Goal: Task Accomplishment & Management: Manage account settings

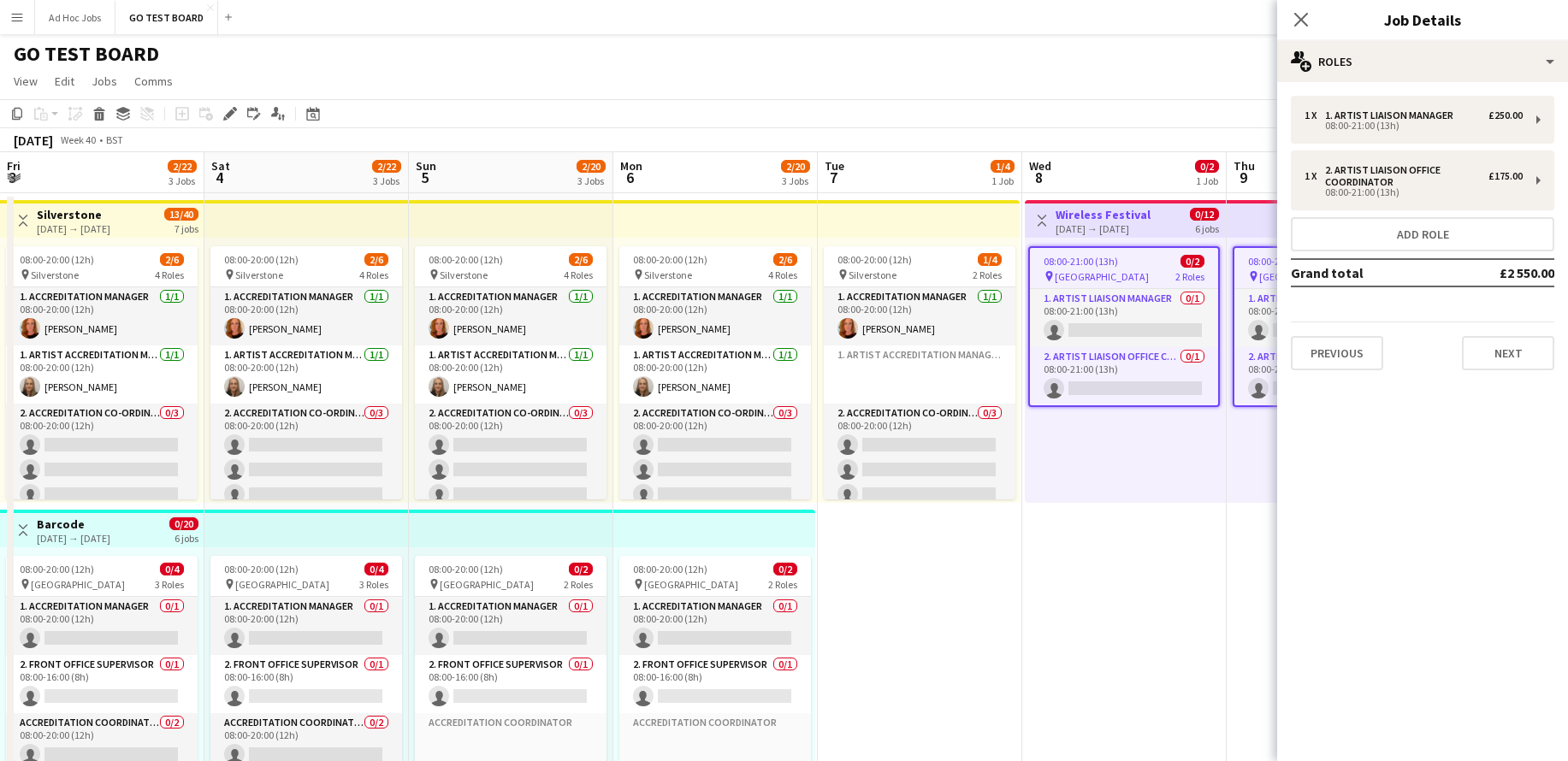
scroll to position [0, 611]
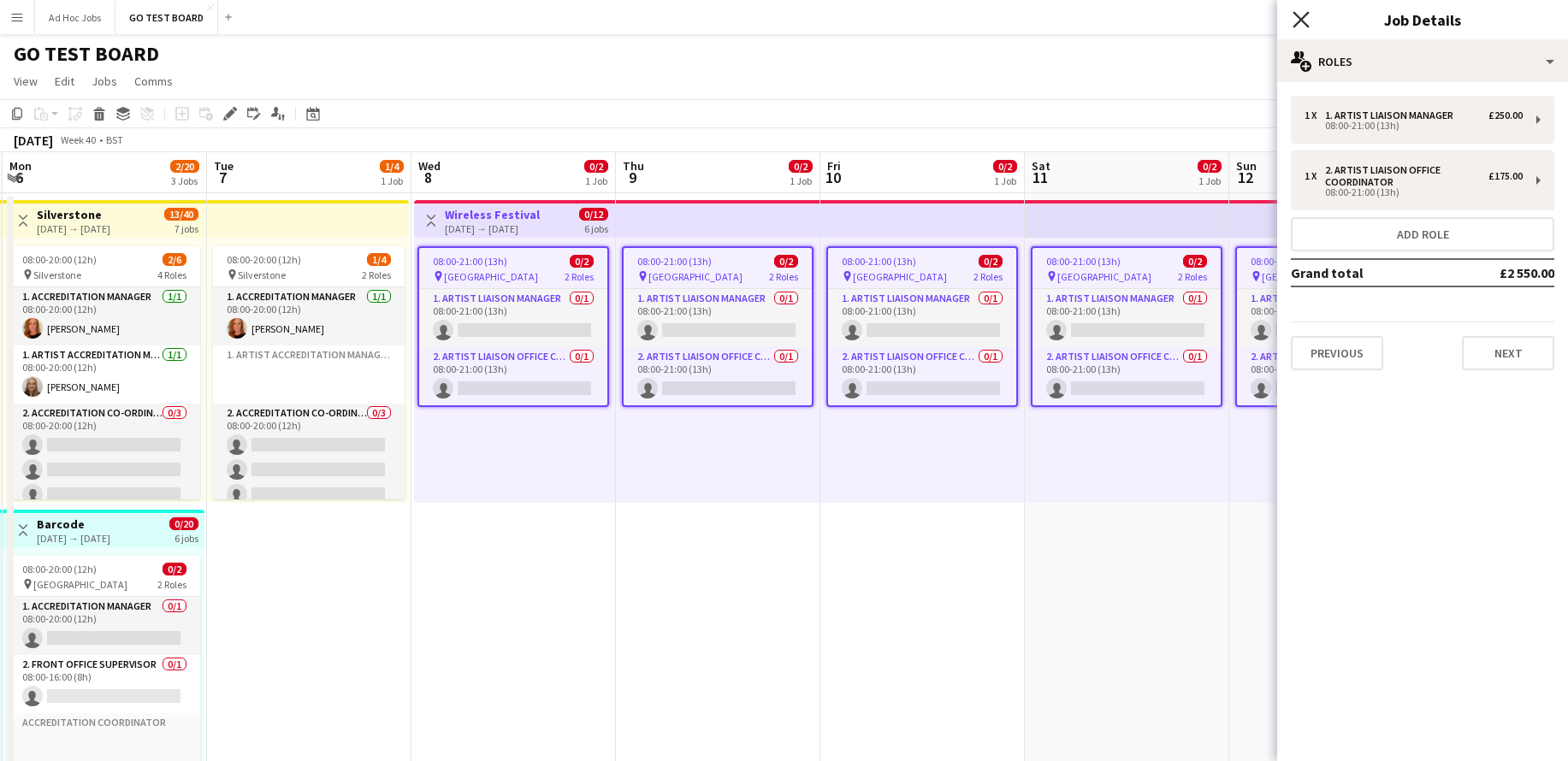
click at [1298, 17] on icon "Close pop-in" at bounding box center [1300, 19] width 16 height 16
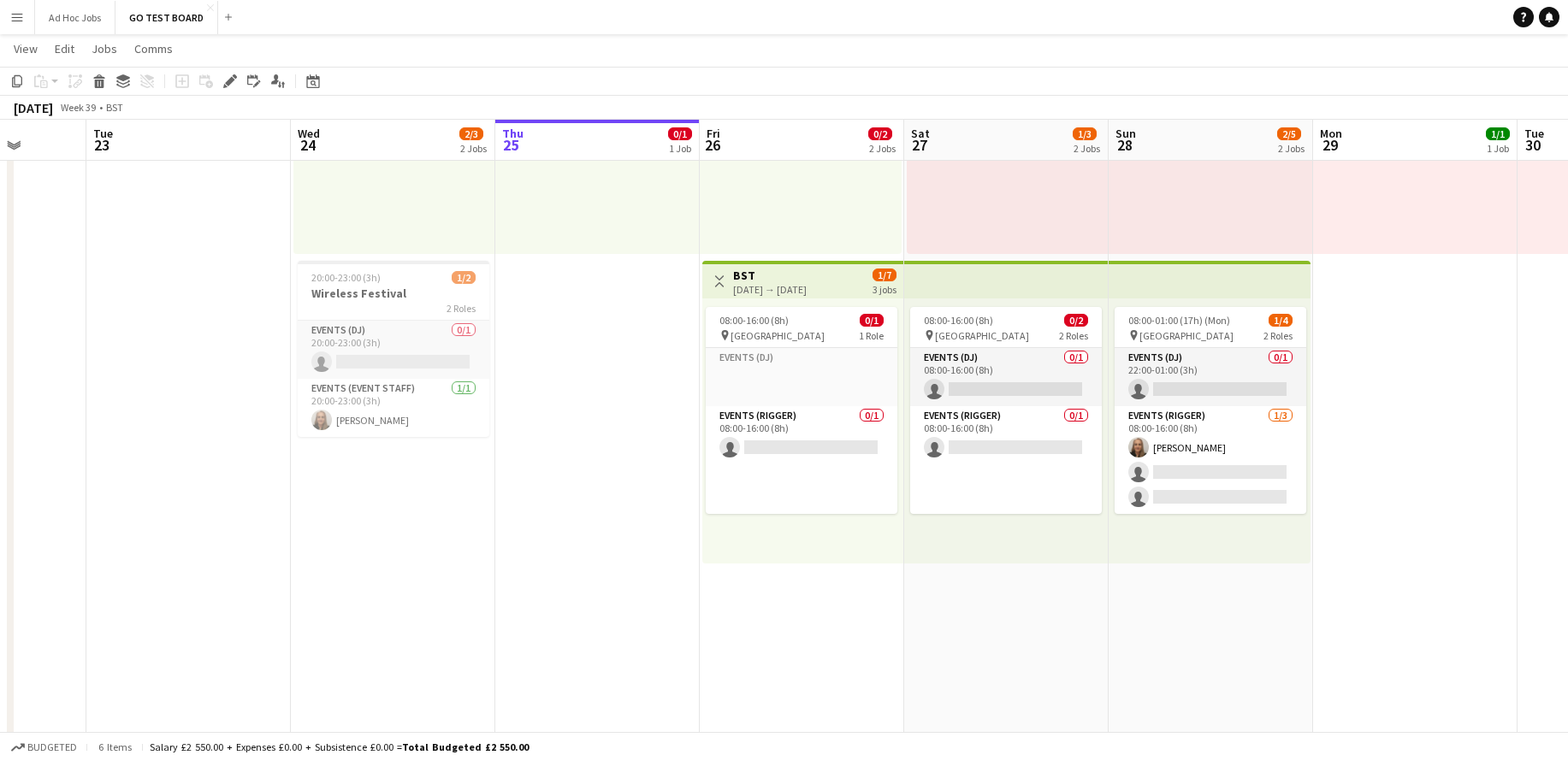
scroll to position [0, 734]
click at [376, 296] on h3 "Wireless Festival" at bounding box center [391, 293] width 192 height 15
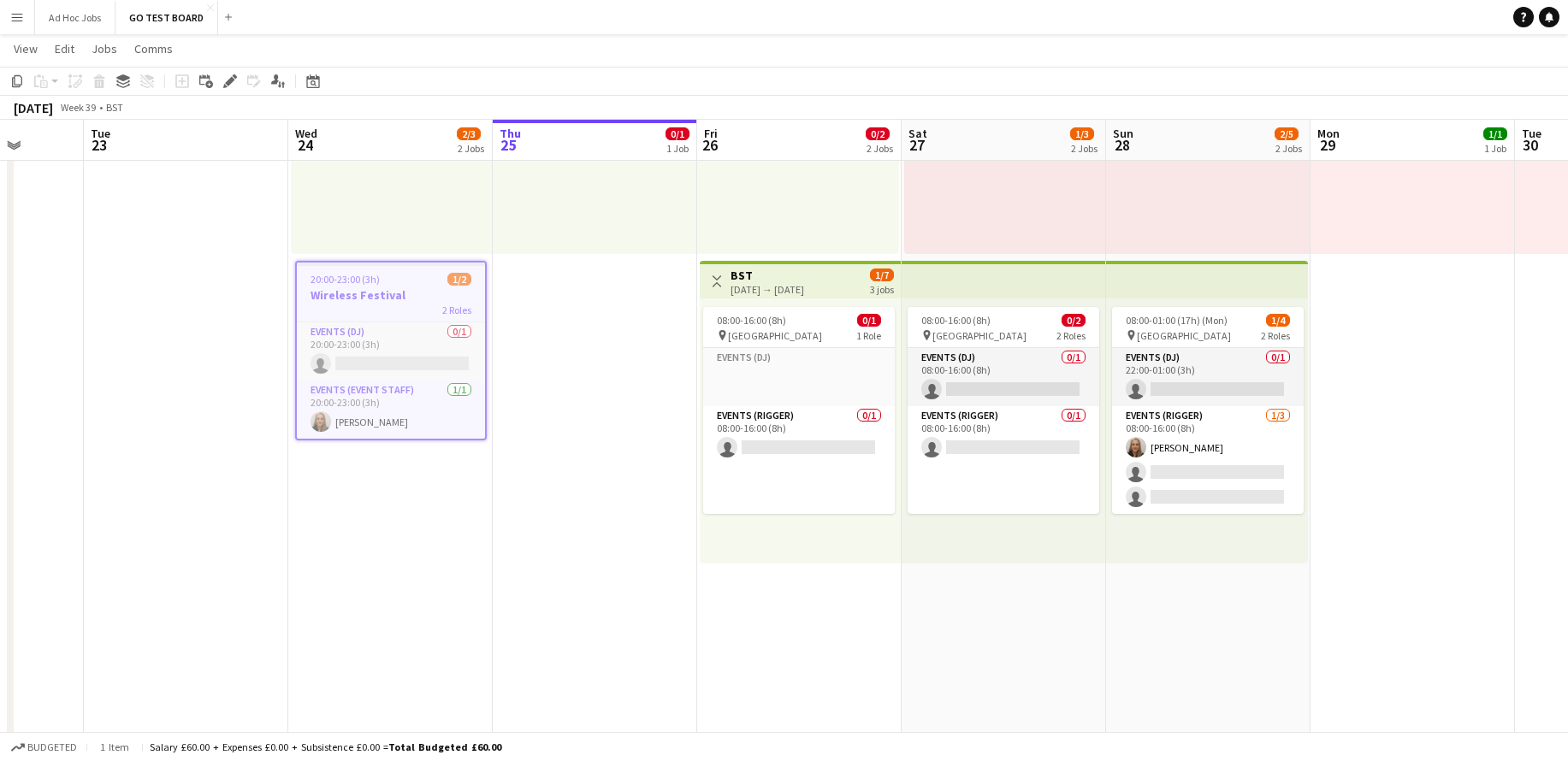
click at [376, 296] on h3 "Wireless Festival" at bounding box center [391, 295] width 188 height 15
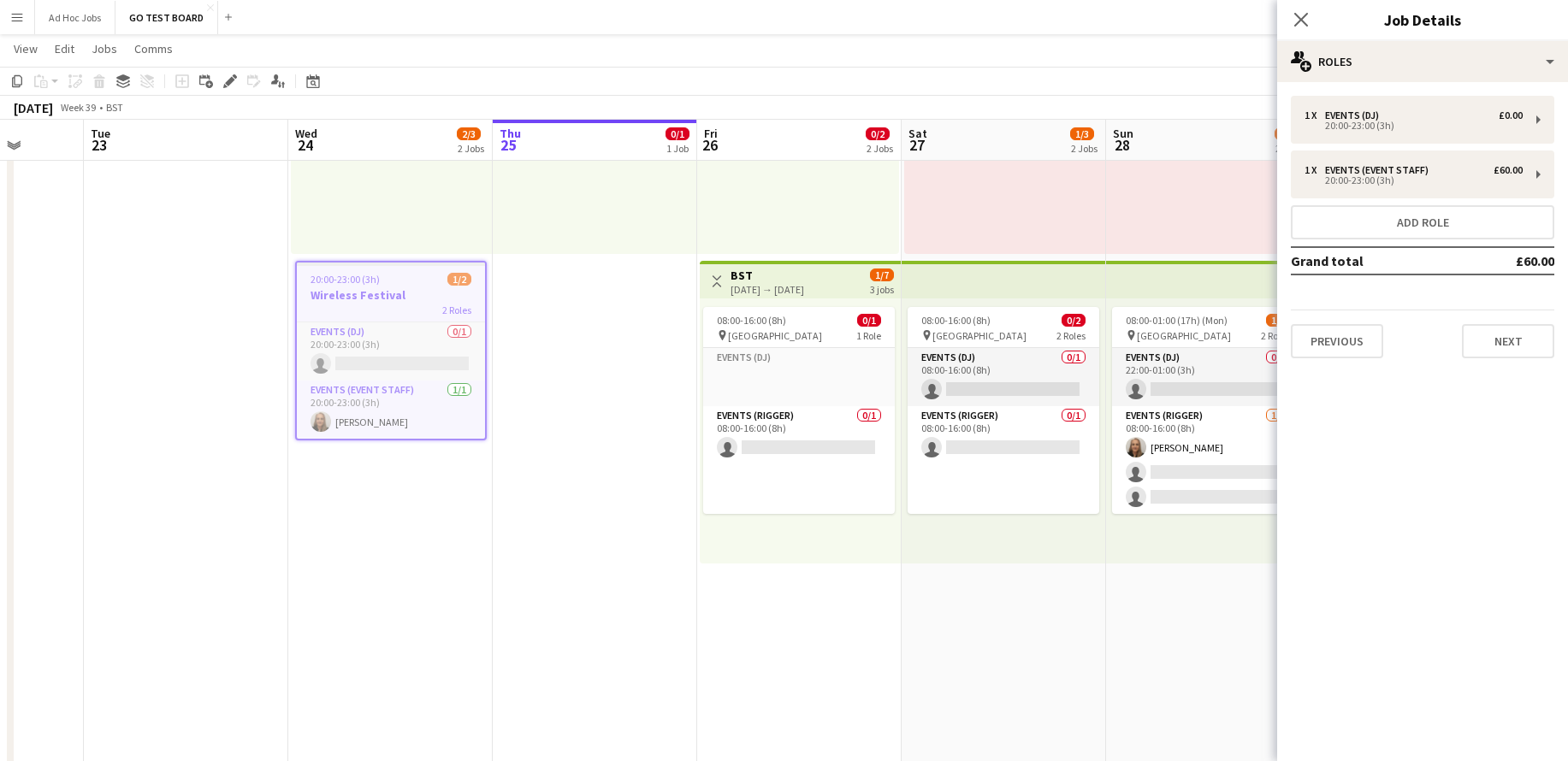
click at [567, 348] on app-date-cell "In progress 08:00-20:00 (12h) 0/1 pin BSE 1 Role Events (DJ) 1I 0/1 08:00-20:00…" at bounding box center [595, 412] width 205 height 936
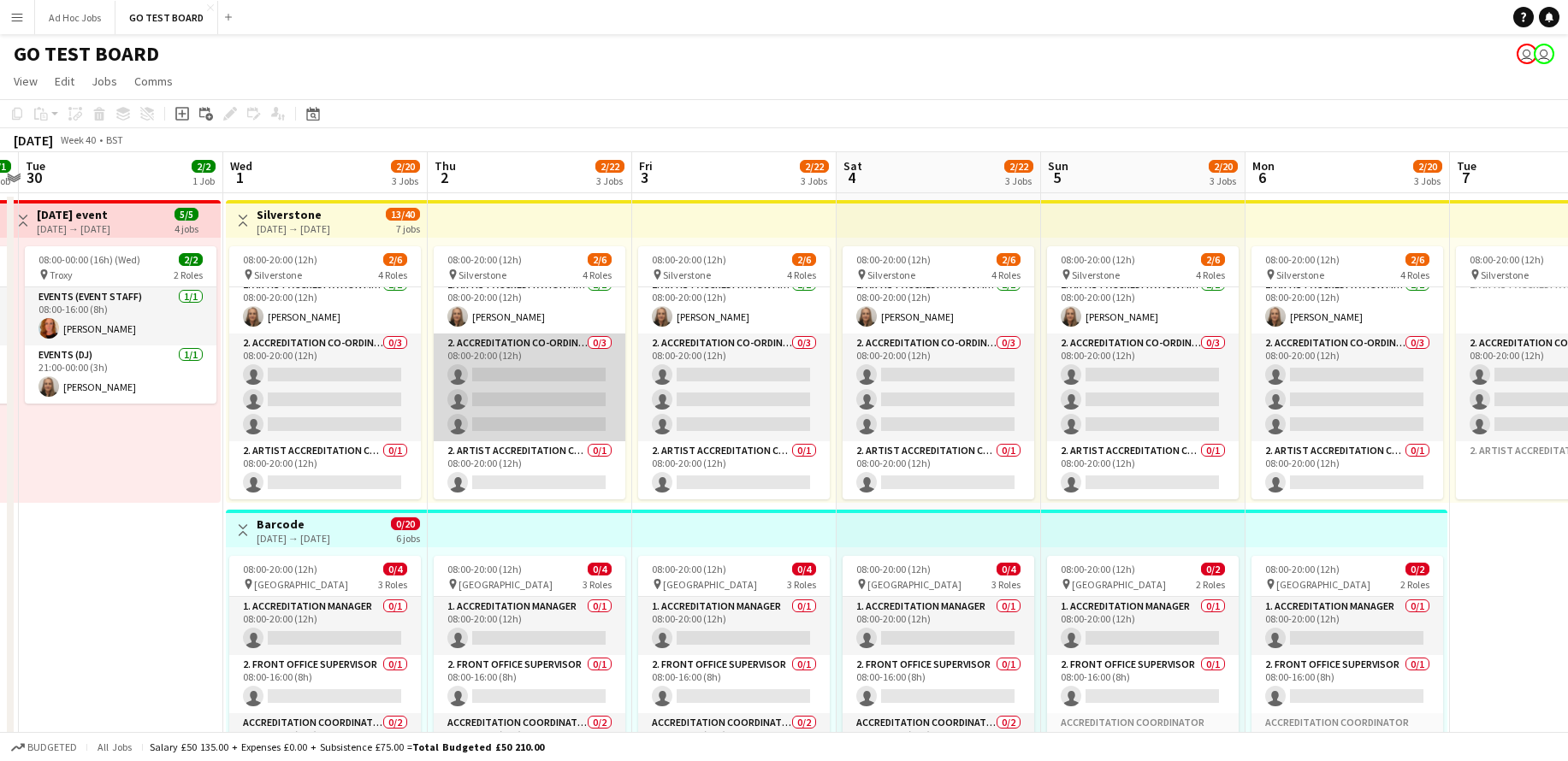
scroll to position [49, 0]
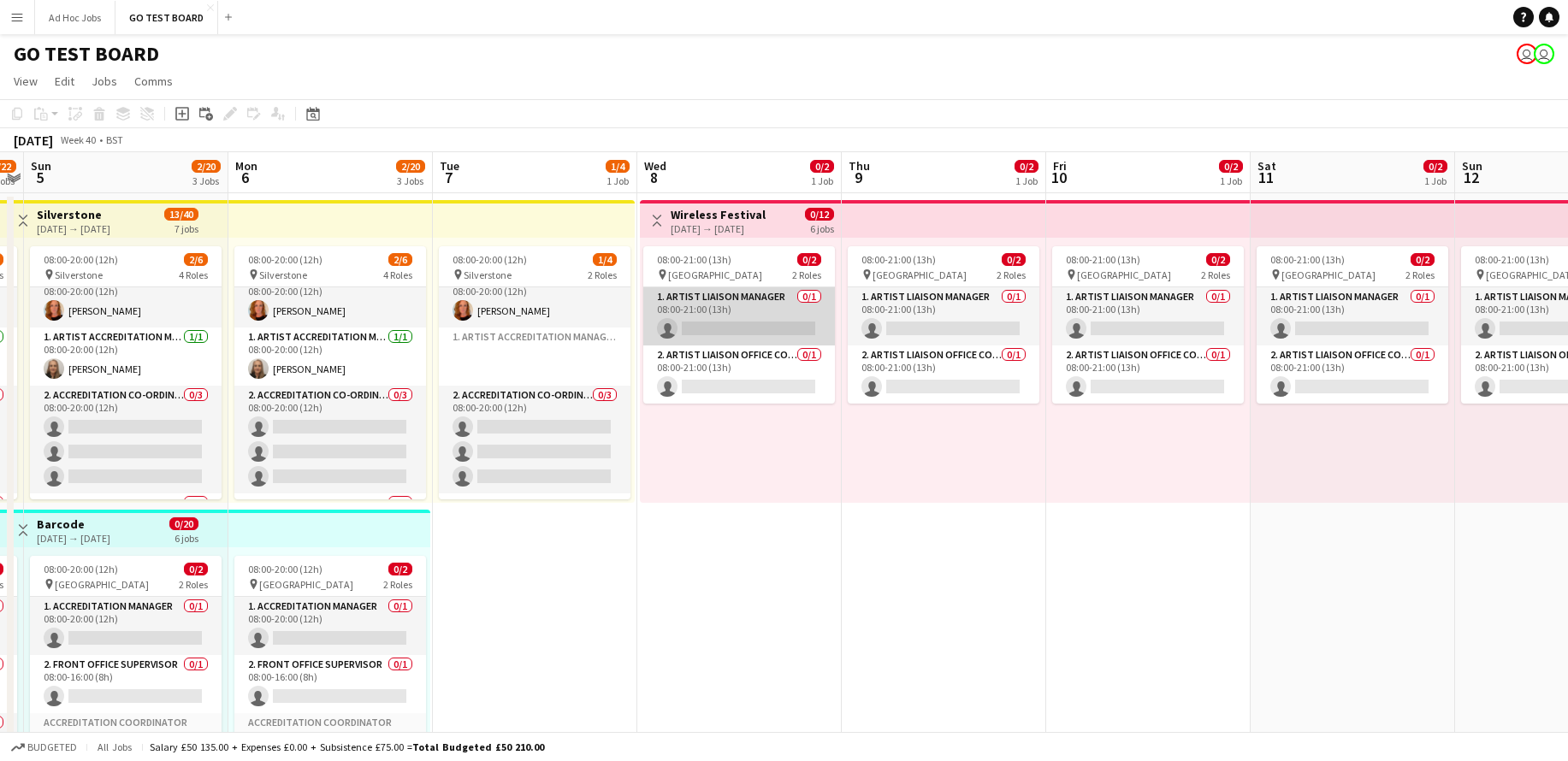
click at [720, 329] on app-card-role "1. Artist Liaison Manager 0/1 08:00-21:00 (13h) single-neutral-actions" at bounding box center [739, 317] width 192 height 58
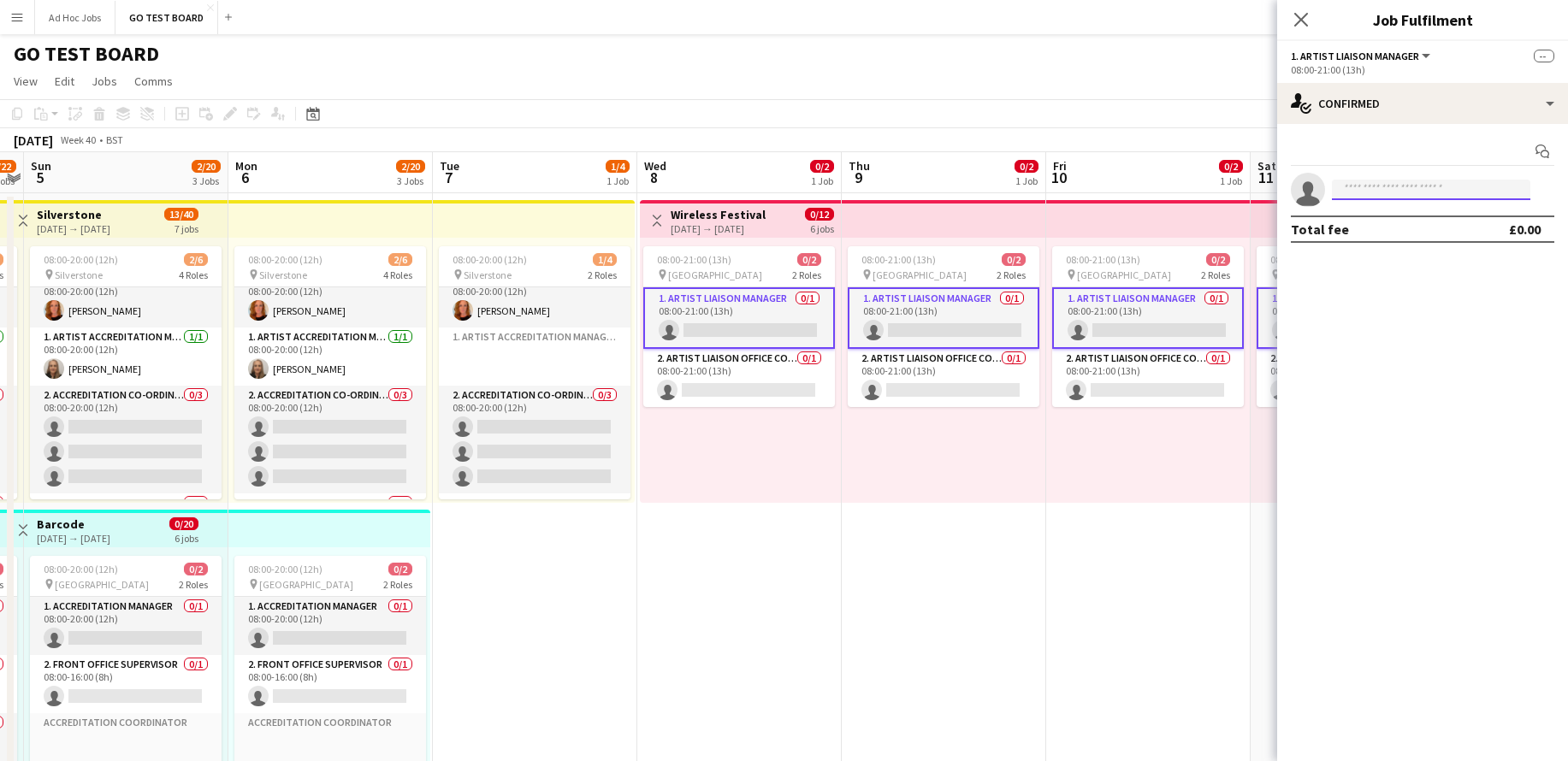
click at [1361, 182] on input at bounding box center [1431, 190] width 198 height 21
type input "*****"
click at [1386, 222] on span "[EMAIL_ADDRESS][DOMAIN_NAME]" at bounding box center [1432, 228] width 171 height 14
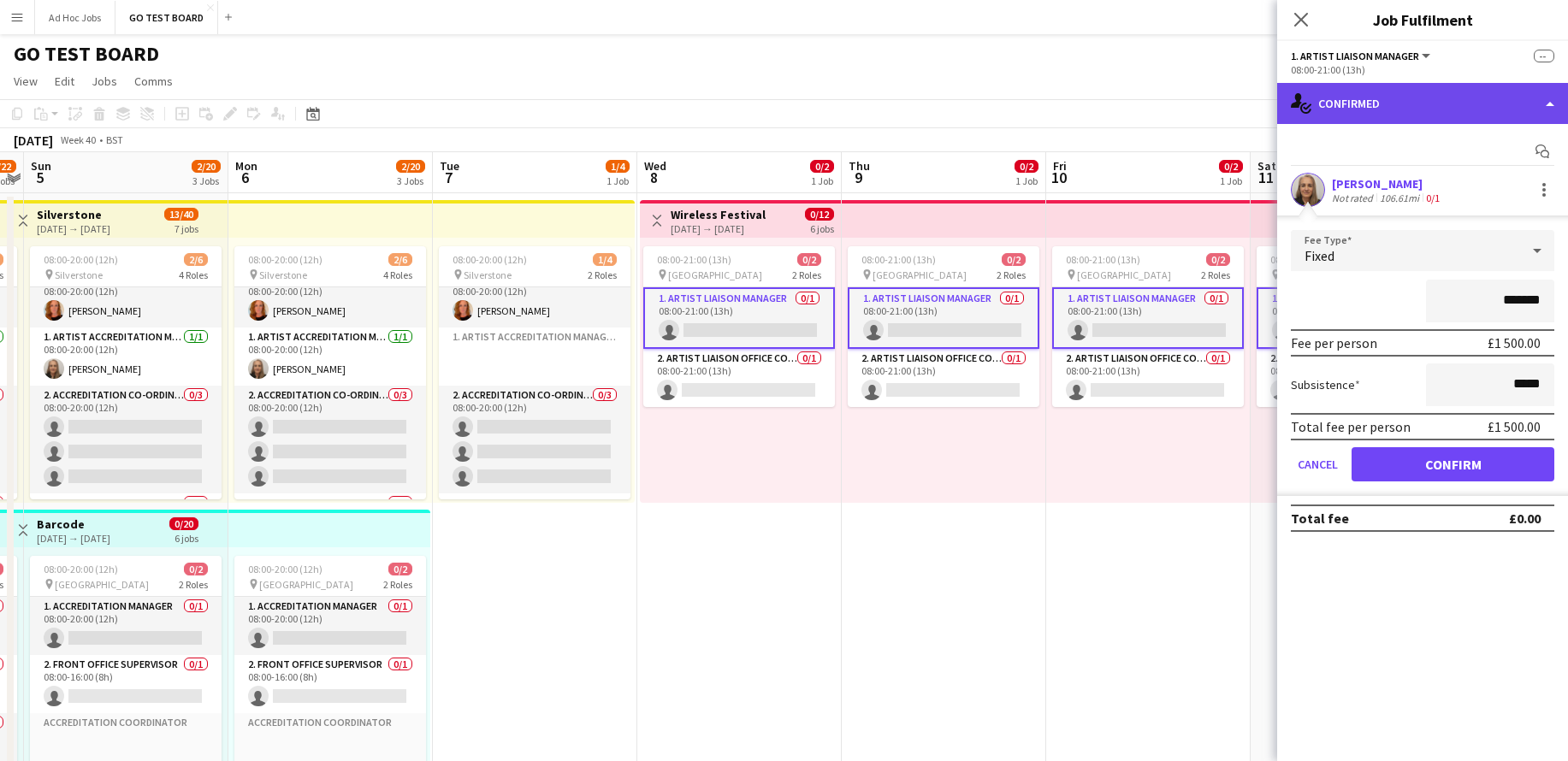
click at [1549, 112] on div "single-neutral-actions-check-2 Confirmed" at bounding box center [1422, 103] width 290 height 41
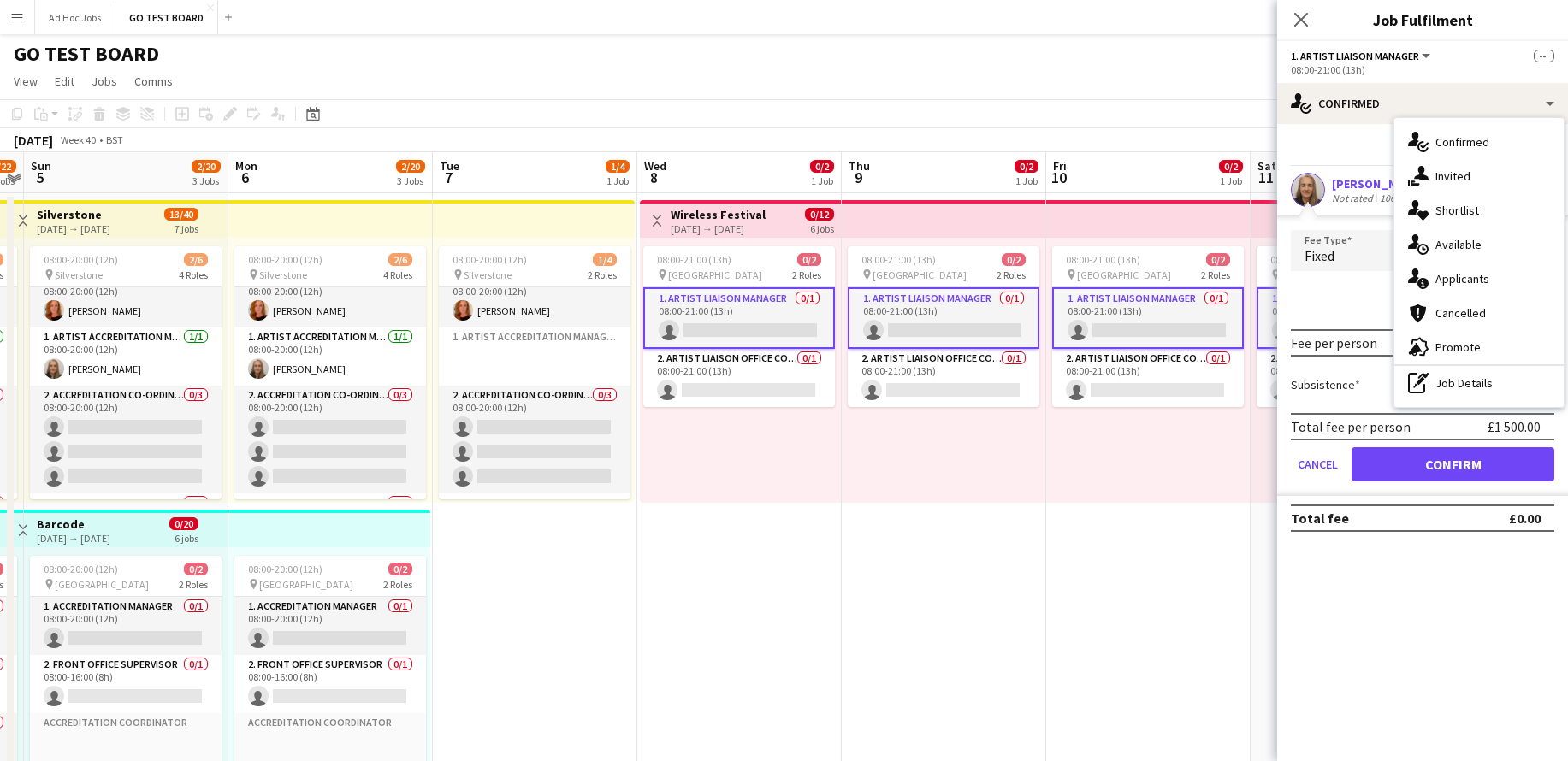
click at [1344, 138] on div "Start chat" at bounding box center [1422, 152] width 263 height 28
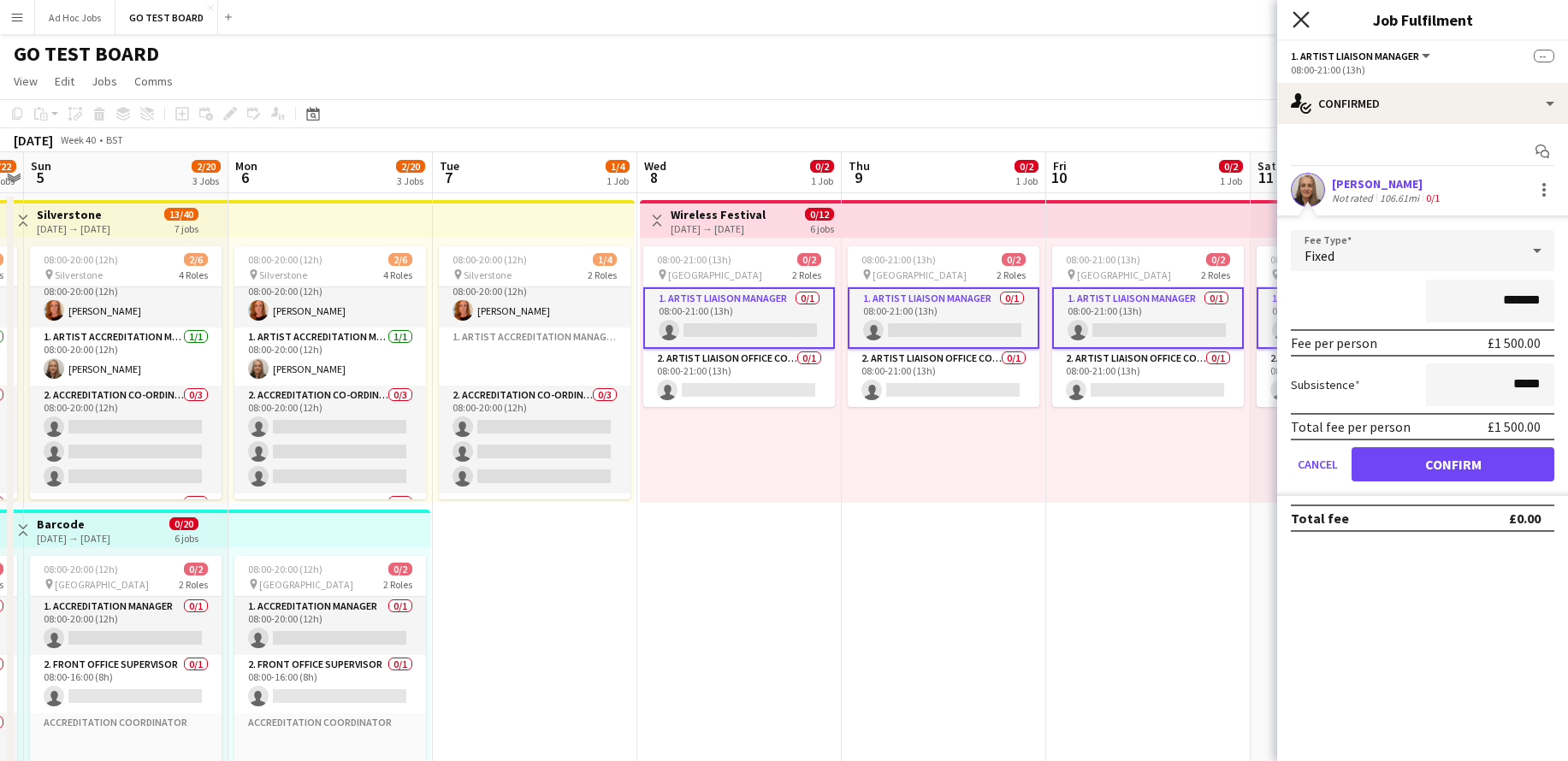
click at [1305, 23] on icon at bounding box center [1300, 19] width 16 height 16
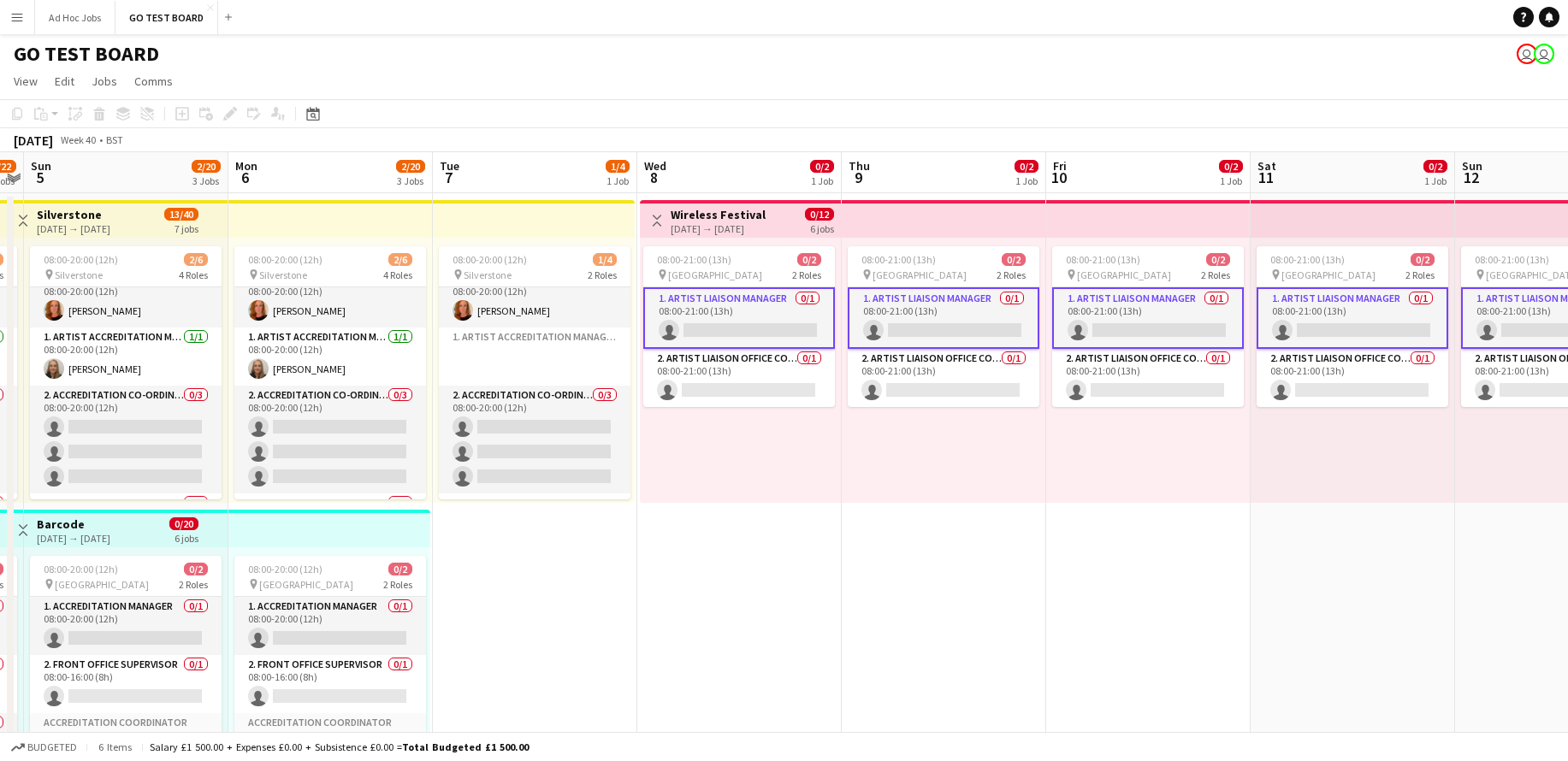
click at [771, 327] on app-card-role "1. Artist Liaison Manager 0/1 08:00-21:00 (13h) single-neutral-actions" at bounding box center [739, 318] width 192 height 62
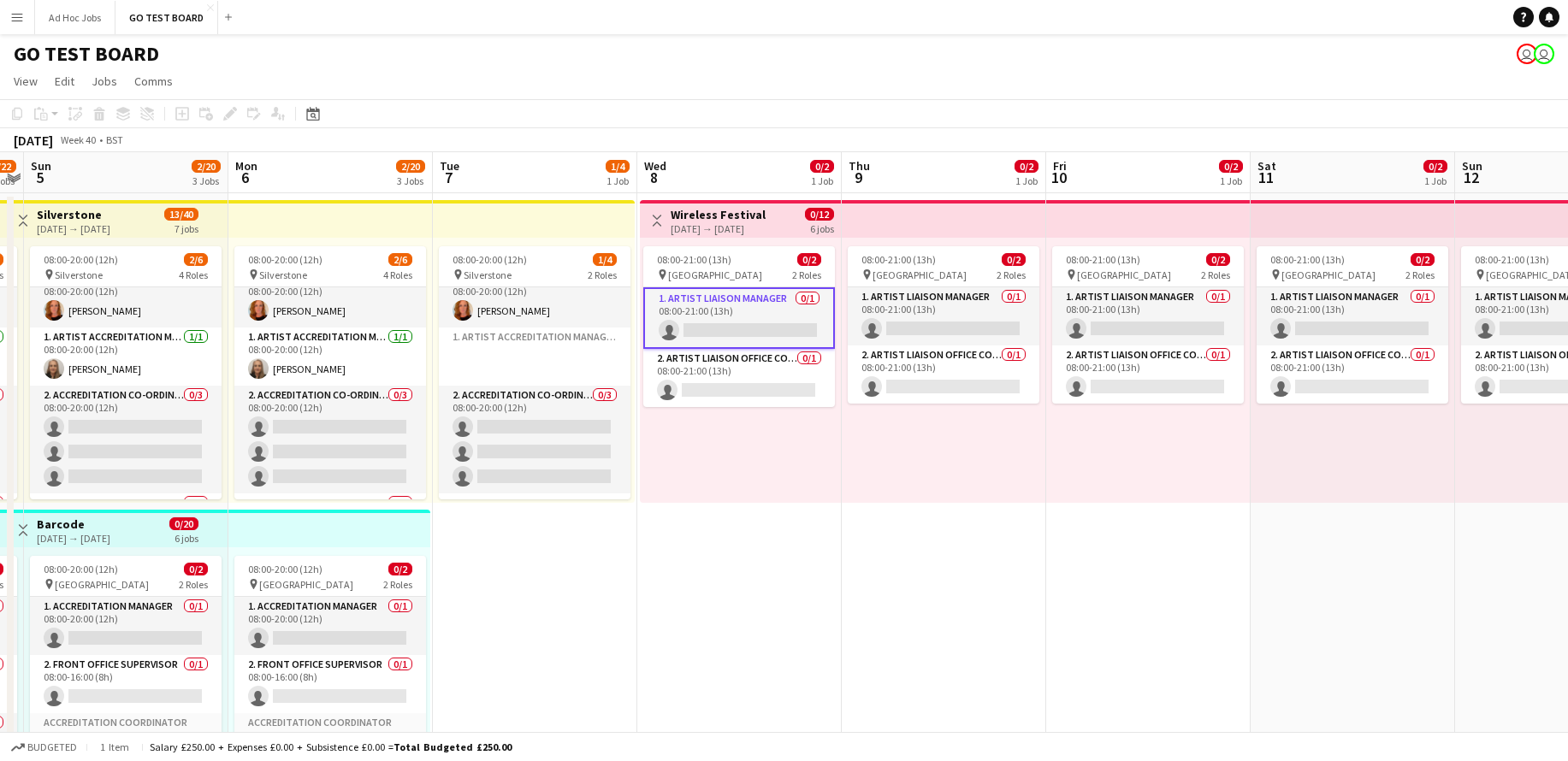
click at [758, 324] on app-card-role "1. Artist Liaison Manager 0/1 08:00-21:00 (13h) single-neutral-actions" at bounding box center [739, 318] width 192 height 62
click at [758, 324] on app-card-role "1. Artist Liaison Manager 0/1 08:00-21:00 (13h) single-neutral-actions" at bounding box center [739, 317] width 192 height 58
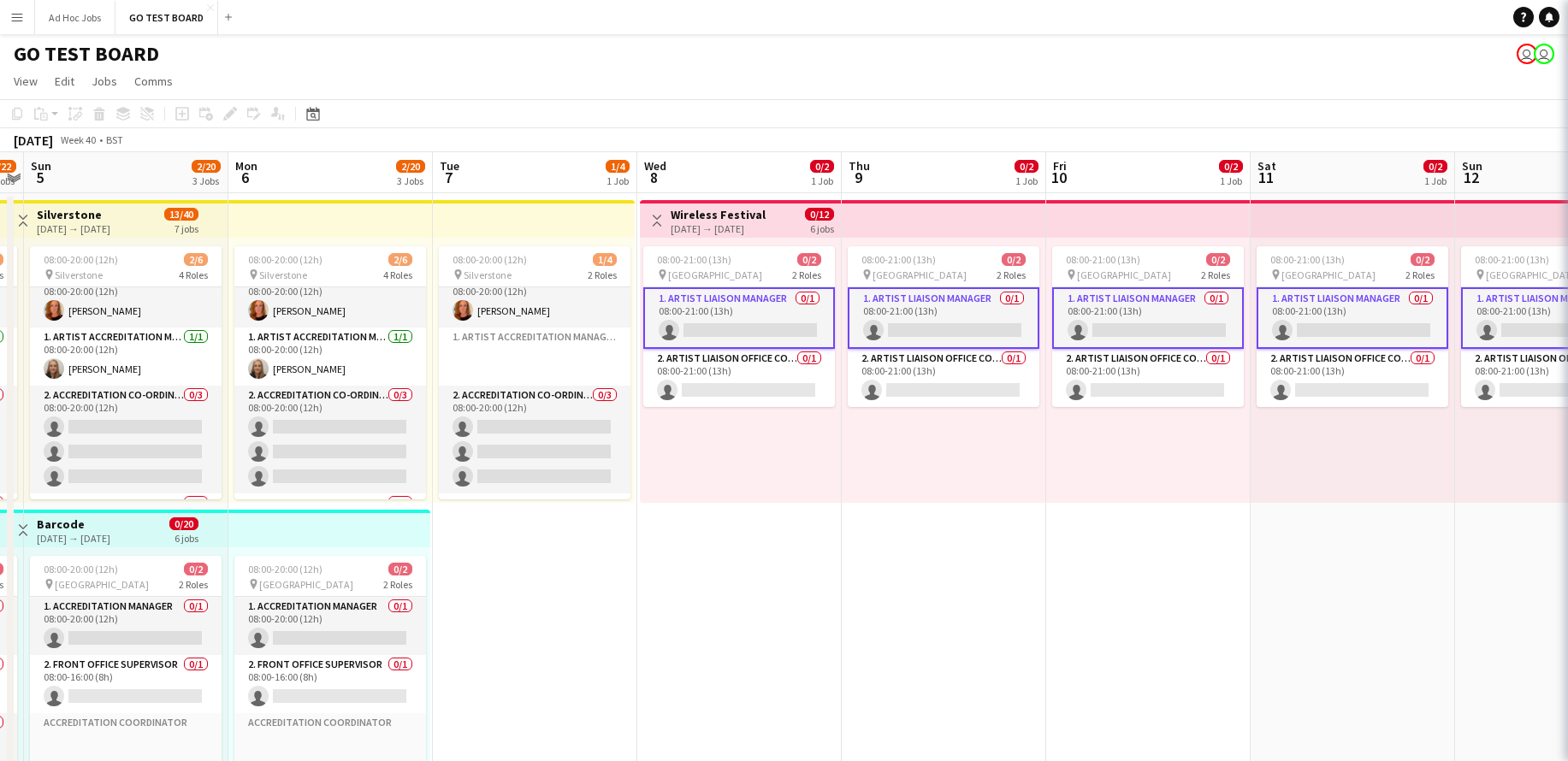
click at [758, 324] on app-card-role "1. Artist Liaison Manager 0/1 08:00-21:00 (13h) single-neutral-actions" at bounding box center [739, 318] width 192 height 62
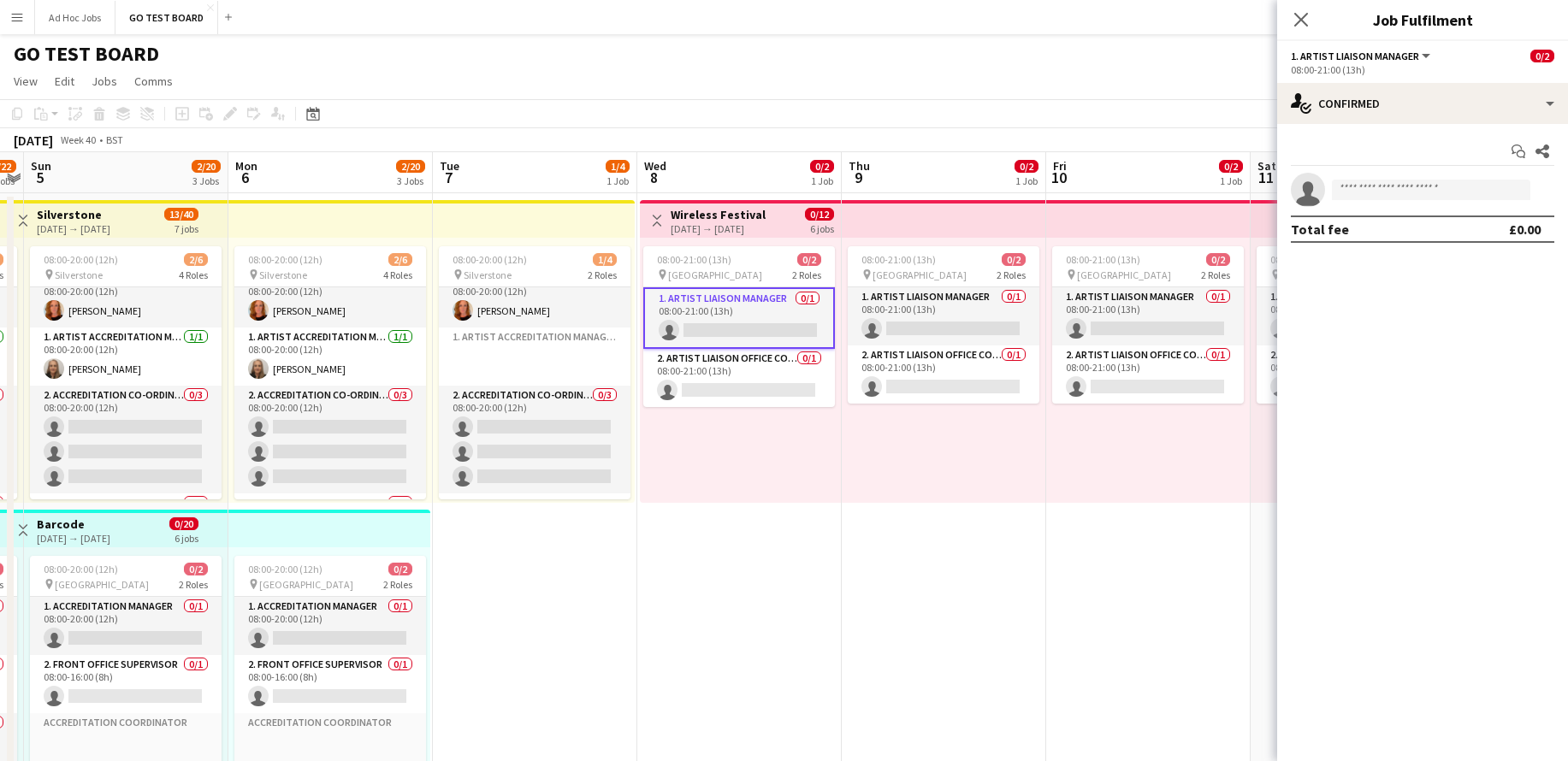
click at [774, 442] on div "08:00-21:00 (13h) 0/2 pin FINSBURY PARK 2 Roles 1. Artist Liaison Manager 0/1 0…" at bounding box center [741, 370] width 201 height 265
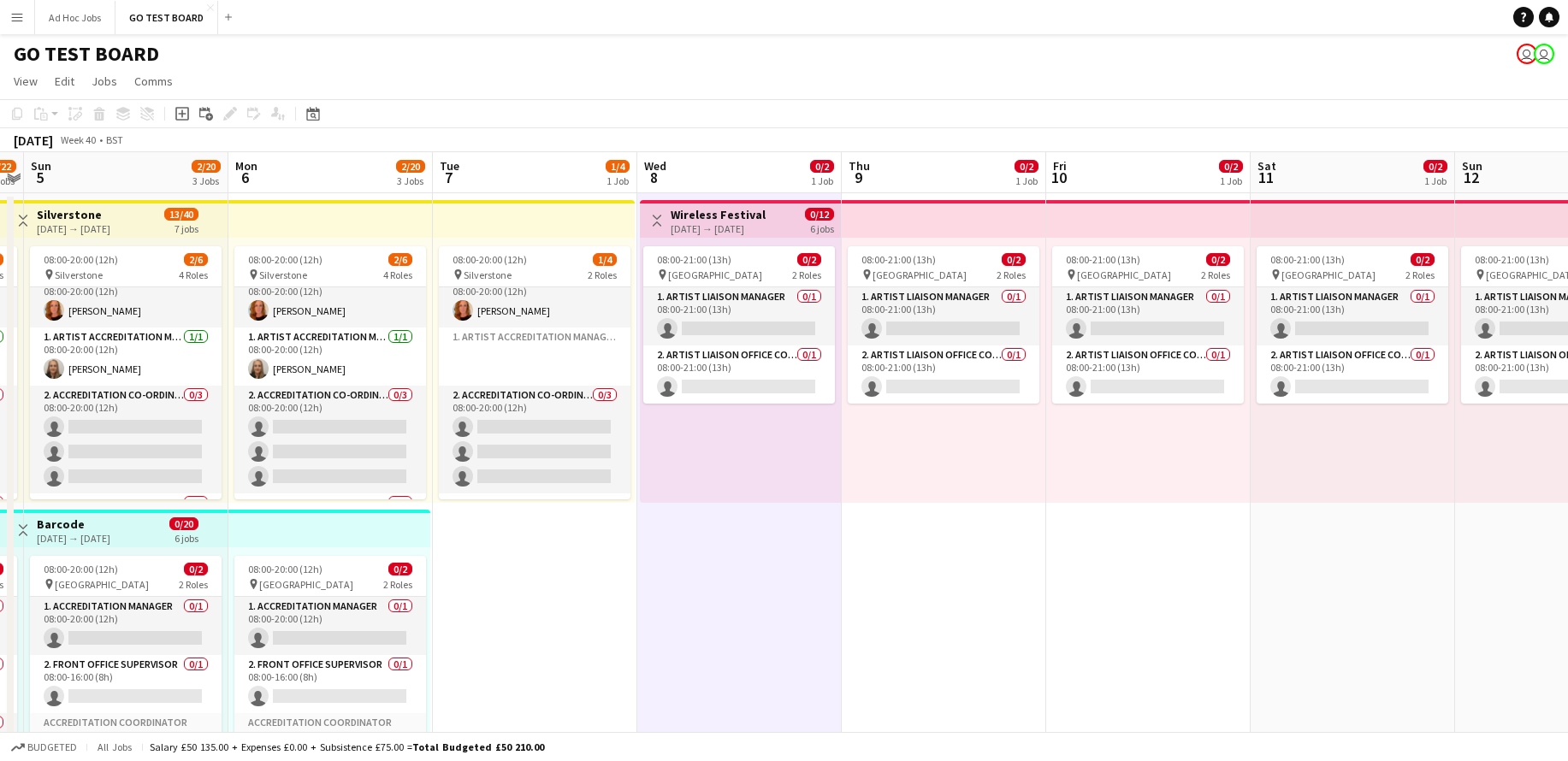
click at [874, 405] on div "08:00-21:00 (13h) 0/2 pin FINSBURY PARK 2 Roles 1. Artist Liaison Manager 0/1 0…" at bounding box center [945, 370] width 205 height 265
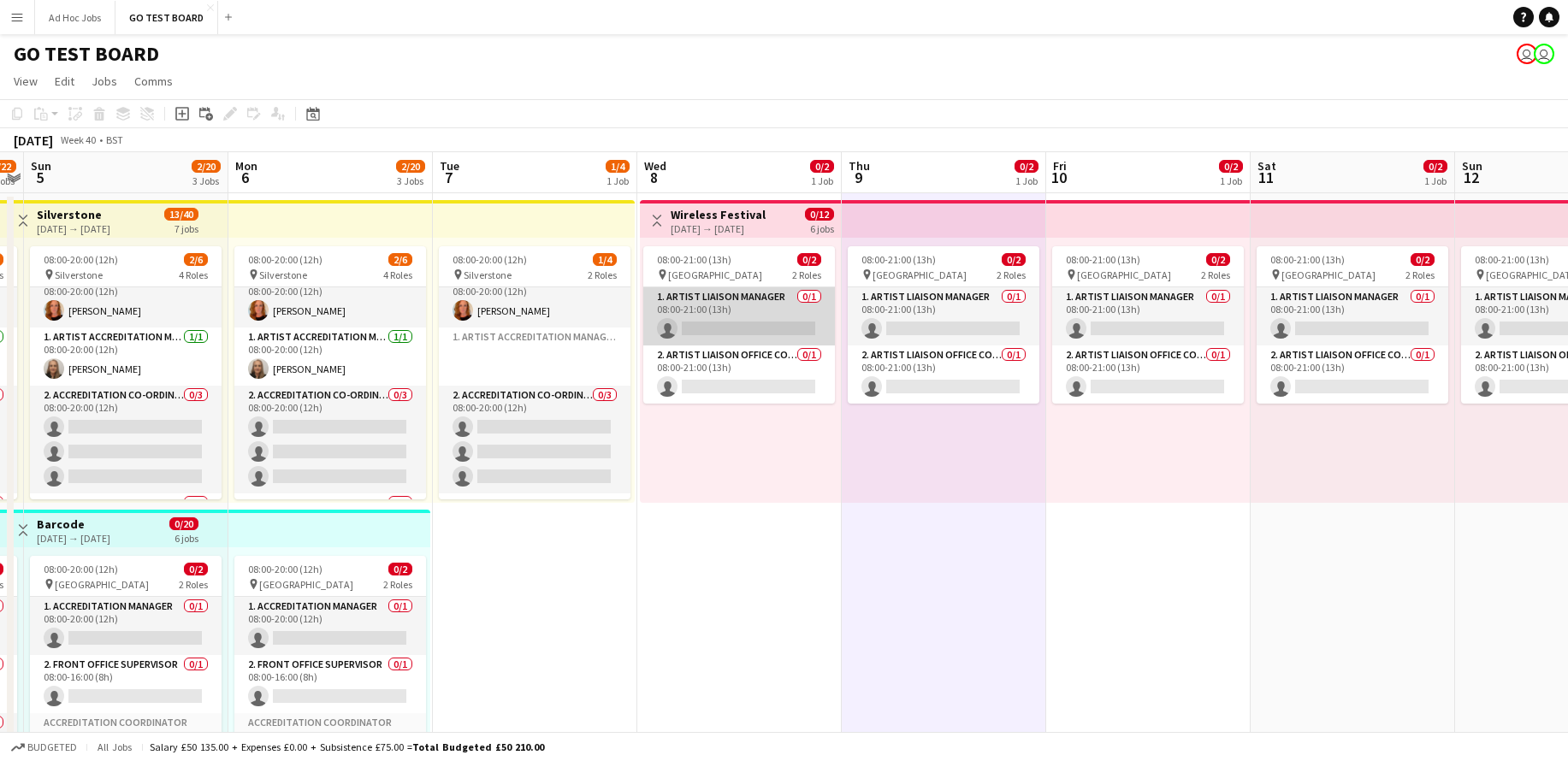
click at [776, 334] on app-card-role "1. Artist Liaison Manager 0/1 08:00-21:00 (13h) single-neutral-actions" at bounding box center [739, 317] width 192 height 58
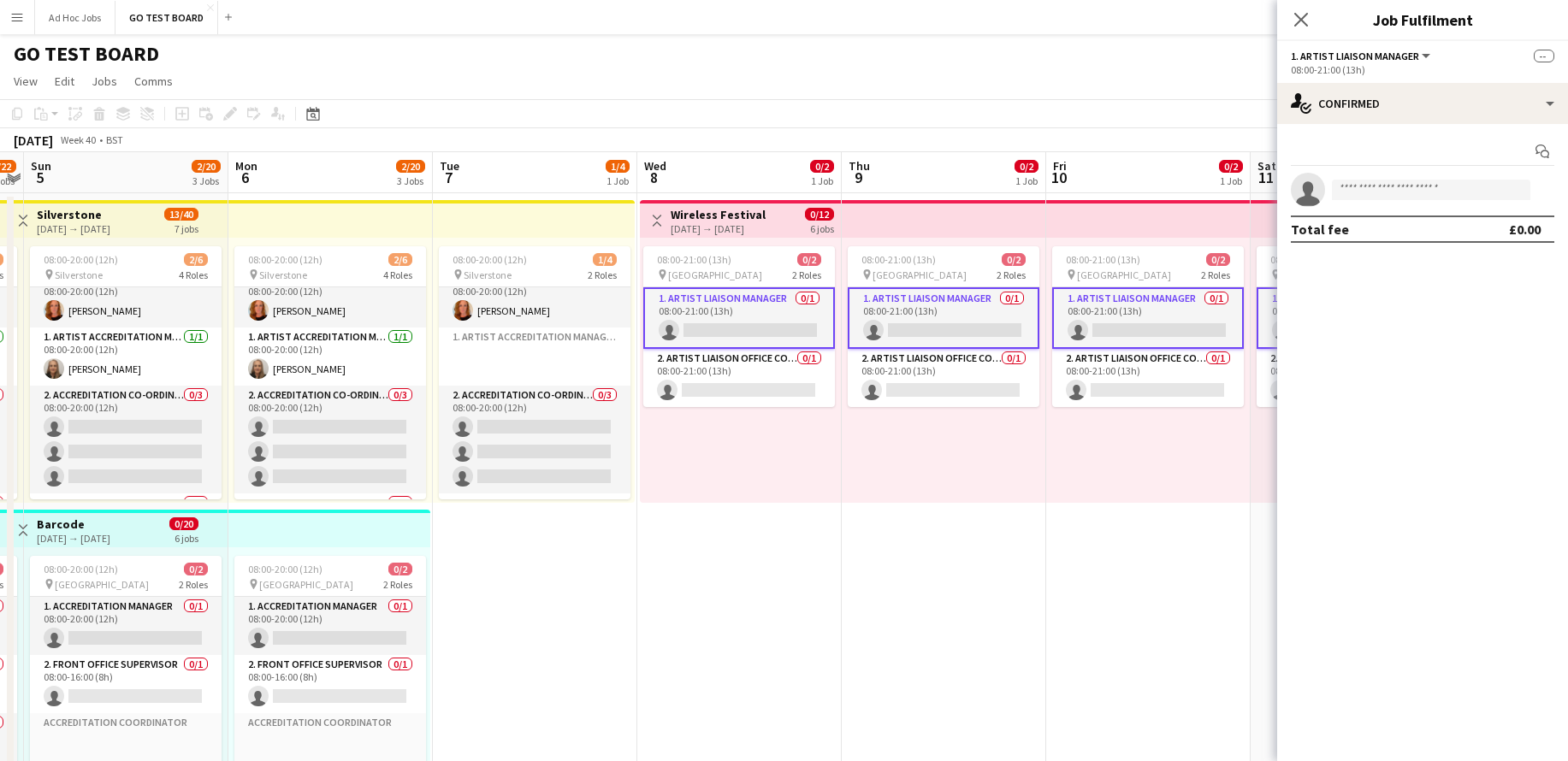
click at [770, 324] on app-card-role "1. Artist Liaison Manager 0/1 08:00-21:00 (13h) single-neutral-actions" at bounding box center [739, 318] width 192 height 62
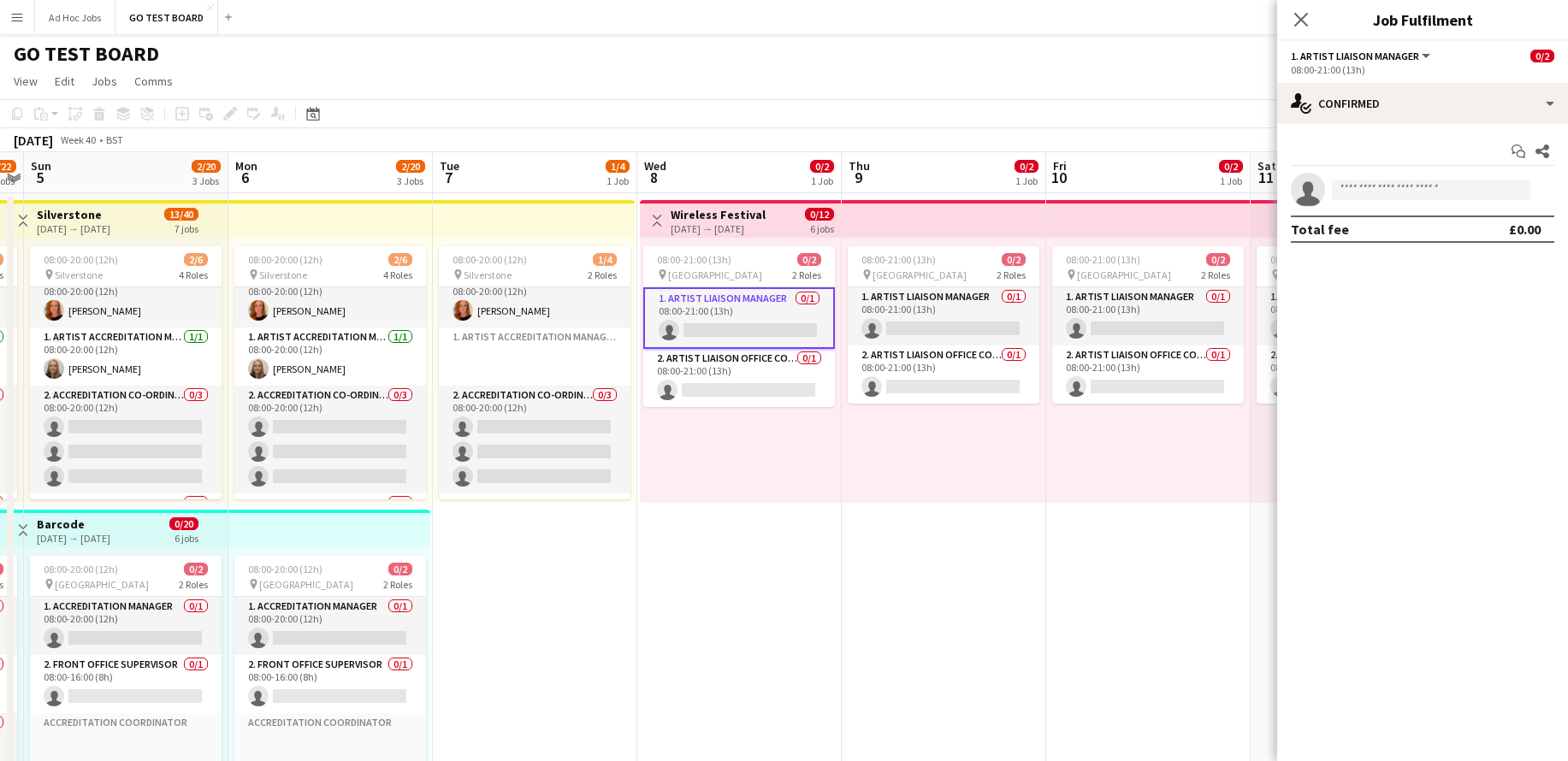
click at [767, 458] on div "08:00-21:00 (13h) 0/2 pin FINSBURY PARK 2 Roles 1. Artist Liaison Manager 0/1 0…" at bounding box center [741, 370] width 201 height 265
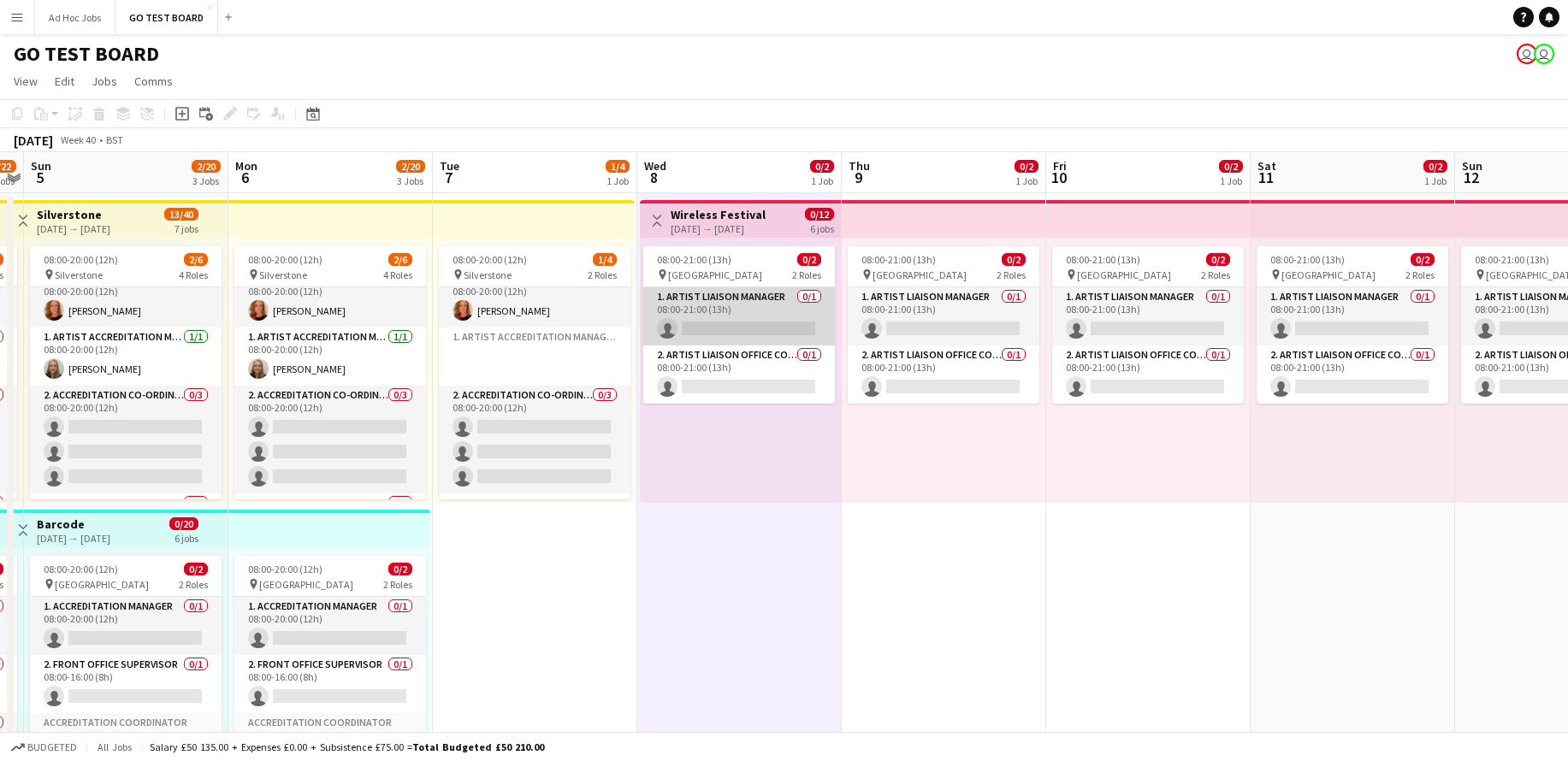
click at [765, 333] on app-card-role "1. Artist Liaison Manager 0/1 08:00-21:00 (13h) single-neutral-actions" at bounding box center [739, 317] width 192 height 58
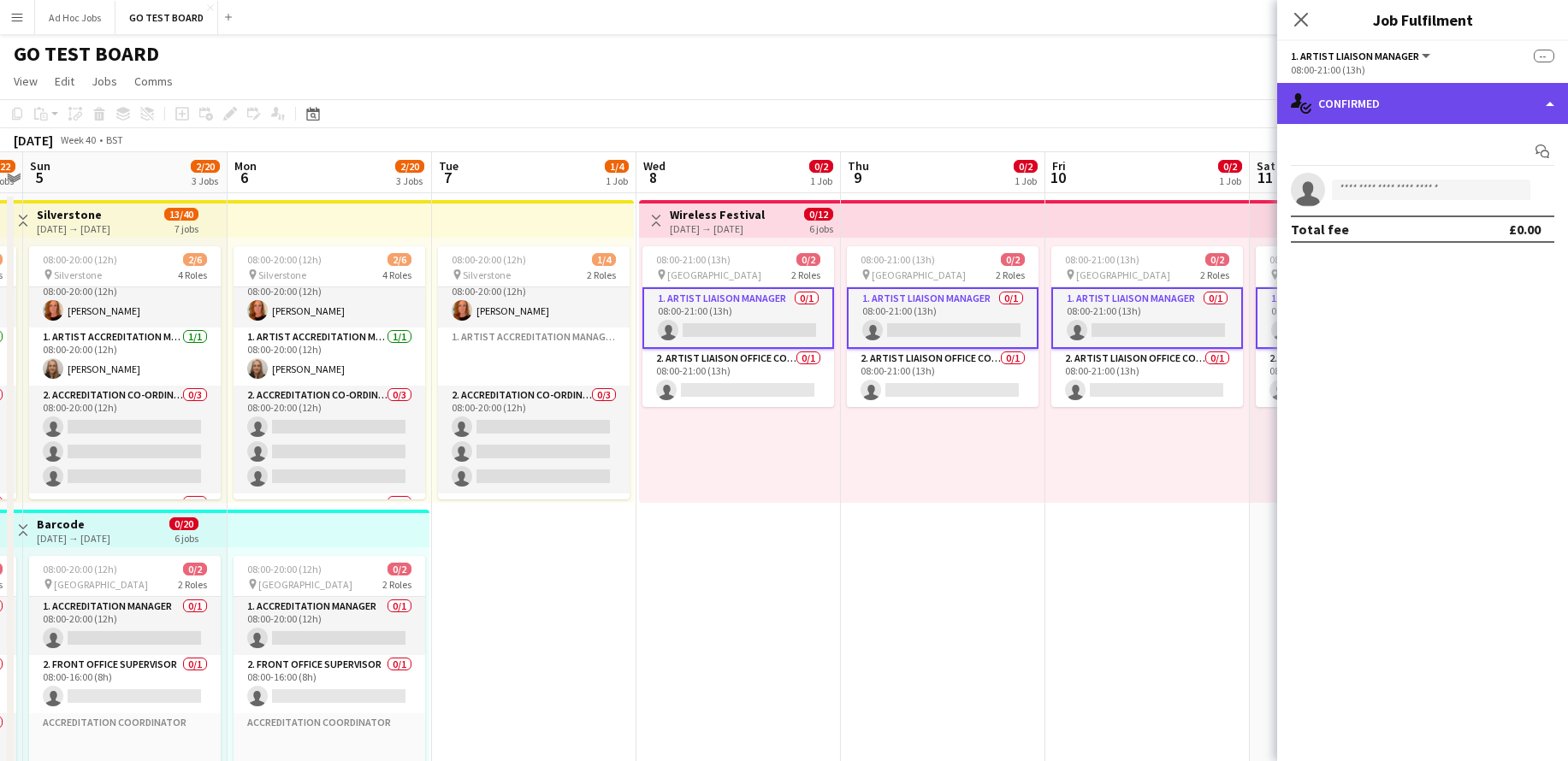
click at [1558, 100] on div "single-neutral-actions-check-2 Confirmed" at bounding box center [1422, 103] width 290 height 41
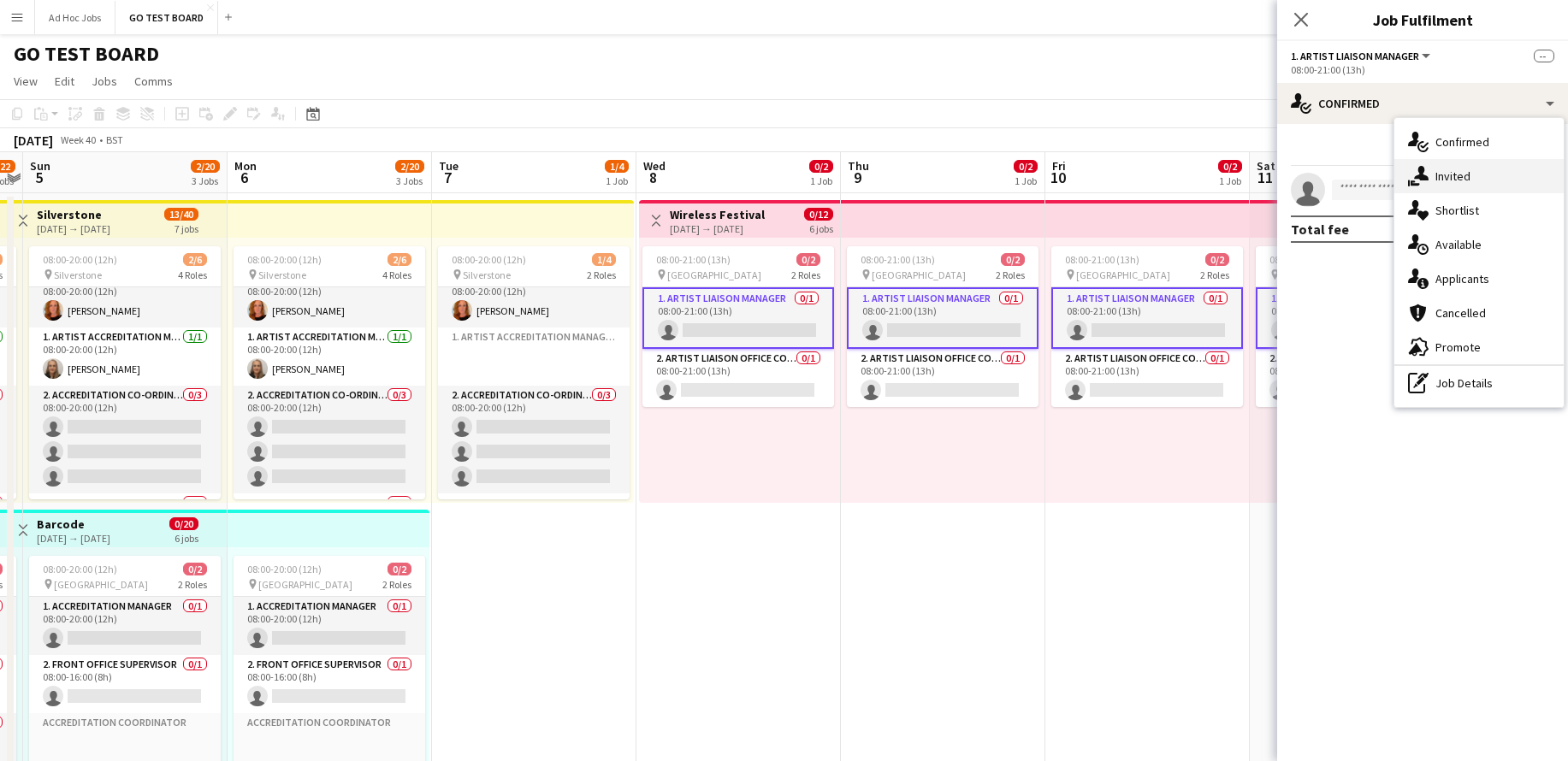
click at [1473, 170] on div "single-neutral-actions-share-1 Invited" at bounding box center [1480, 176] width 169 height 34
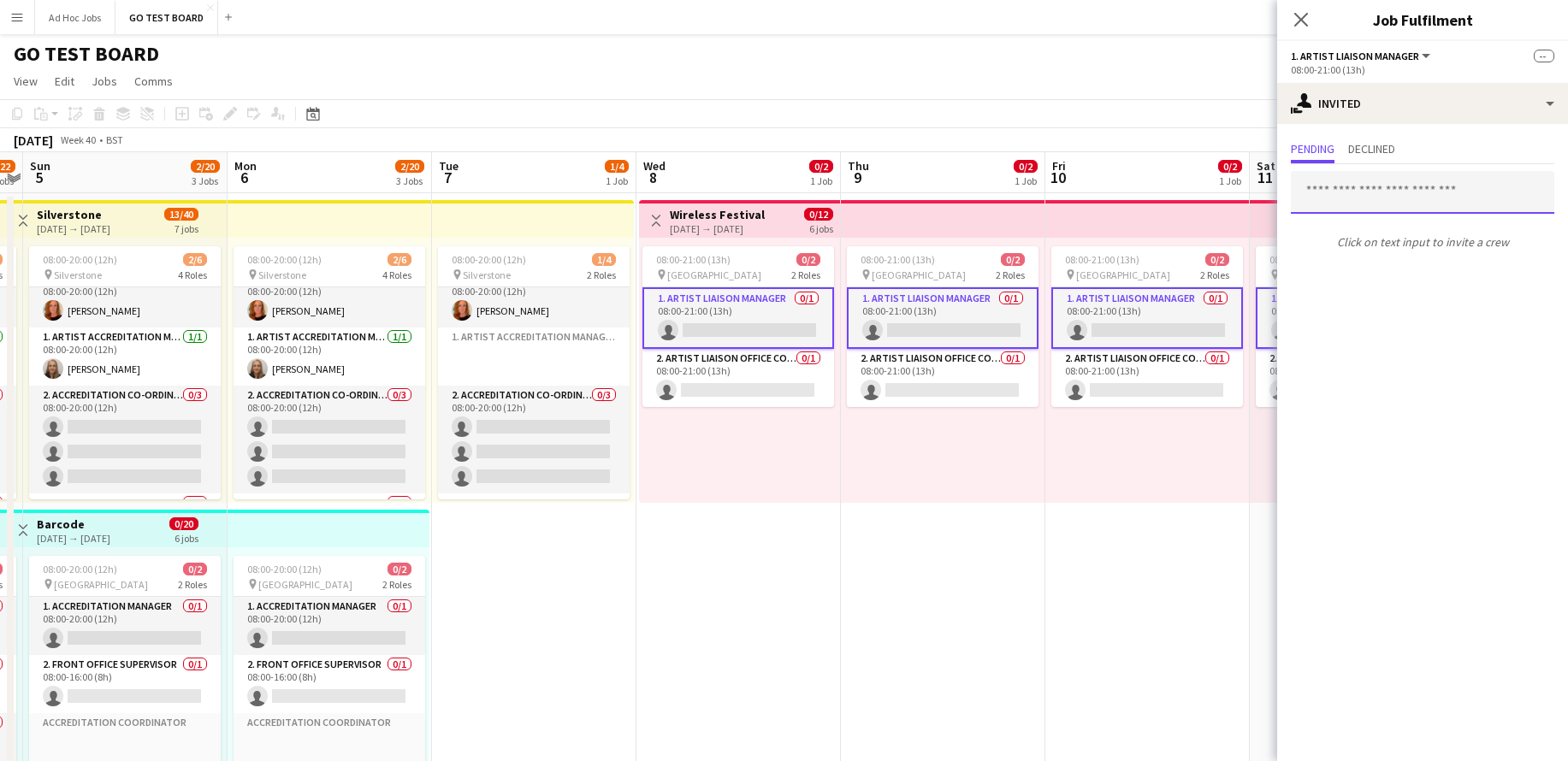
click at [1378, 189] on input "text" at bounding box center [1422, 193] width 263 height 43
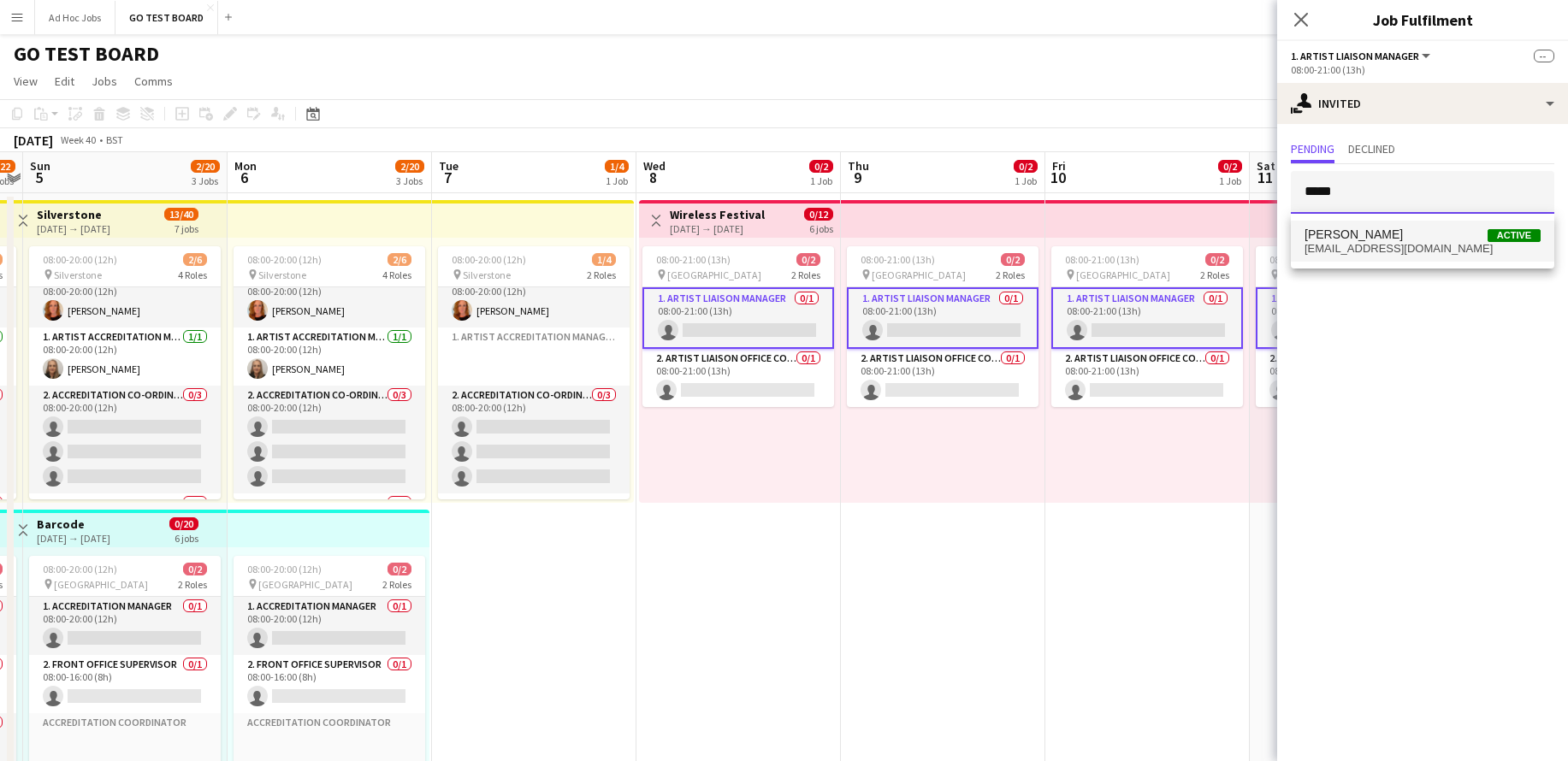
type input "*****"
click at [1394, 237] on span "Kelly Pearson Active" at bounding box center [1422, 234] width 236 height 14
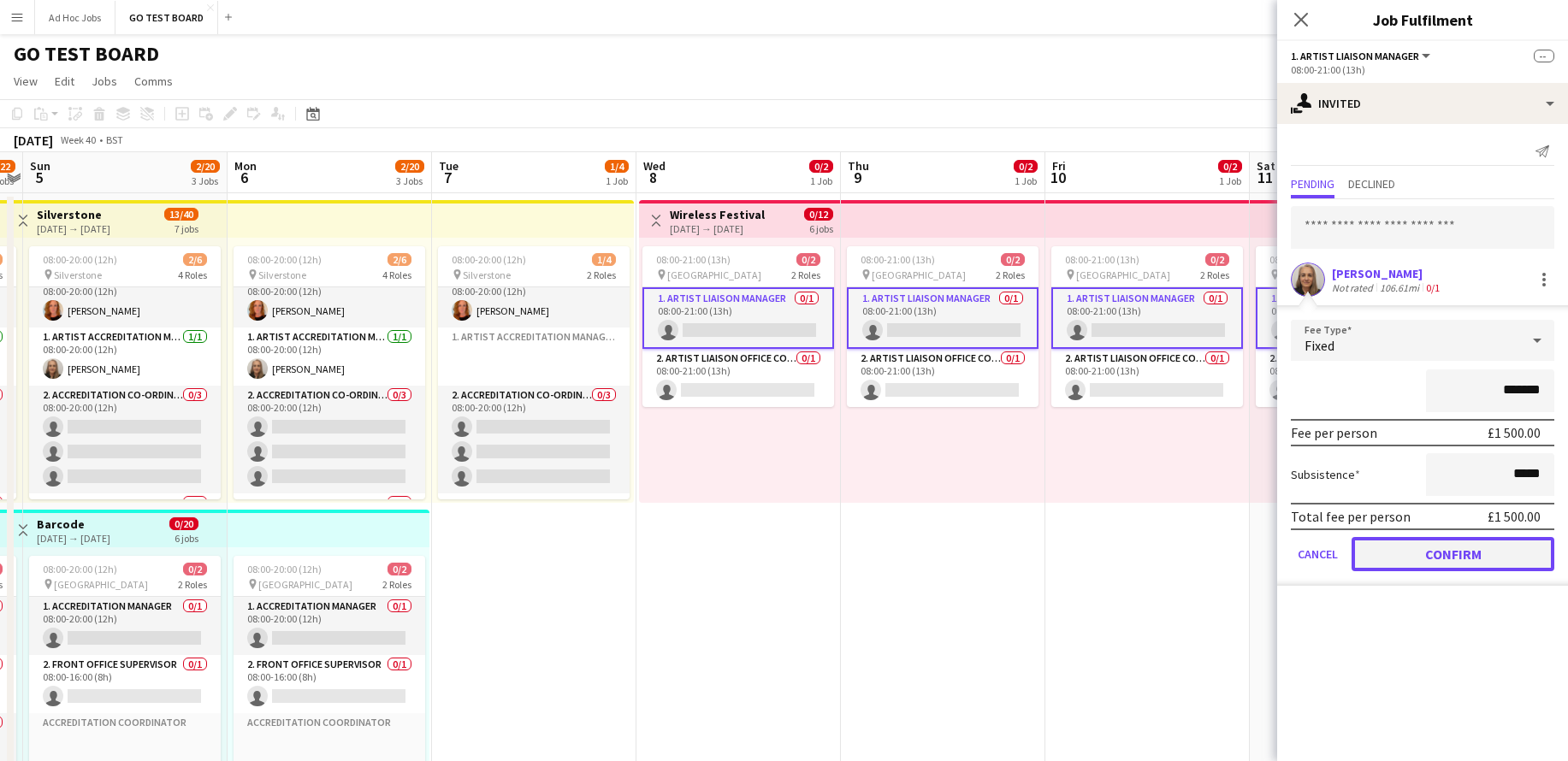
click at [1465, 553] on button "Confirm" at bounding box center [1453, 554] width 203 height 34
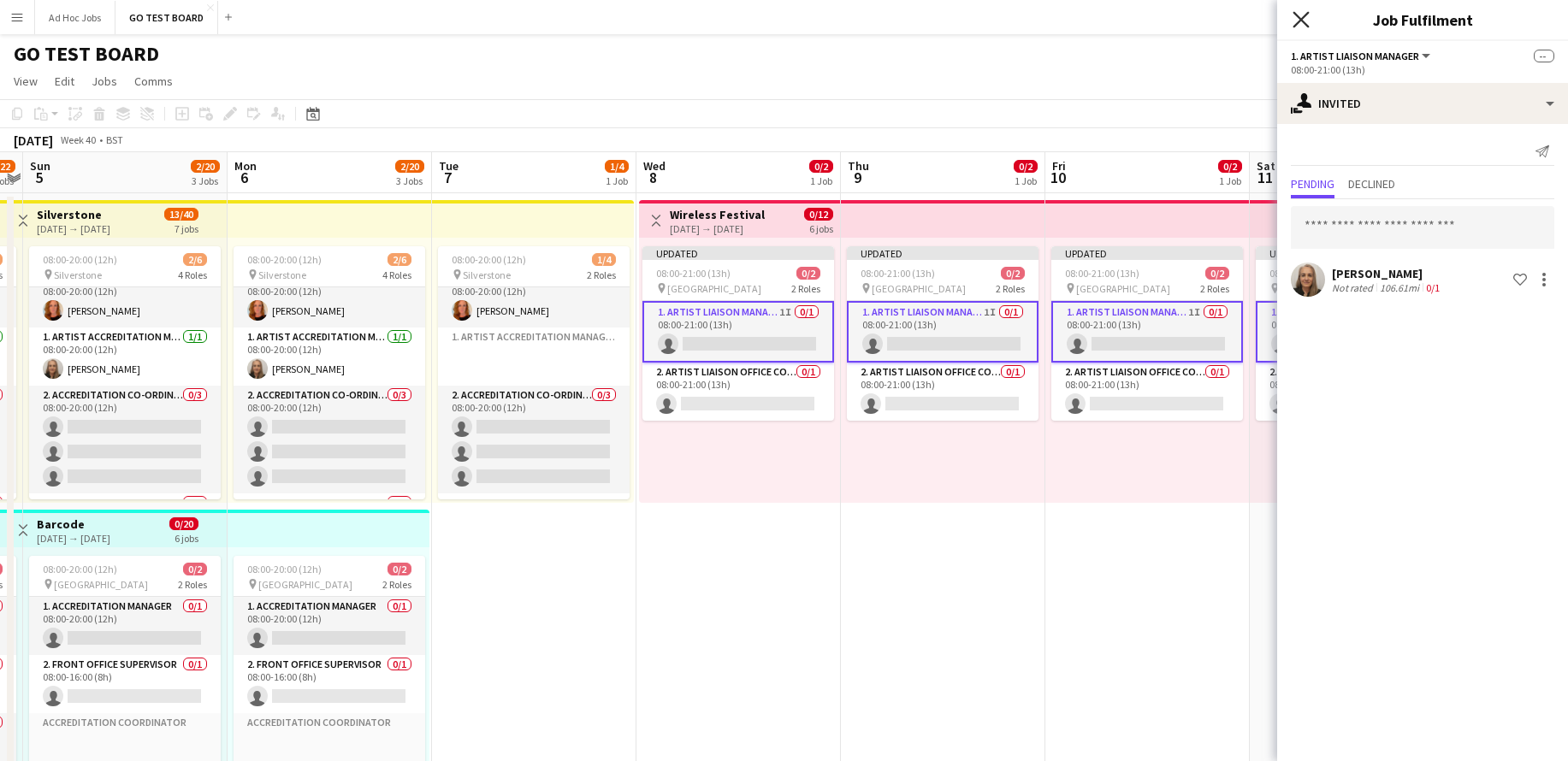
click at [1308, 23] on icon "Close pop-in" at bounding box center [1300, 19] width 16 height 16
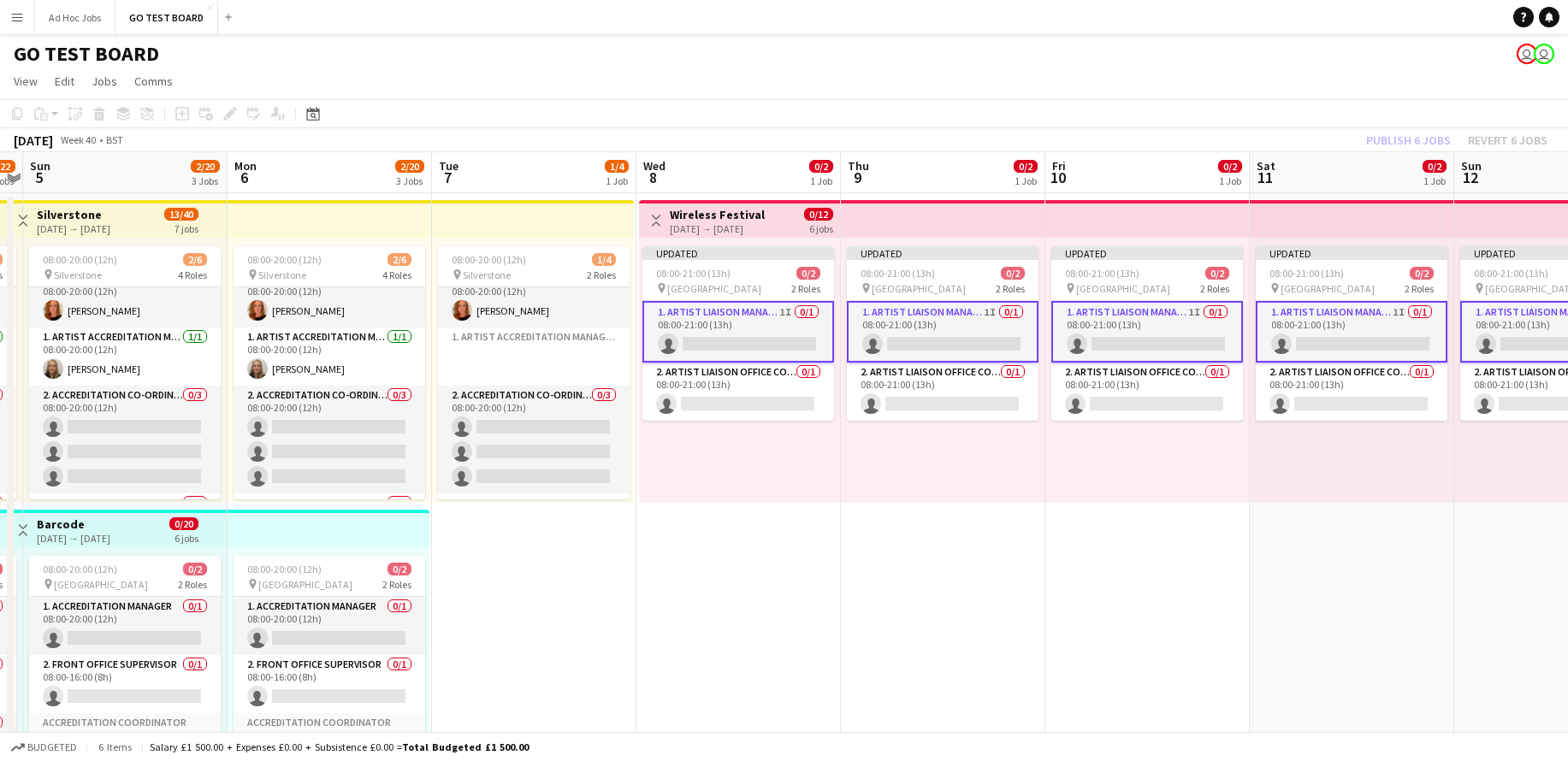
click at [1409, 143] on div "Publish 6 jobs Revert 6 jobs" at bounding box center [1457, 140] width 223 height 23
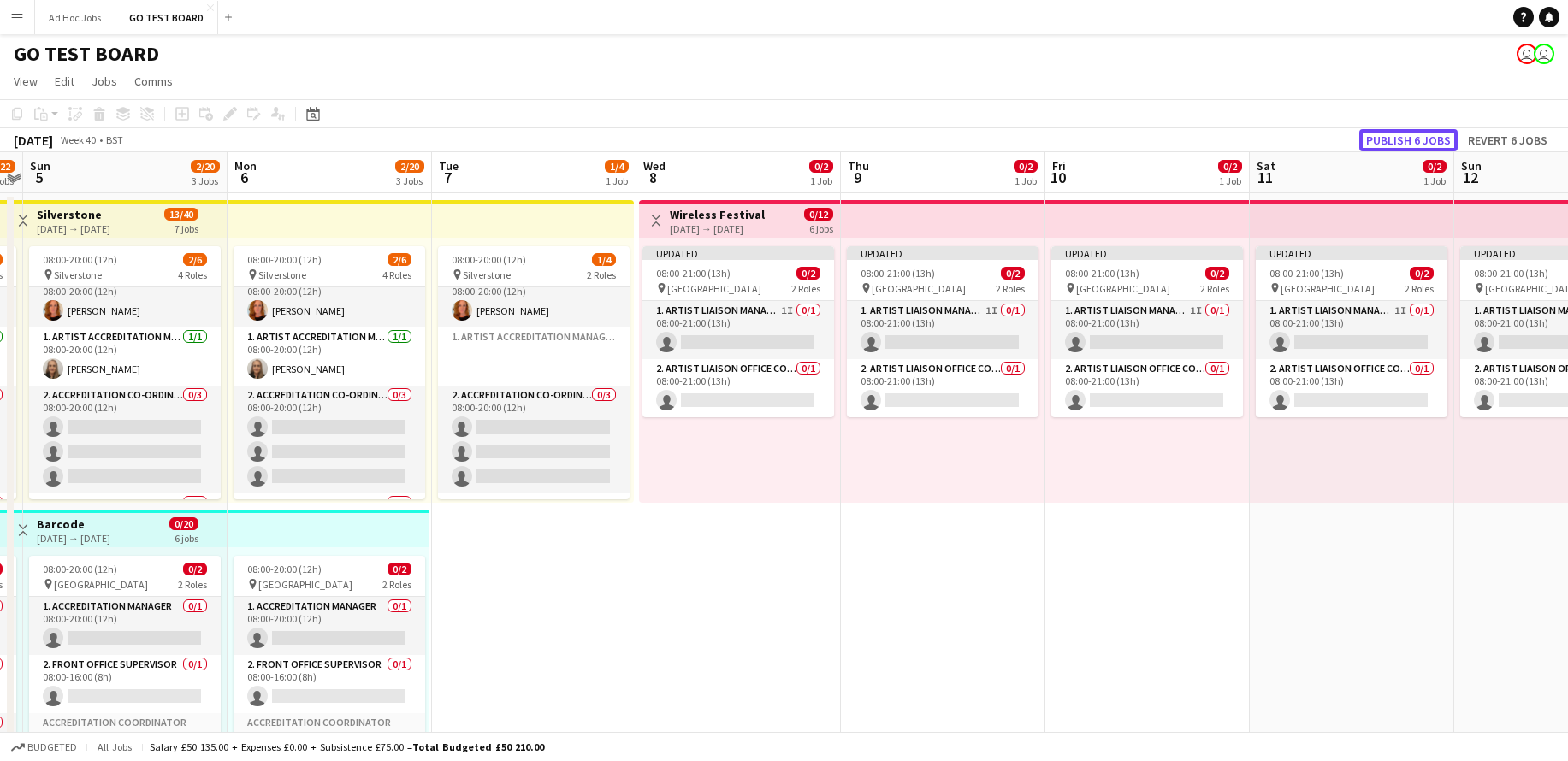
click at [1409, 143] on button "Publish 6 jobs" at bounding box center [1408, 140] width 99 height 23
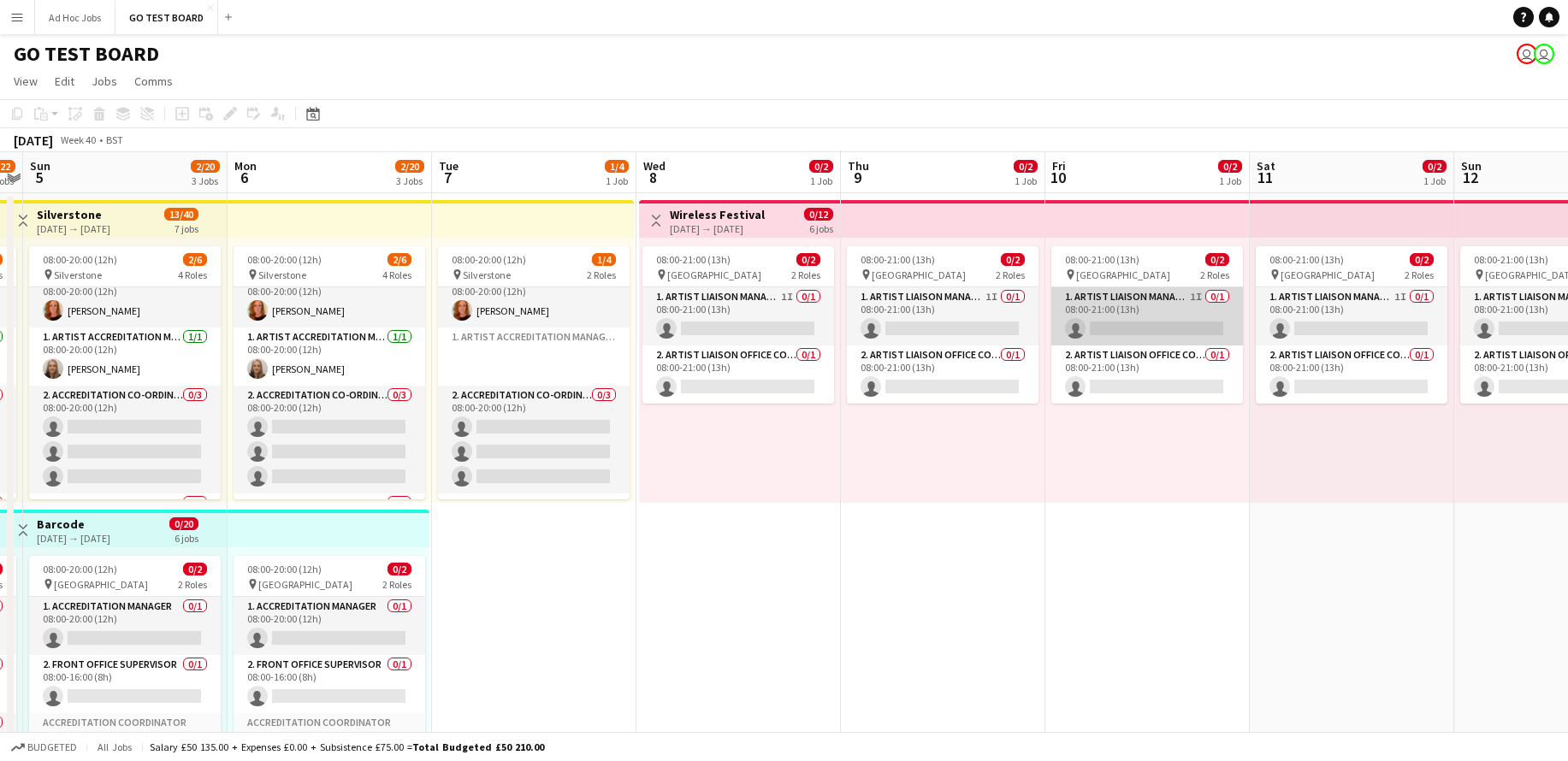
click at [1172, 321] on app-card-role "1. Artist Liaison Manager 1I 0/1 08:00-21:00 (13h) single-neutral-actions" at bounding box center [1148, 317] width 192 height 58
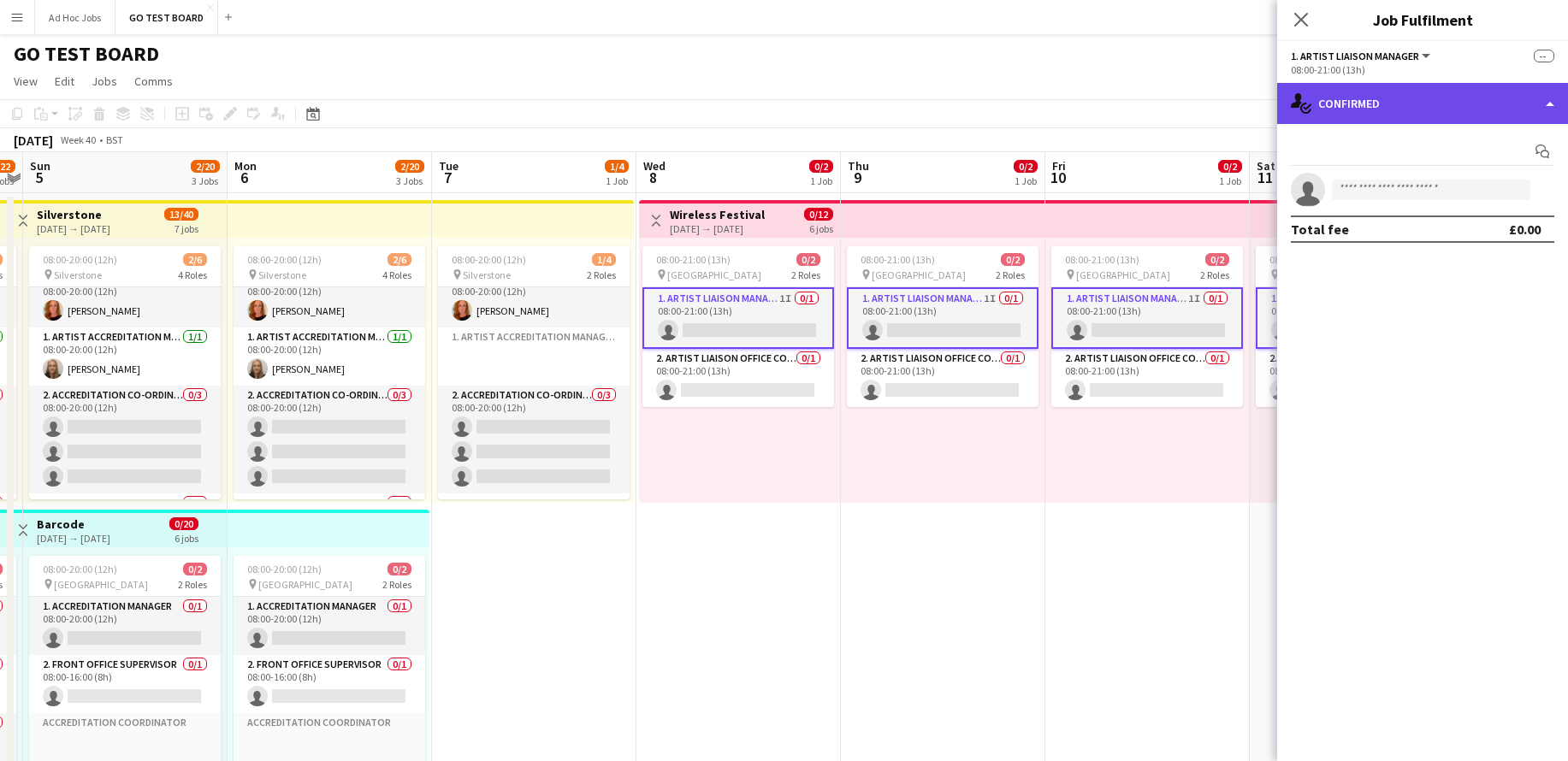
click at [1543, 110] on div "single-neutral-actions-check-2 Confirmed" at bounding box center [1422, 103] width 290 height 41
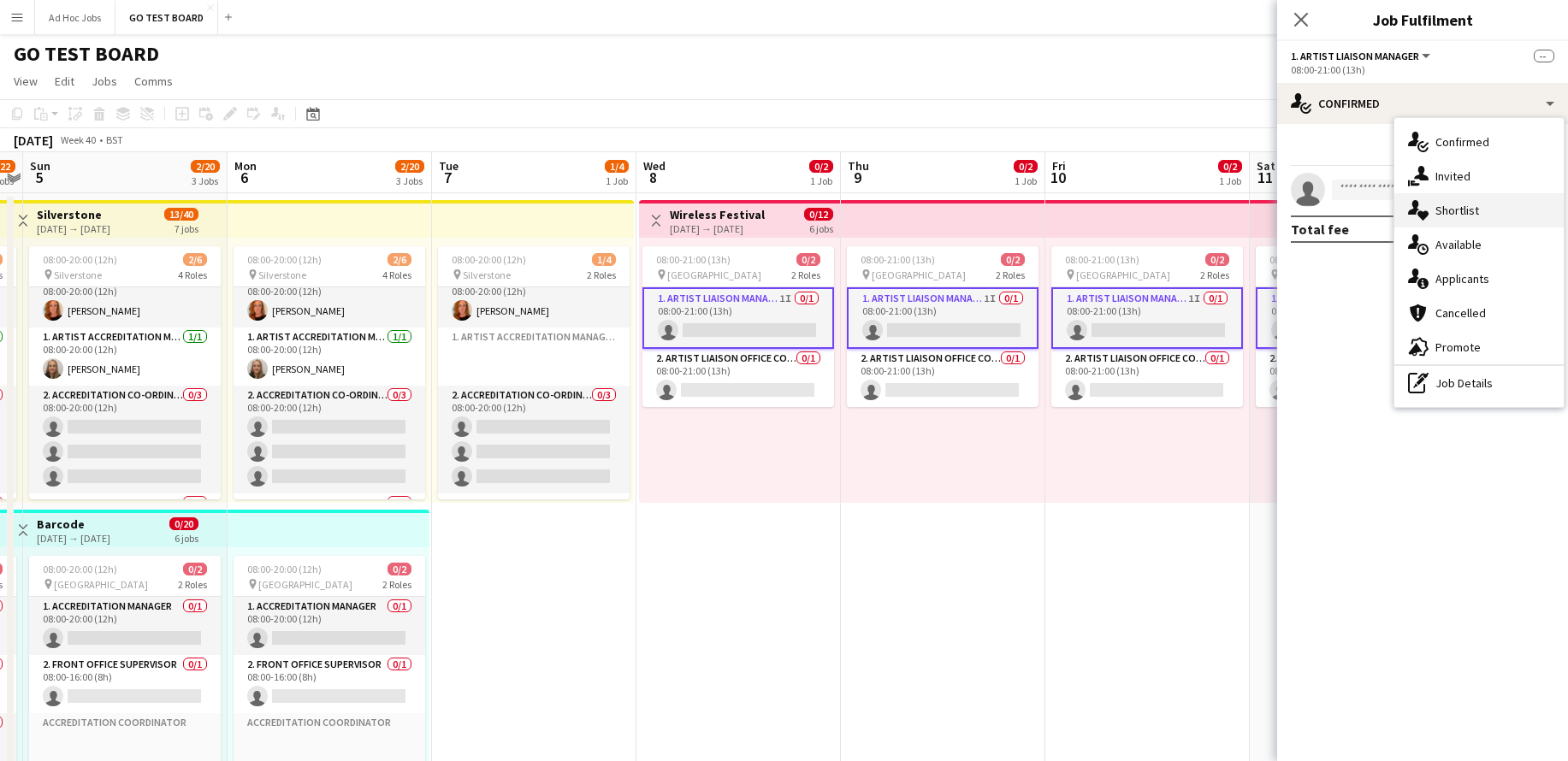
click at [1492, 201] on div "single-neutral-actions-heart Shortlist" at bounding box center [1480, 210] width 169 height 34
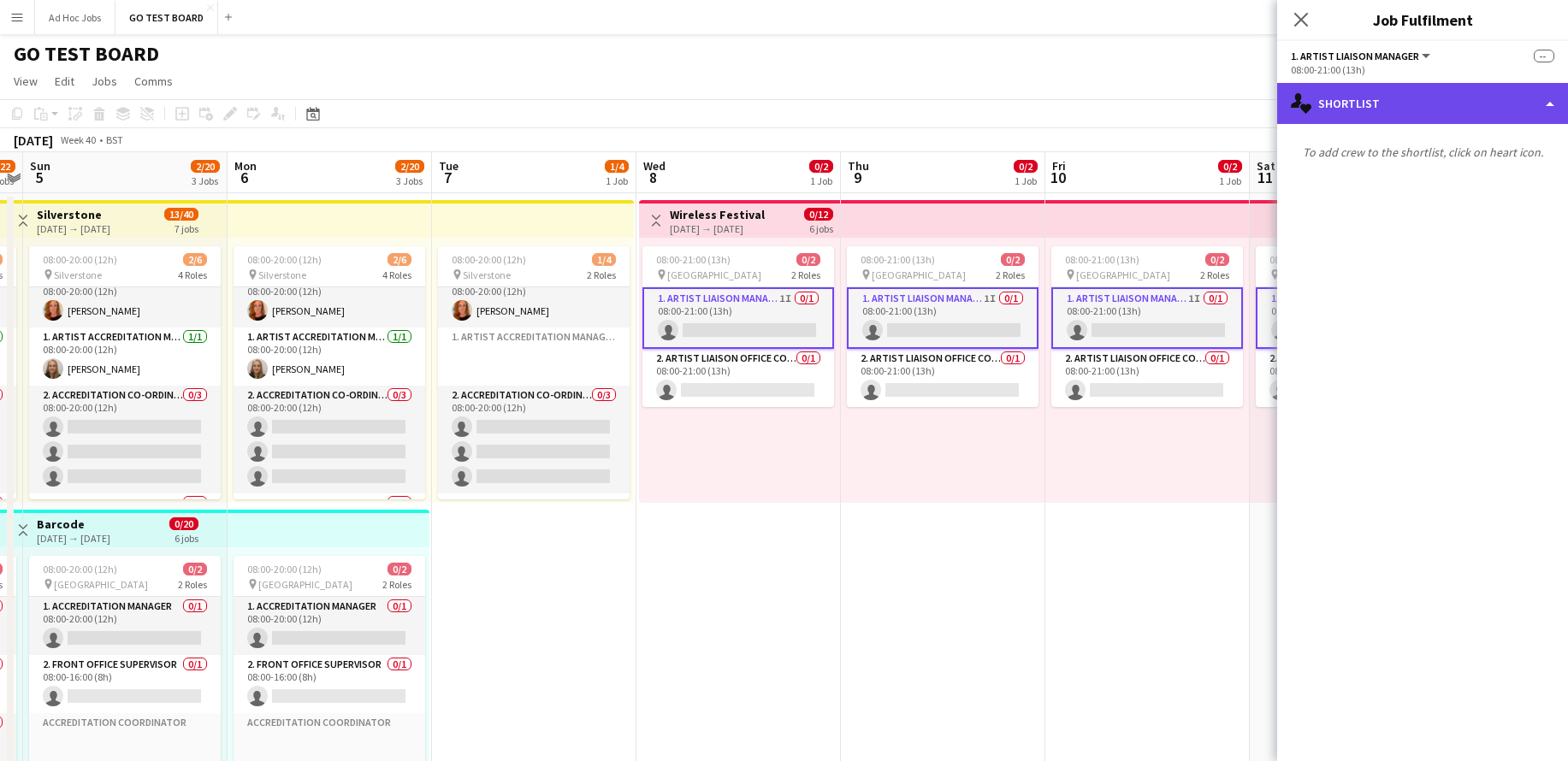
click at [1557, 99] on div "single-neutral-actions-heart Shortlist" at bounding box center [1422, 103] width 290 height 41
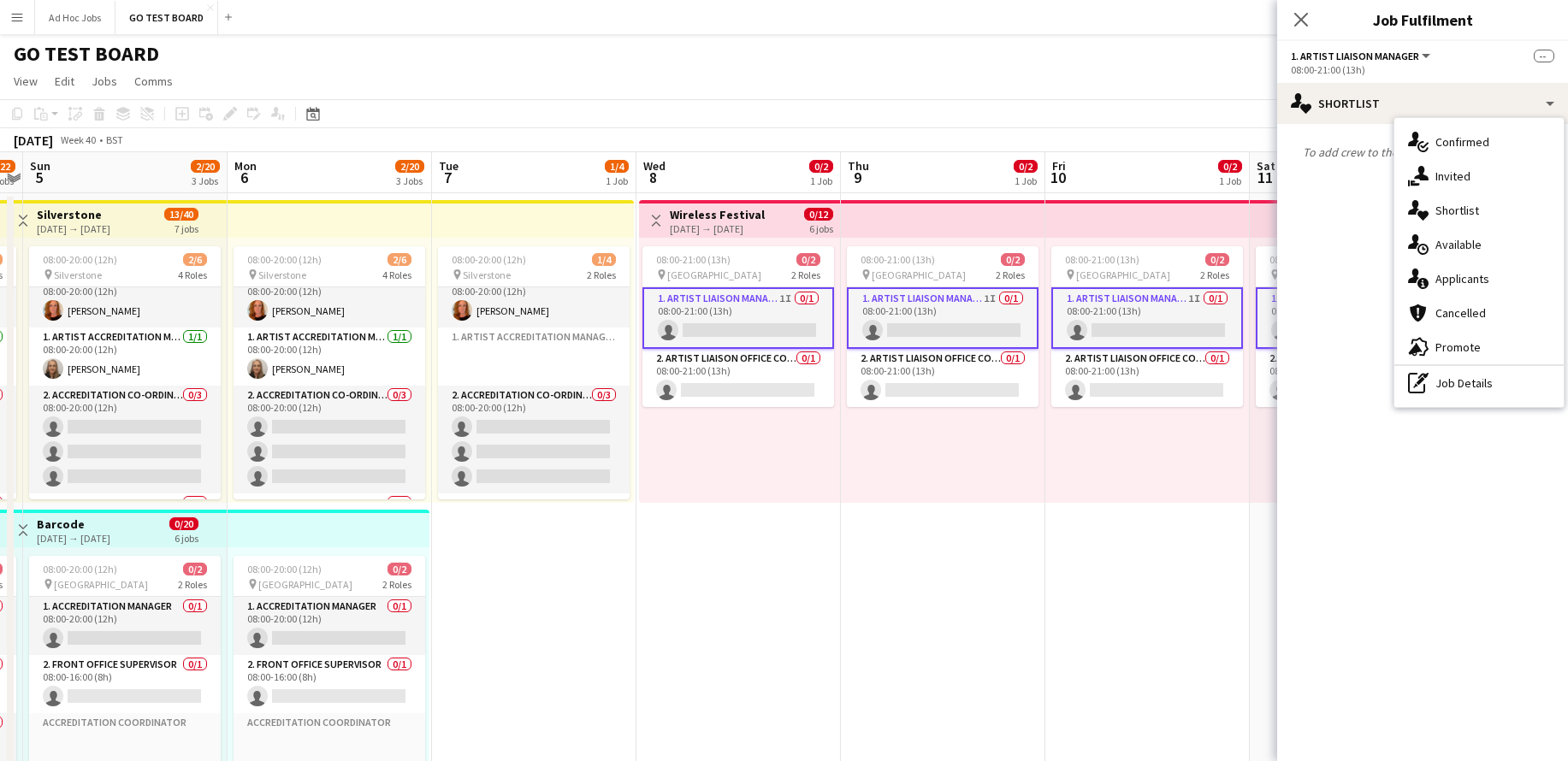
click at [1349, 177] on div "To add crew to the shortlist, click on heart icon." at bounding box center [1422, 152] width 290 height 56
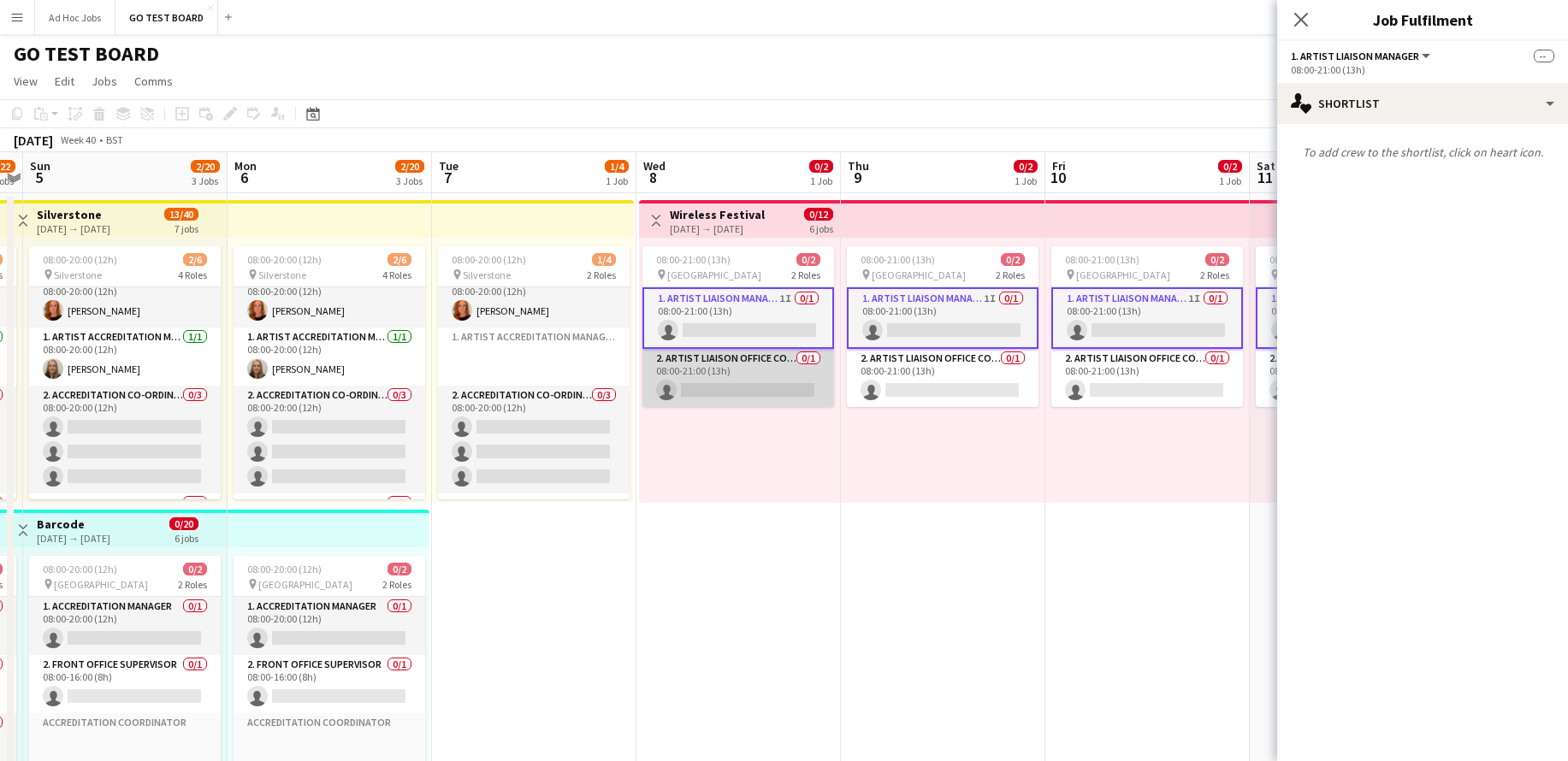
click at [767, 391] on app-card-role "2. Artist Liaison Office Coordinator 0/1 08:00-21:00 (13h) single-neutral-actio…" at bounding box center [739, 378] width 192 height 58
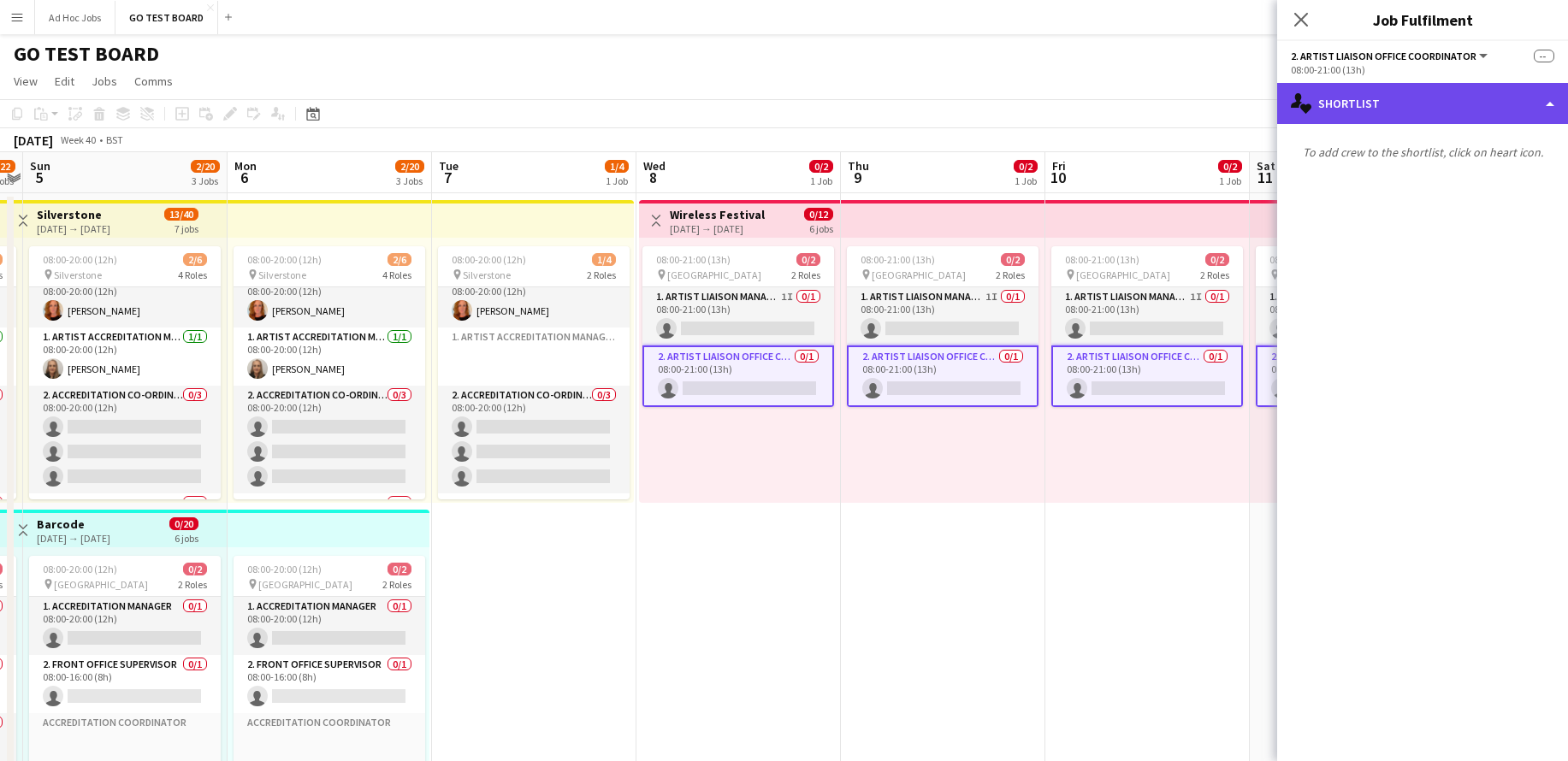
click at [1546, 102] on div "single-neutral-actions-heart Shortlist" at bounding box center [1422, 103] width 290 height 41
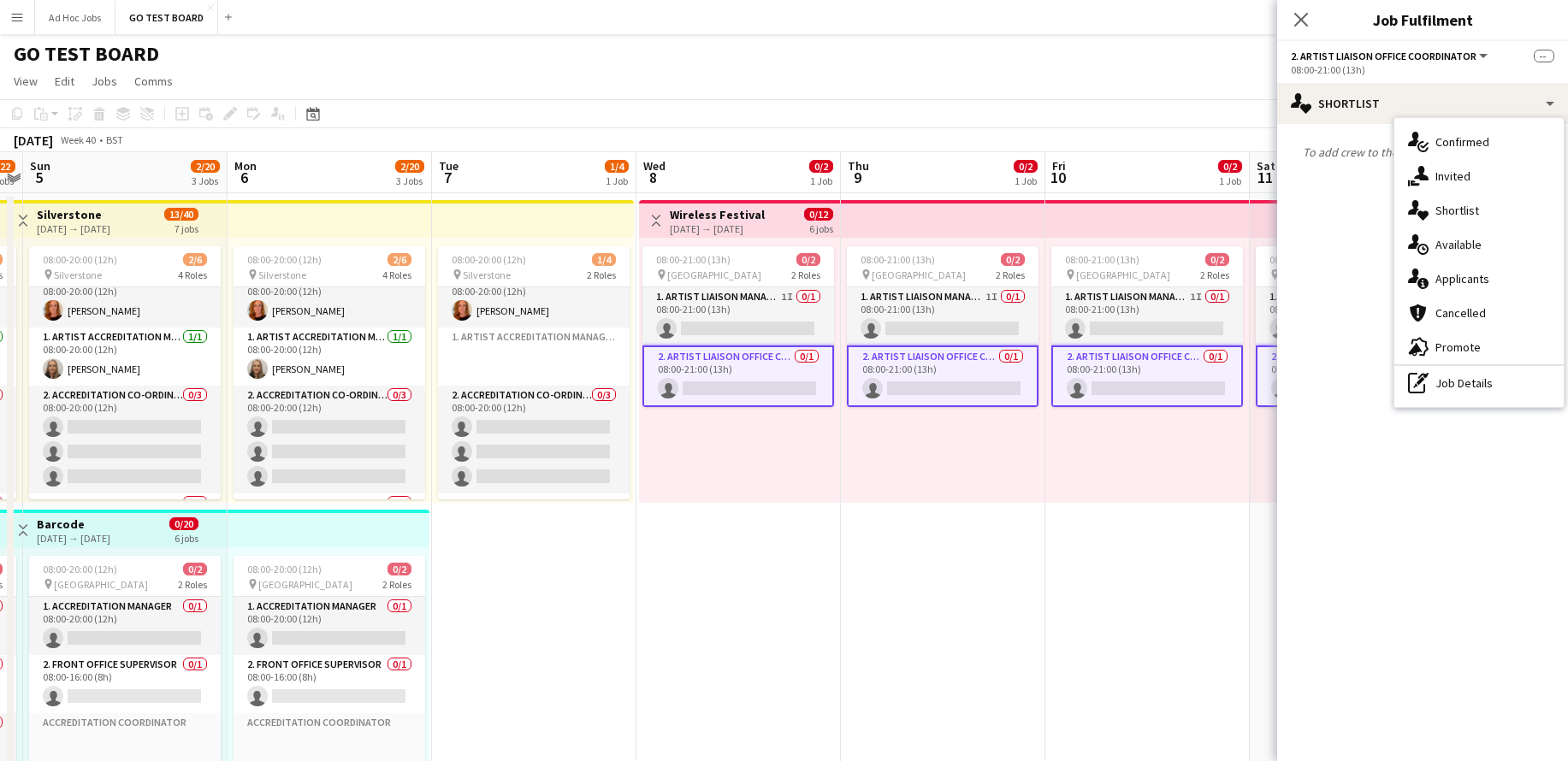
click at [786, 389] on app-card-role "2. Artist Liaison Office Coordinator 0/1 08:00-21:00 (13h) single-neutral-actio…" at bounding box center [739, 377] width 192 height 62
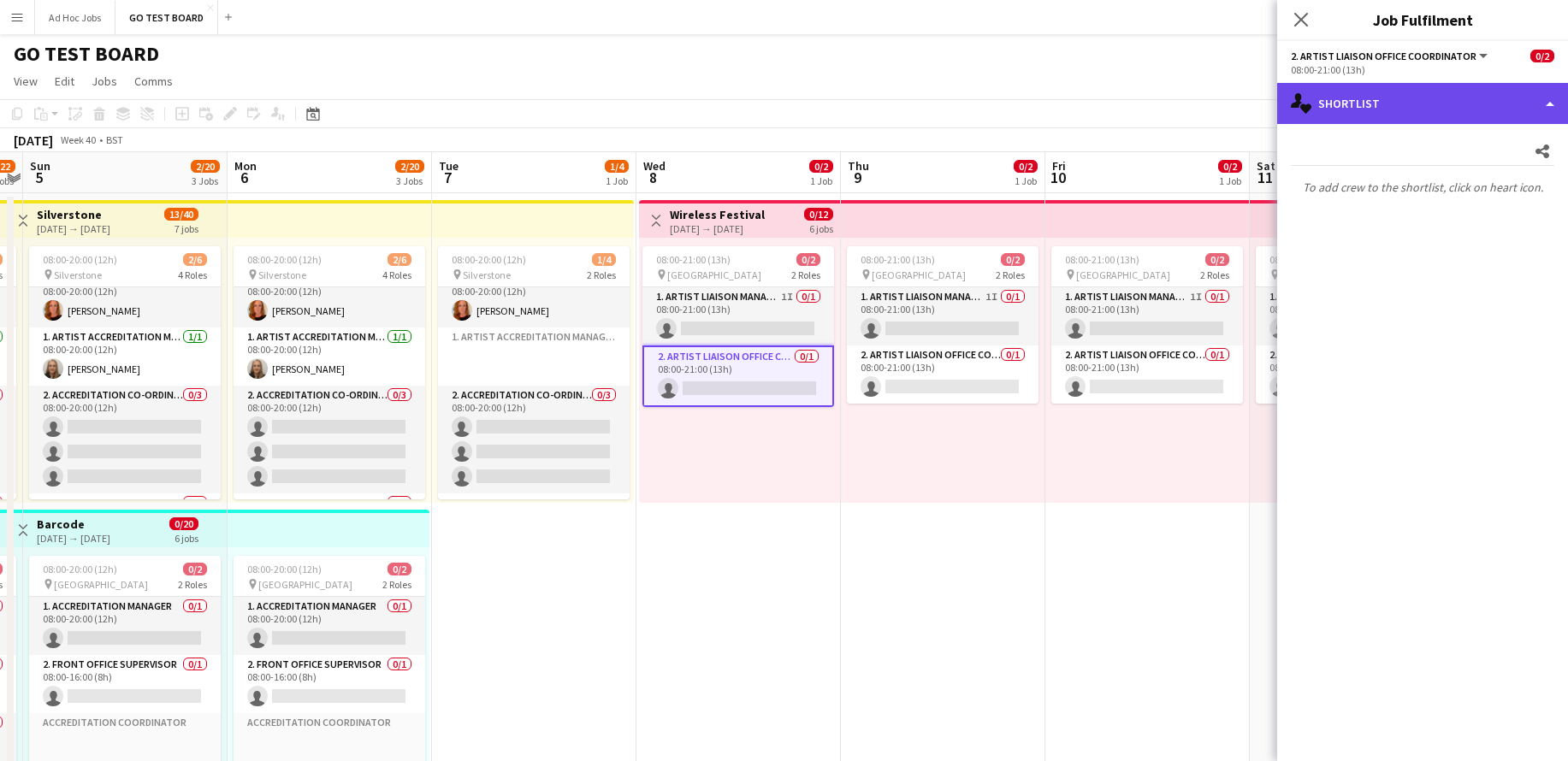
click at [1548, 103] on div "single-neutral-actions-heart Shortlist" at bounding box center [1422, 103] width 290 height 41
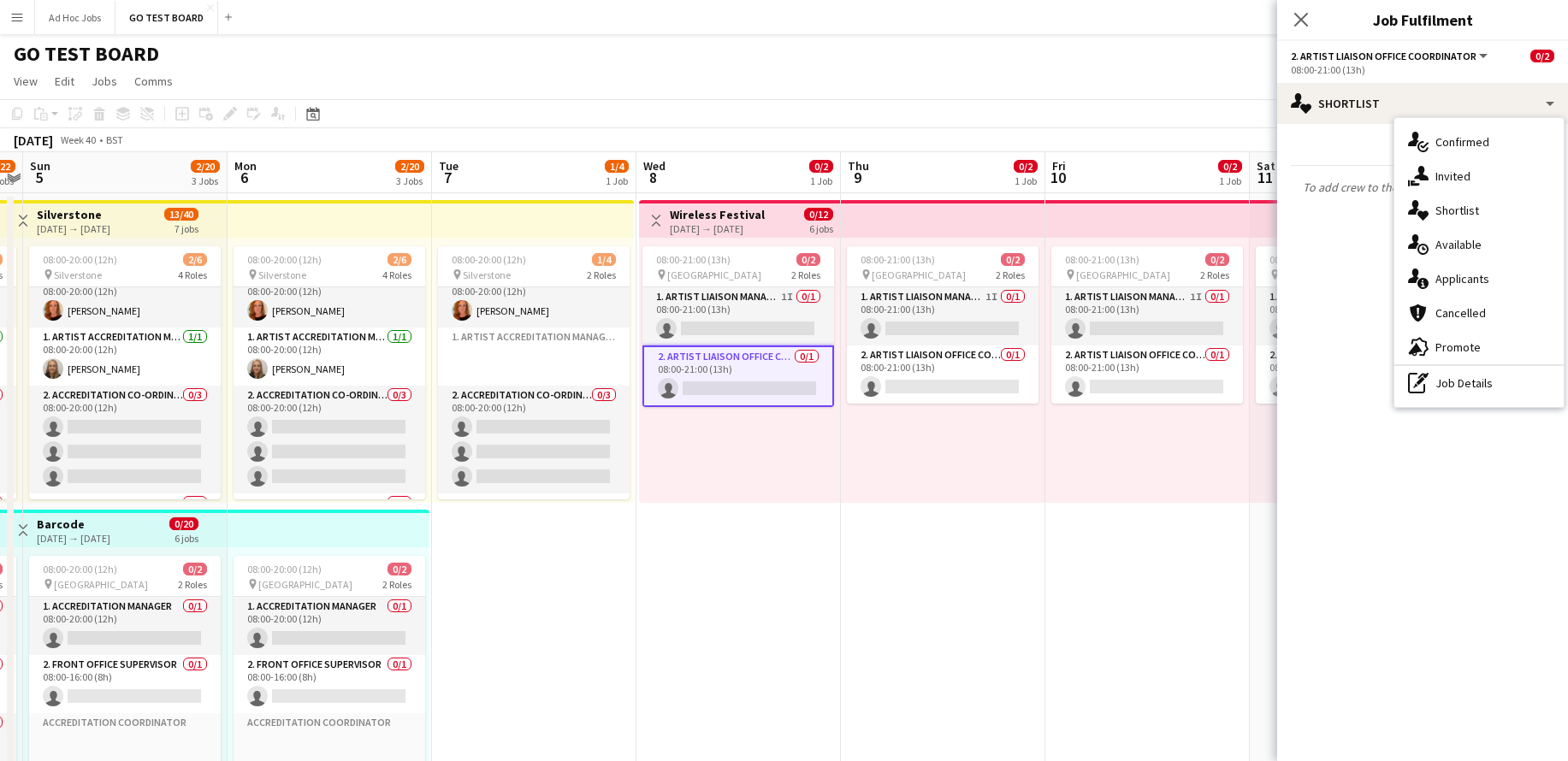
click at [1353, 187] on p "To add crew to the shortlist, click on heart icon." at bounding box center [1422, 187] width 290 height 29
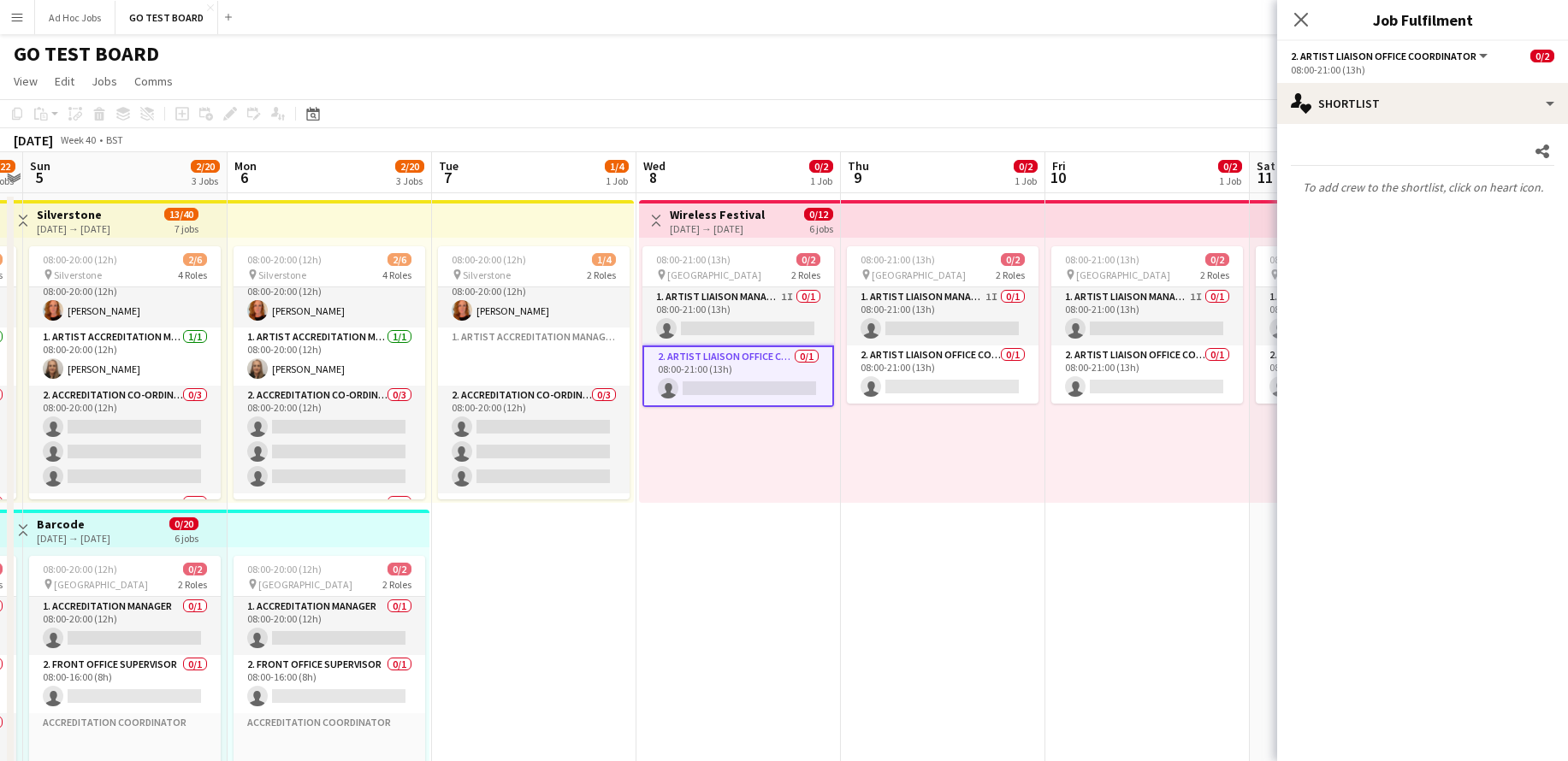
click at [1362, 166] on div "Share To add crew to the shortlist, click on heart icon." at bounding box center [1422, 169] width 290 height 91
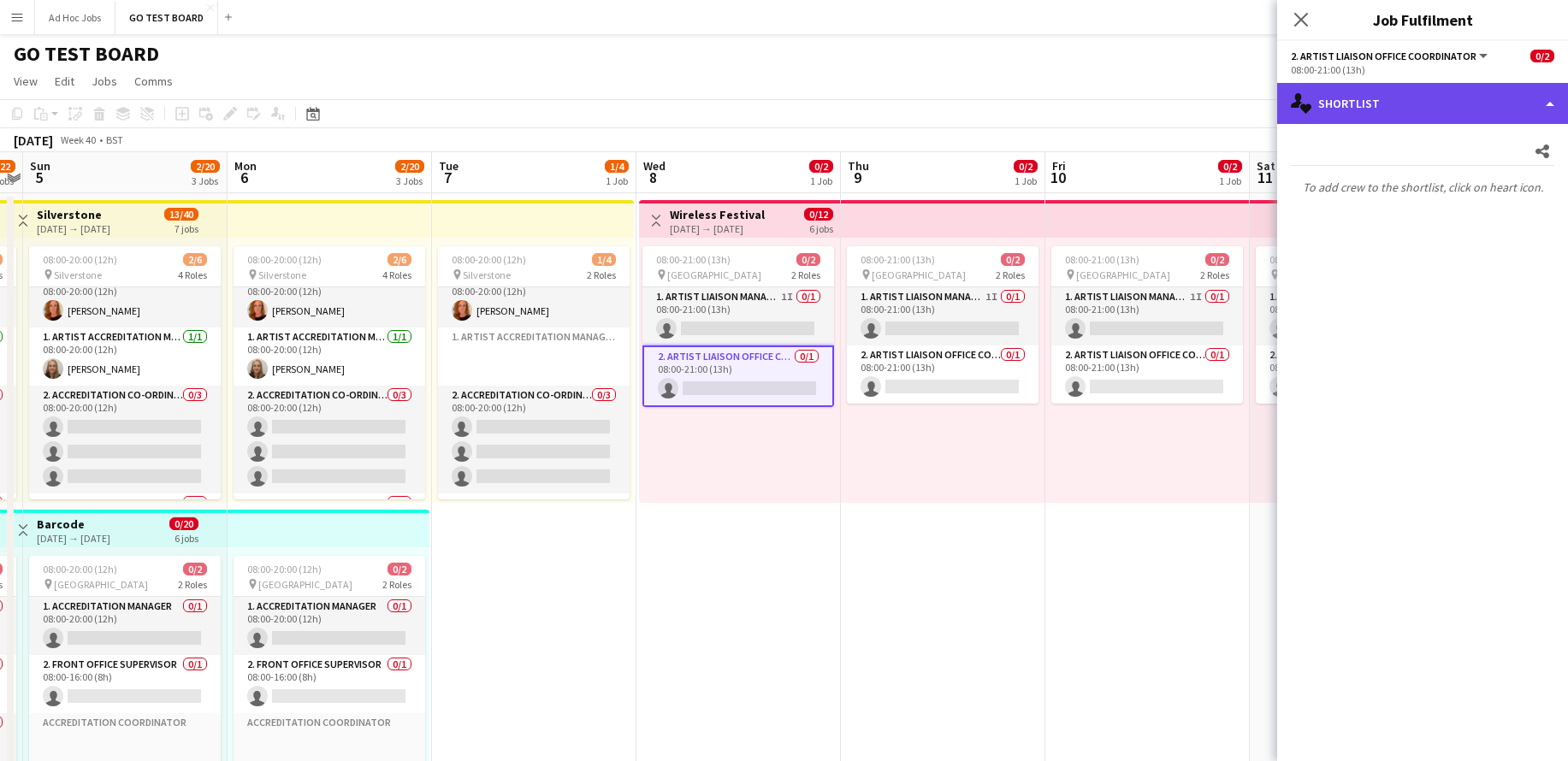
click at [1544, 101] on div "single-neutral-actions-heart Shortlist" at bounding box center [1422, 103] width 290 height 41
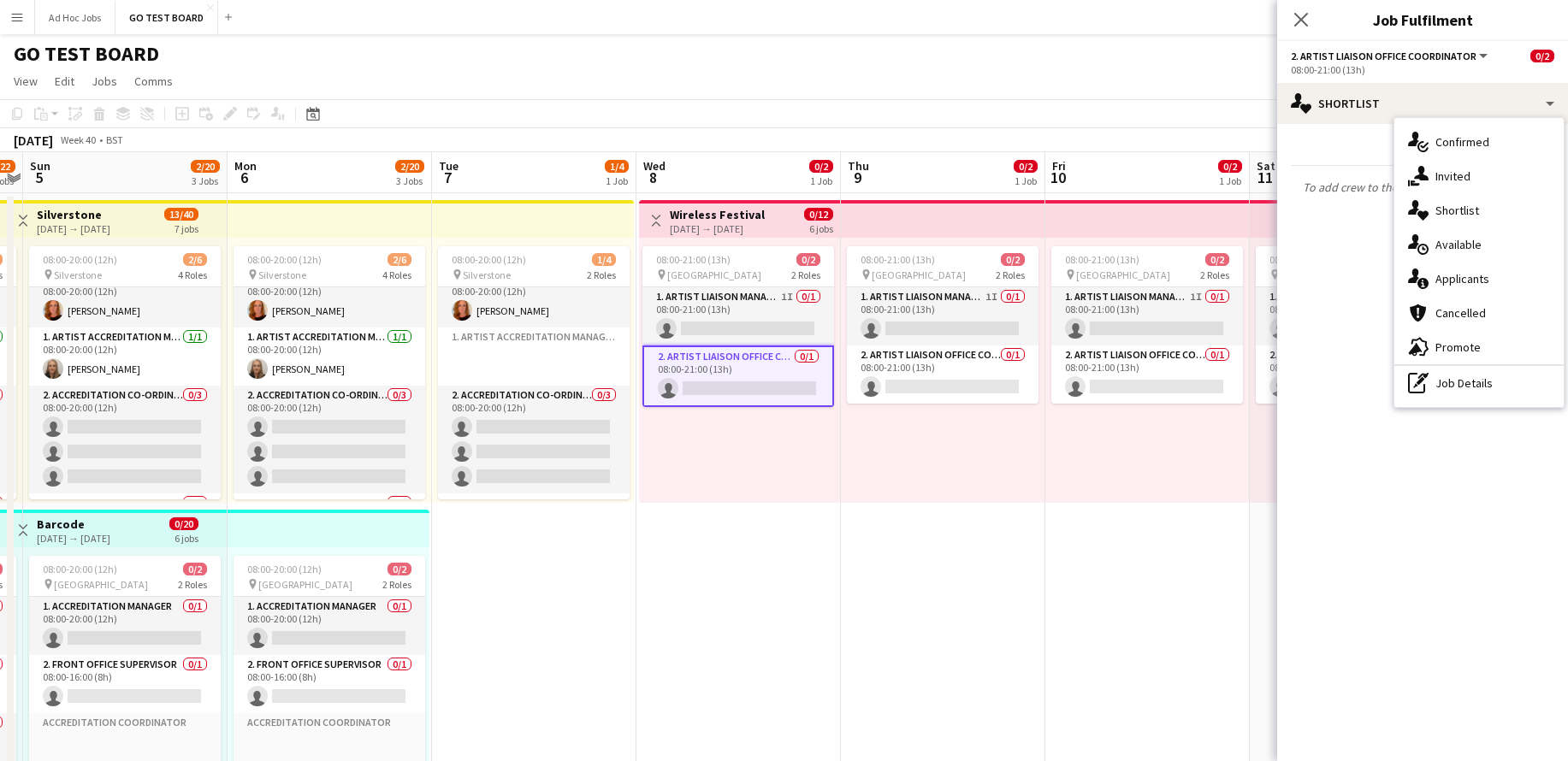
click at [18, 15] on app-icon "Menu" at bounding box center [17, 17] width 14 height 14
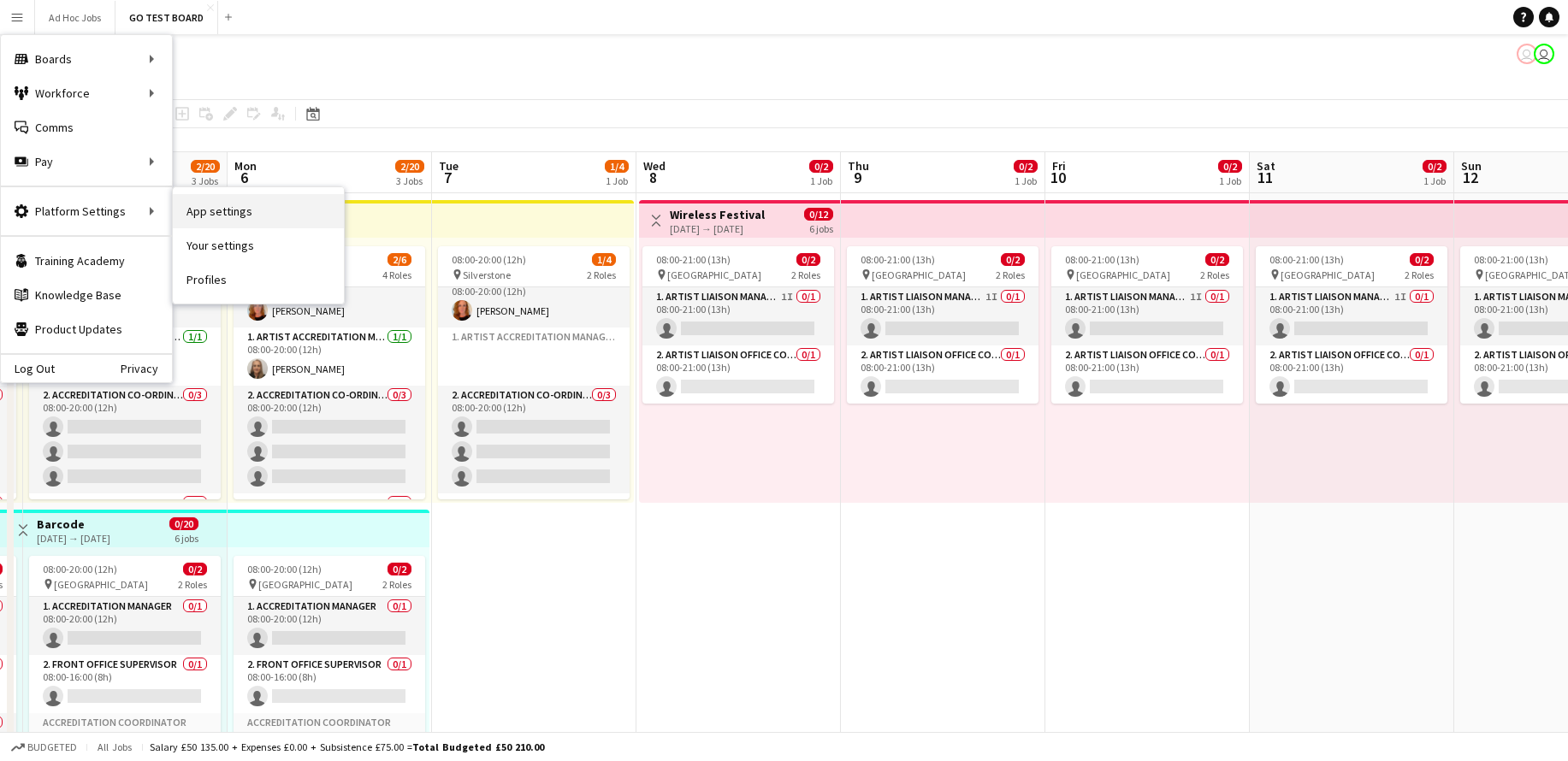
click at [197, 221] on link "App settings" at bounding box center [259, 211] width 171 height 34
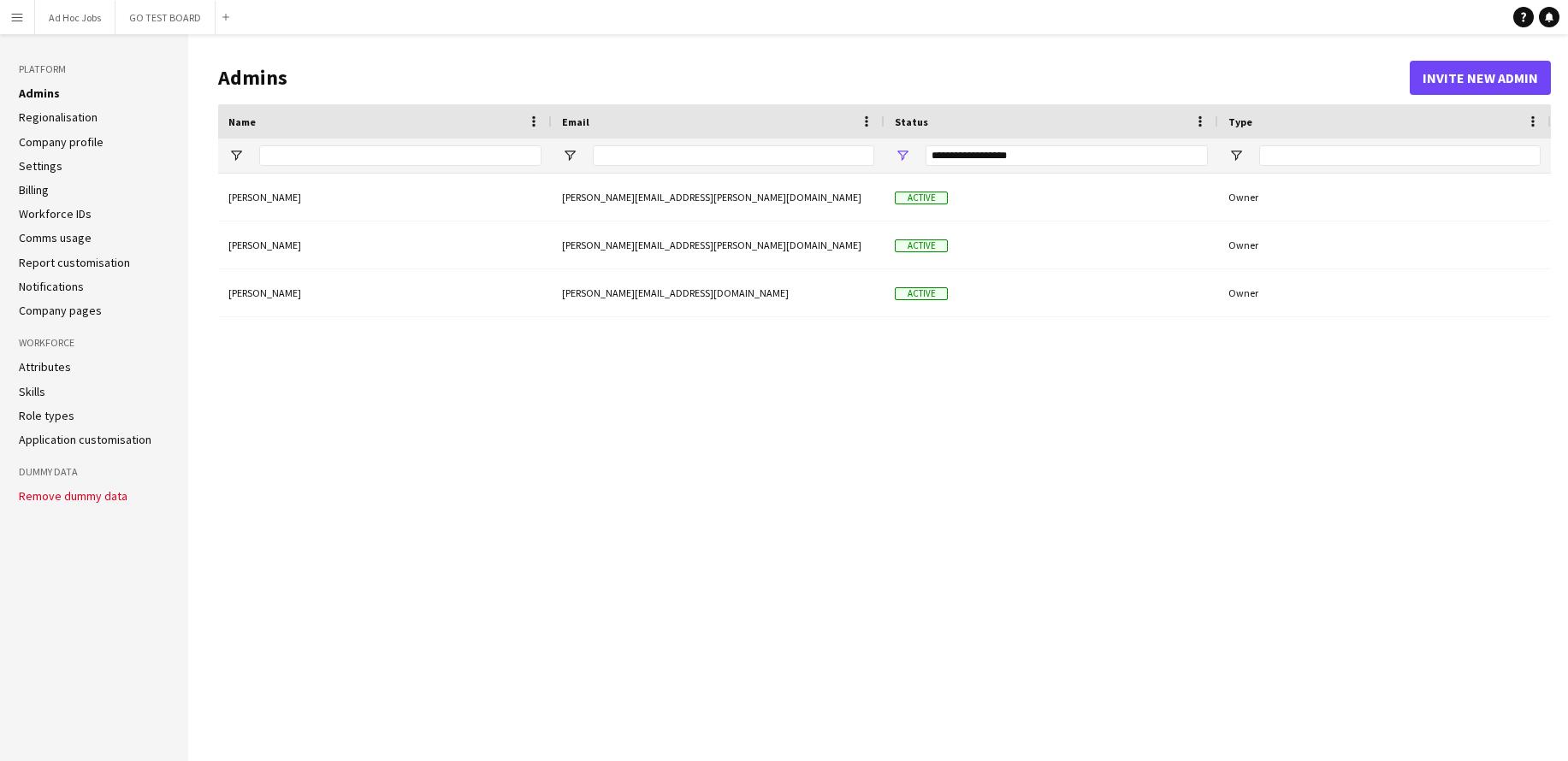
click at [68, 365] on li "Attributes" at bounding box center [94, 366] width 150 height 15
click at [44, 388] on li "Skills" at bounding box center [94, 392] width 150 height 15
click at [53, 411] on link "Role types" at bounding box center [46, 415] width 55 height 15
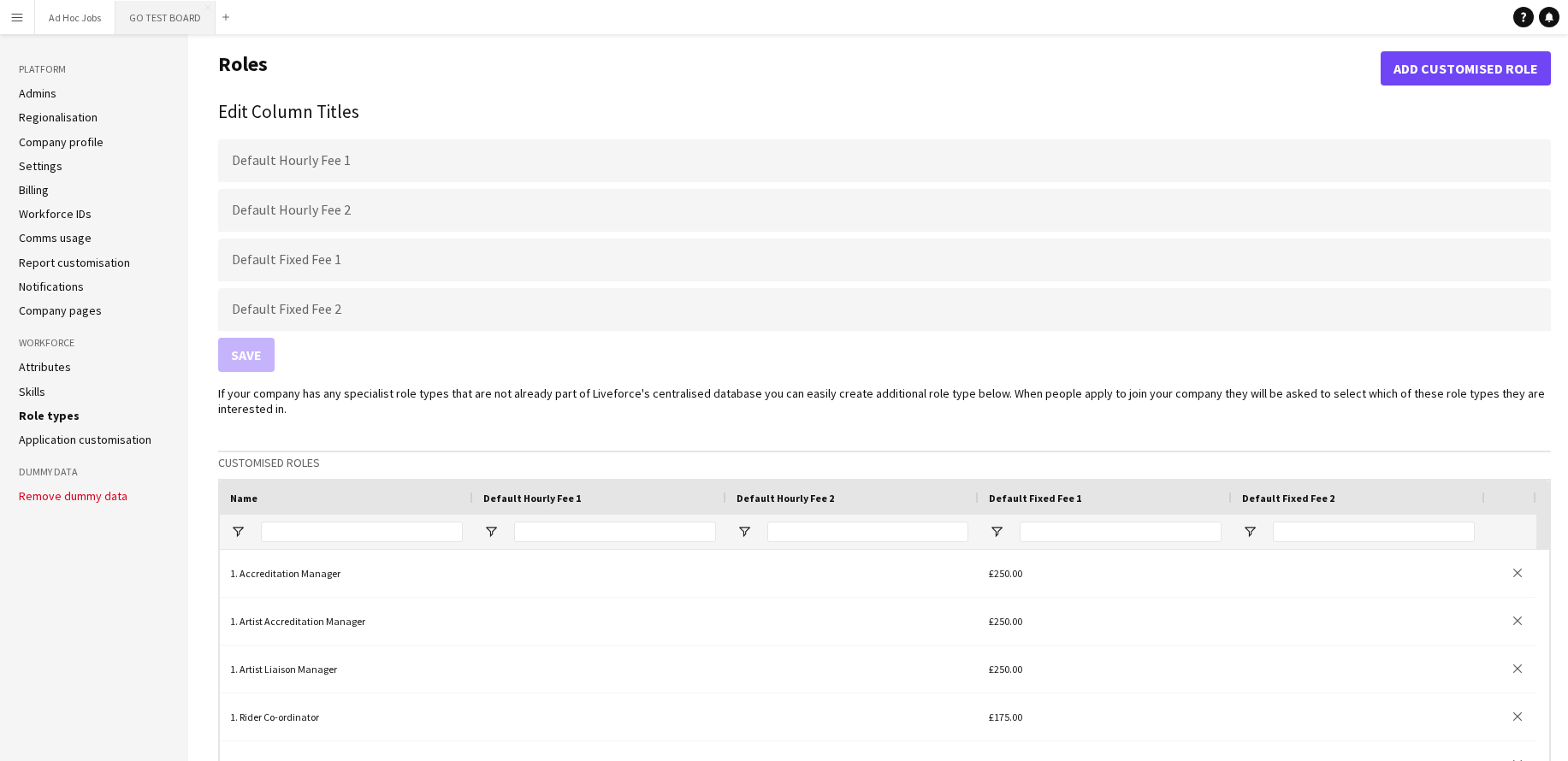
click at [183, 14] on button "GO TEST BOARD Close" at bounding box center [165, 17] width 100 height 33
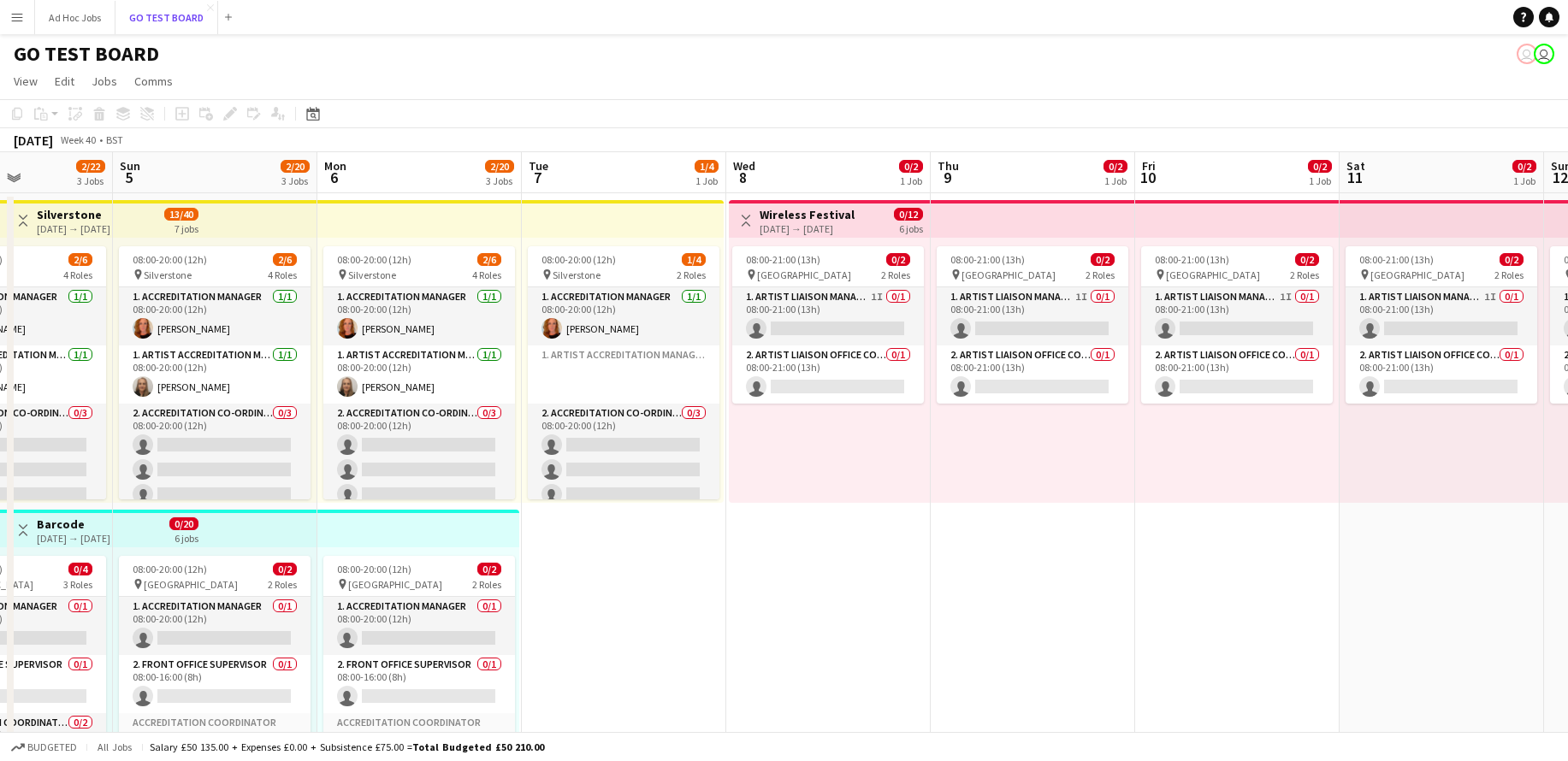
scroll to position [0, 713]
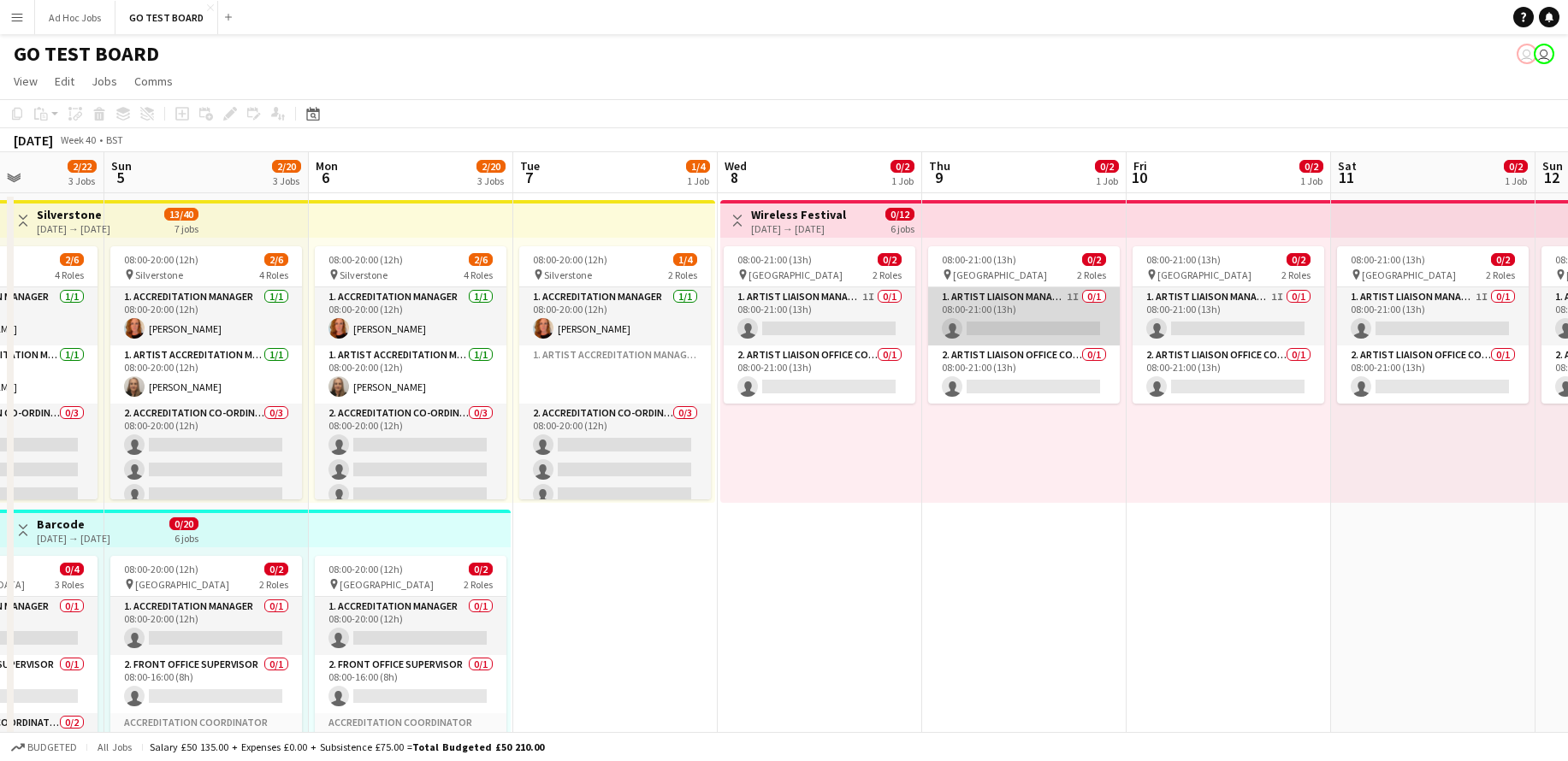
click at [1056, 334] on app-card-role "1. Artist Liaison Manager 1I 0/1 08:00-21:00 (13h) single-neutral-actions" at bounding box center [1025, 317] width 192 height 58
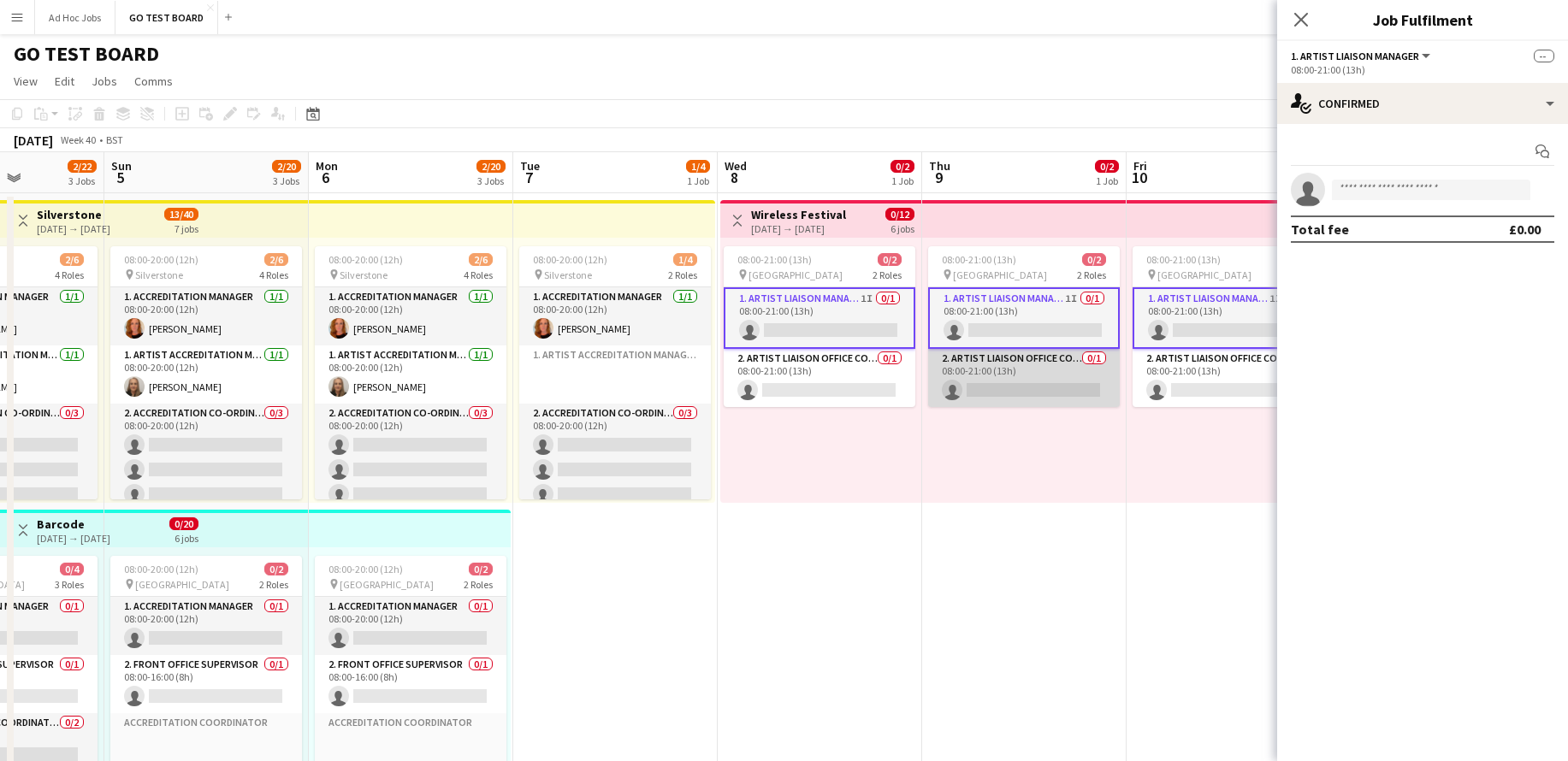
click at [1033, 382] on app-card-role "2. Artist Liaison Office Coordinator 0/1 08:00-21:00 (13h) single-neutral-actio…" at bounding box center [1025, 378] width 192 height 58
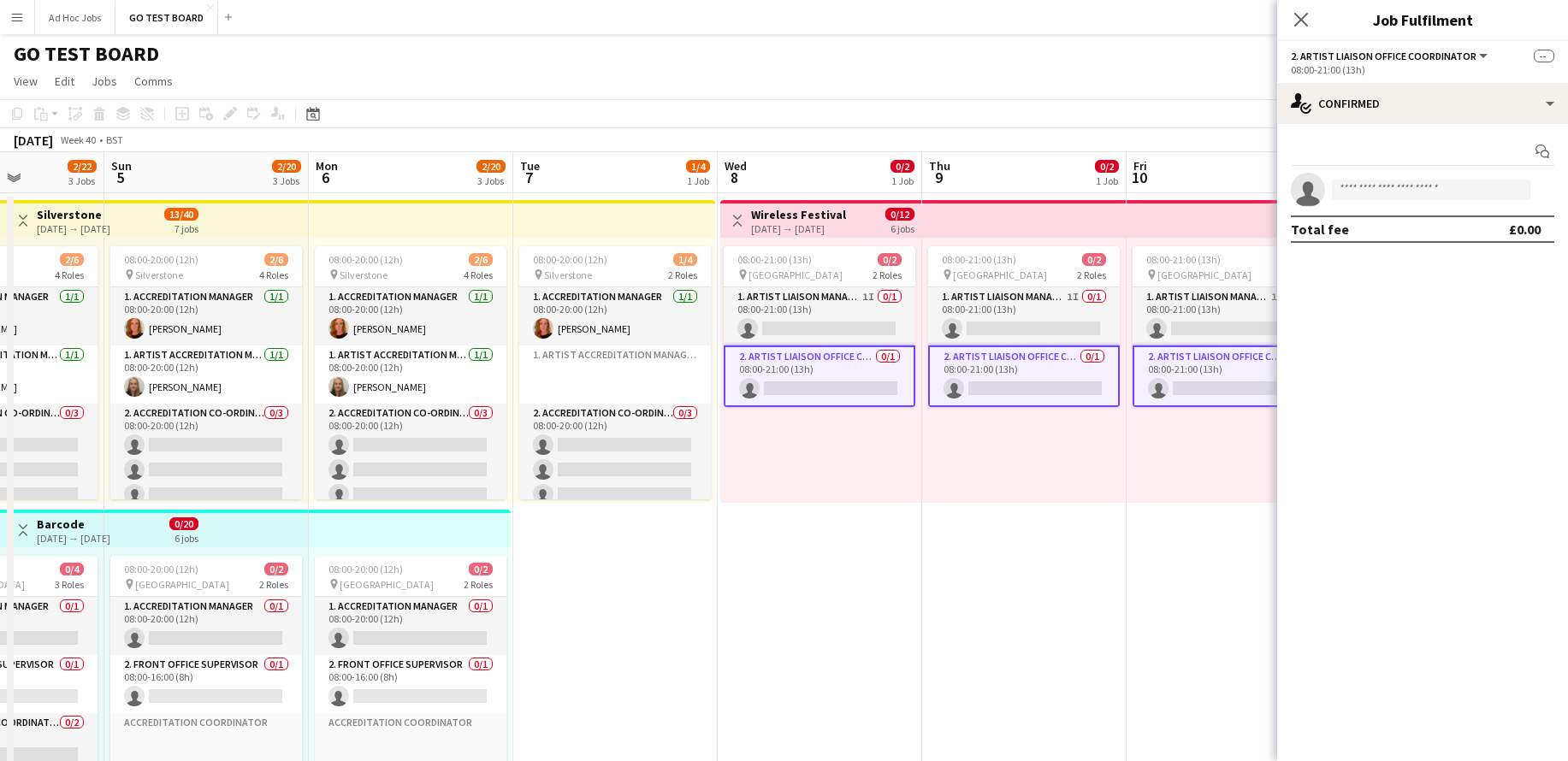
click at [1421, 68] on div "08:00-21:00 (13h)" at bounding box center [1422, 70] width 263 height 13
click at [1457, 60] on span "2. Artist Liaison Office Coordinator" at bounding box center [1384, 56] width 186 height 13
click at [825, 365] on app-card-role "2. Artist Liaison Office Coordinator 0/1 08:00-21:00 (13h) single-neutral-actio…" at bounding box center [820, 377] width 192 height 62
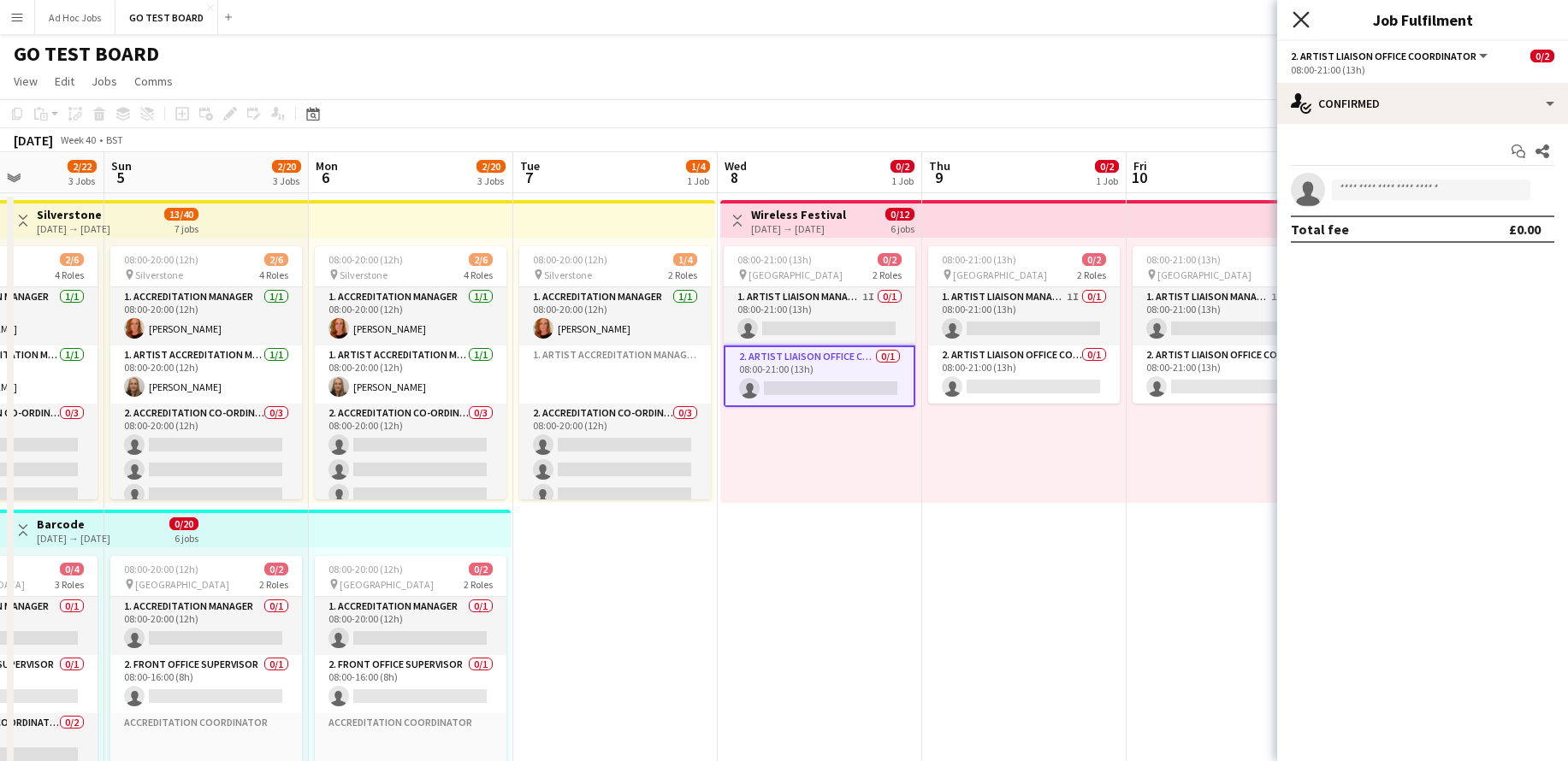
click at [1298, 27] on icon "Close pop-in" at bounding box center [1300, 19] width 16 height 16
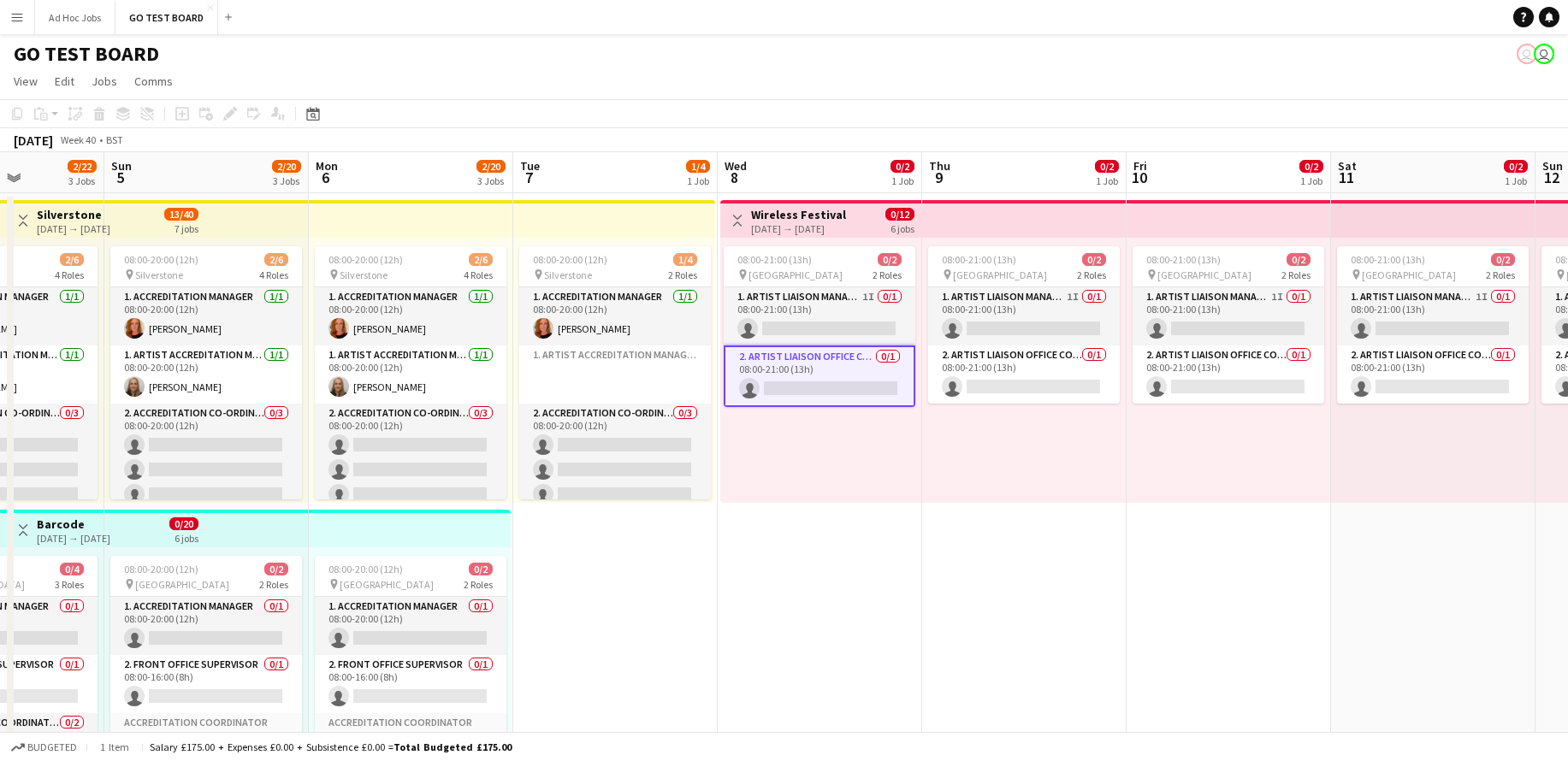
click at [847, 374] on app-card-role "2. Artist Liaison Office Coordinator 0/1 08:00-21:00 (13h) single-neutral-actio…" at bounding box center [820, 377] width 192 height 62
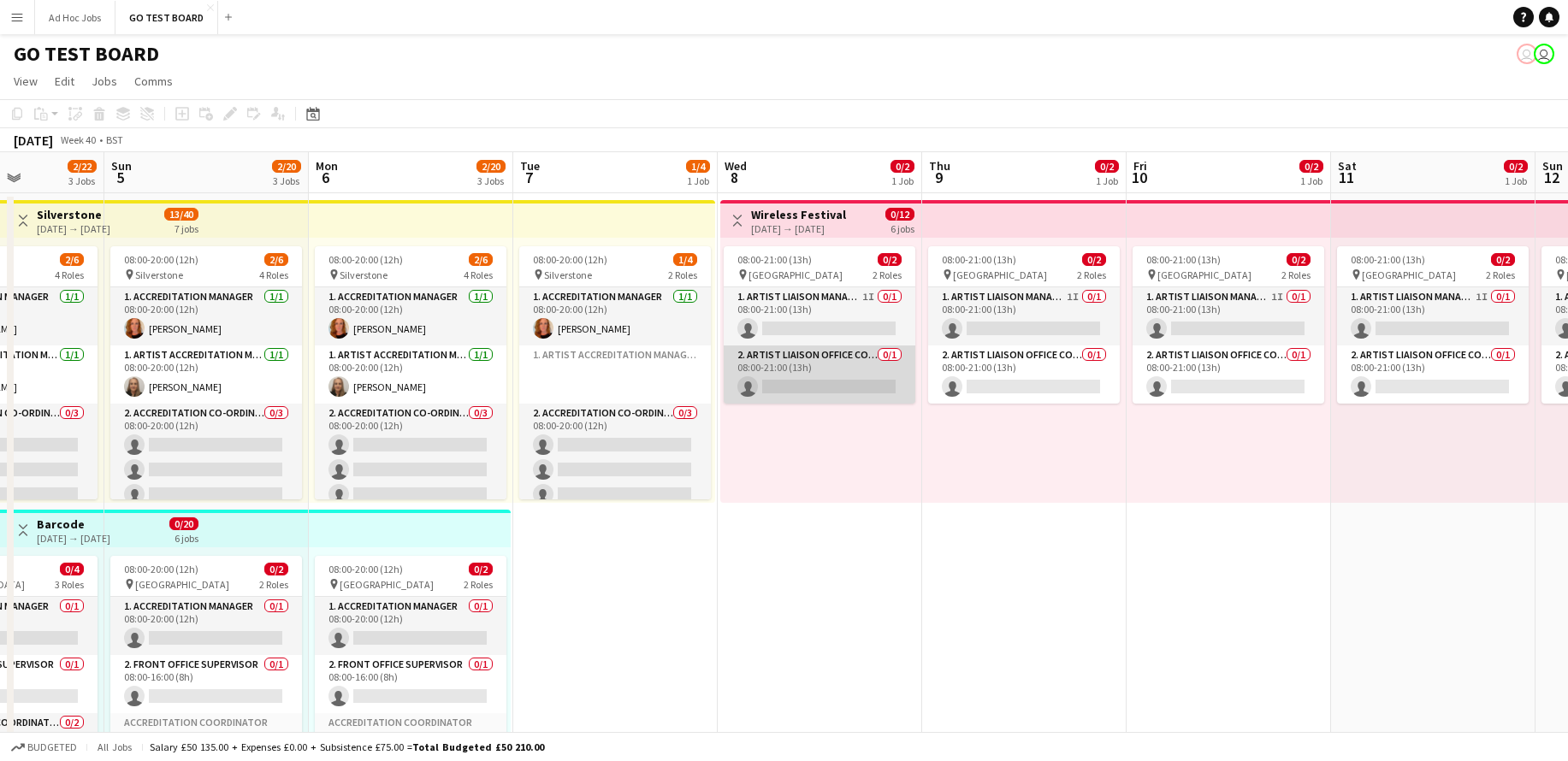
click at [847, 374] on app-card-role "2. Artist Liaison Office Coordinator 0/1 08:00-21:00 (13h) single-neutral-actio…" at bounding box center [820, 375] width 192 height 58
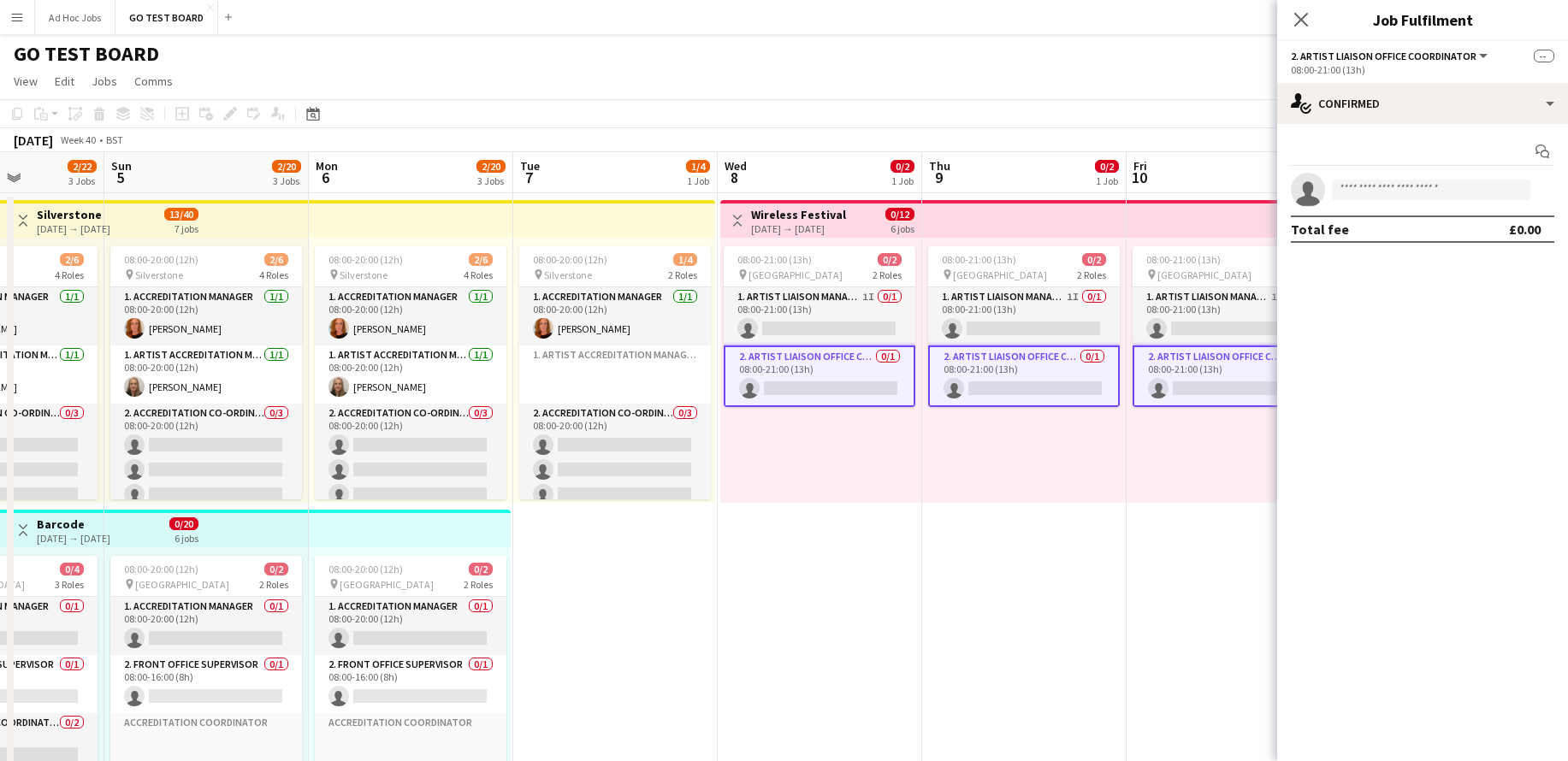
click at [763, 216] on h3 "Wireless Festival" at bounding box center [798, 214] width 95 height 15
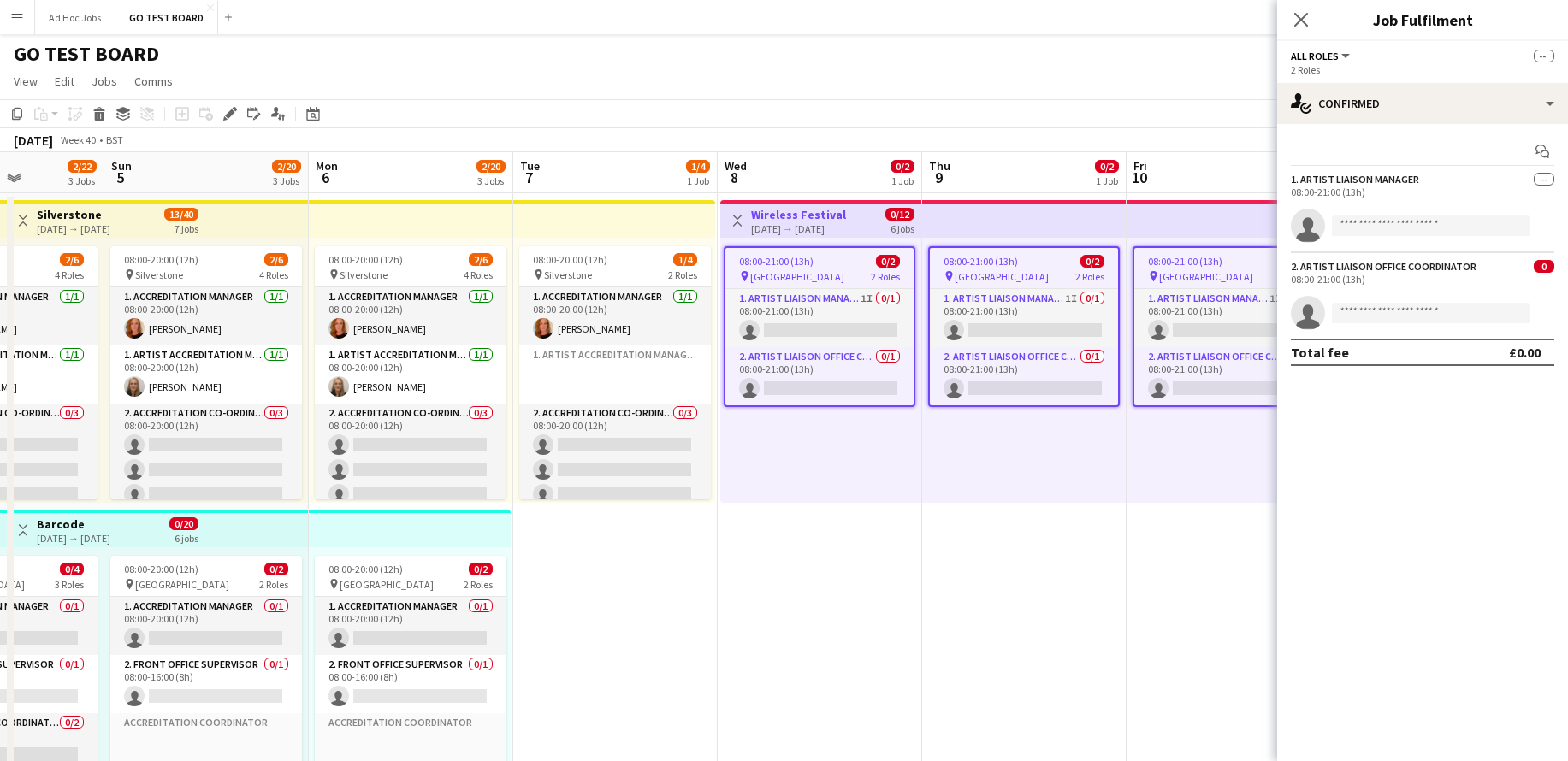
click at [786, 212] on h3 "Wireless Festival" at bounding box center [798, 214] width 95 height 15
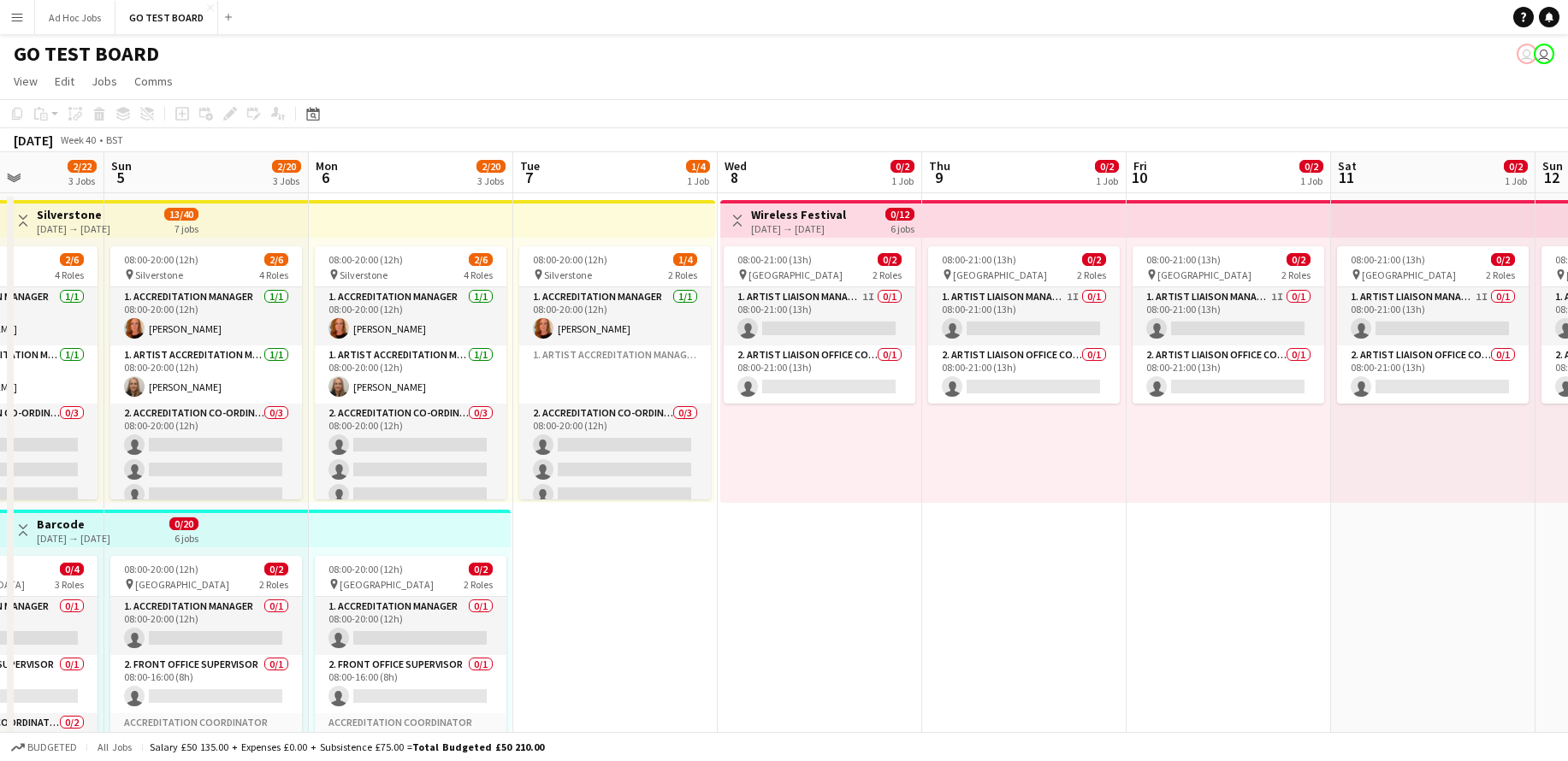
click at [839, 236] on app-top-bar "Toggle View Wireless Festival 08-10-2025 → 13-10-2025 0/12 6 jobs" at bounding box center [821, 219] width 201 height 38
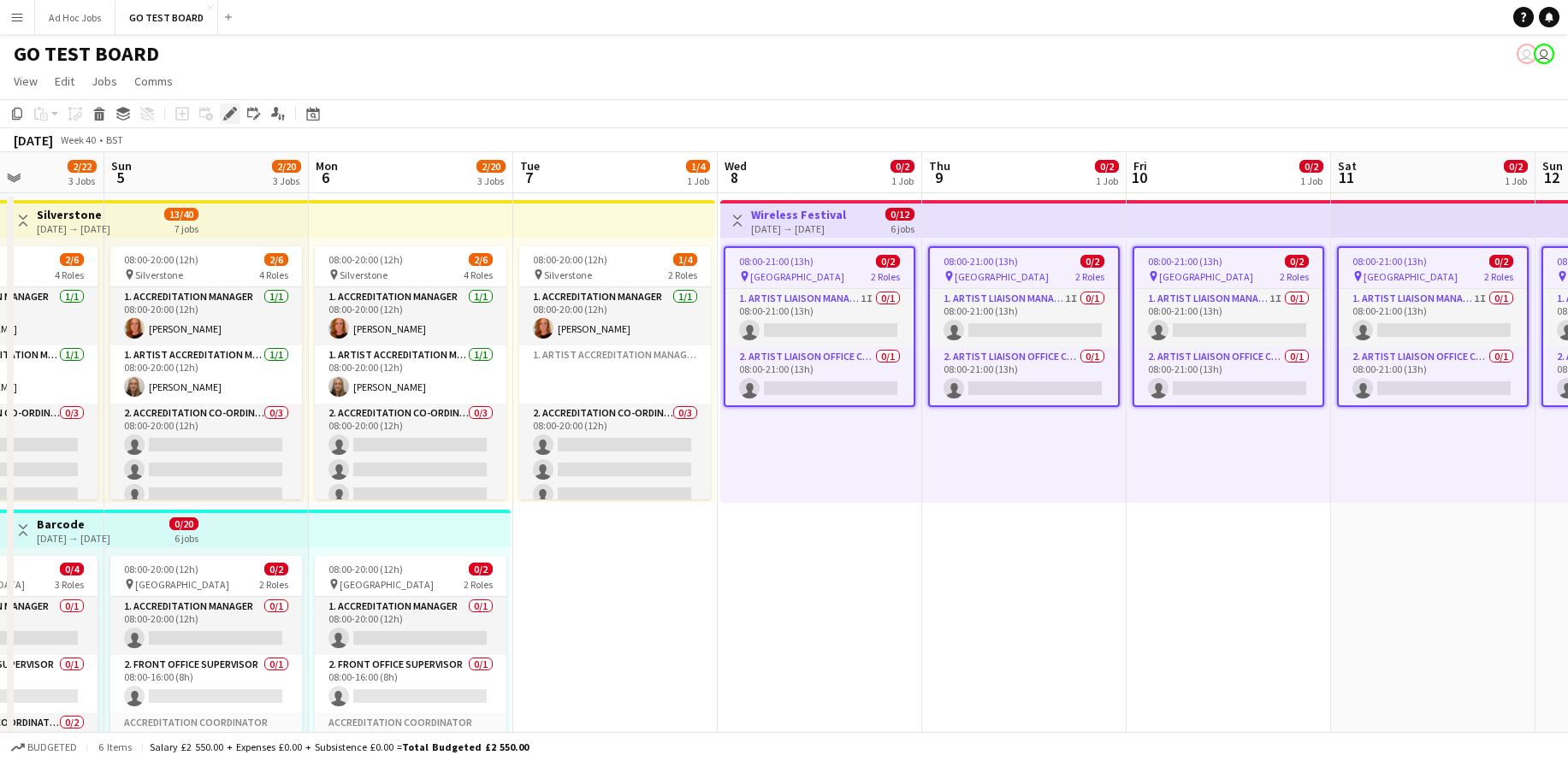
click at [229, 118] on icon "Edit" at bounding box center [230, 114] width 14 height 14
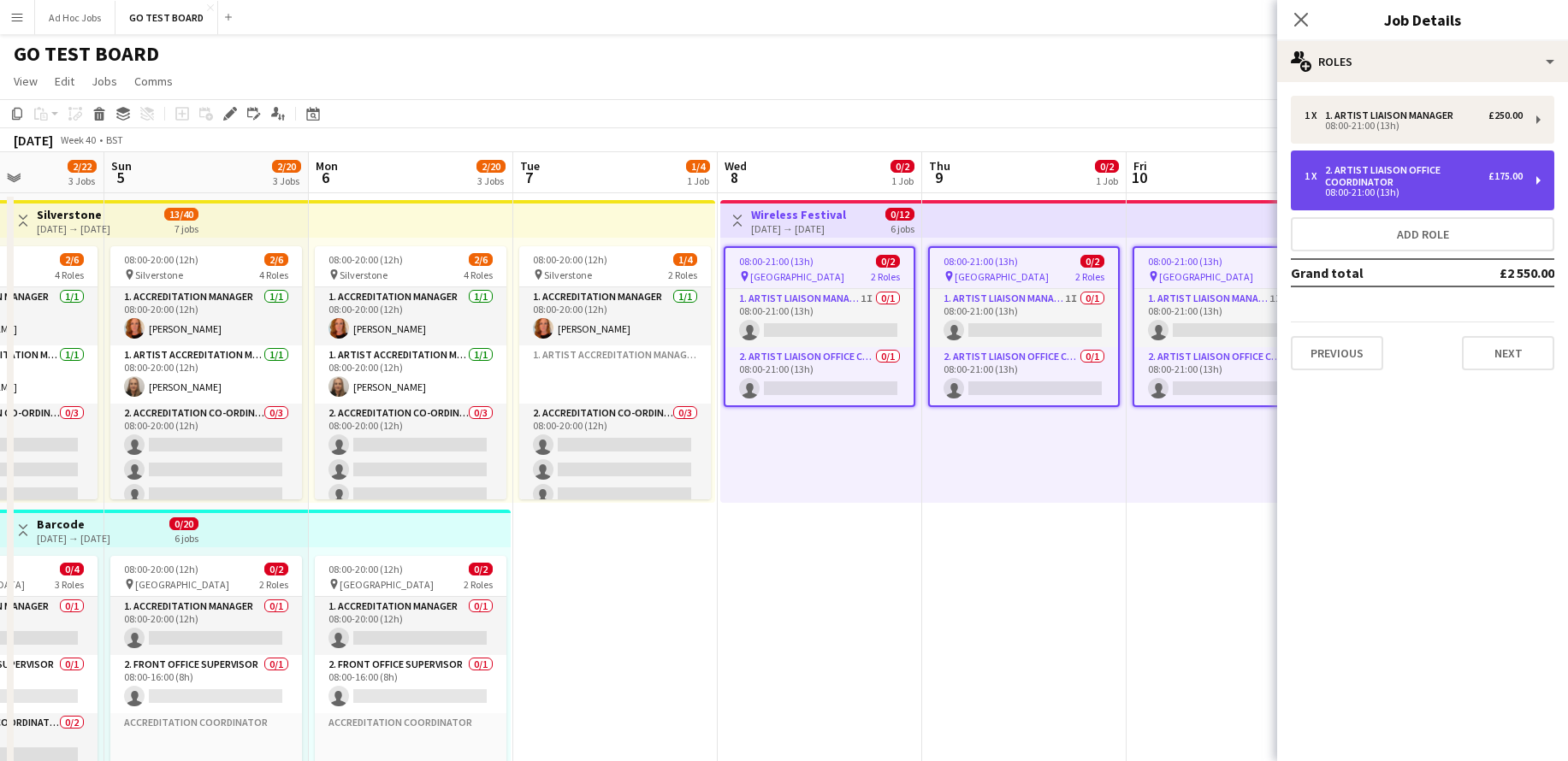
click at [1490, 171] on div "£175.00" at bounding box center [1506, 176] width 34 height 12
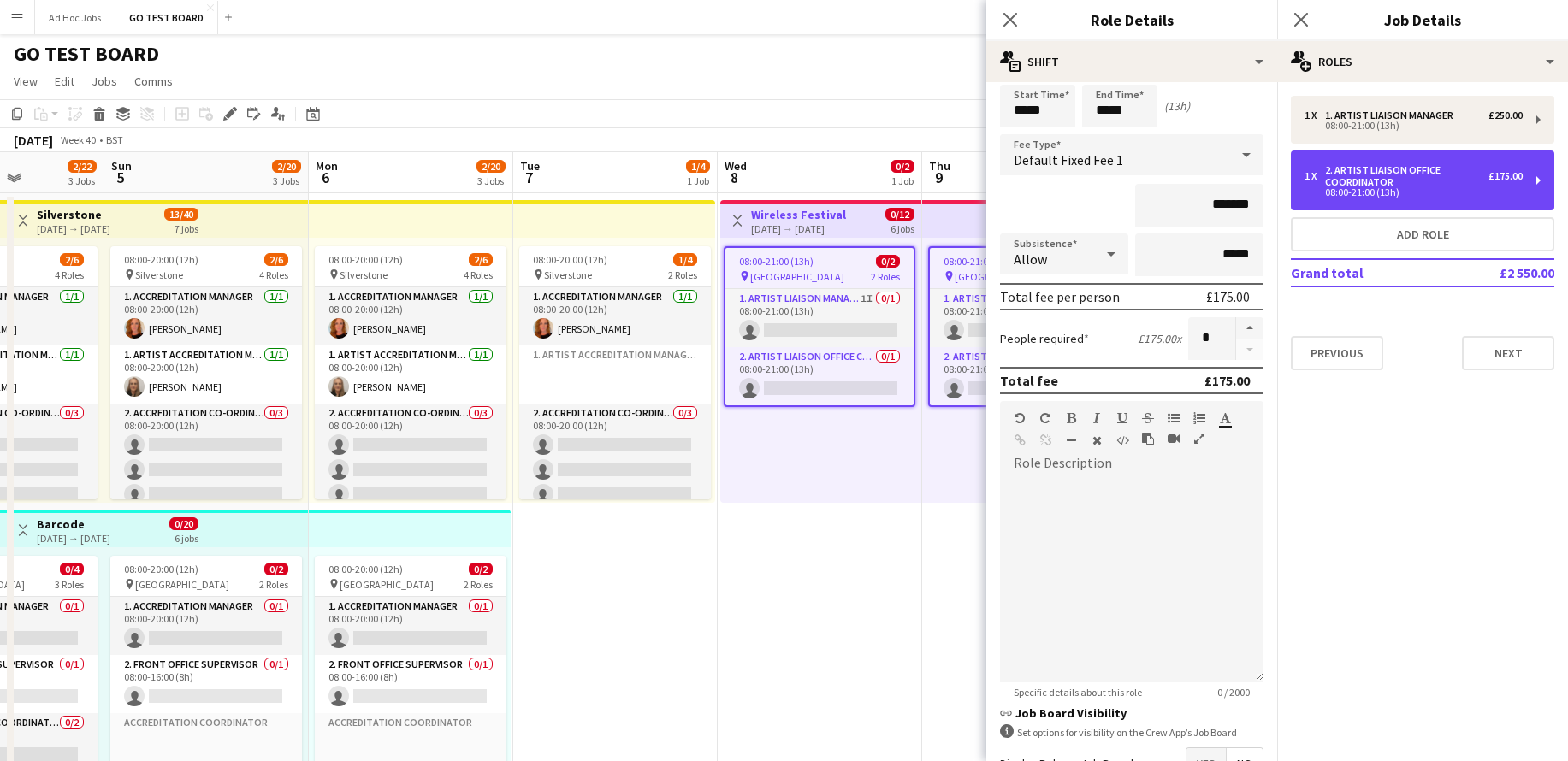
scroll to position [177, 0]
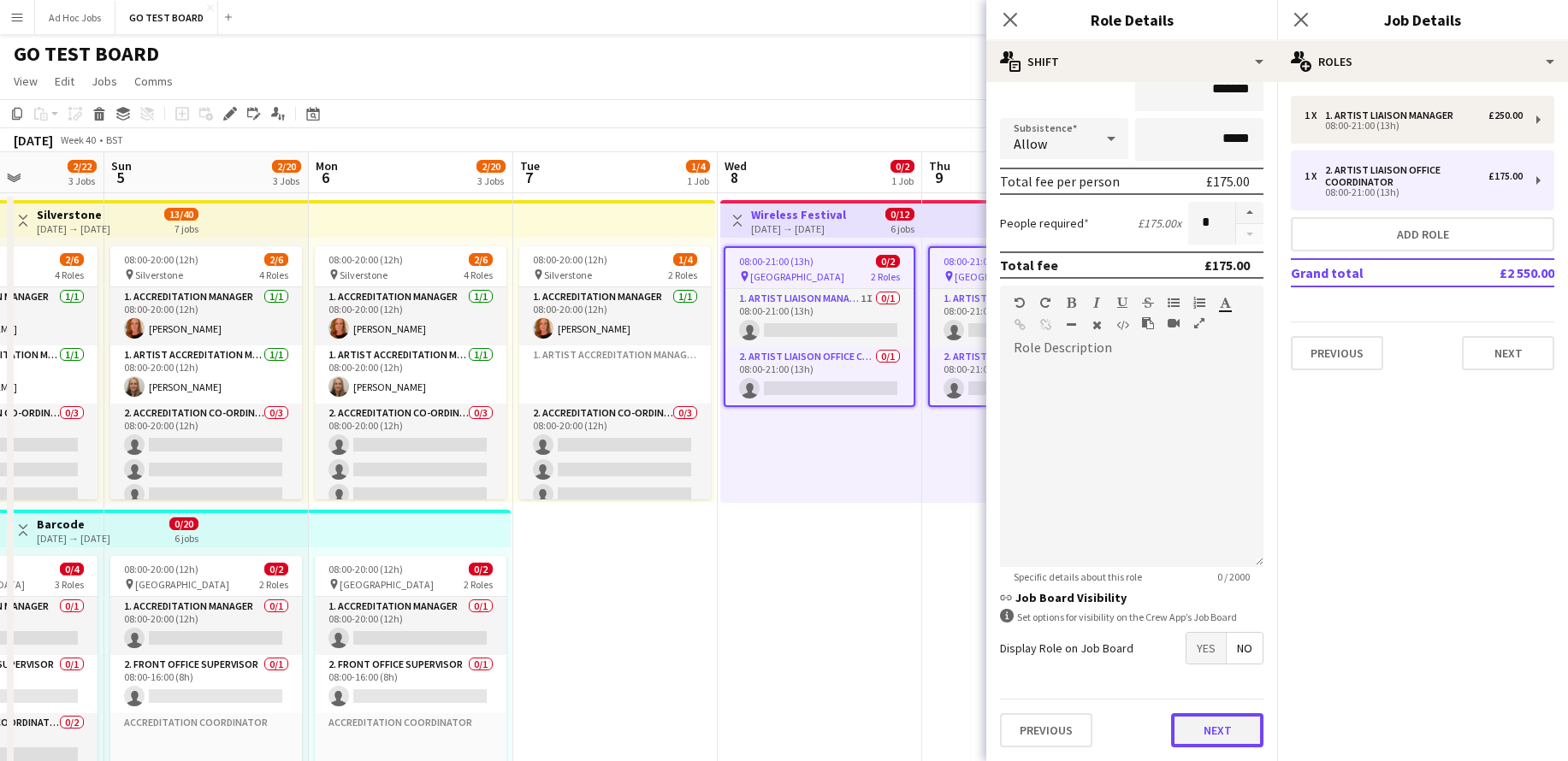
click at [1242, 722] on button "Next" at bounding box center [1217, 730] width 92 height 34
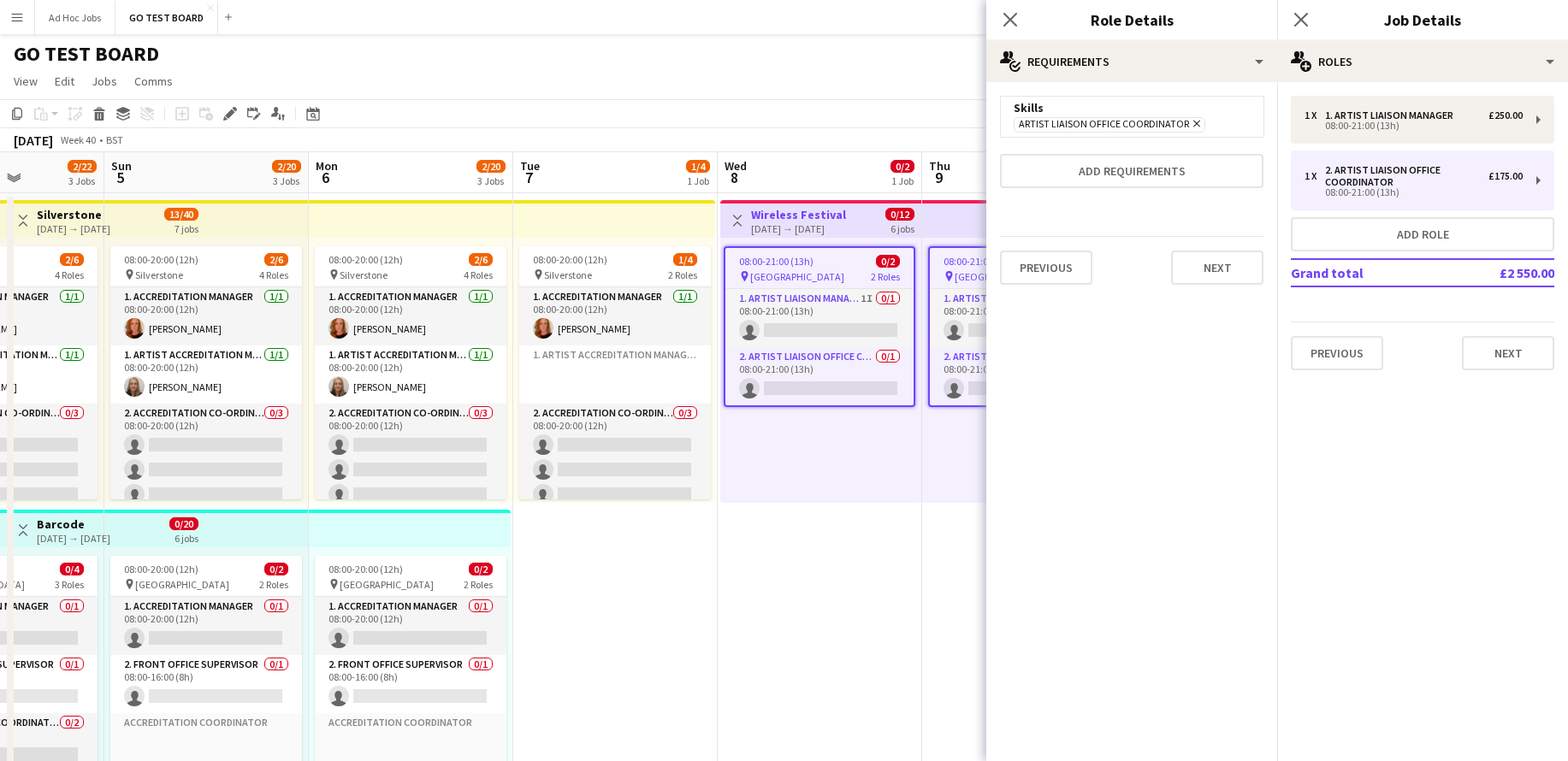
scroll to position [0, 0]
click at [1191, 165] on button "Add requirements" at bounding box center [1132, 171] width 263 height 34
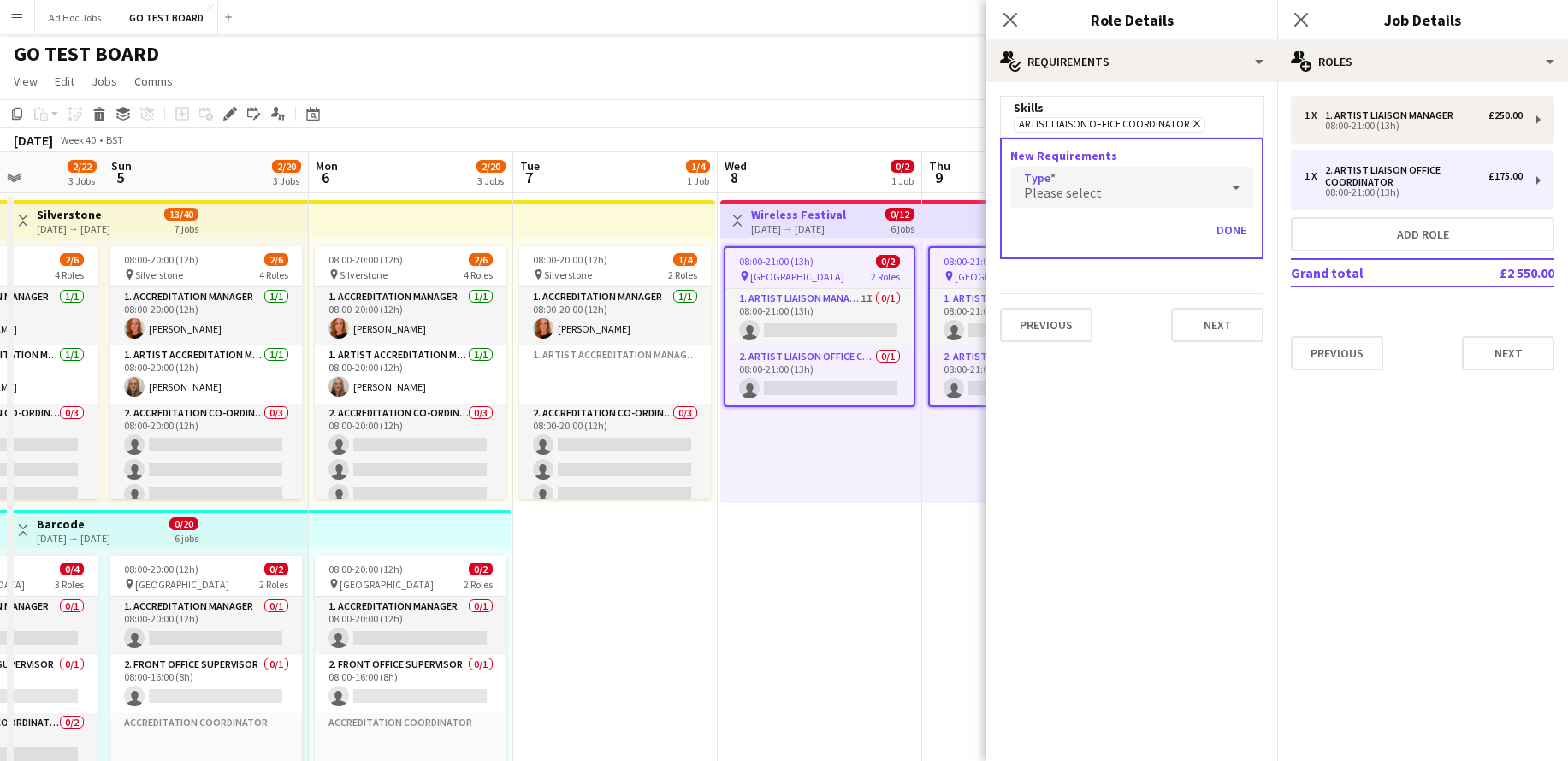
click at [1247, 180] on div at bounding box center [1236, 187] width 34 height 34
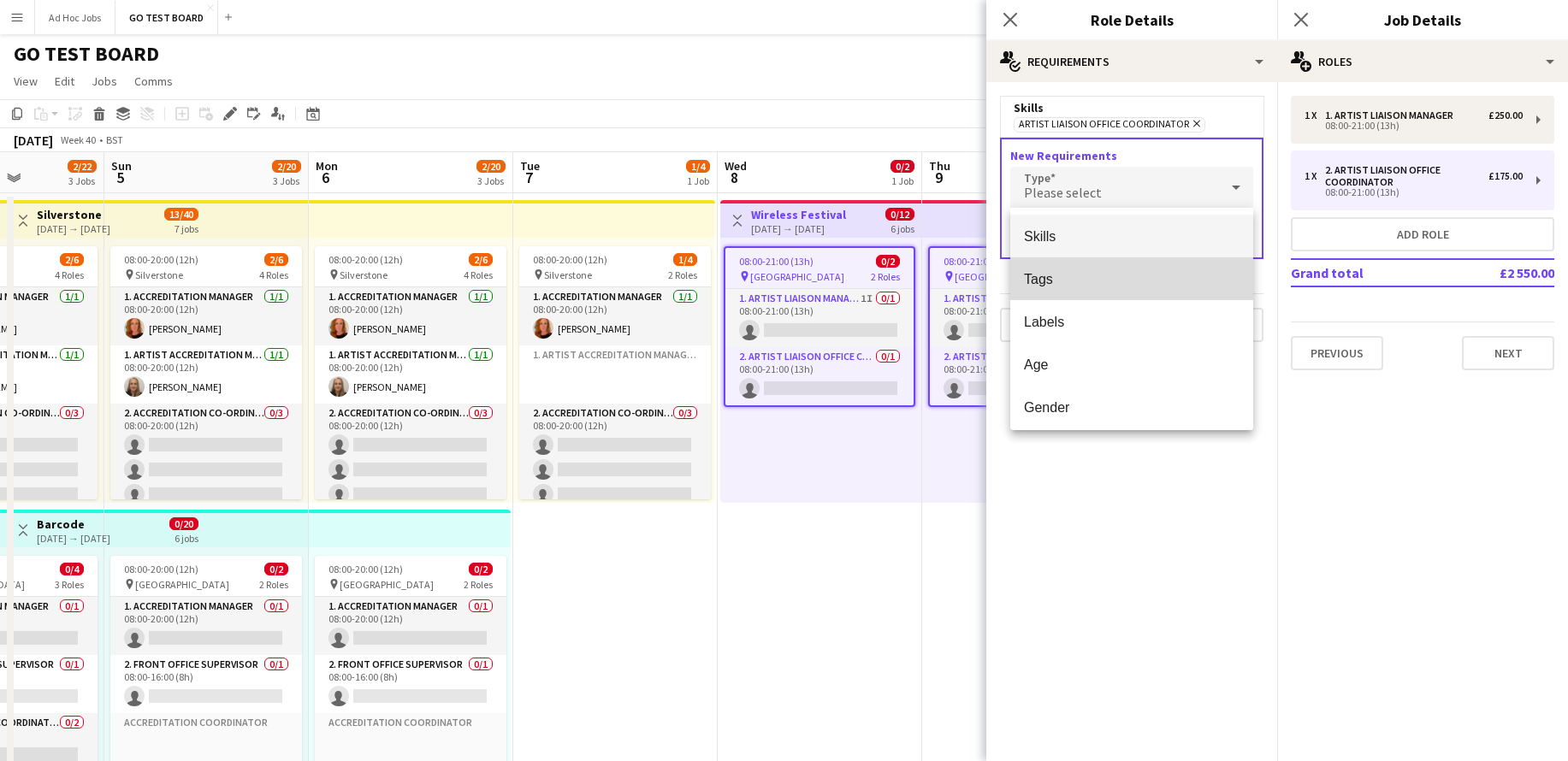
click at [1136, 287] on span "Tags" at bounding box center [1132, 279] width 215 height 16
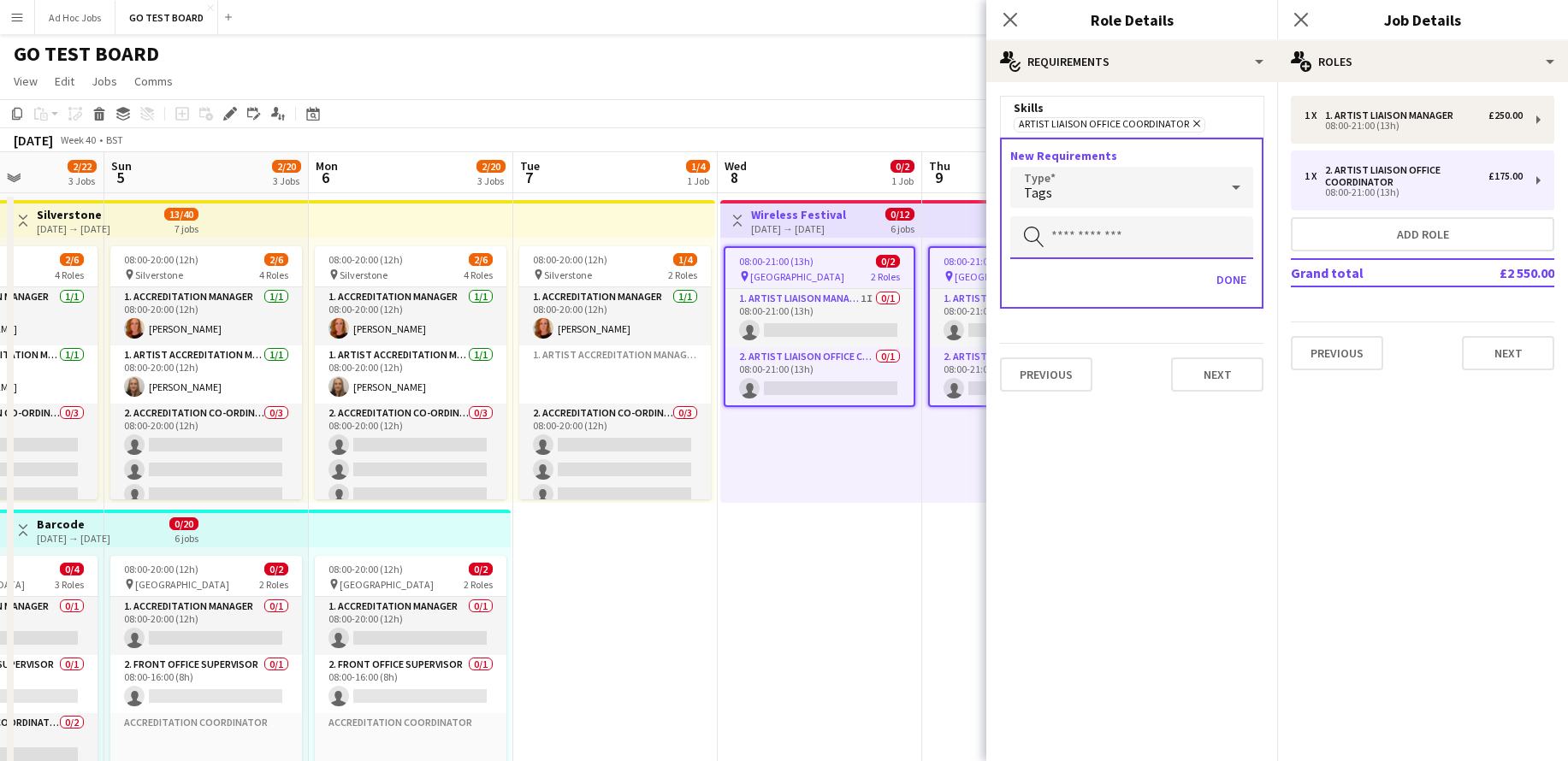
click at [1111, 256] on input "text" at bounding box center [1132, 238] width 243 height 43
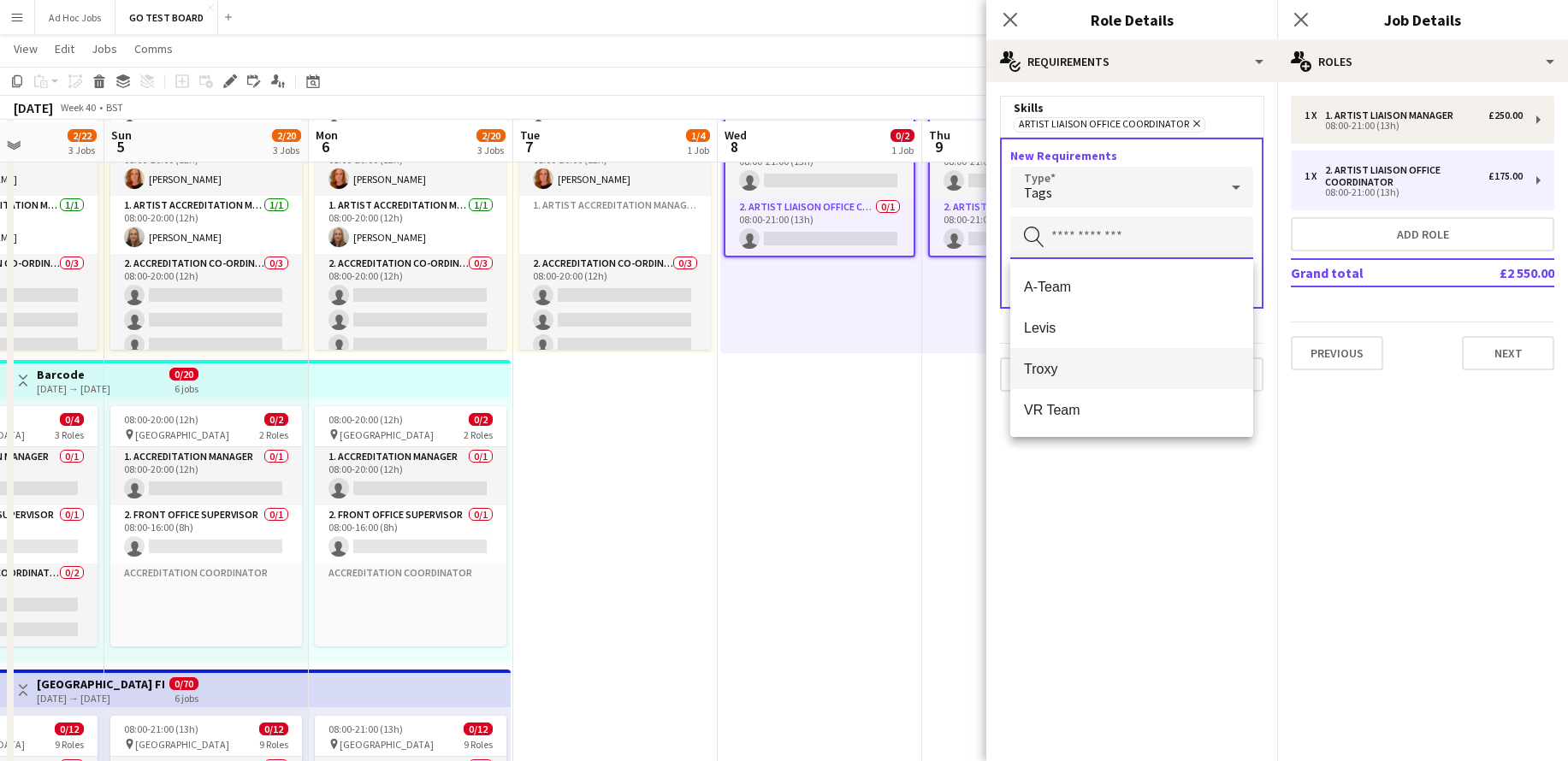
scroll to position [154, 0]
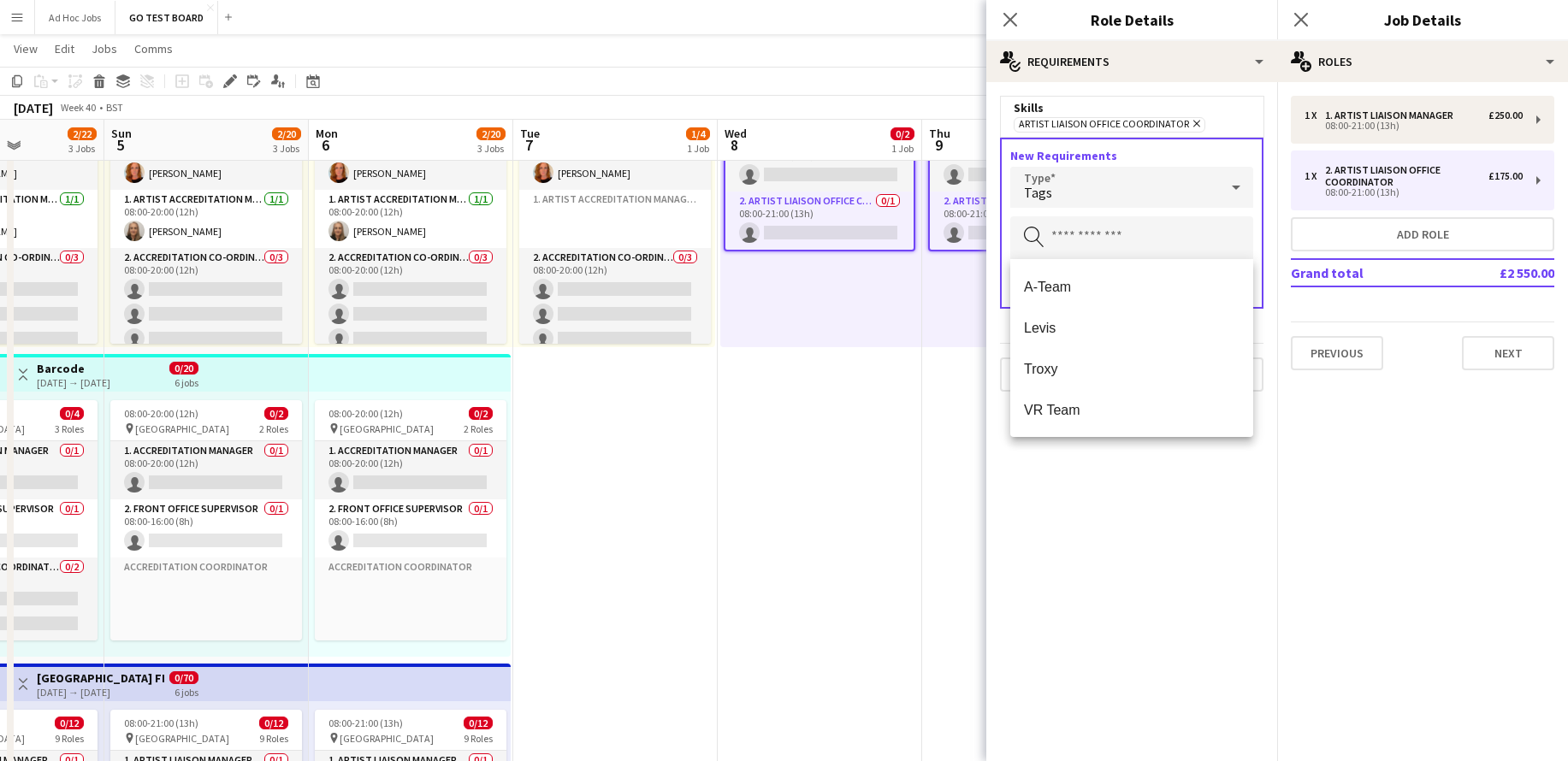
click at [918, 462] on app-date-cell "Toggle View Wireless Festival 08-10-2025 → 13-10-2025 0/12 6 jobs 08:00-21:00 (…" at bounding box center [821, 505] width 205 height 936
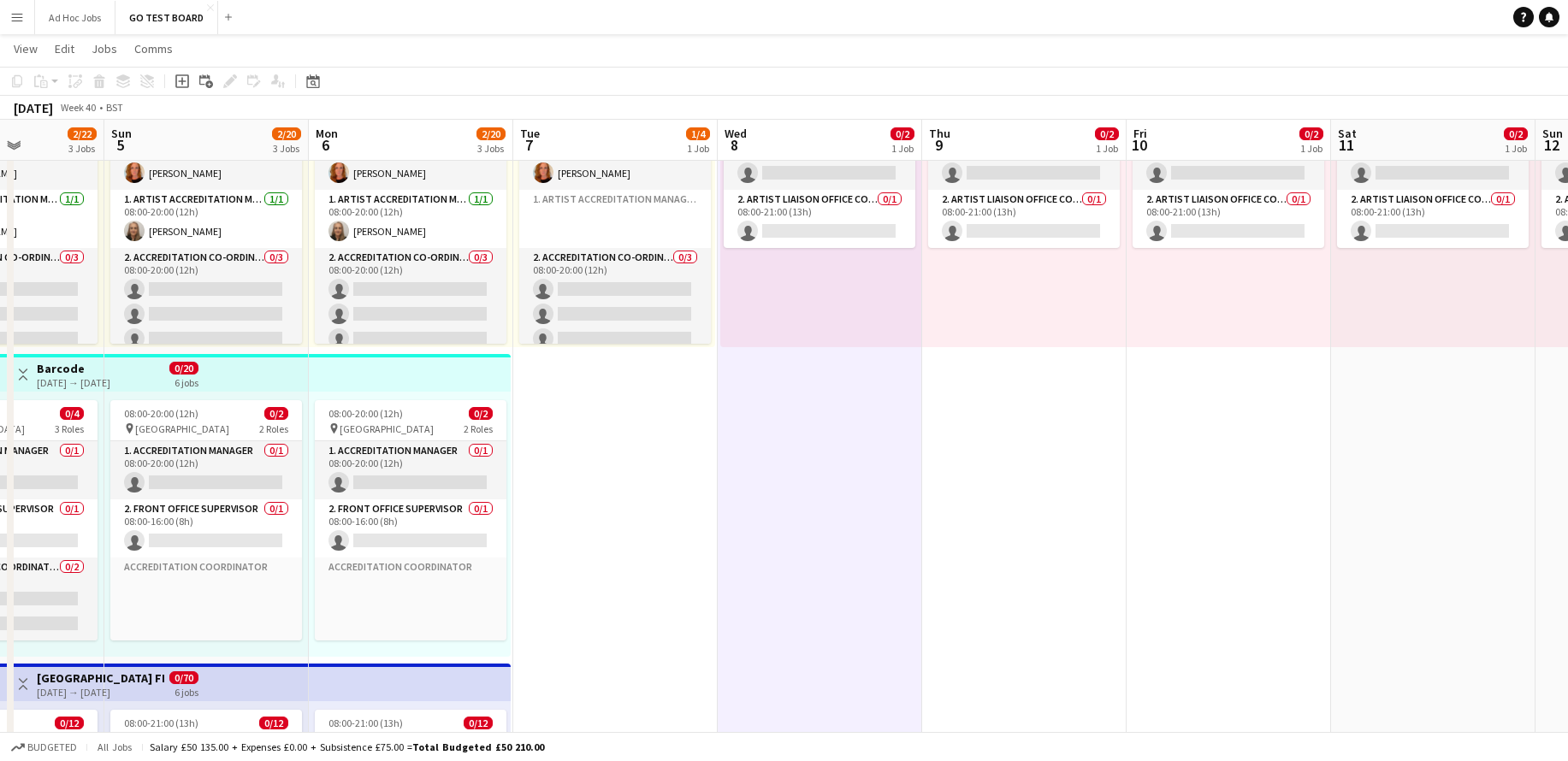
click at [13, 23] on app-icon "Menu" at bounding box center [17, 17] width 14 height 14
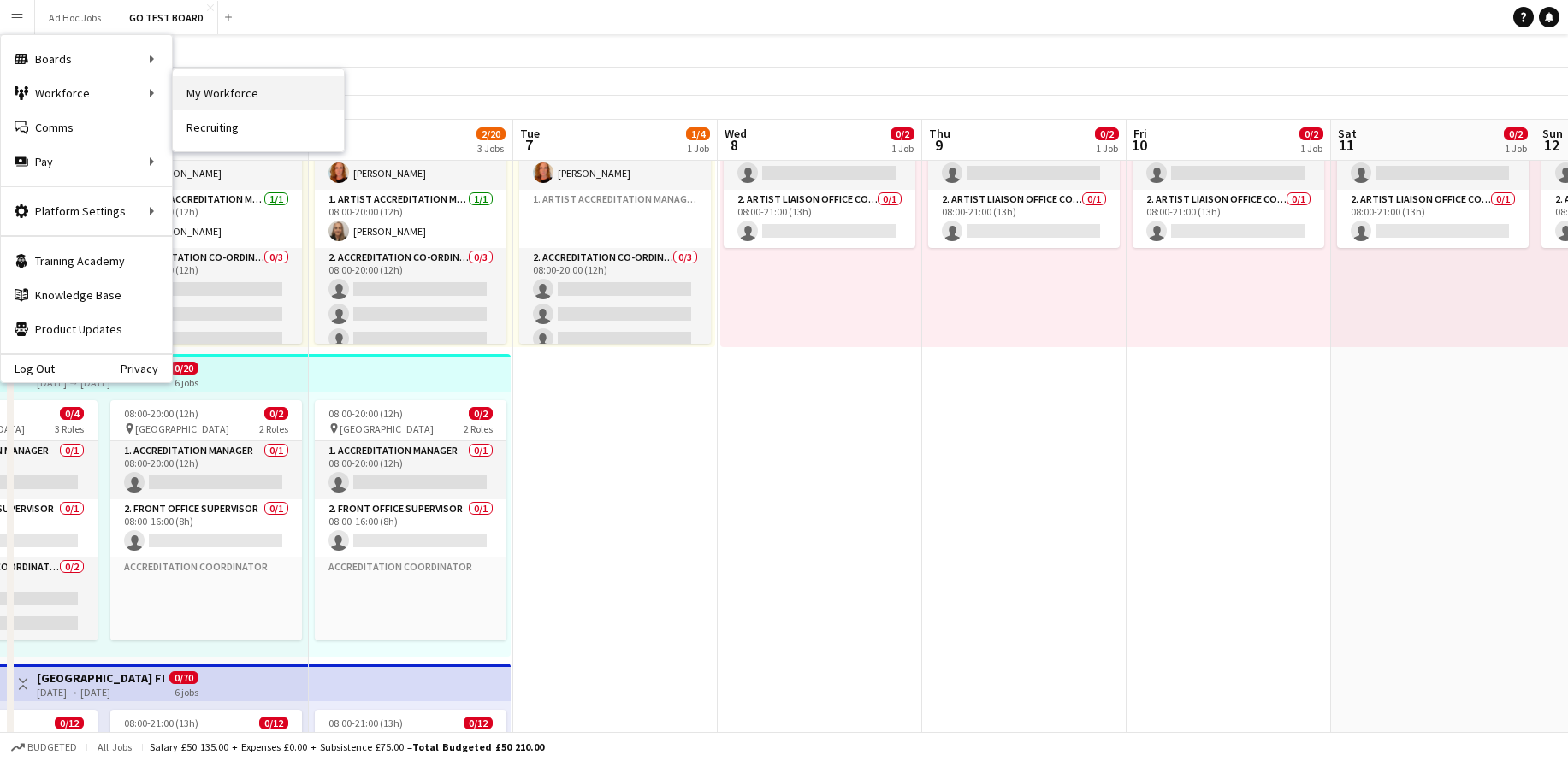
click at [177, 90] on link "My Workforce" at bounding box center [259, 93] width 171 height 34
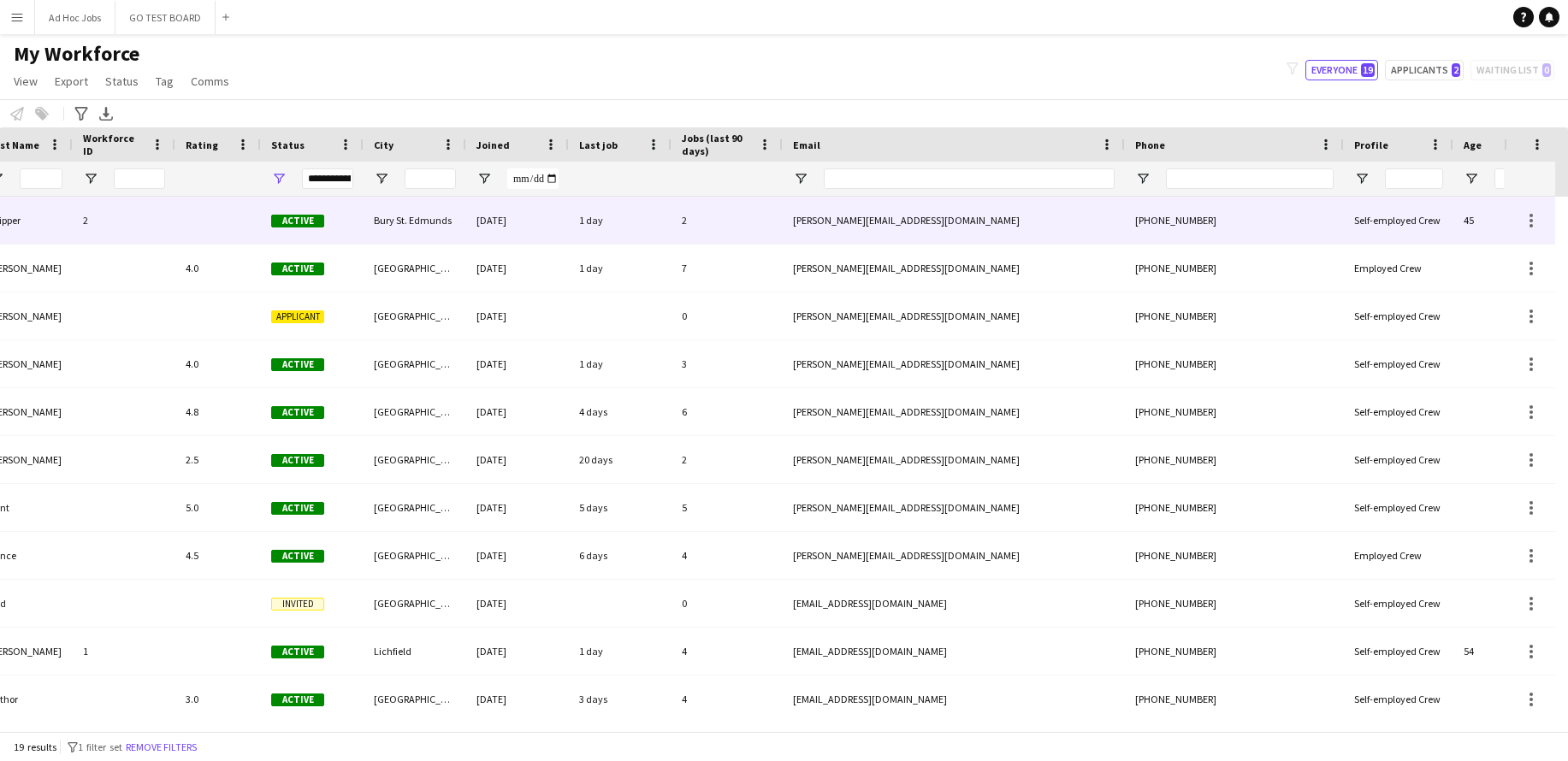
scroll to position [0, 351]
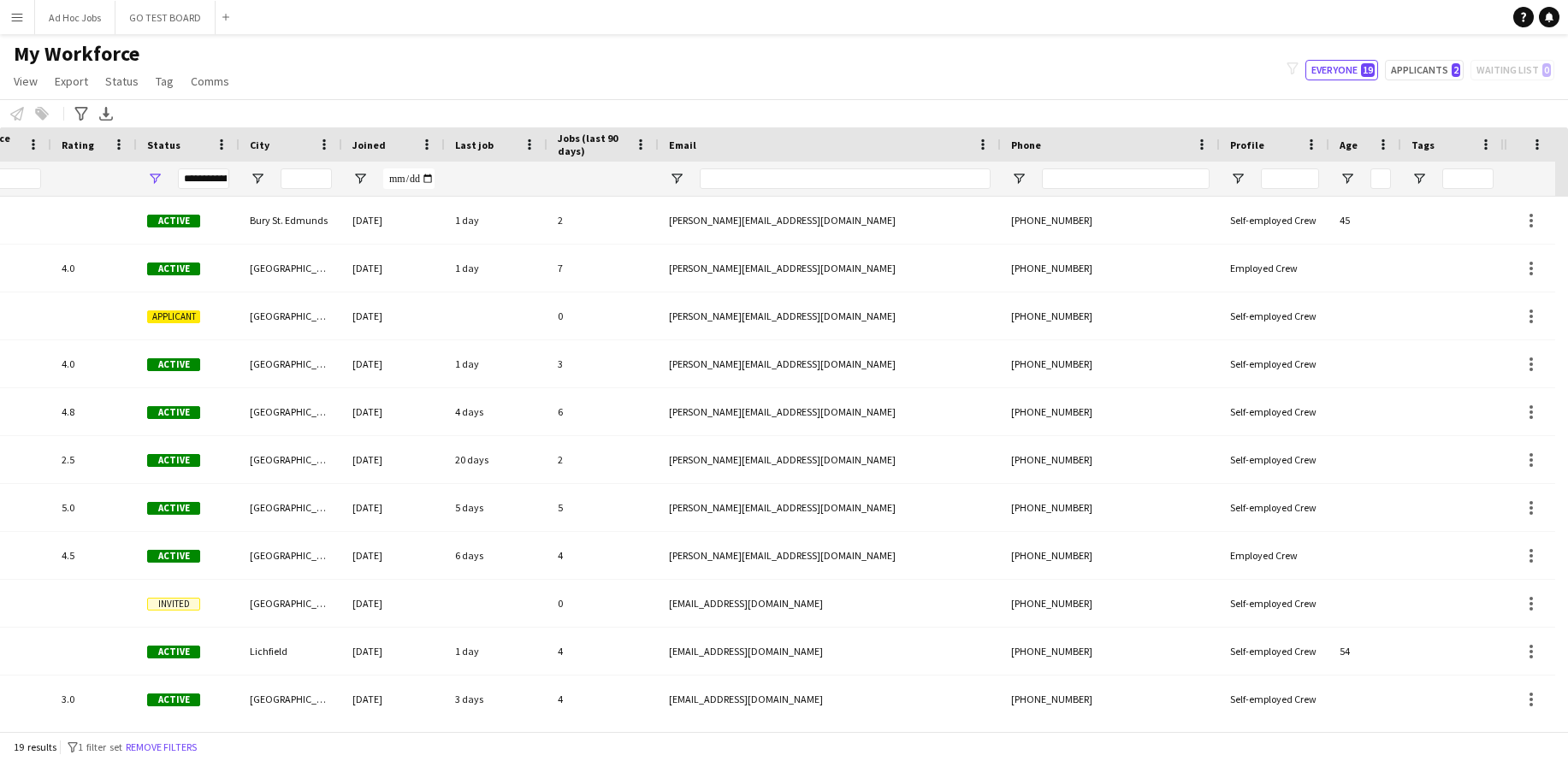
click at [1425, 148] on span "Tags" at bounding box center [1423, 145] width 24 height 13
click at [1449, 148] on span at bounding box center [1448, 145] width 15 height 15
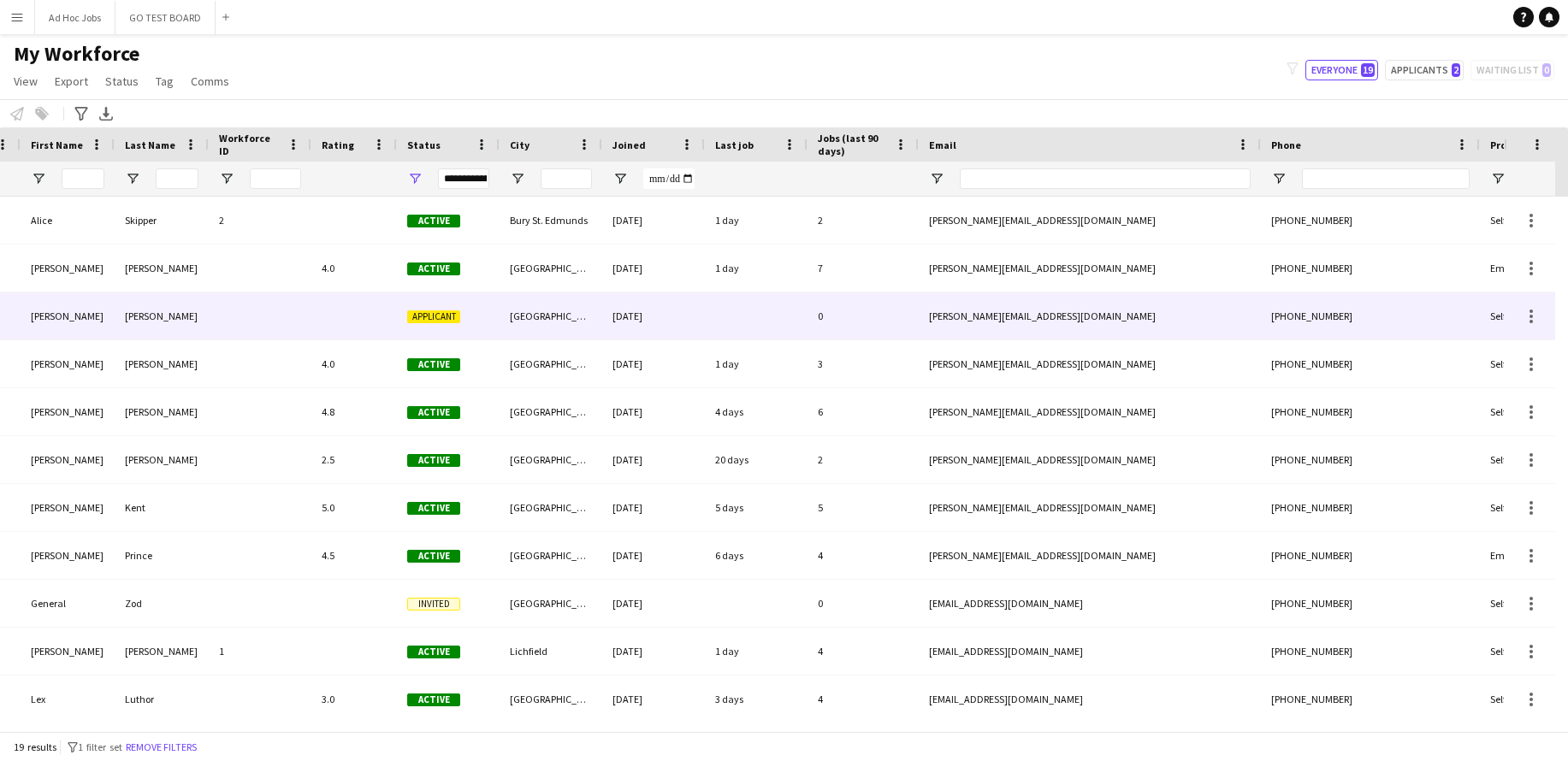
scroll to position [0, 0]
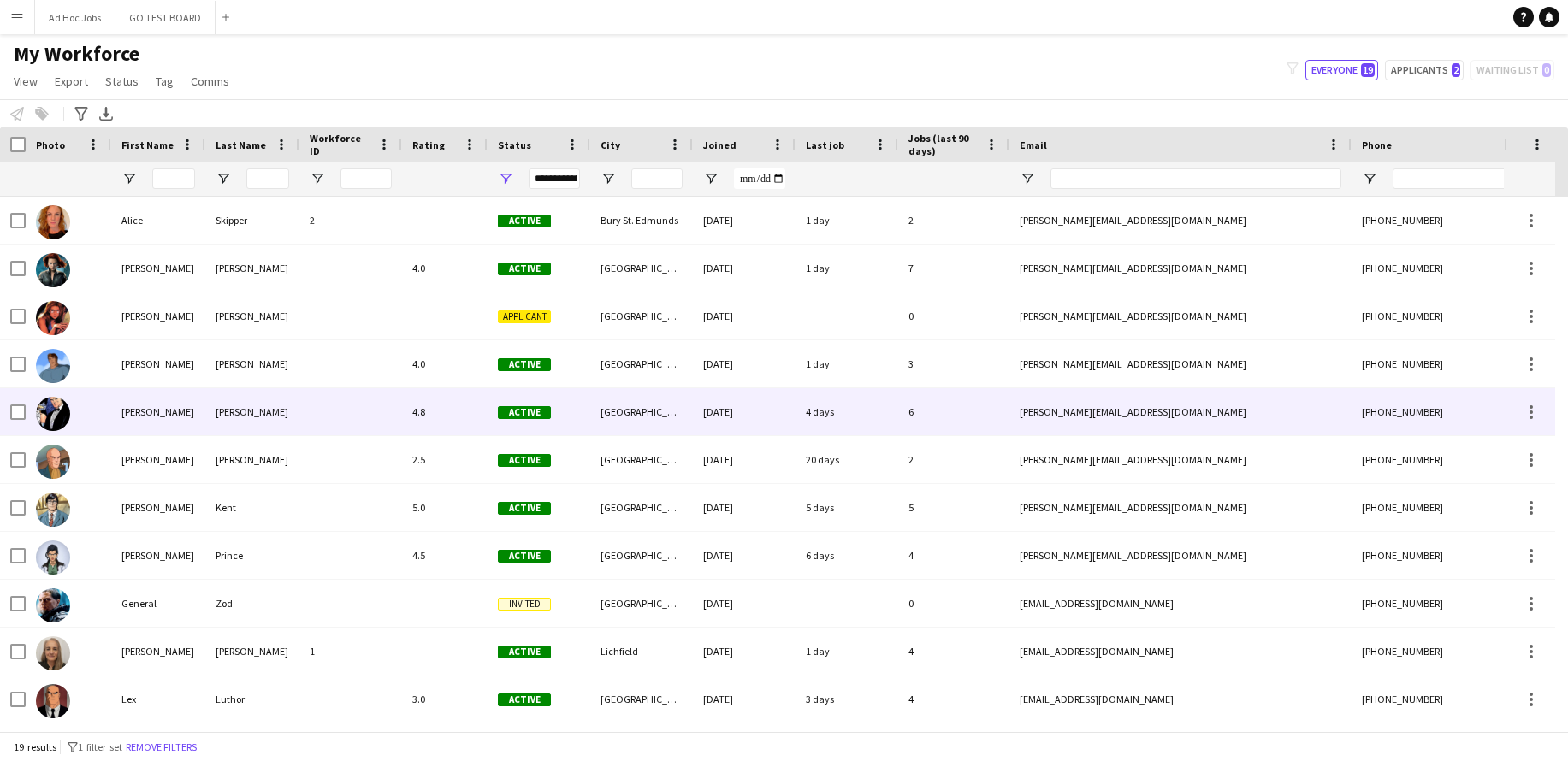
click at [133, 411] on div "[PERSON_NAME]" at bounding box center [158, 412] width 94 height 47
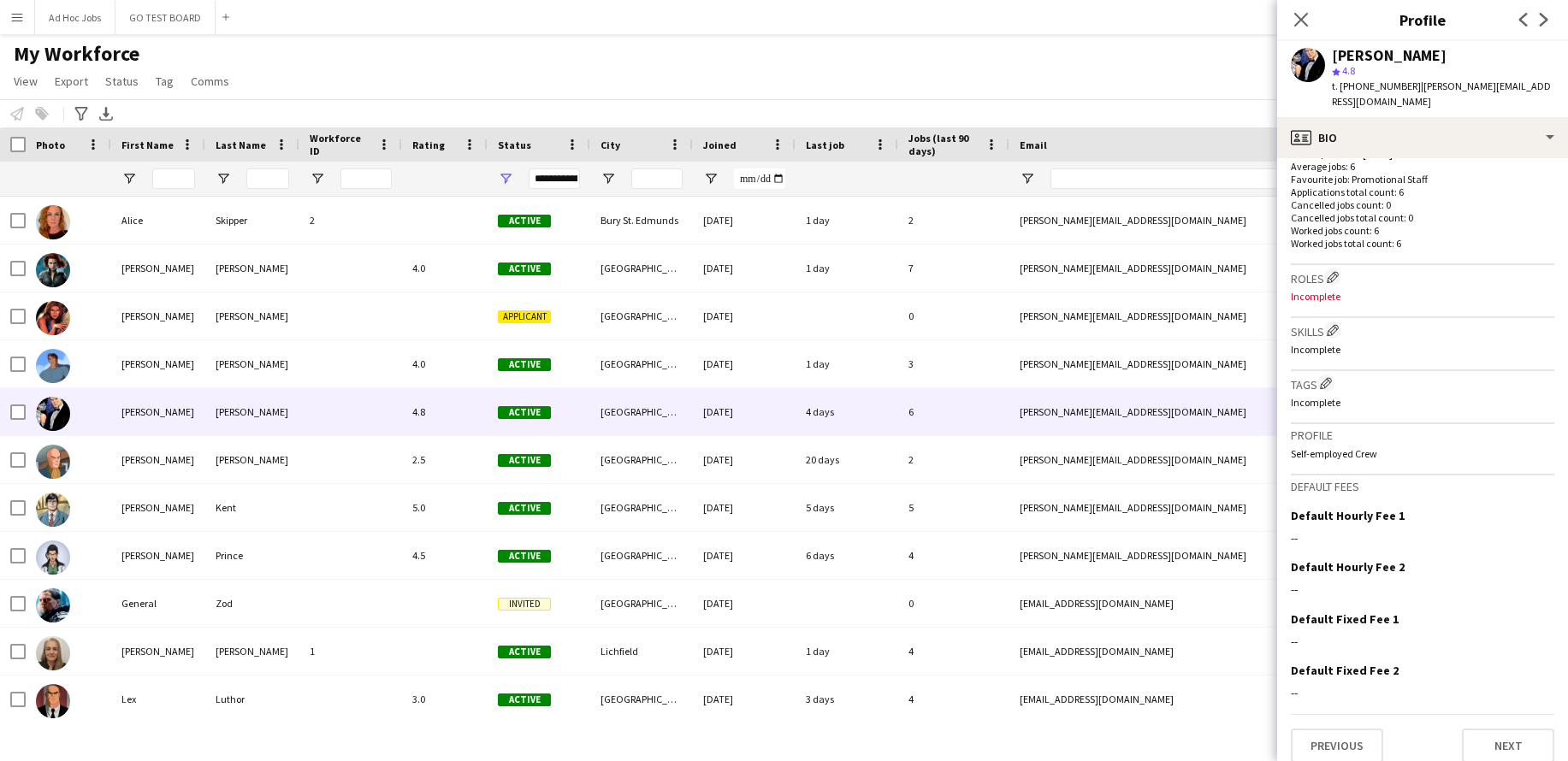
scroll to position [470, 0]
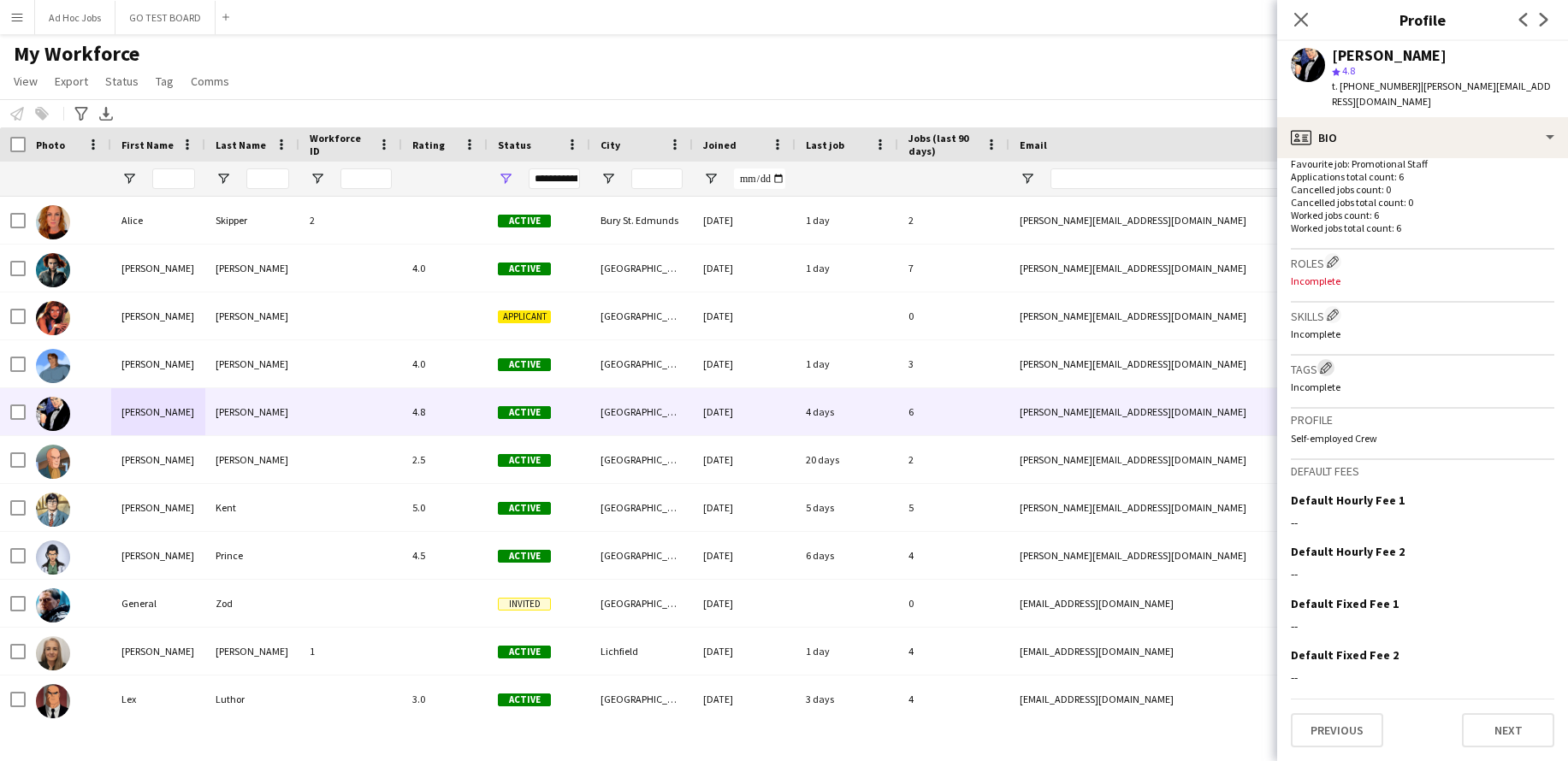
click at [1330, 367] on app-icon "Edit crew company tags" at bounding box center [1325, 367] width 12 height 12
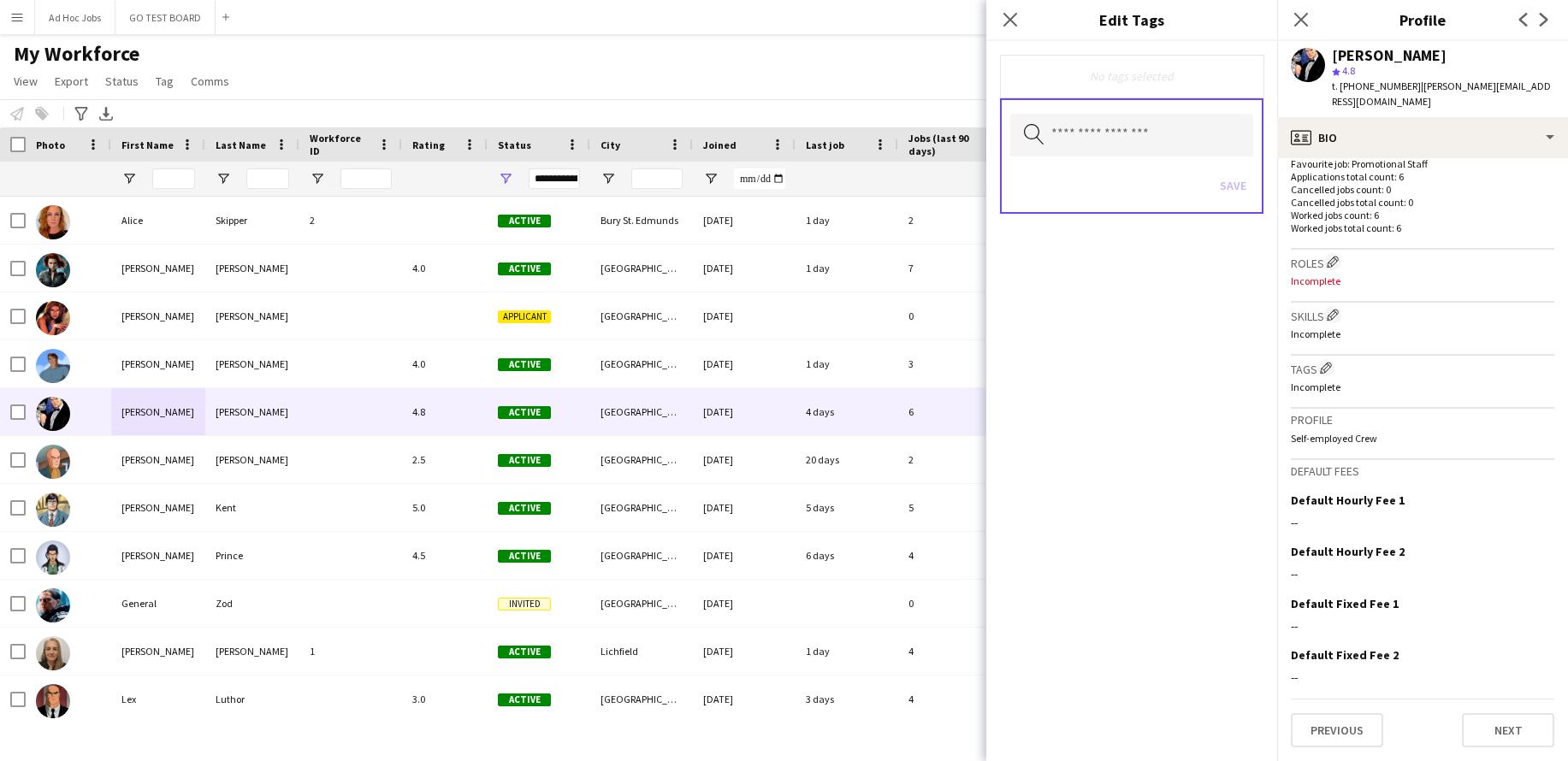
click at [11, 10] on app-icon "Menu" at bounding box center [17, 17] width 14 height 14
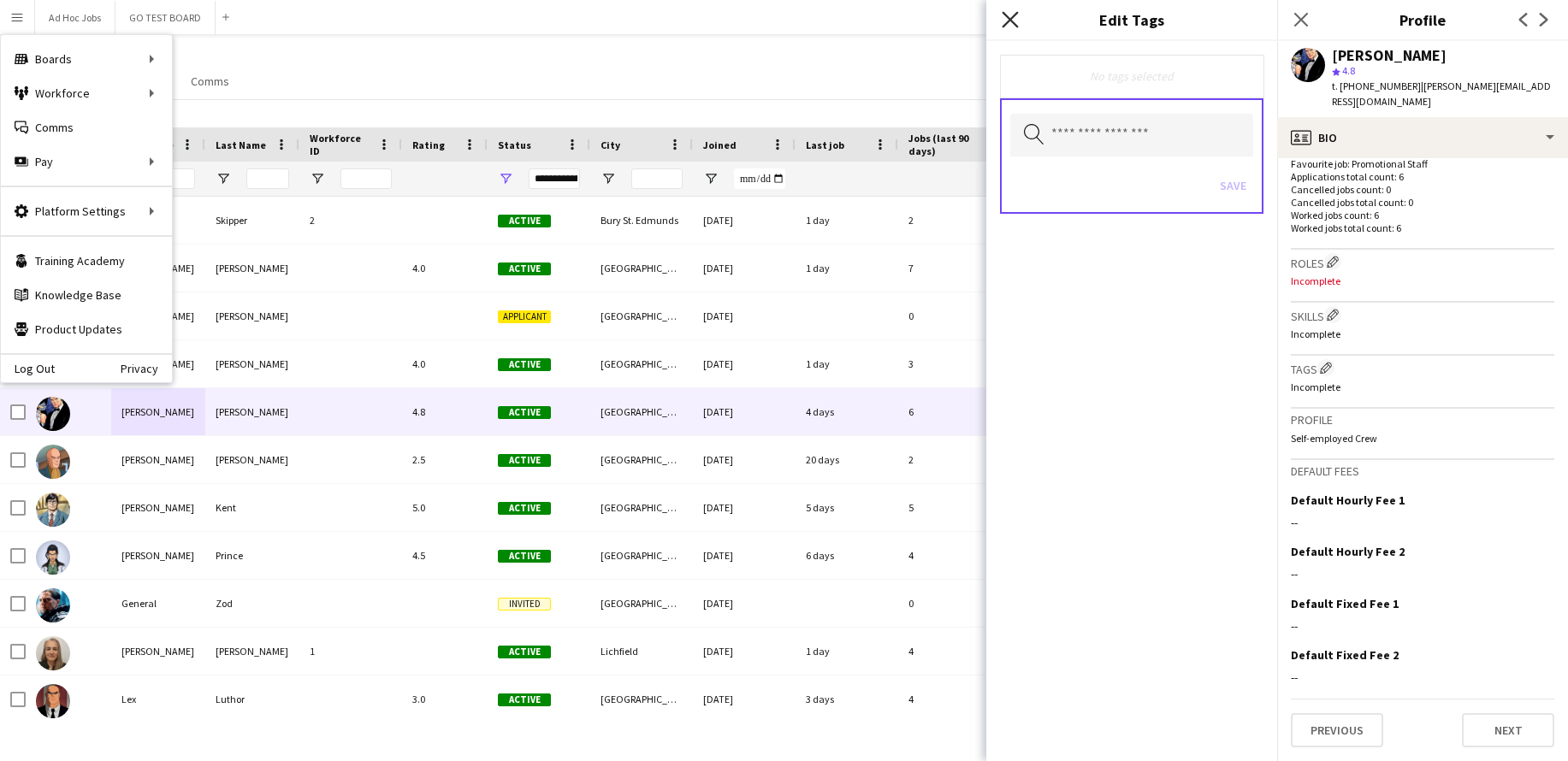
click at [1014, 26] on icon "Close pop-in" at bounding box center [1010, 19] width 16 height 16
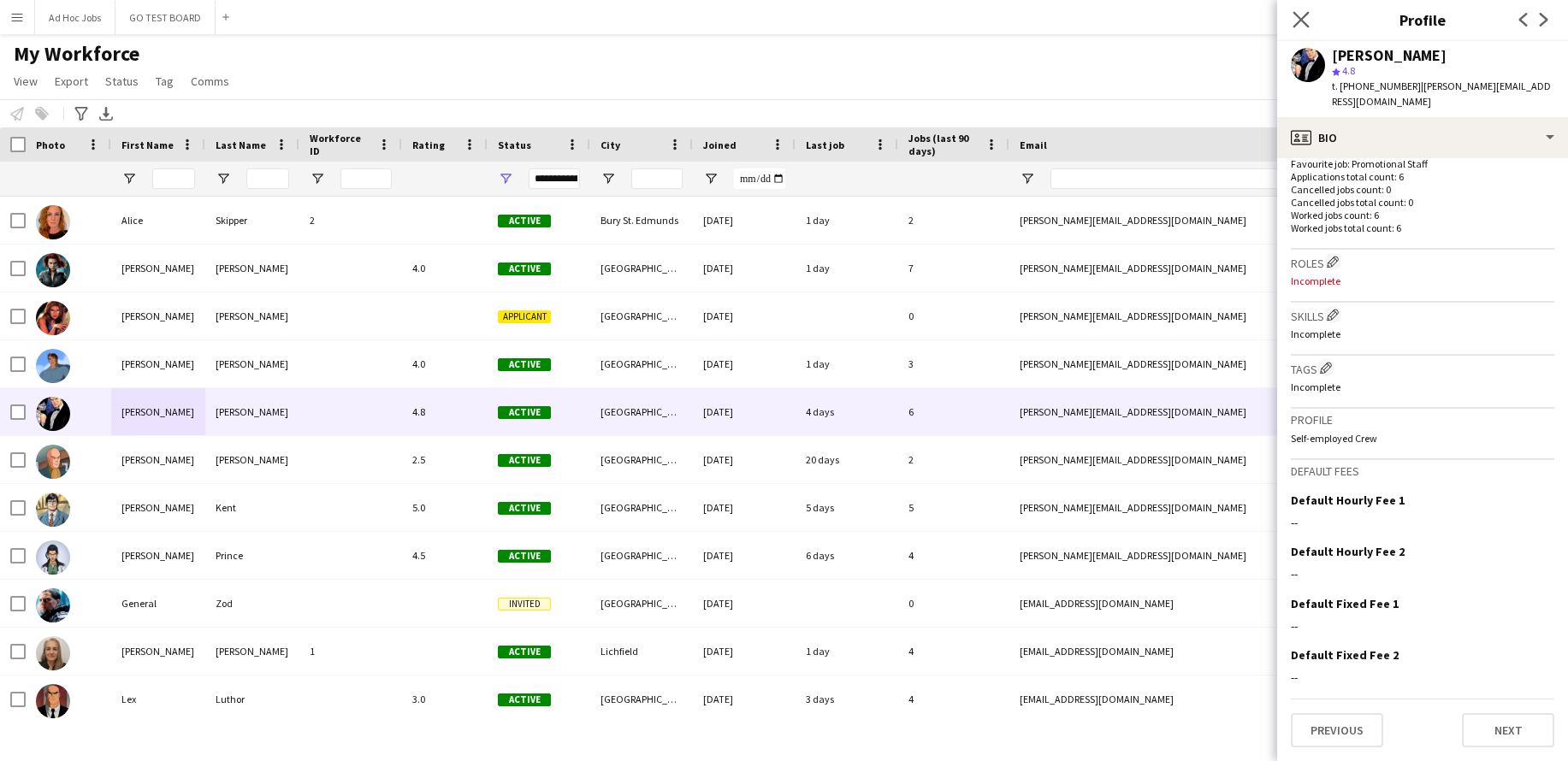
click at [1310, 14] on app-icon "Close pop-in" at bounding box center [1302, 20] width 24 height 24
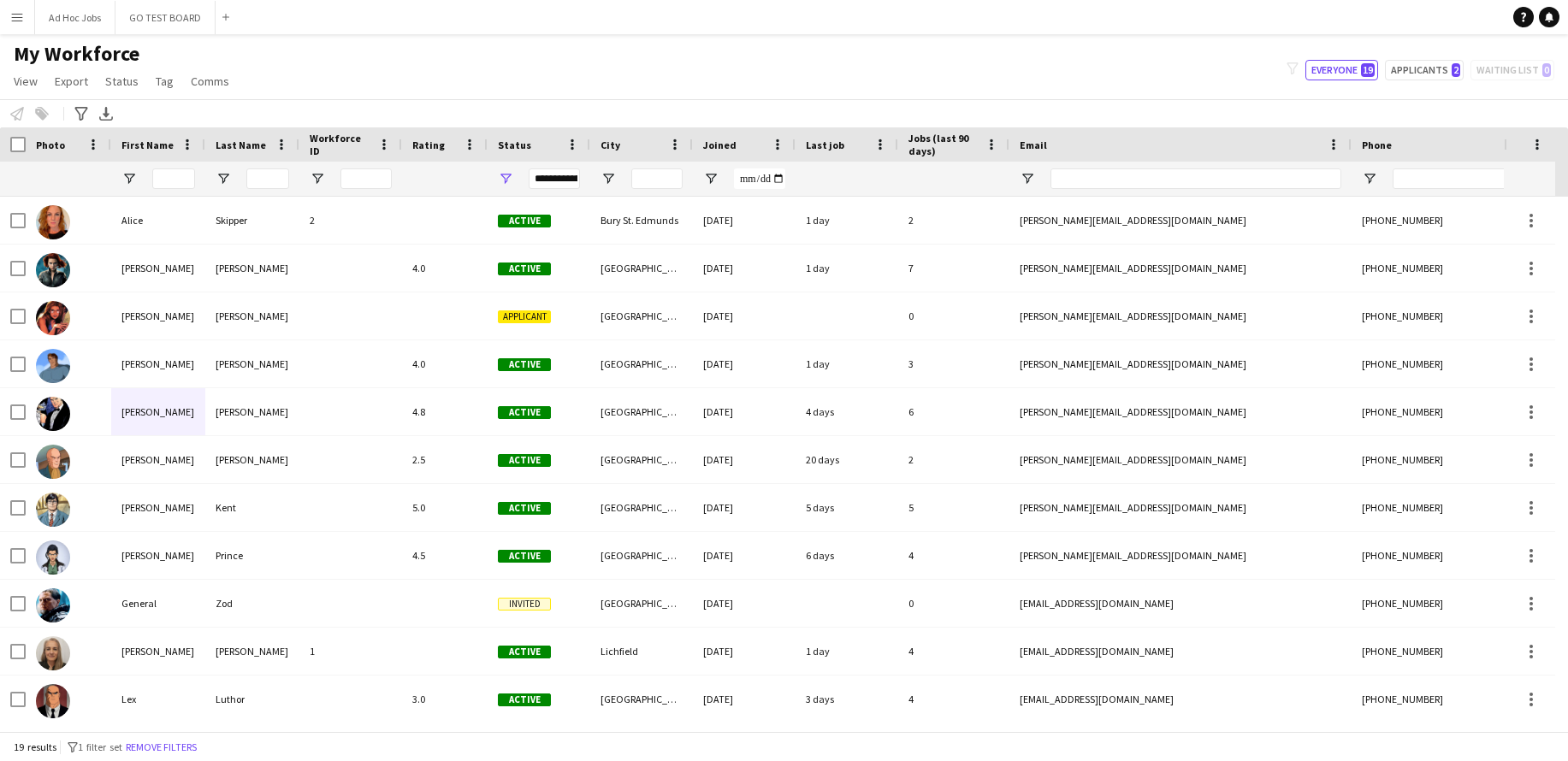
click at [16, 23] on button "Menu" at bounding box center [17, 17] width 34 height 34
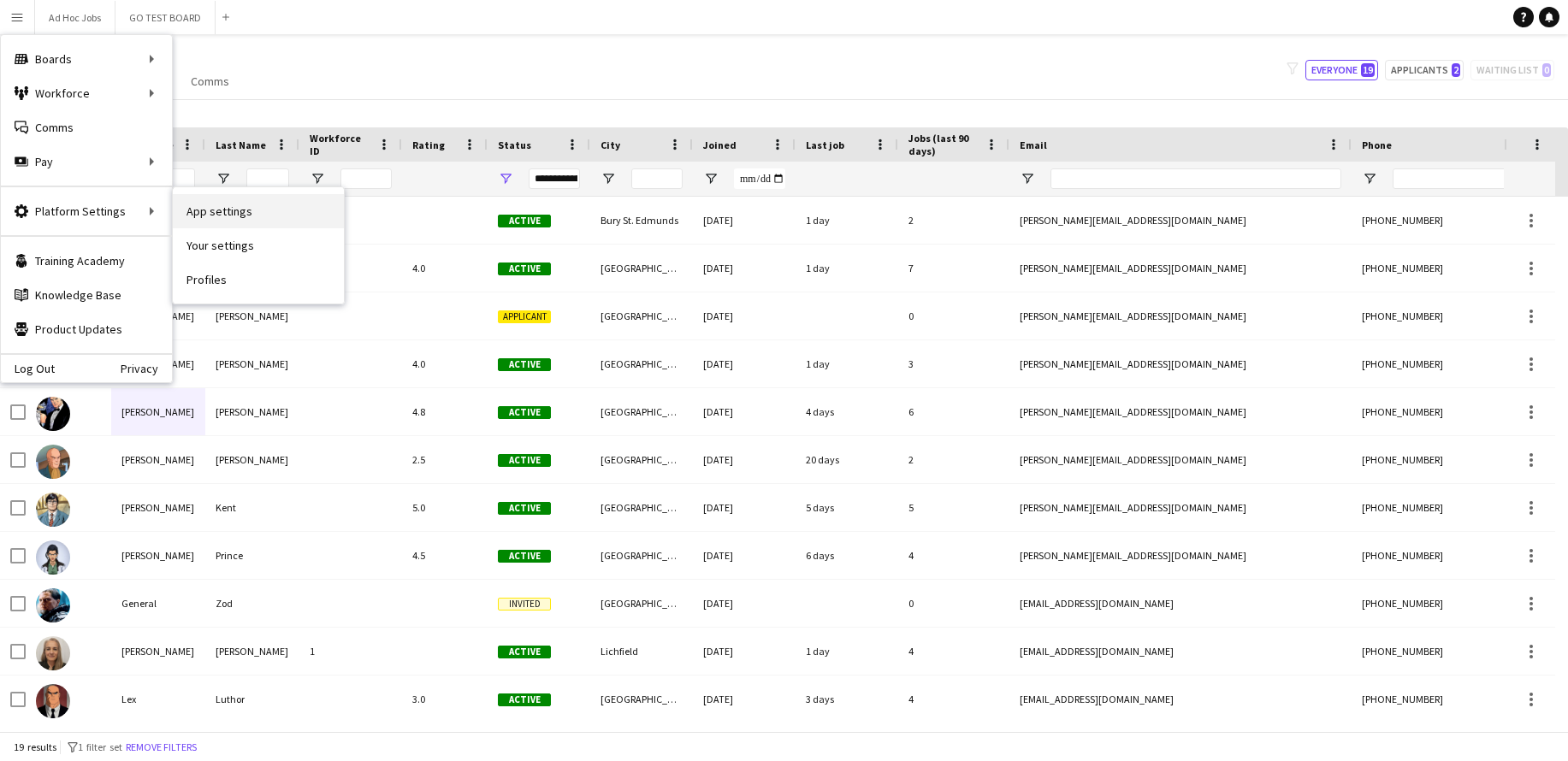
click at [220, 212] on link "App settings" at bounding box center [259, 211] width 171 height 34
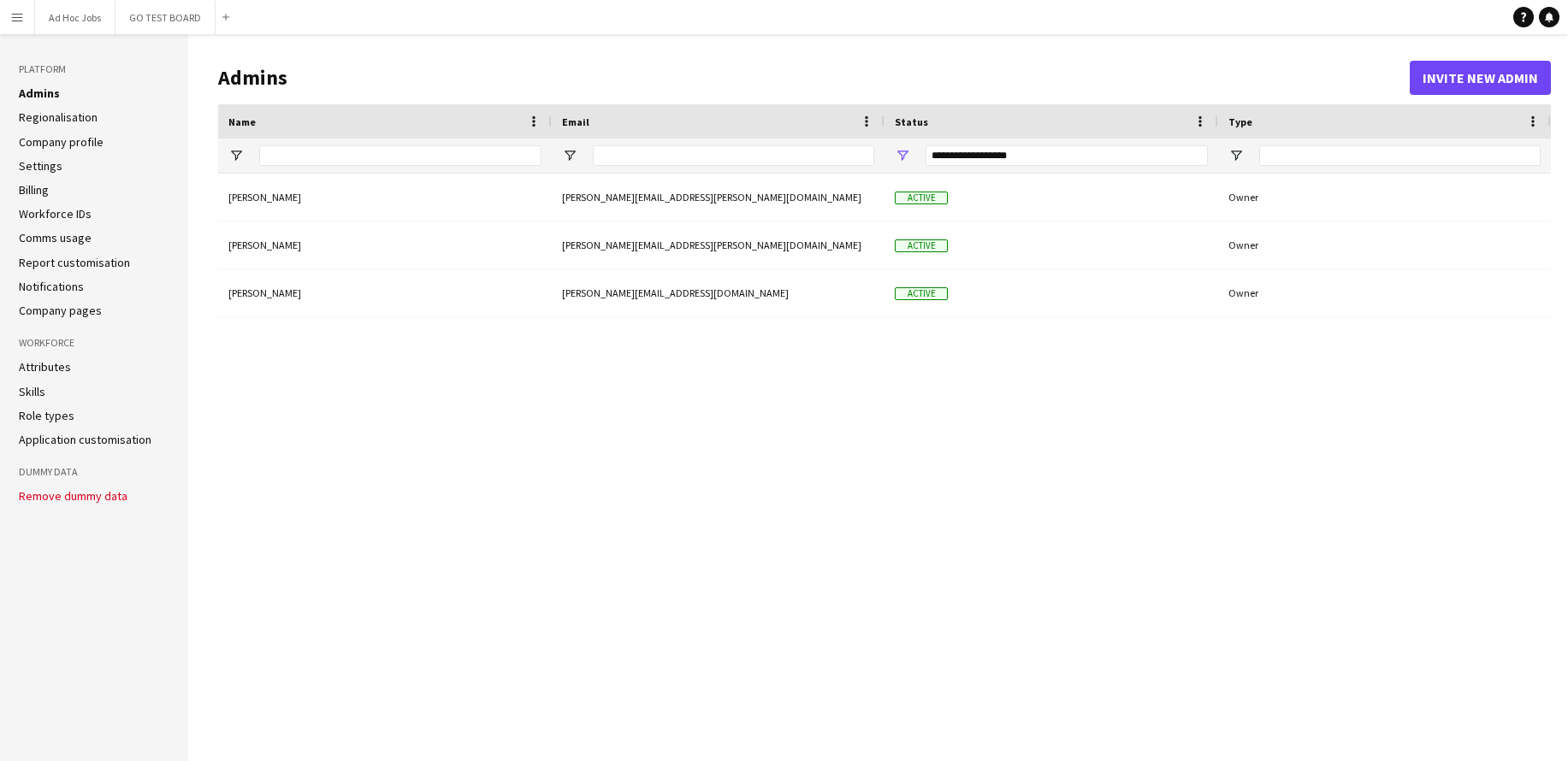
click at [48, 396] on li "Skills" at bounding box center [94, 392] width 150 height 15
click at [39, 394] on link "Skills" at bounding box center [32, 392] width 26 height 15
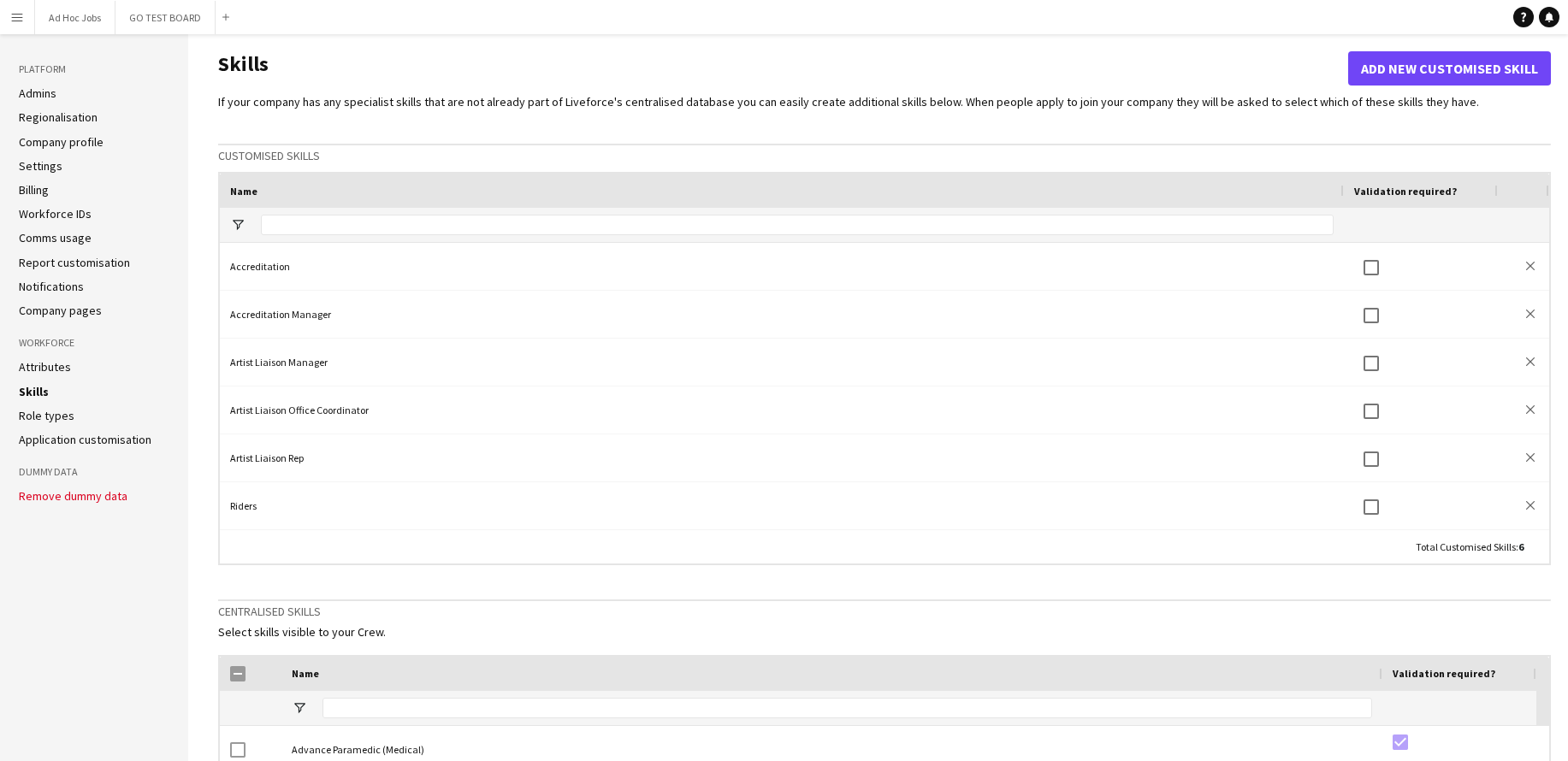
click at [17, 16] on app-icon "Menu" at bounding box center [17, 17] width 14 height 14
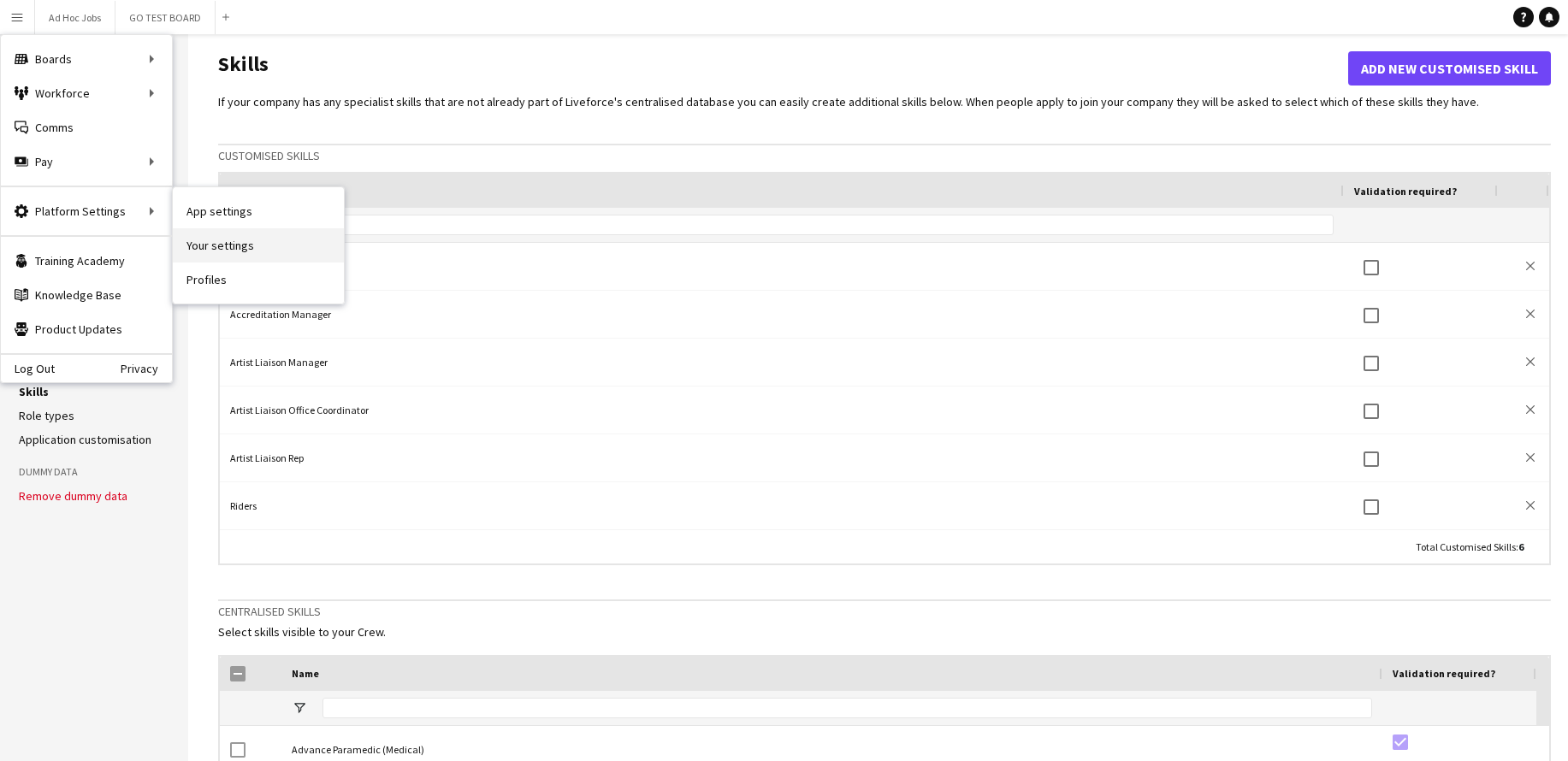
click at [222, 240] on link "Your settings" at bounding box center [259, 245] width 171 height 34
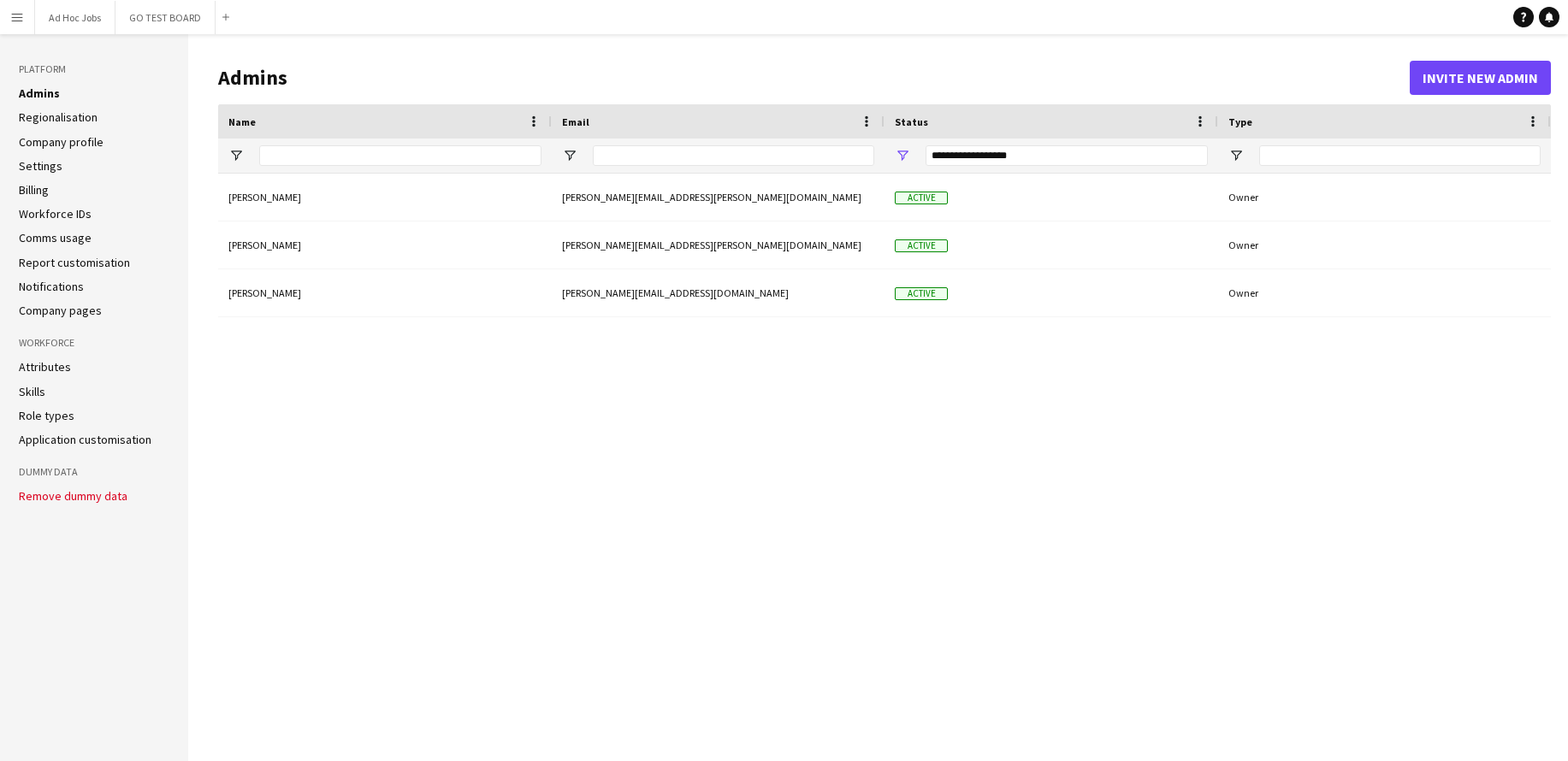
click at [16, 18] on app-icon "Menu" at bounding box center [17, 17] width 14 height 14
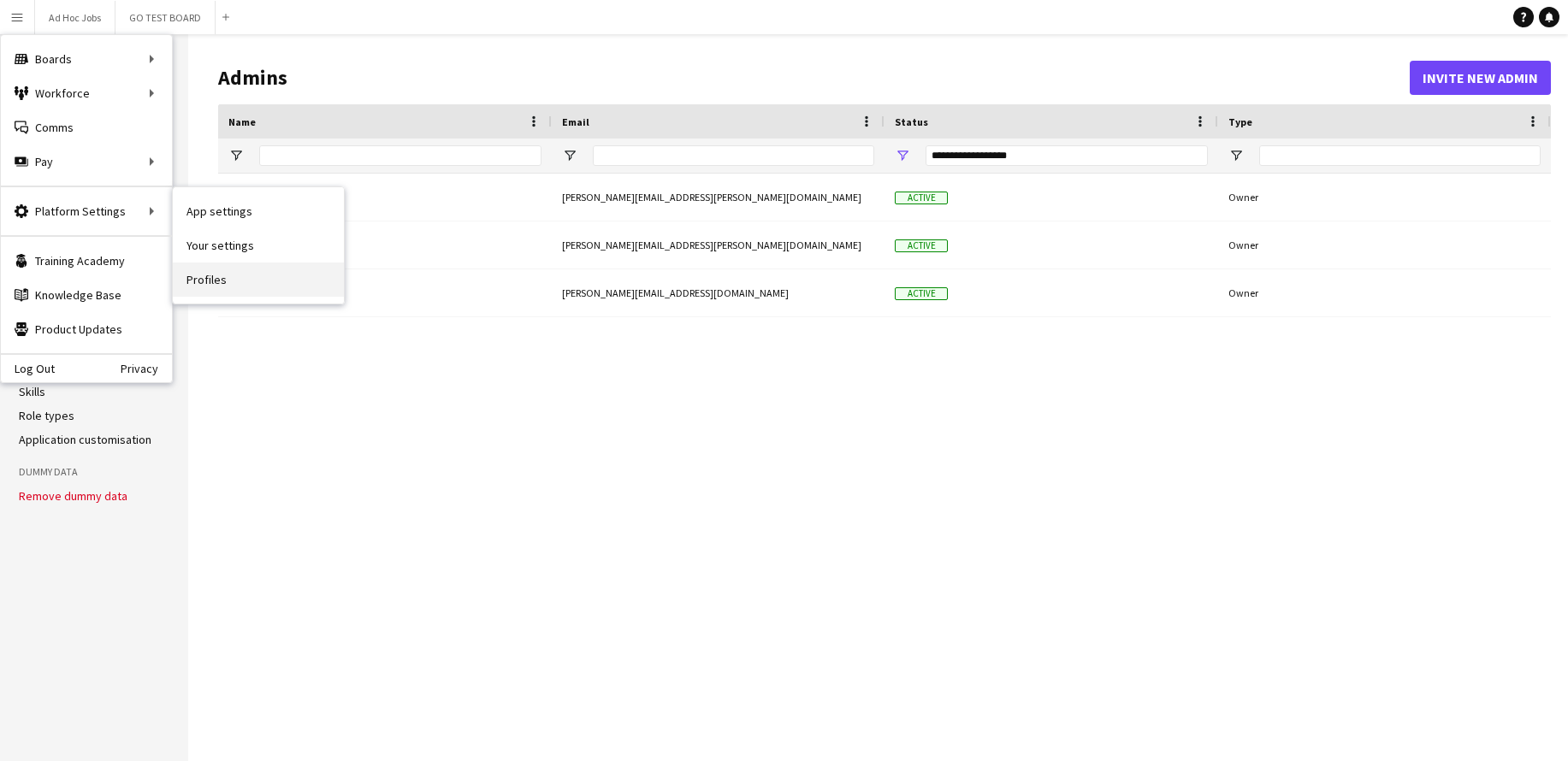
click at [205, 277] on link "Profiles" at bounding box center [259, 279] width 171 height 34
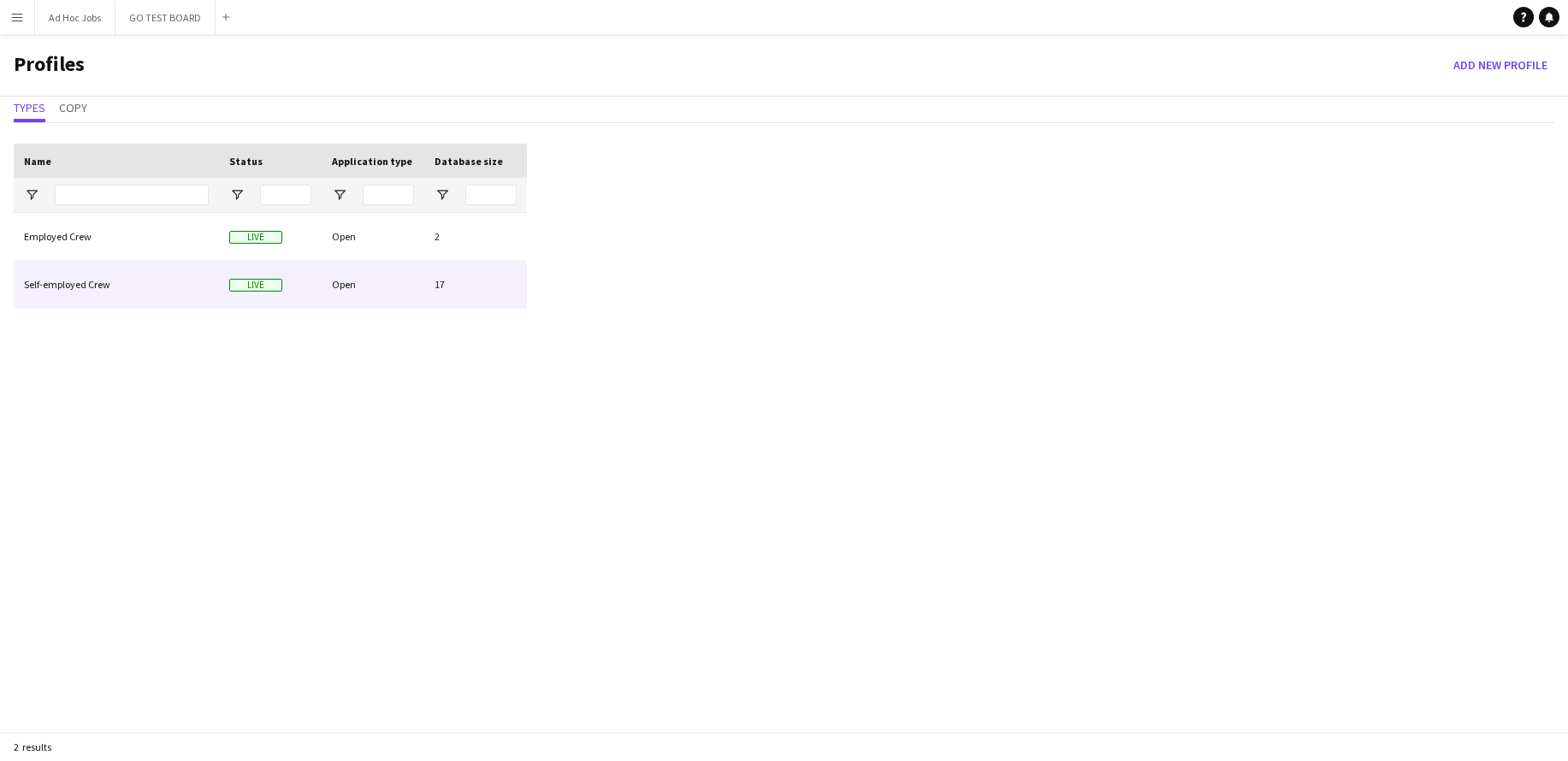
click at [254, 287] on span "Live" at bounding box center [256, 286] width 53 height 13
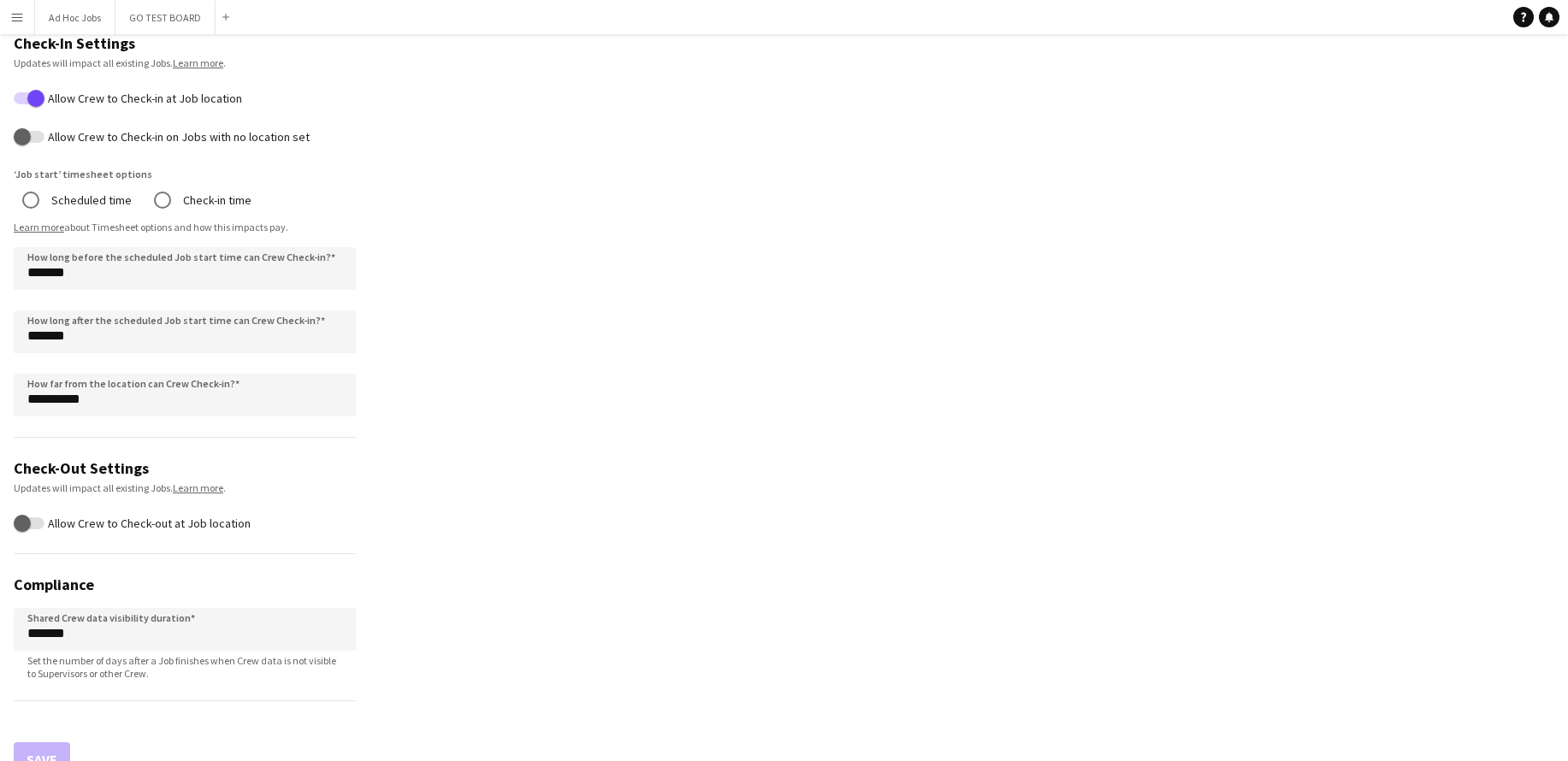
scroll to position [795, 0]
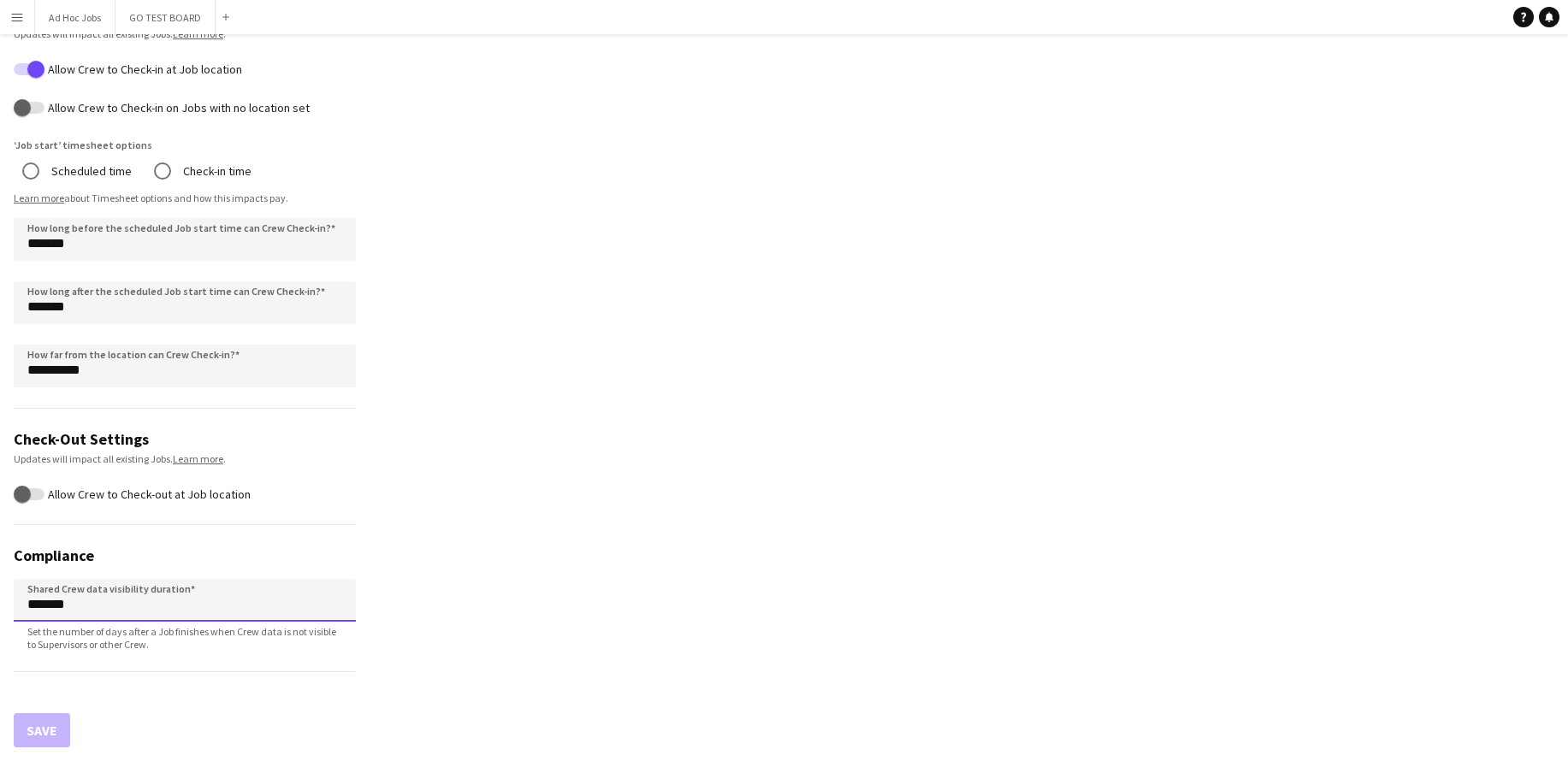
click at [48, 601] on input "*******" at bounding box center [185, 600] width 342 height 43
click at [41, 599] on input "*******" at bounding box center [185, 600] width 342 height 43
type input "******"
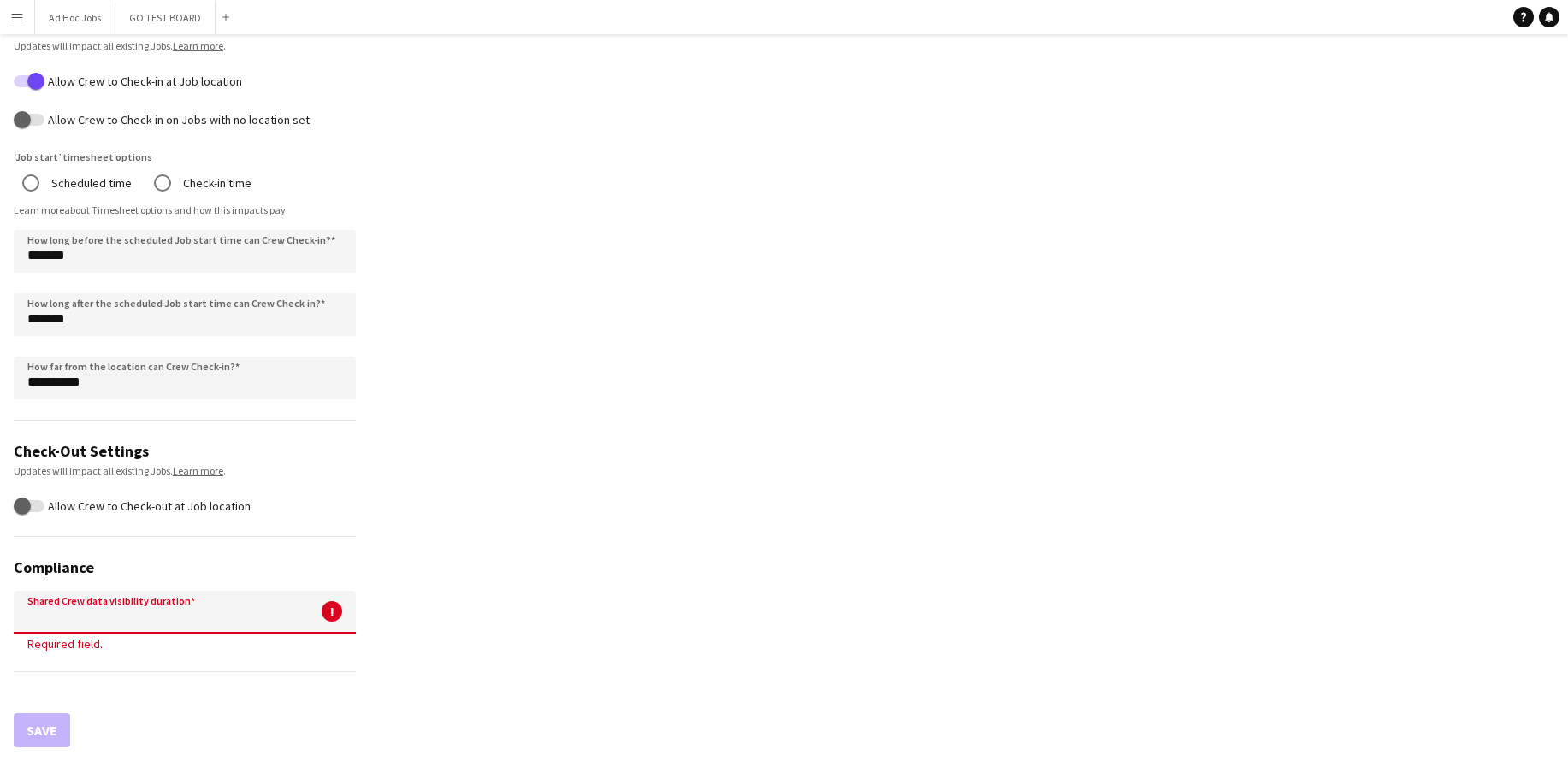
type input "******"
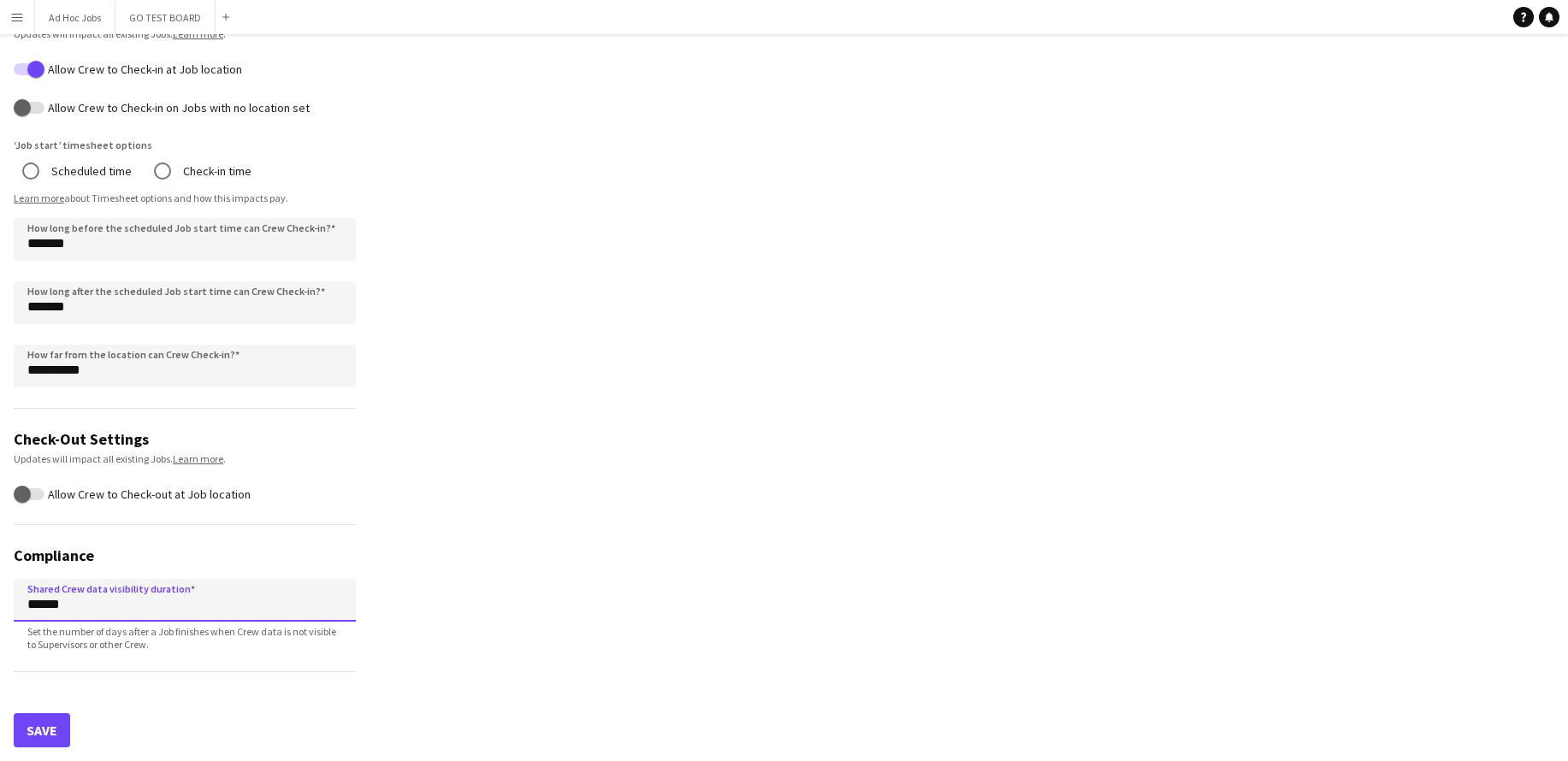
type input "******"
click at [29, 736] on button "Save" at bounding box center [42, 730] width 56 height 34
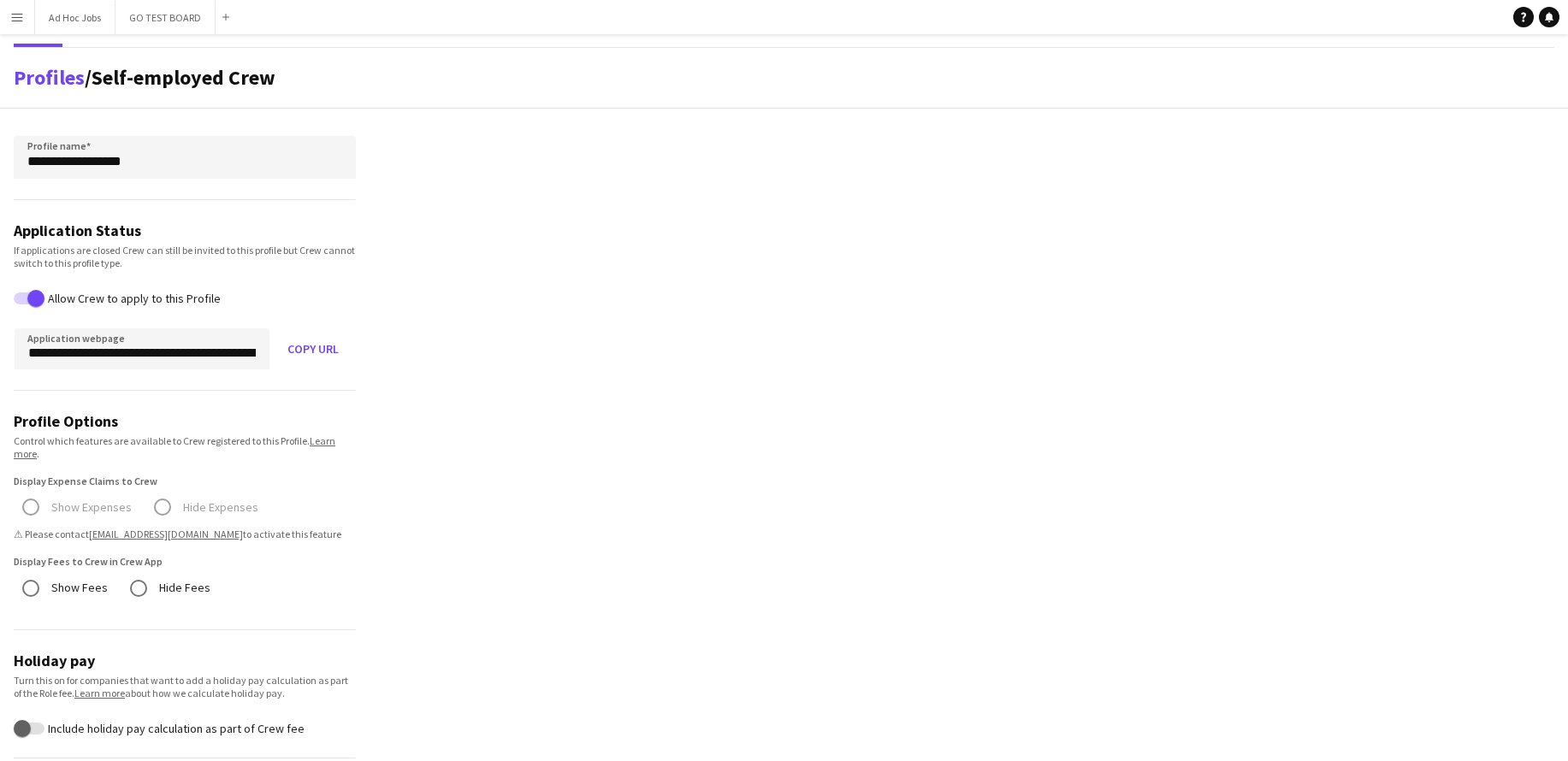
scroll to position [0, 0]
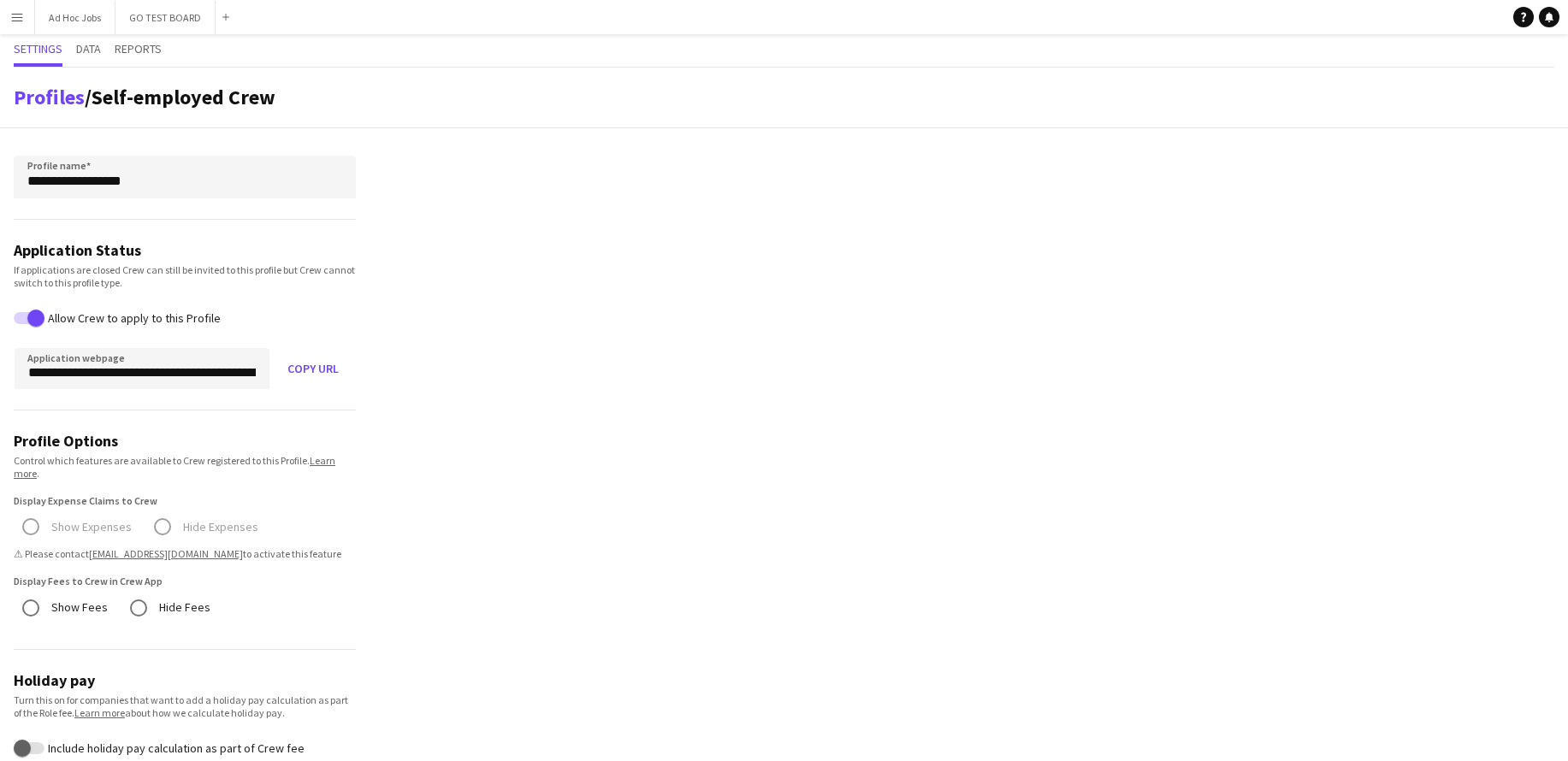
click at [20, 27] on button "Menu" at bounding box center [17, 17] width 34 height 34
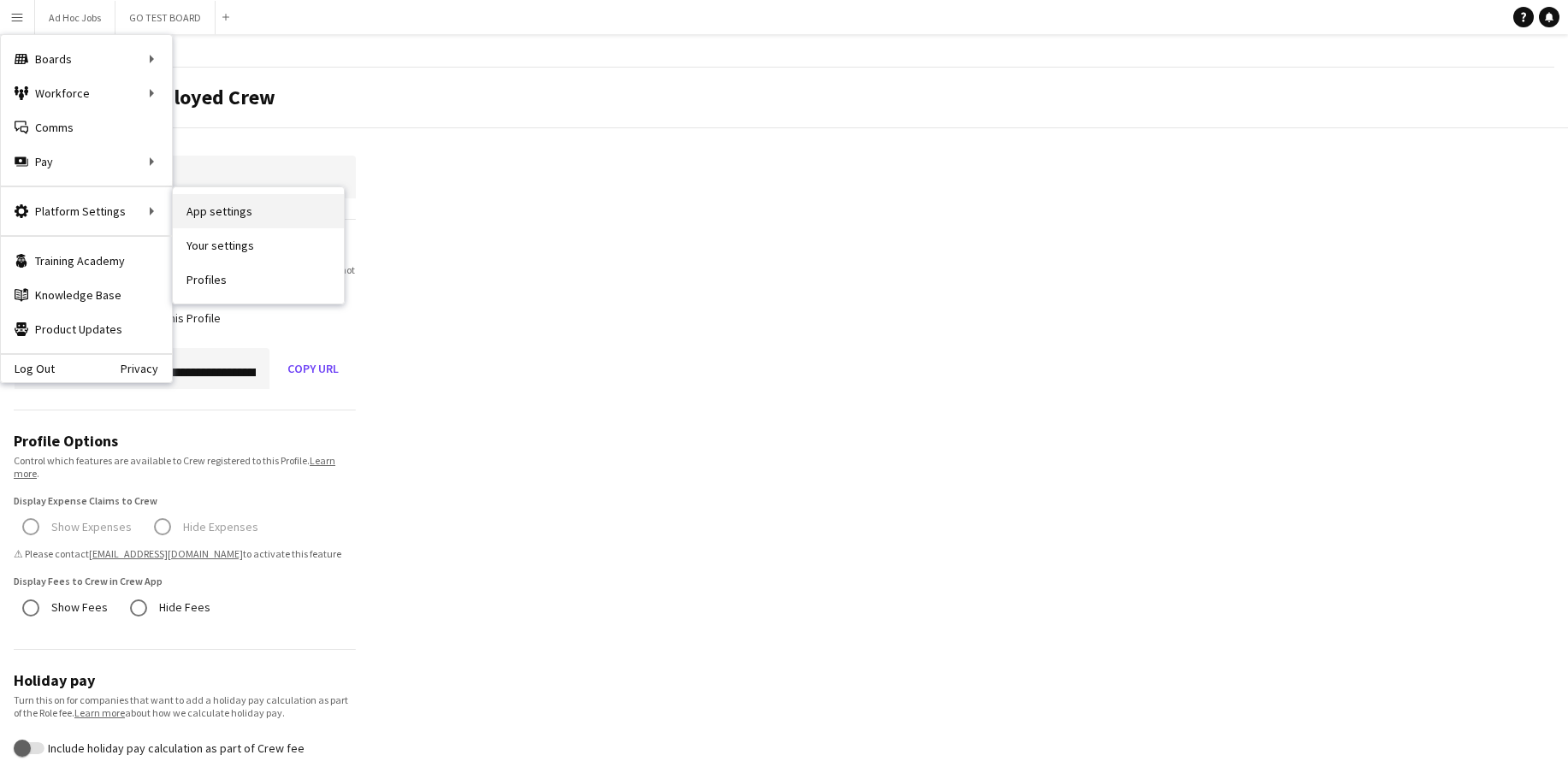
click at [217, 224] on link "App settings" at bounding box center [259, 211] width 171 height 34
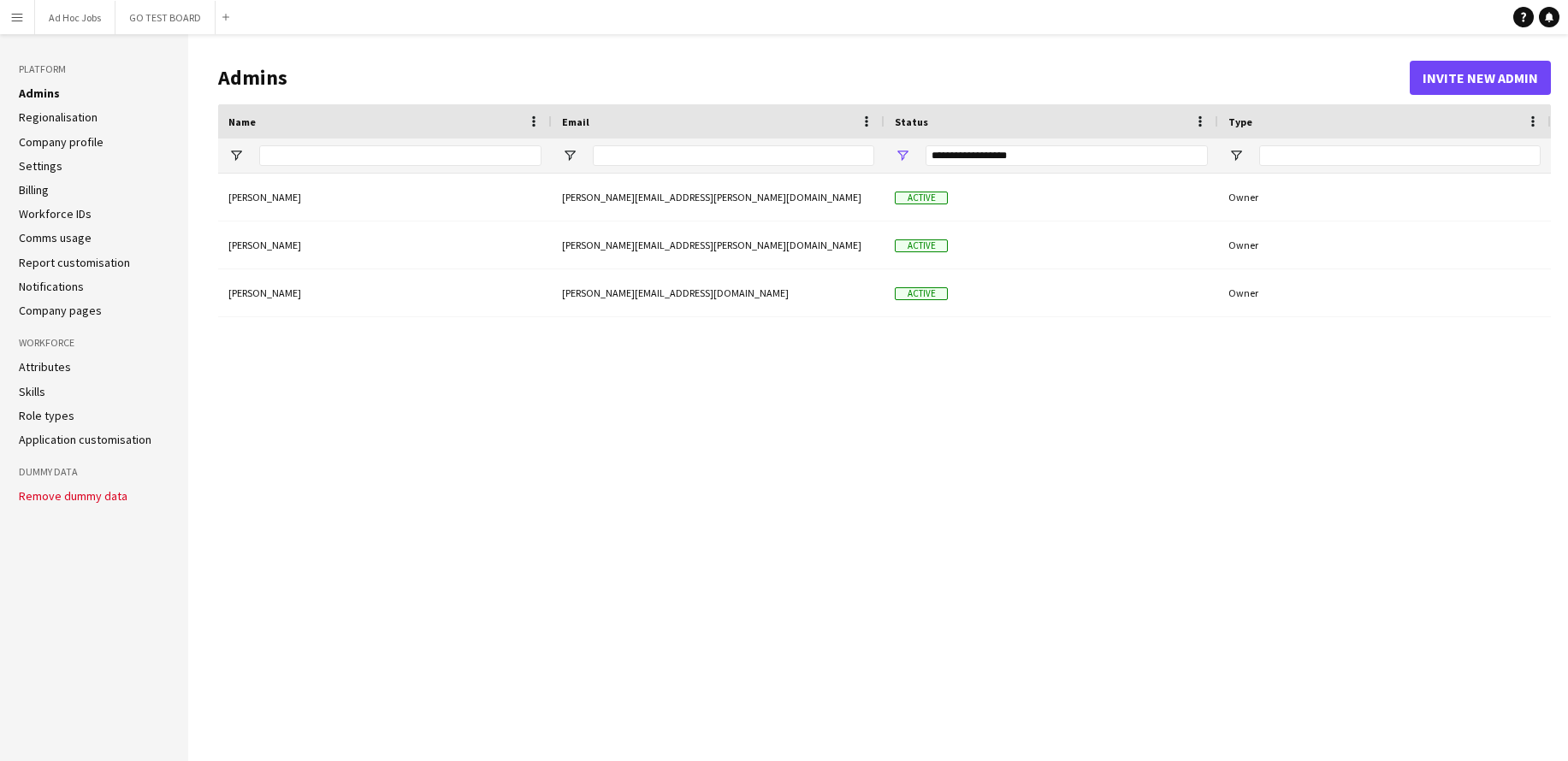
click at [20, 18] on app-icon "Menu" at bounding box center [17, 17] width 14 height 14
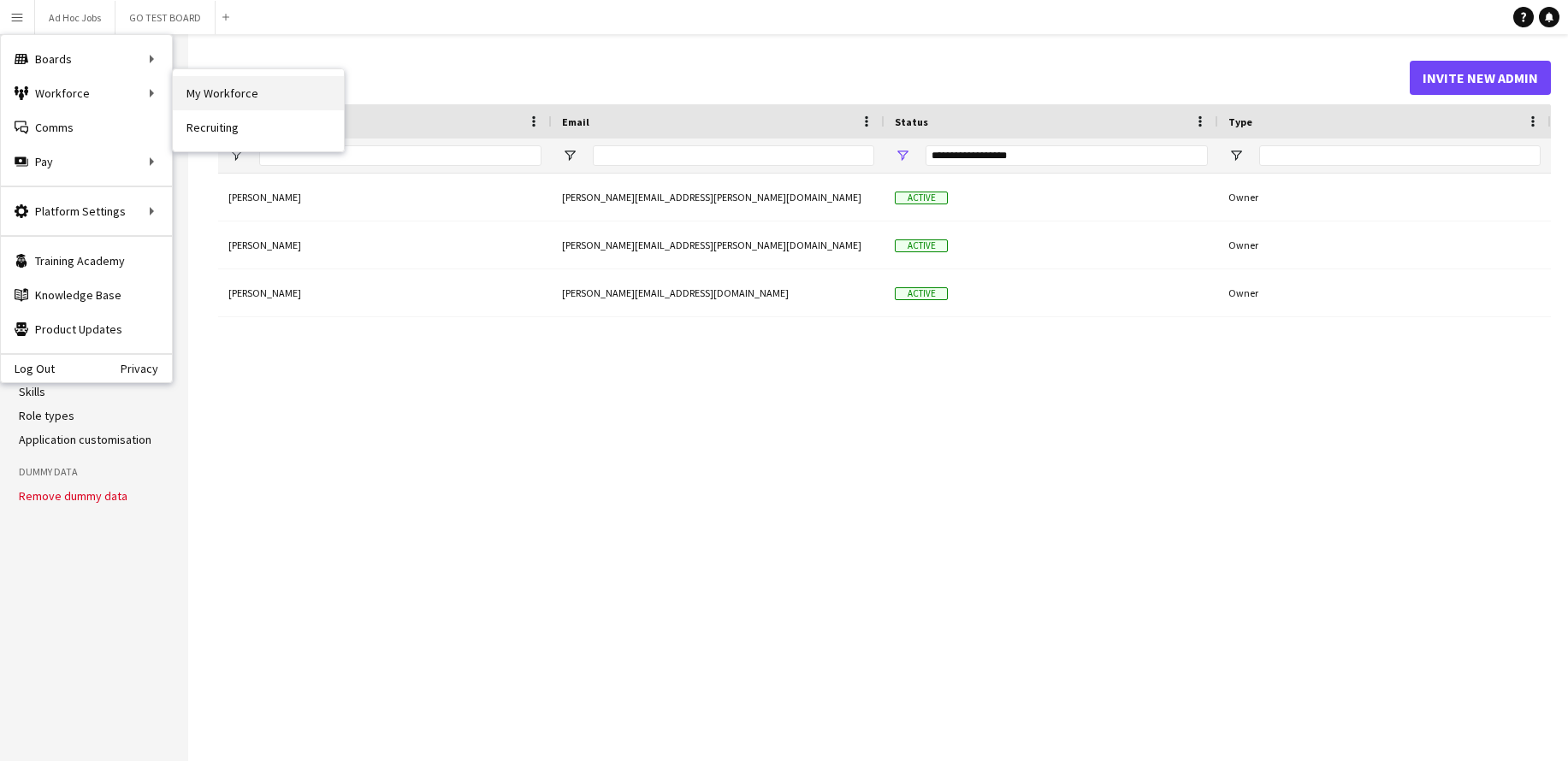
click at [200, 101] on link "My Workforce" at bounding box center [259, 93] width 171 height 34
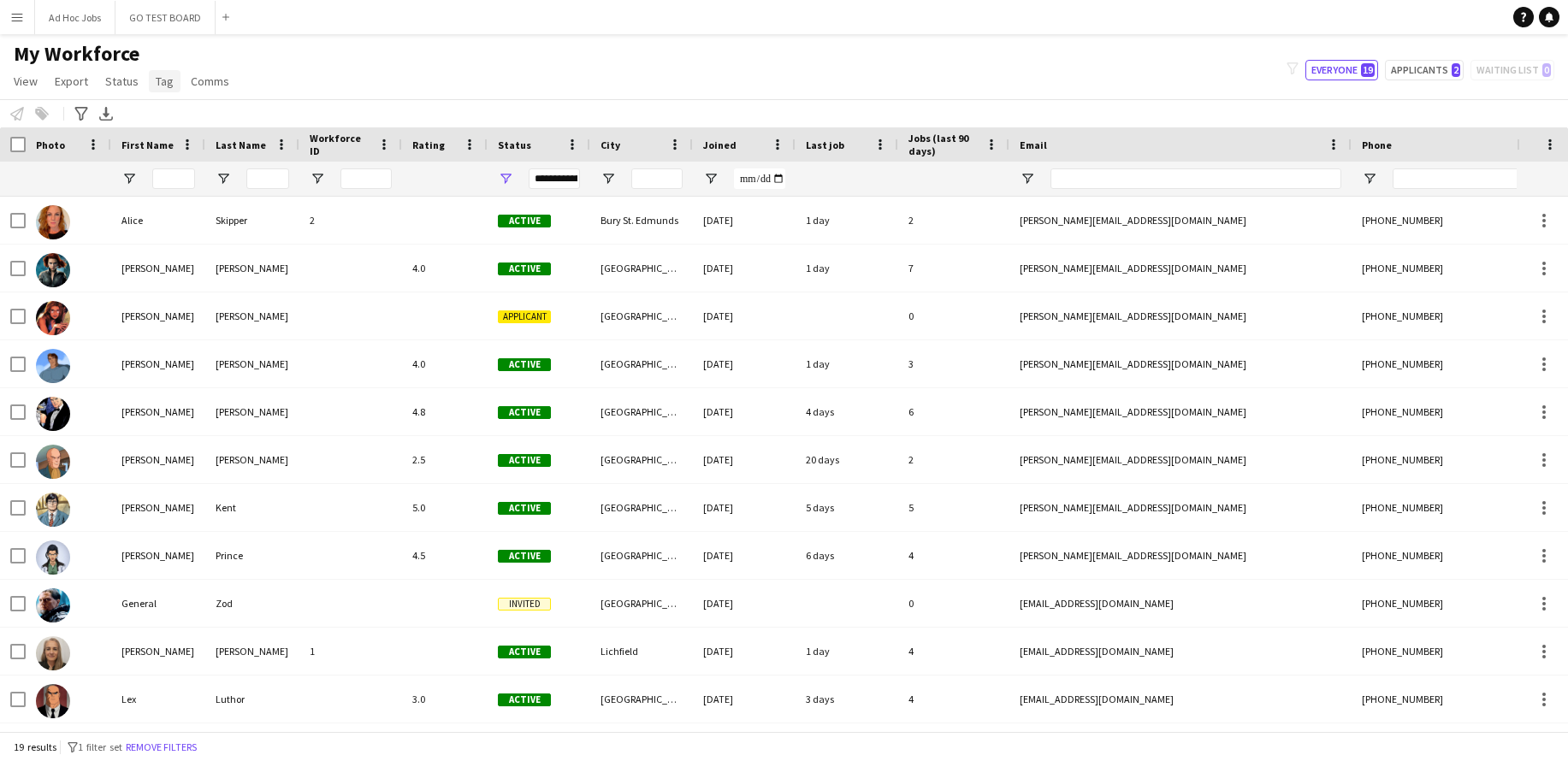
click at [159, 85] on span "Tag" at bounding box center [165, 81] width 18 height 15
click at [208, 88] on span "Comms" at bounding box center [210, 81] width 39 height 15
click at [29, 82] on span "View" at bounding box center [25, 81] width 24 height 15
click at [74, 173] on span "Customise view" at bounding box center [62, 168] width 81 height 15
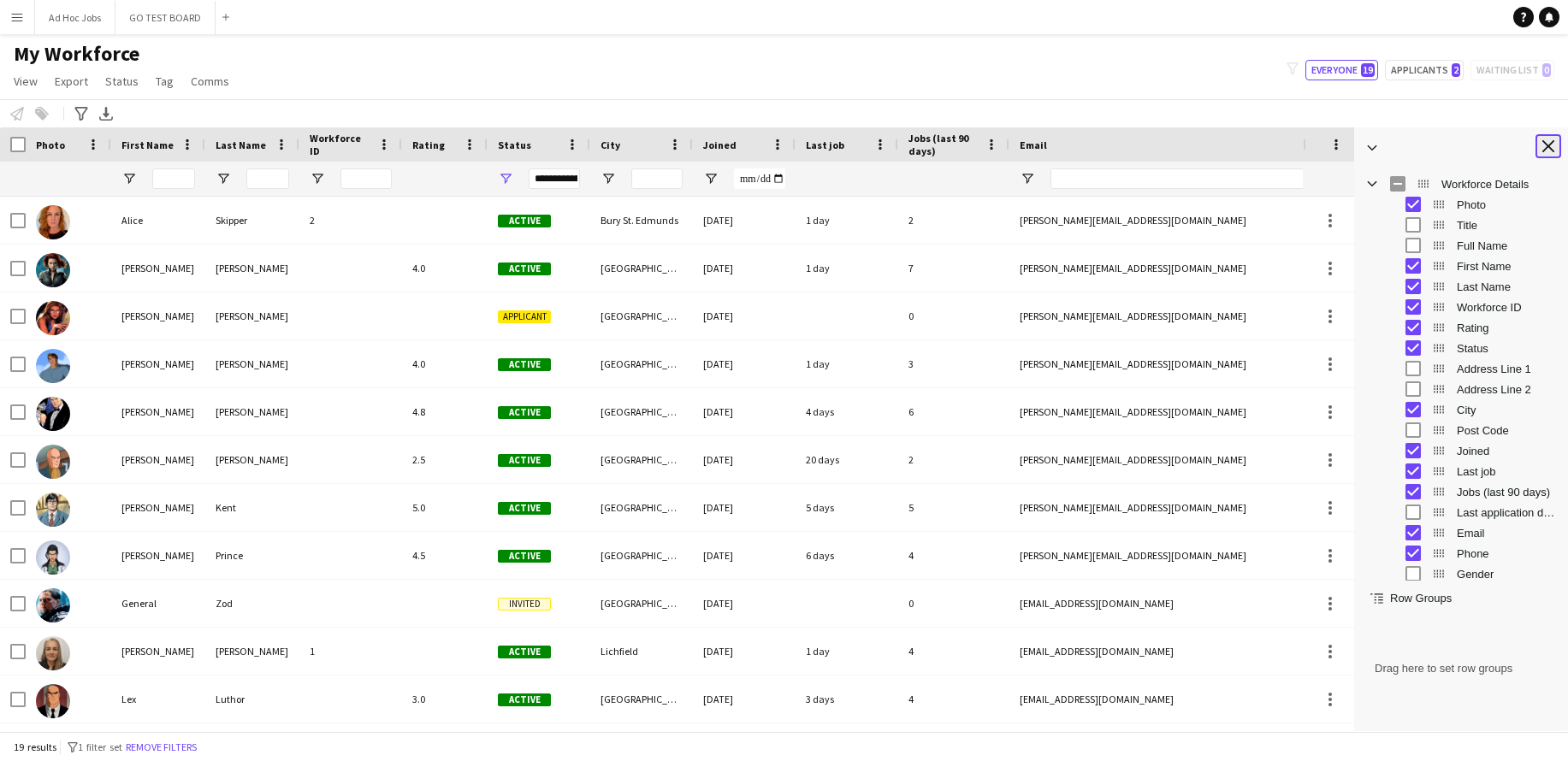
click at [1548, 141] on app-icon "Close tool panel" at bounding box center [1548, 146] width 12 height 12
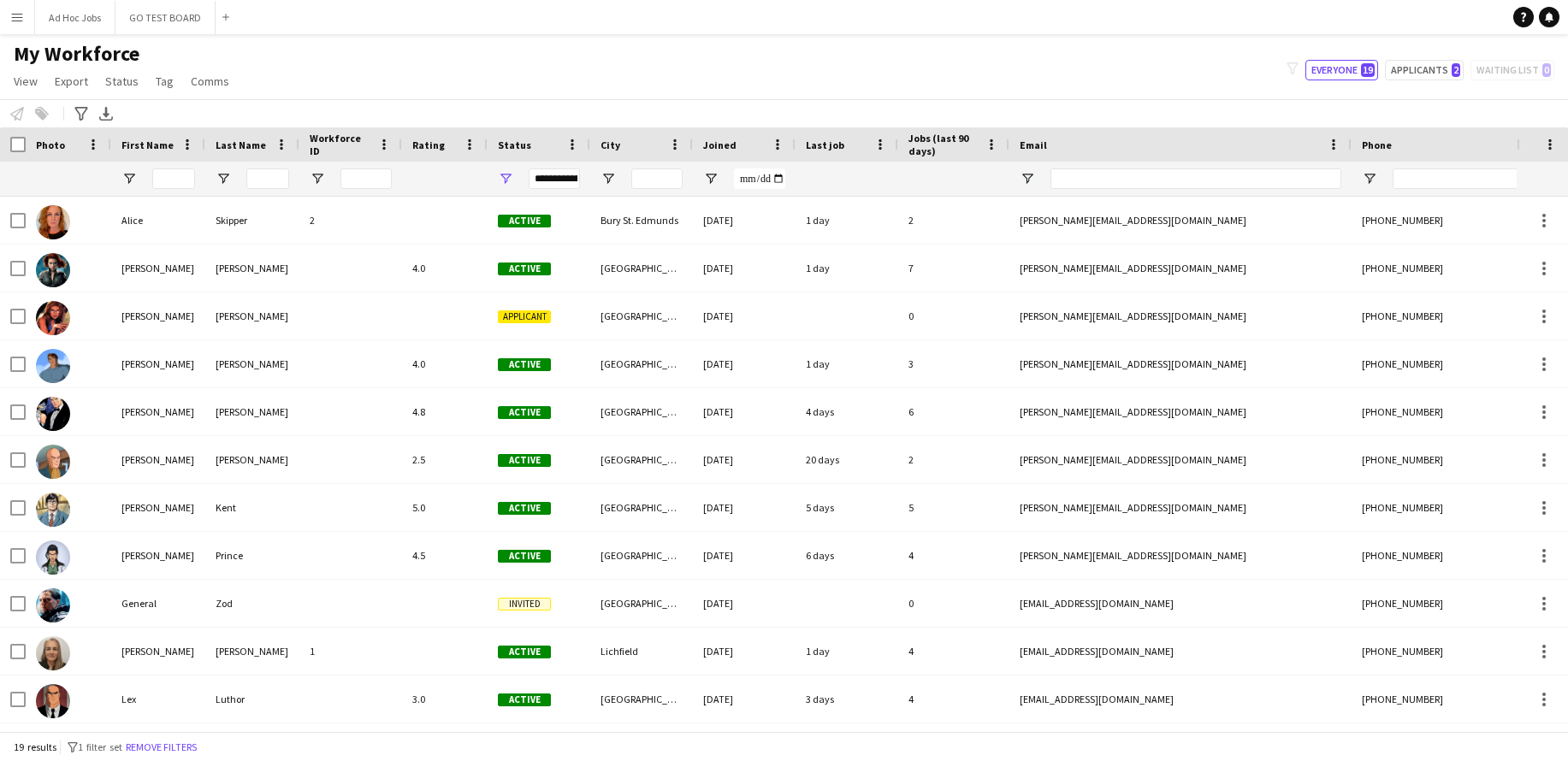
click at [16, 23] on app-icon "Menu" at bounding box center [17, 17] width 14 height 14
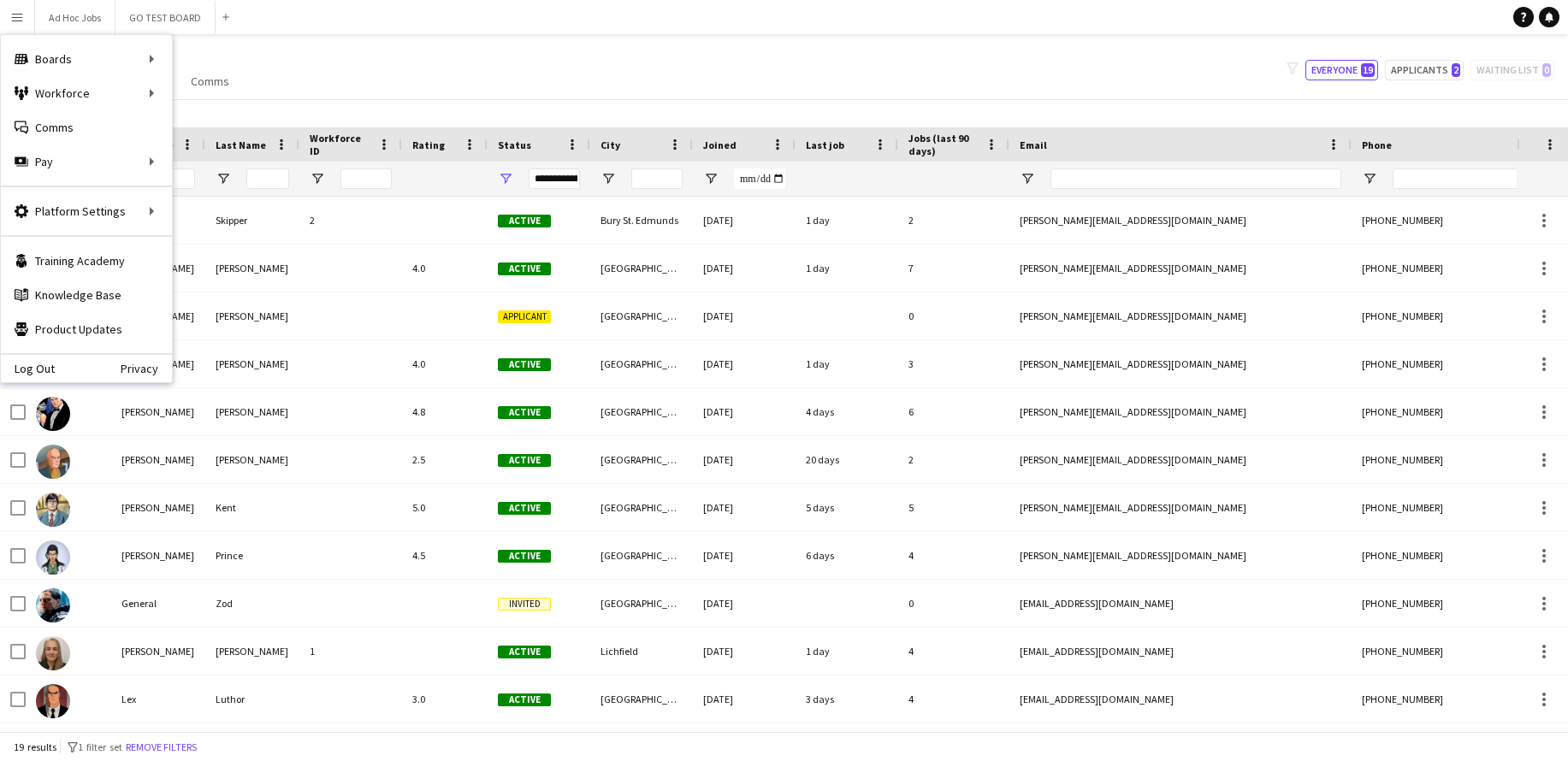
click at [233, 91] on app-page-menu "View Views Default view New view Update view Delete view Edit name Customise vi…" at bounding box center [123, 83] width 246 height 33
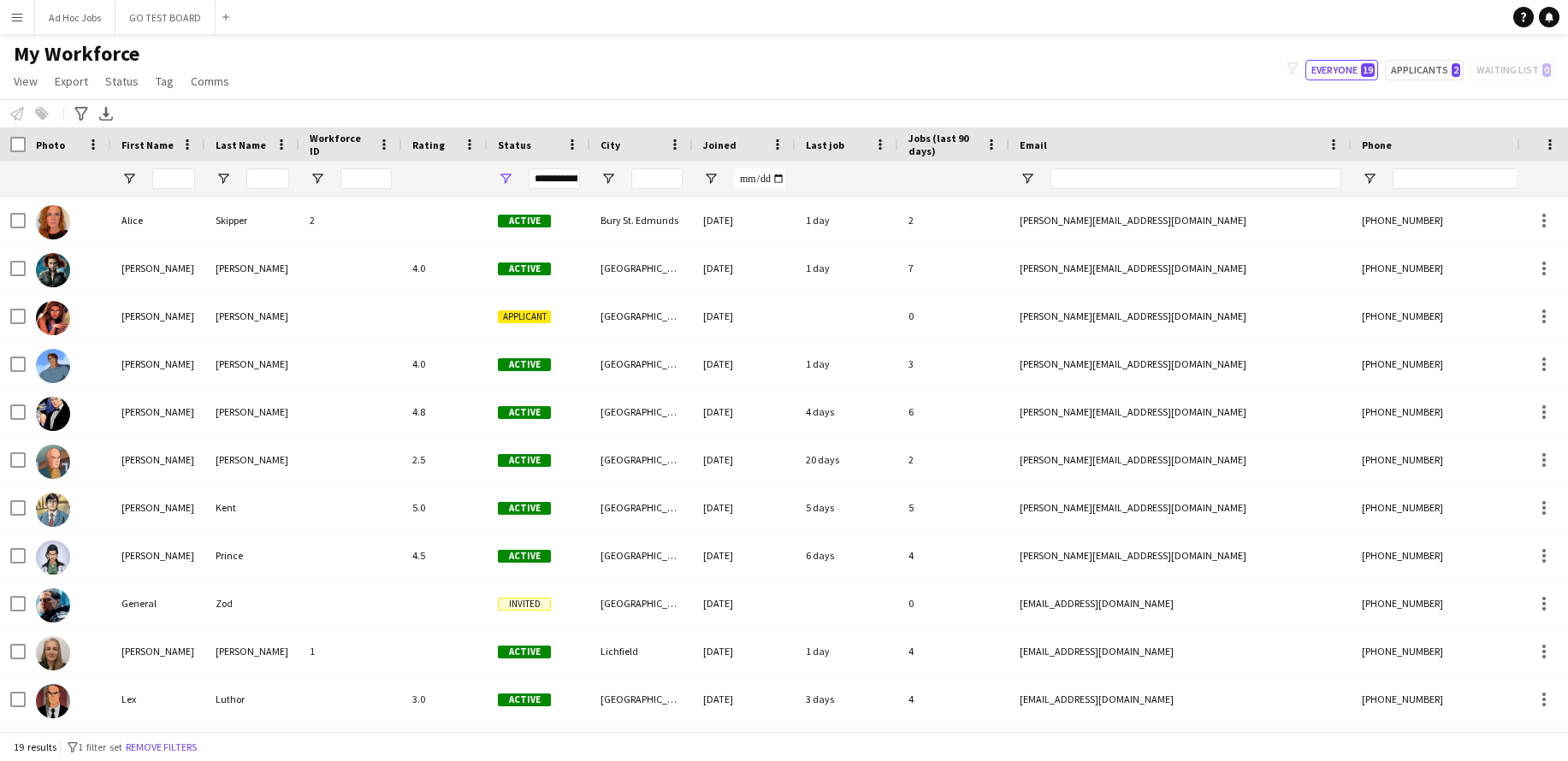
click at [14, 27] on button "Menu" at bounding box center [17, 17] width 34 height 34
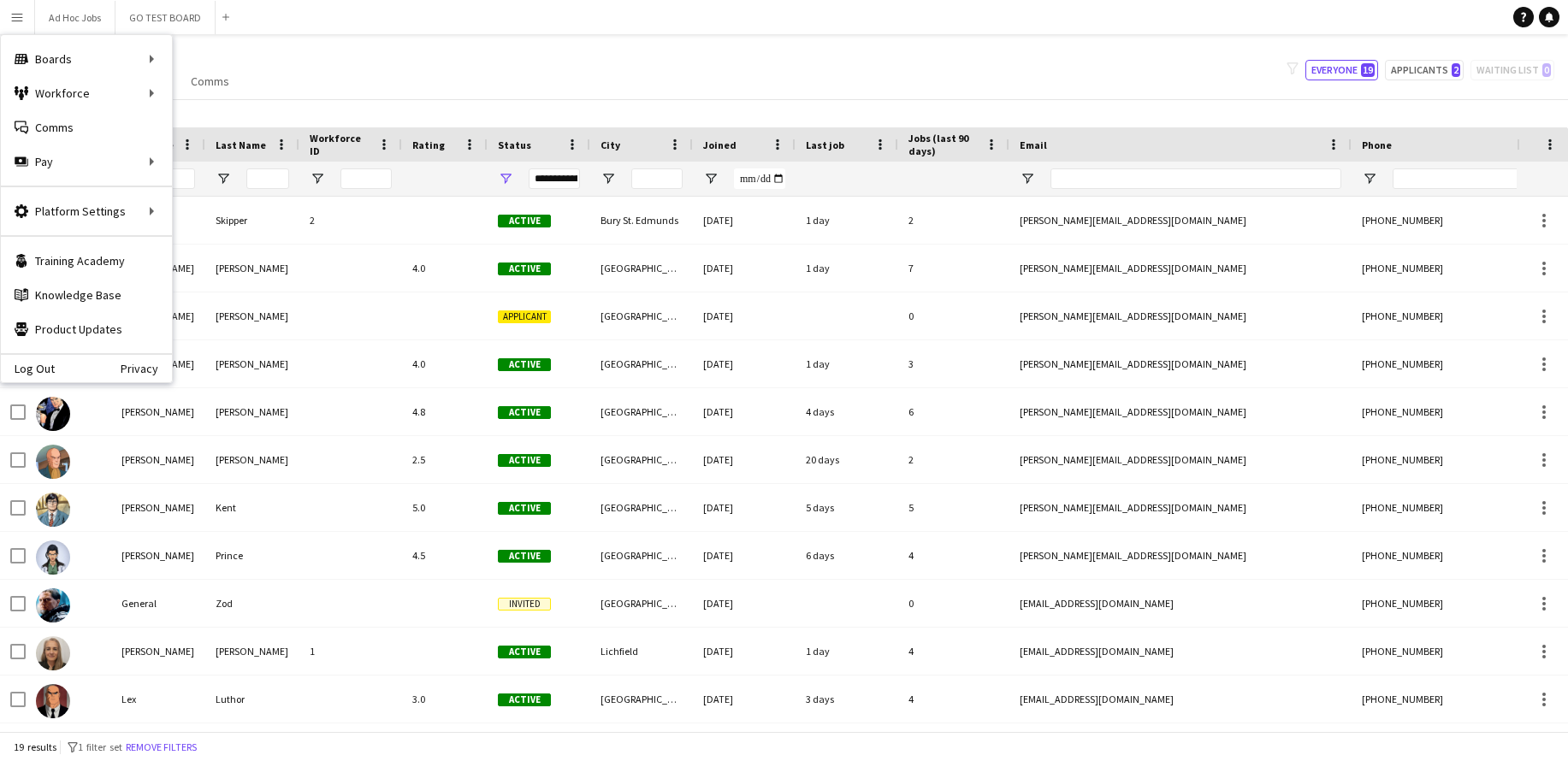
click at [241, 61] on h1 "My Workforce" at bounding box center [123, 54] width 246 height 25
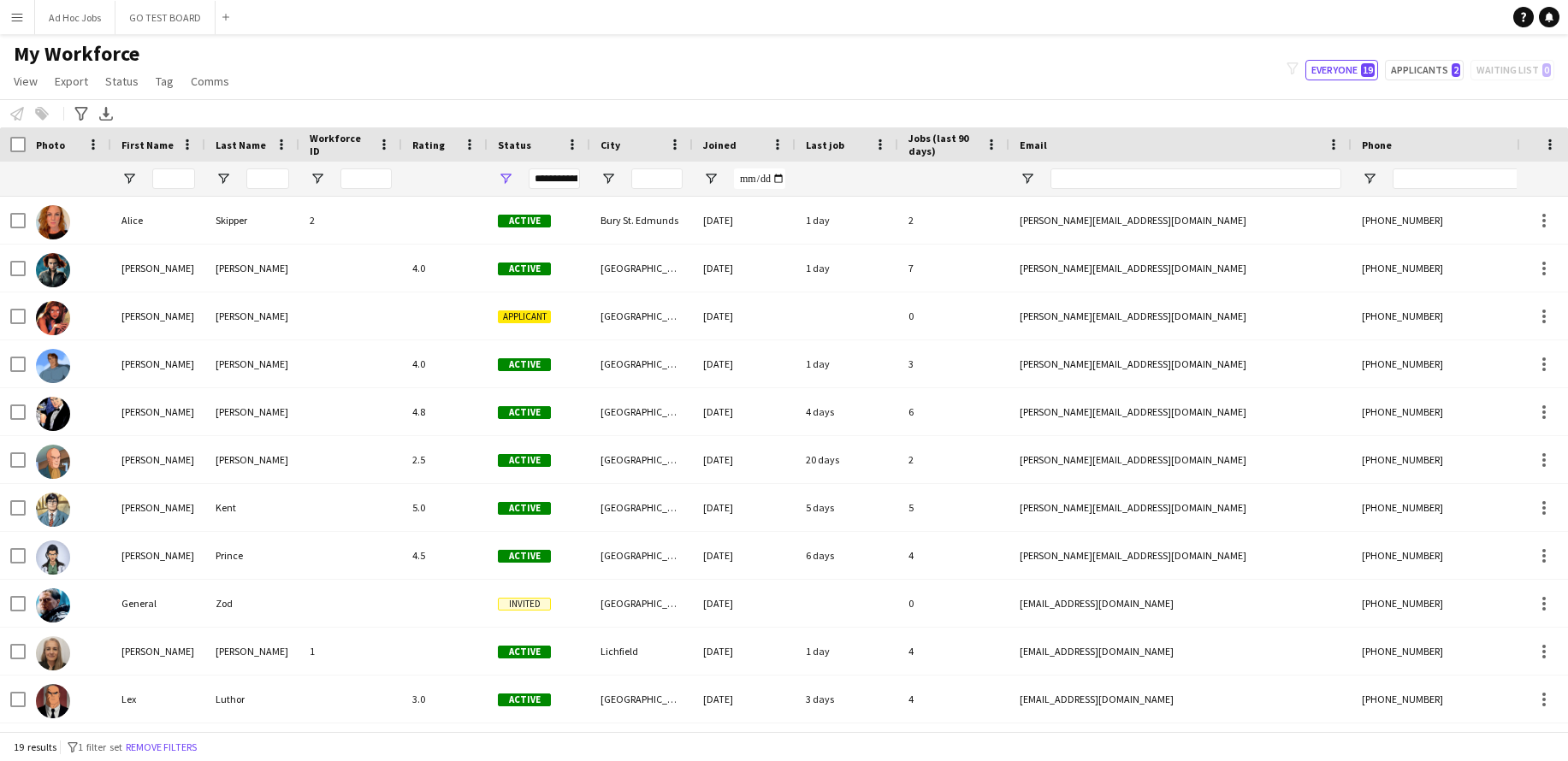
click at [22, 22] on app-icon "Menu" at bounding box center [17, 17] width 14 height 14
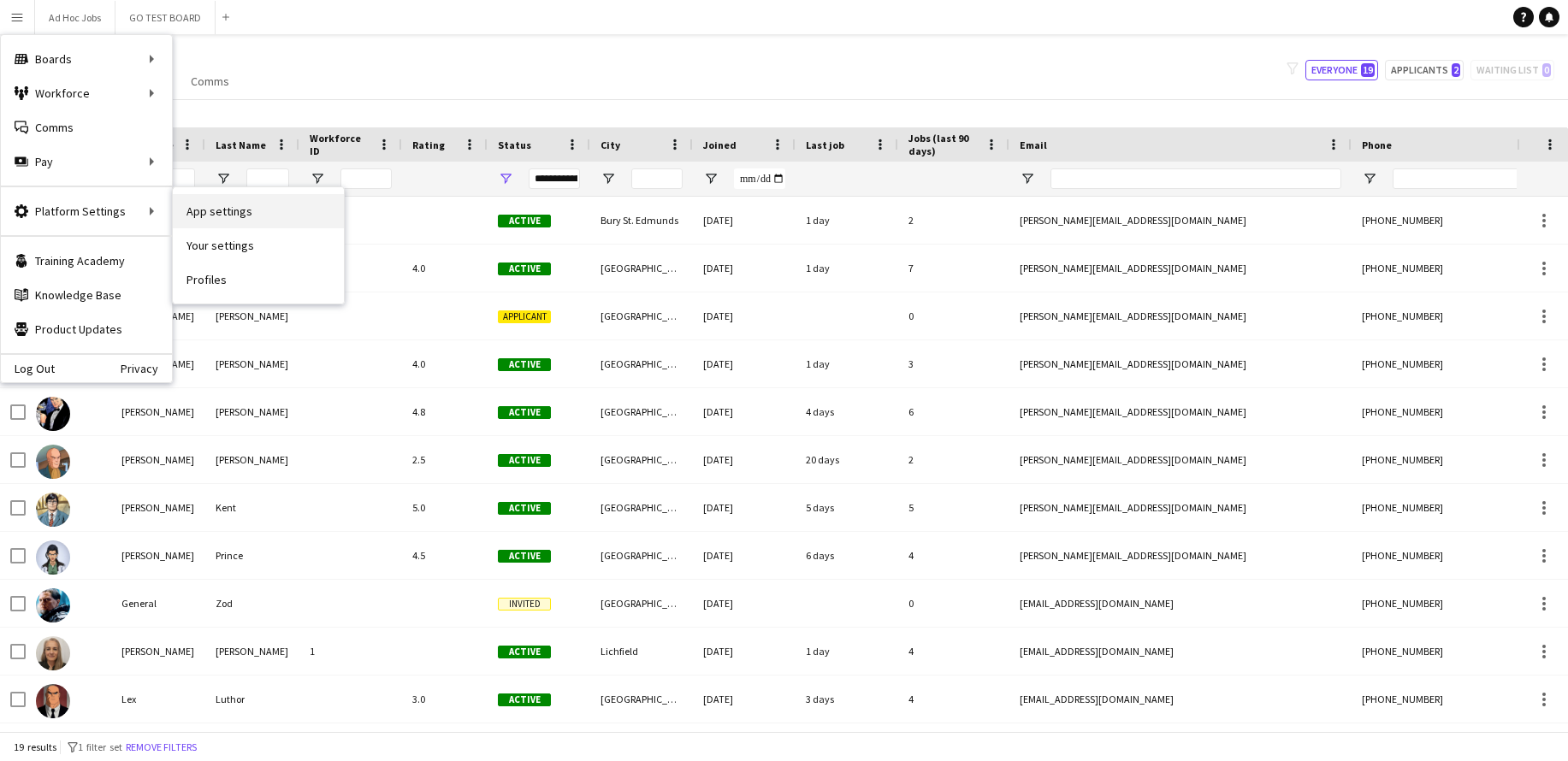
click at [230, 209] on link "App settings" at bounding box center [259, 211] width 171 height 34
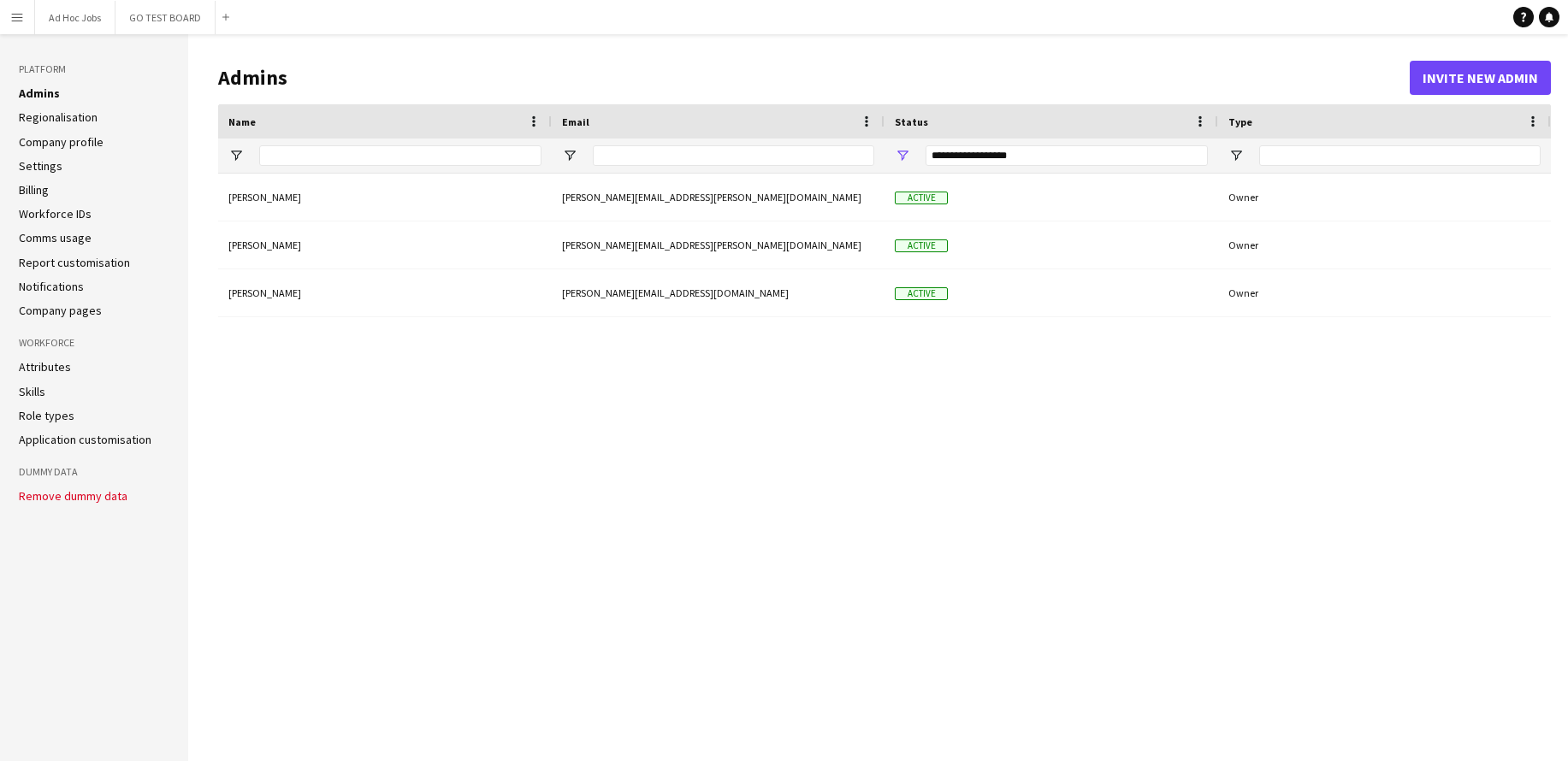
click at [41, 168] on link "Settings" at bounding box center [40, 165] width 43 height 15
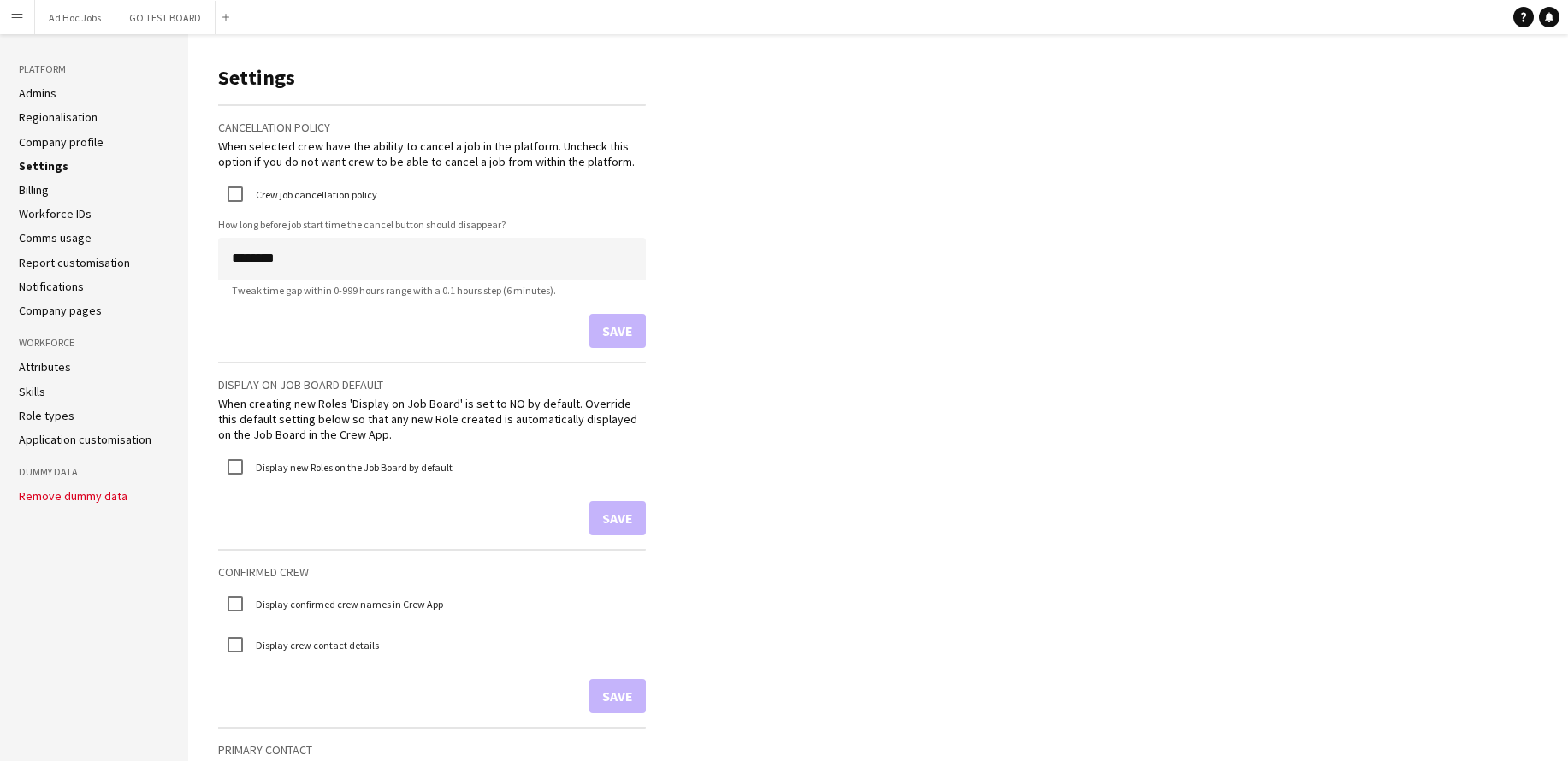
click at [7, 15] on button "Menu" at bounding box center [17, 17] width 34 height 34
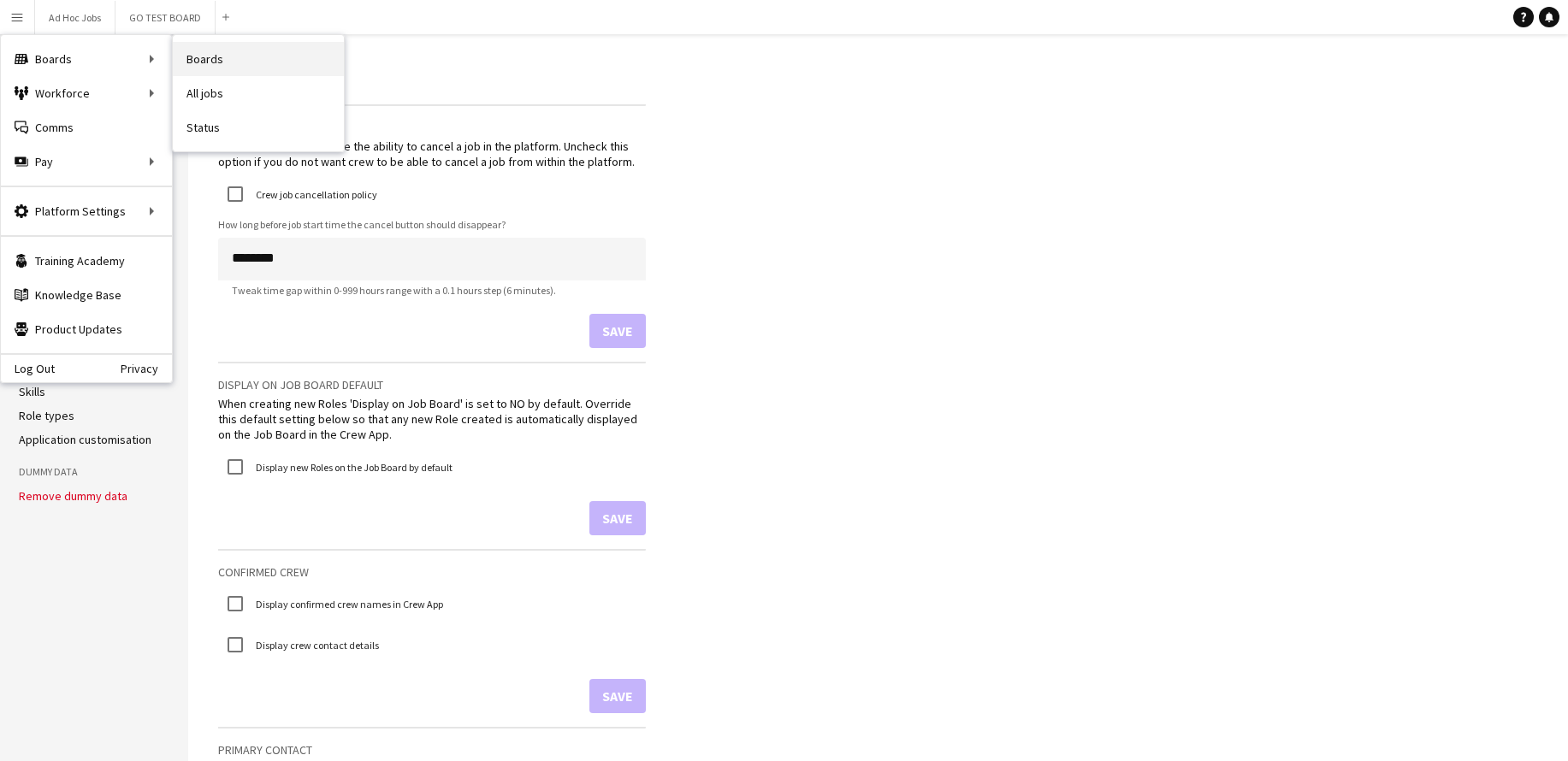
click at [226, 57] on link "Boards" at bounding box center [259, 59] width 171 height 34
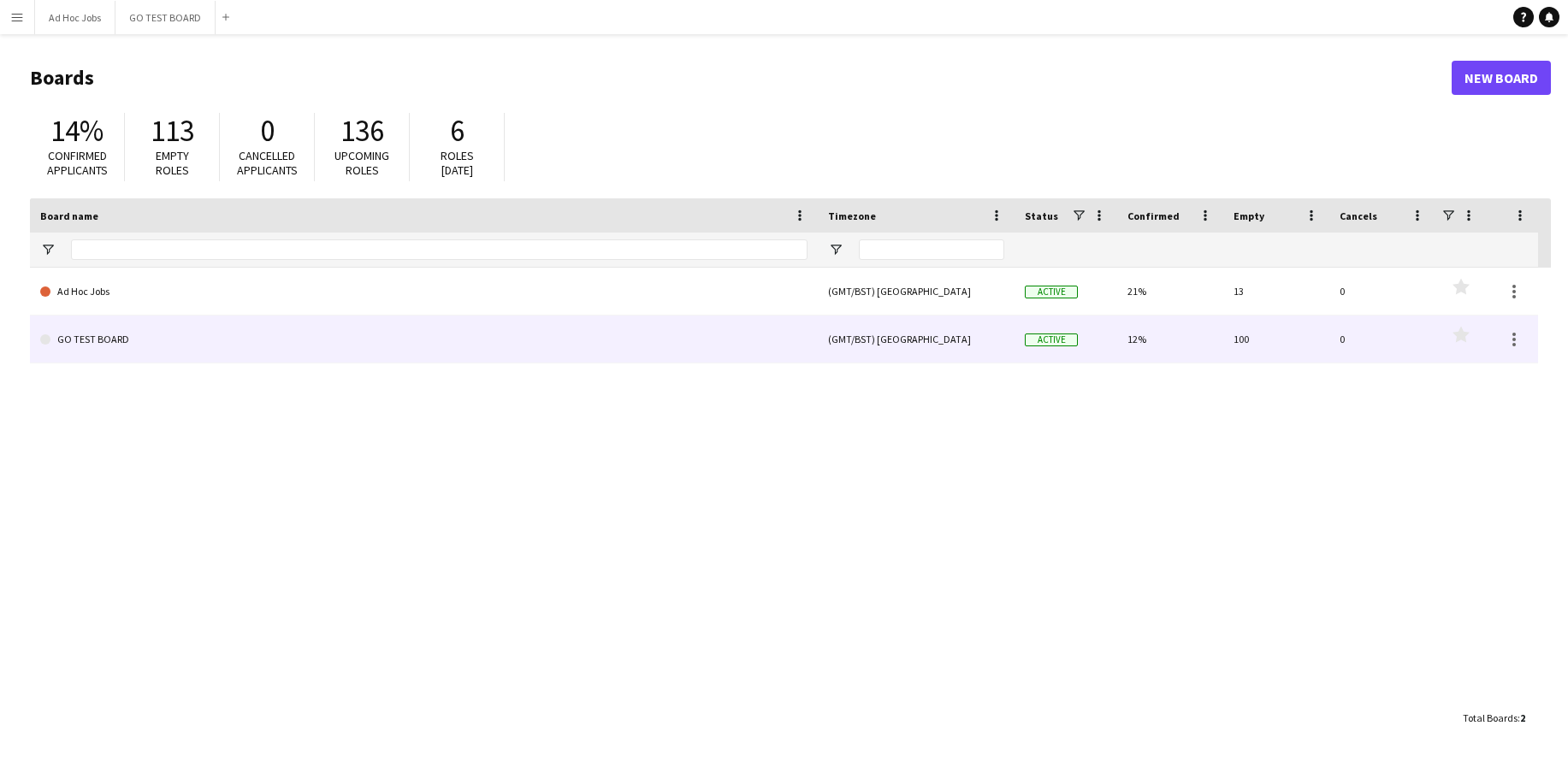
click at [120, 343] on link "GO TEST BOARD" at bounding box center [424, 339] width 767 height 48
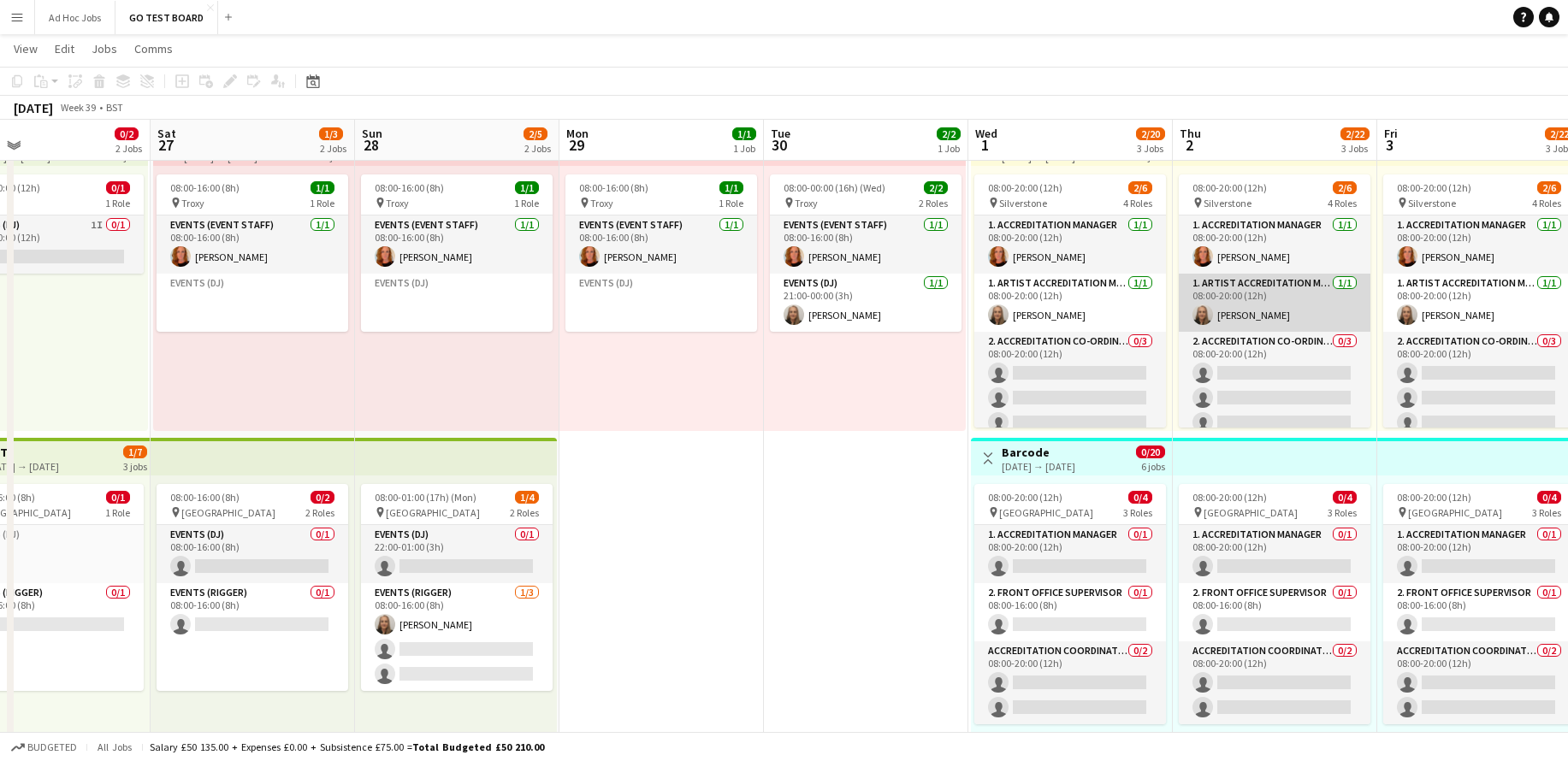
click at [1276, 296] on app-card-role "1. Artist Accreditation Manager [DATE] 08:00-20:00 (12h) [PERSON_NAME]" at bounding box center [1275, 303] width 192 height 58
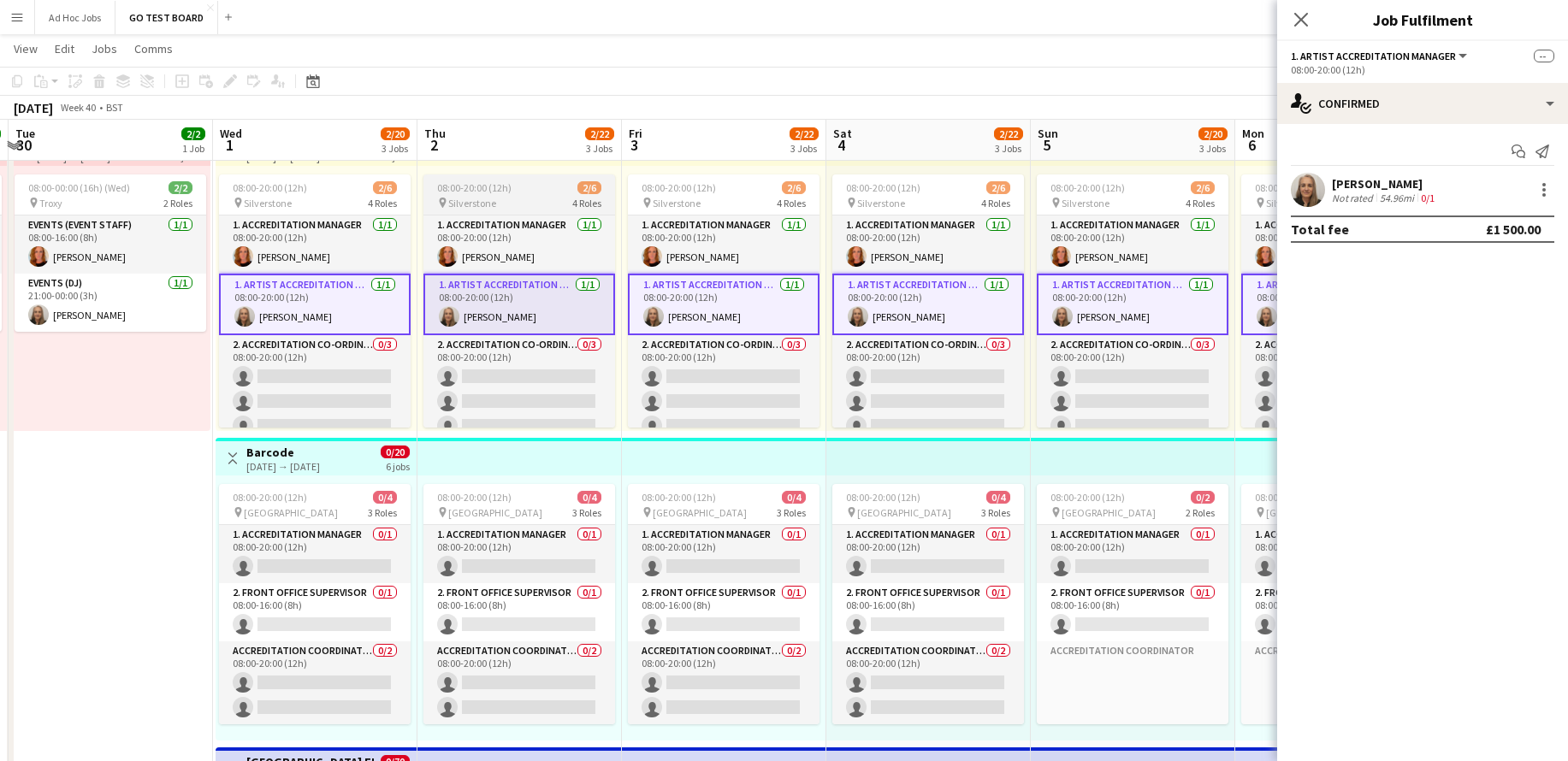
scroll to position [0, 635]
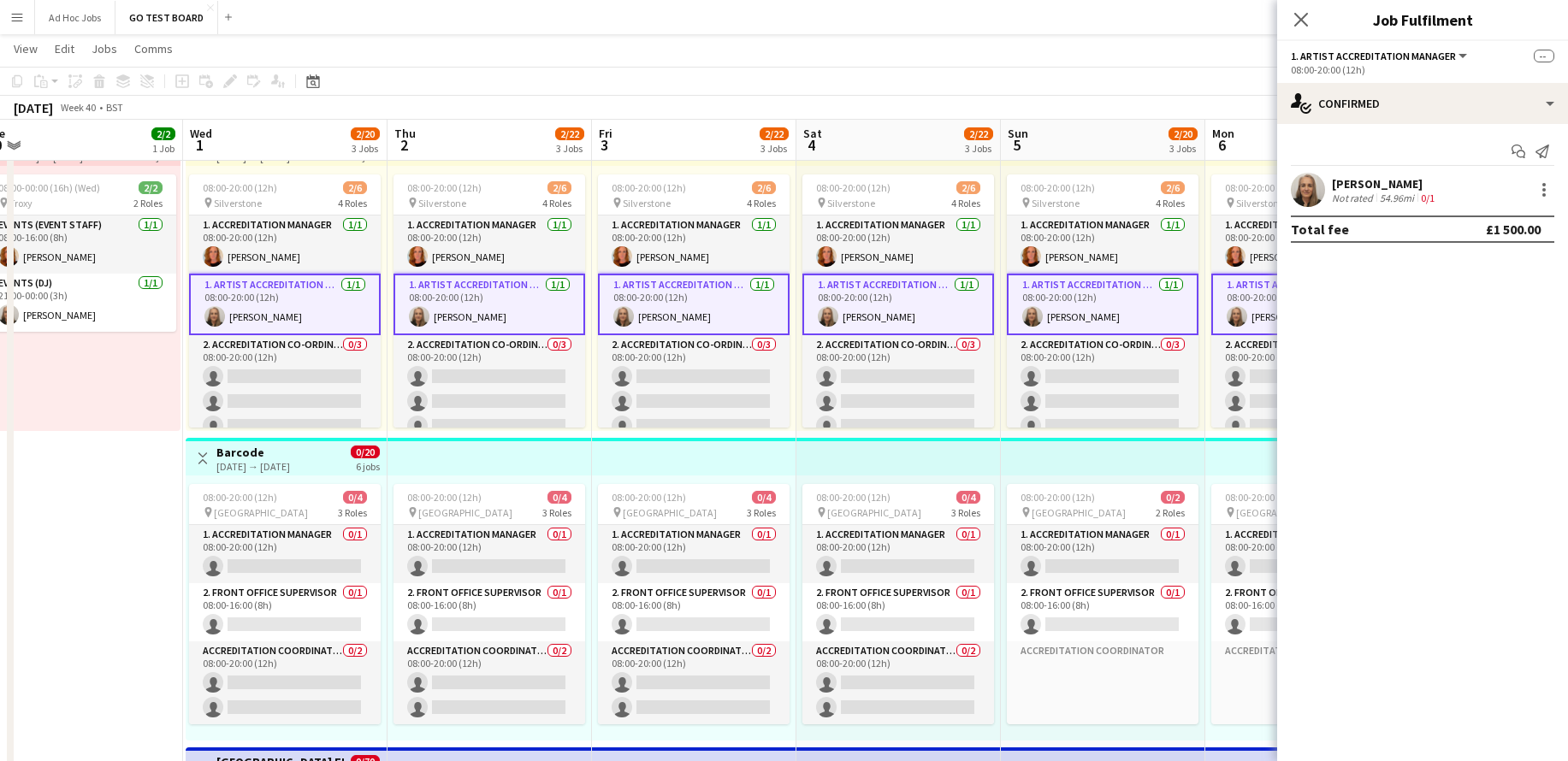
click at [285, 288] on app-card-role "1. Artist Accreditation Manager [DATE] 08:00-20:00 (12h) [PERSON_NAME]" at bounding box center [285, 304] width 192 height 62
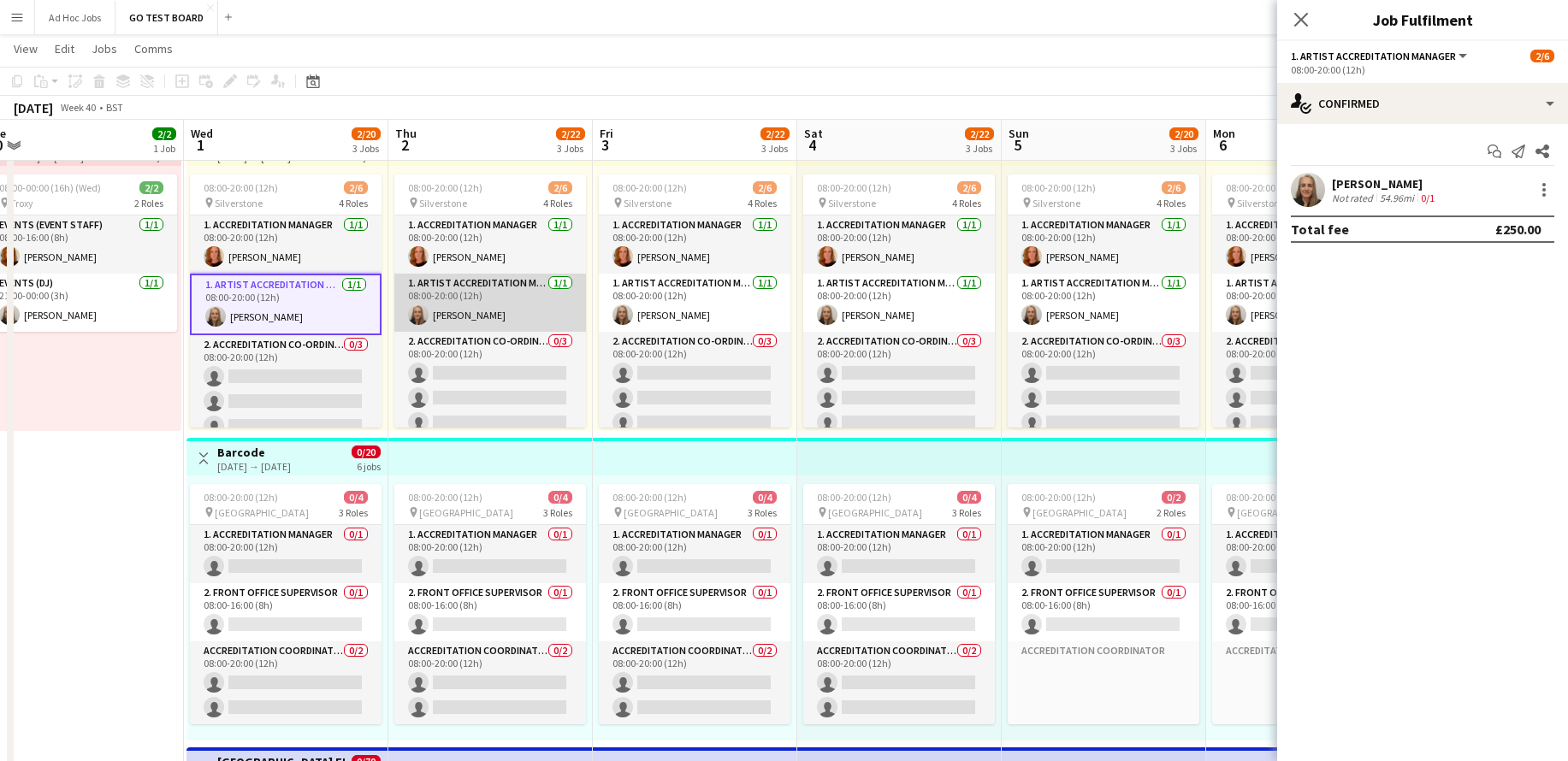
click at [547, 300] on app-card-role "1. Artist Accreditation Manager [DATE] 08:00-20:00 (12h) [PERSON_NAME]" at bounding box center [491, 303] width 192 height 58
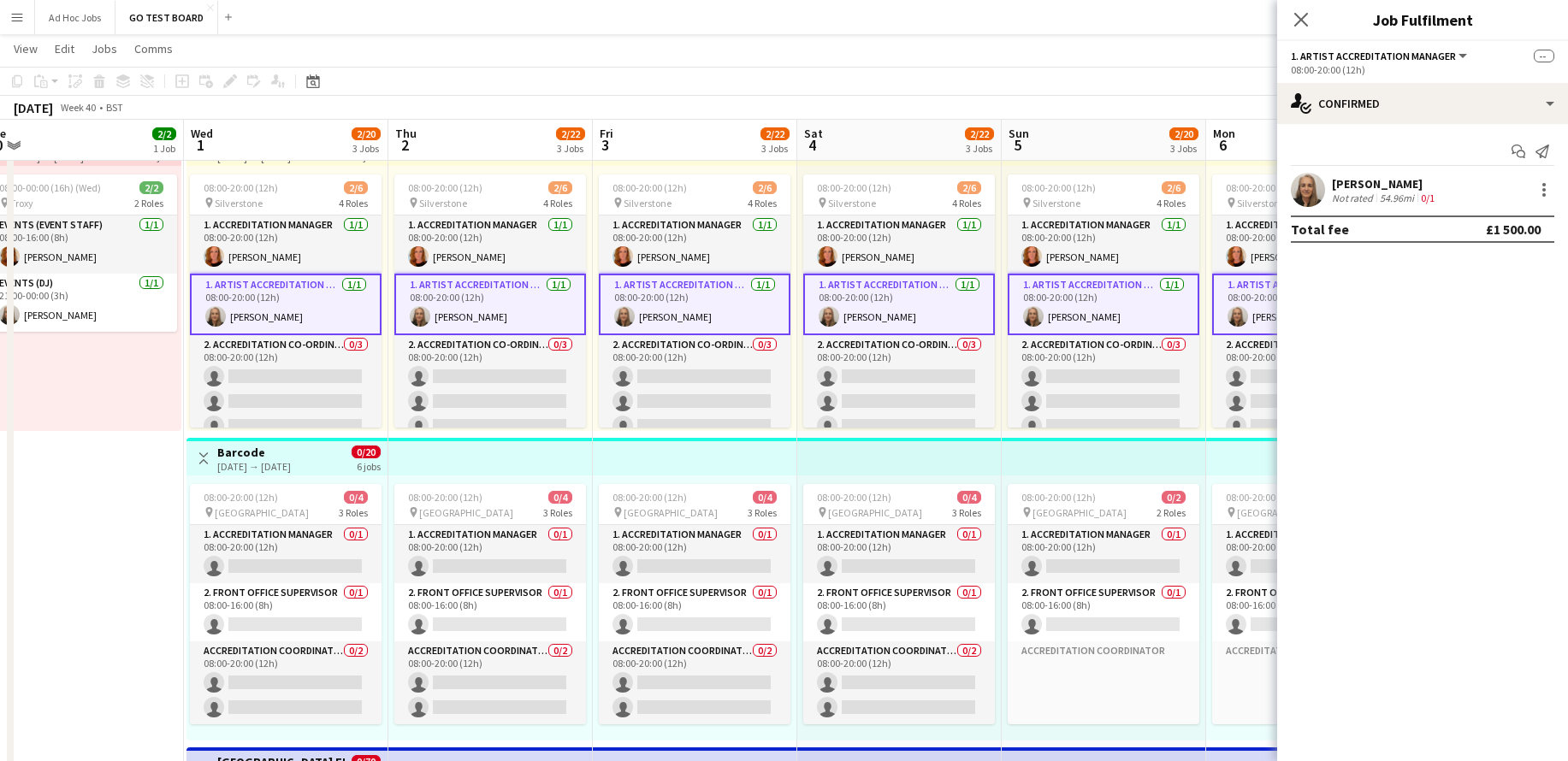
click at [722, 300] on app-card-role "1. Artist Accreditation Manager [DATE] 08:00-20:00 (12h) [PERSON_NAME]" at bounding box center [695, 304] width 192 height 62
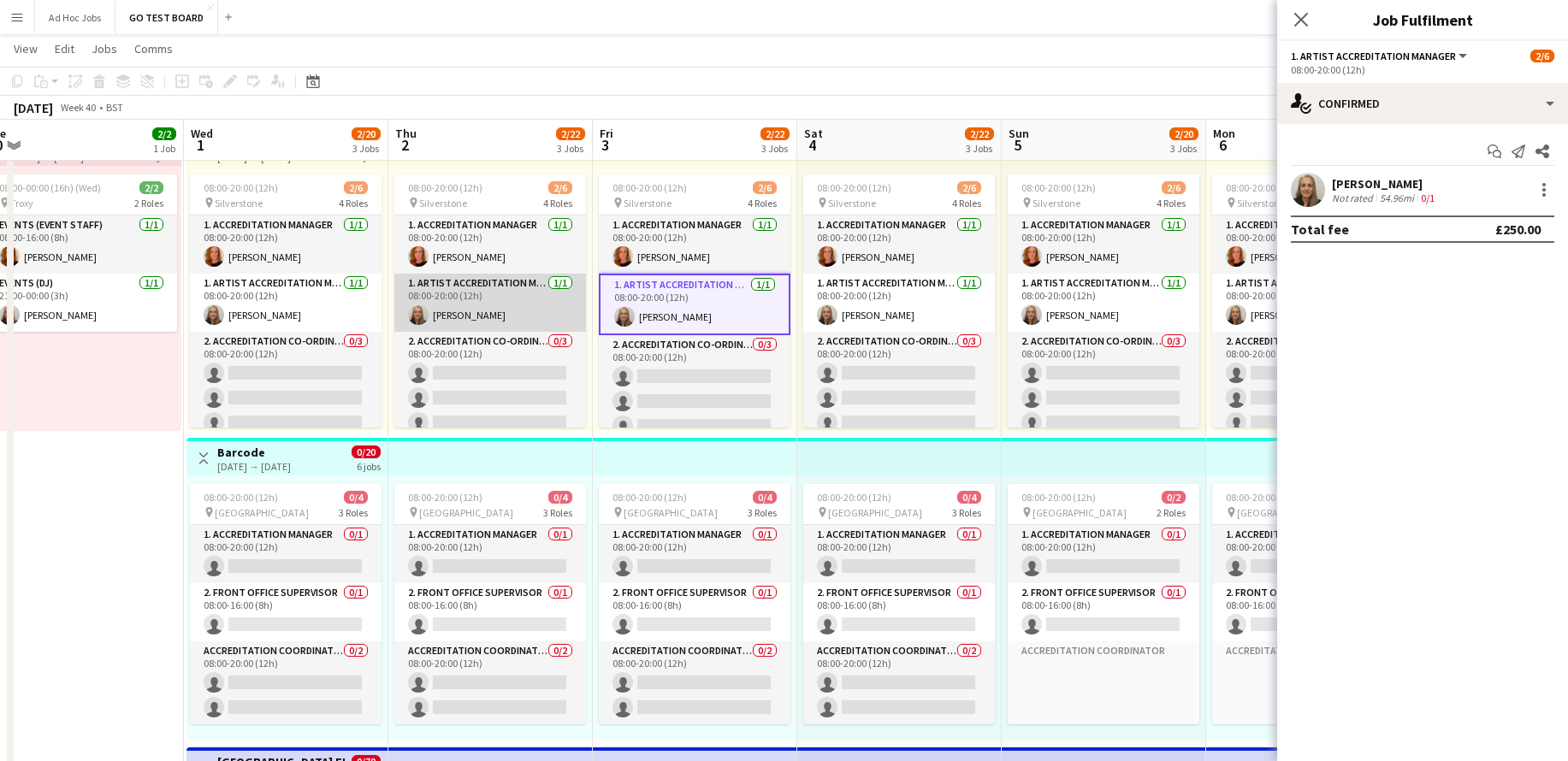
click at [544, 314] on app-card-role "1. Artist Accreditation Manager [DATE] 08:00-20:00 (12h) [PERSON_NAME]" at bounding box center [491, 303] width 192 height 58
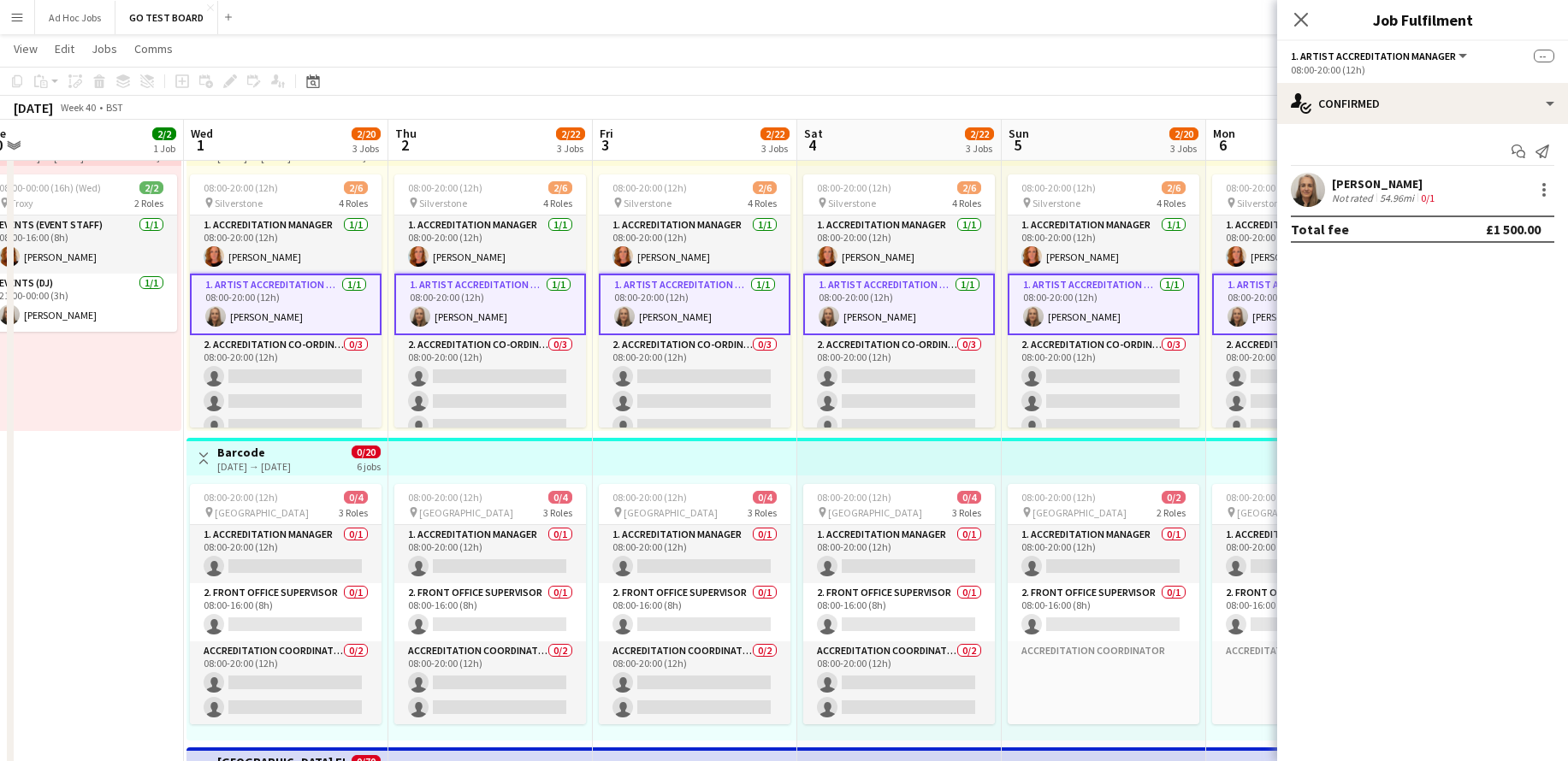
click at [544, 314] on app-card-role "1. Artist Accreditation Manager [DATE] 08:00-20:00 (12h) [PERSON_NAME]" at bounding box center [491, 304] width 192 height 62
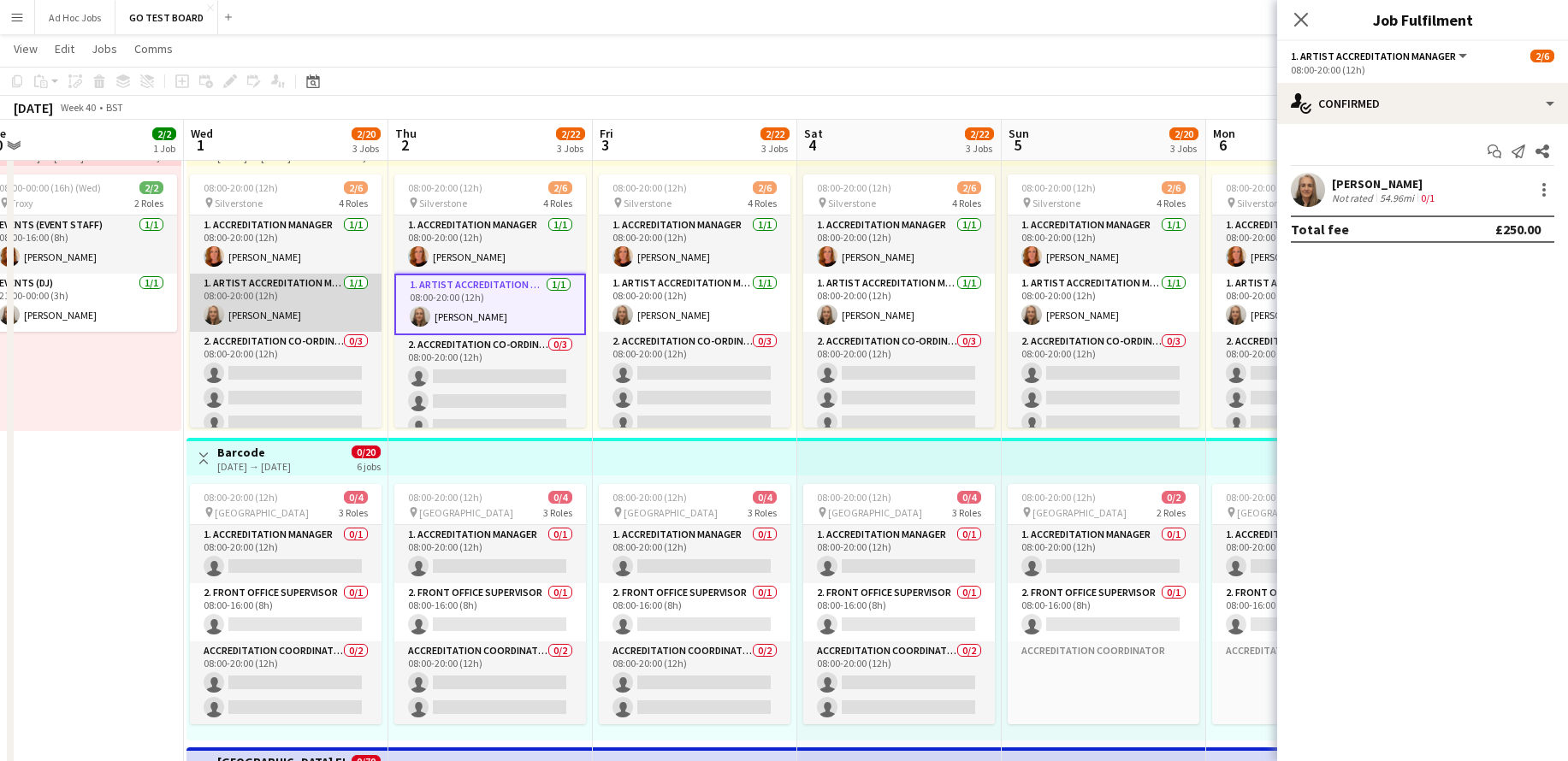
click at [314, 286] on app-card-role "1. Artist Accreditation Manager [DATE] 08:00-20:00 (12h) [PERSON_NAME]" at bounding box center [286, 303] width 192 height 58
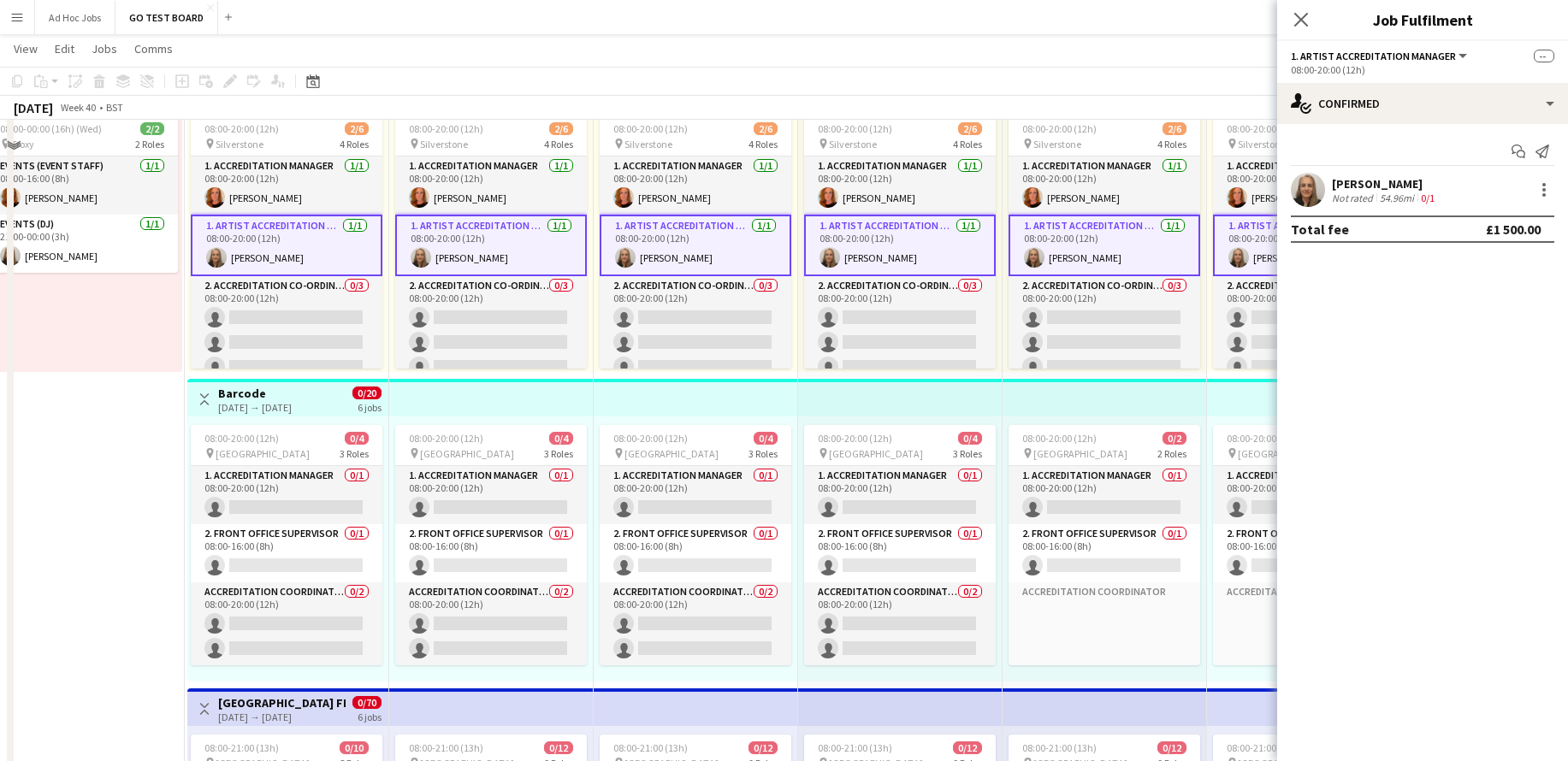
scroll to position [179, 0]
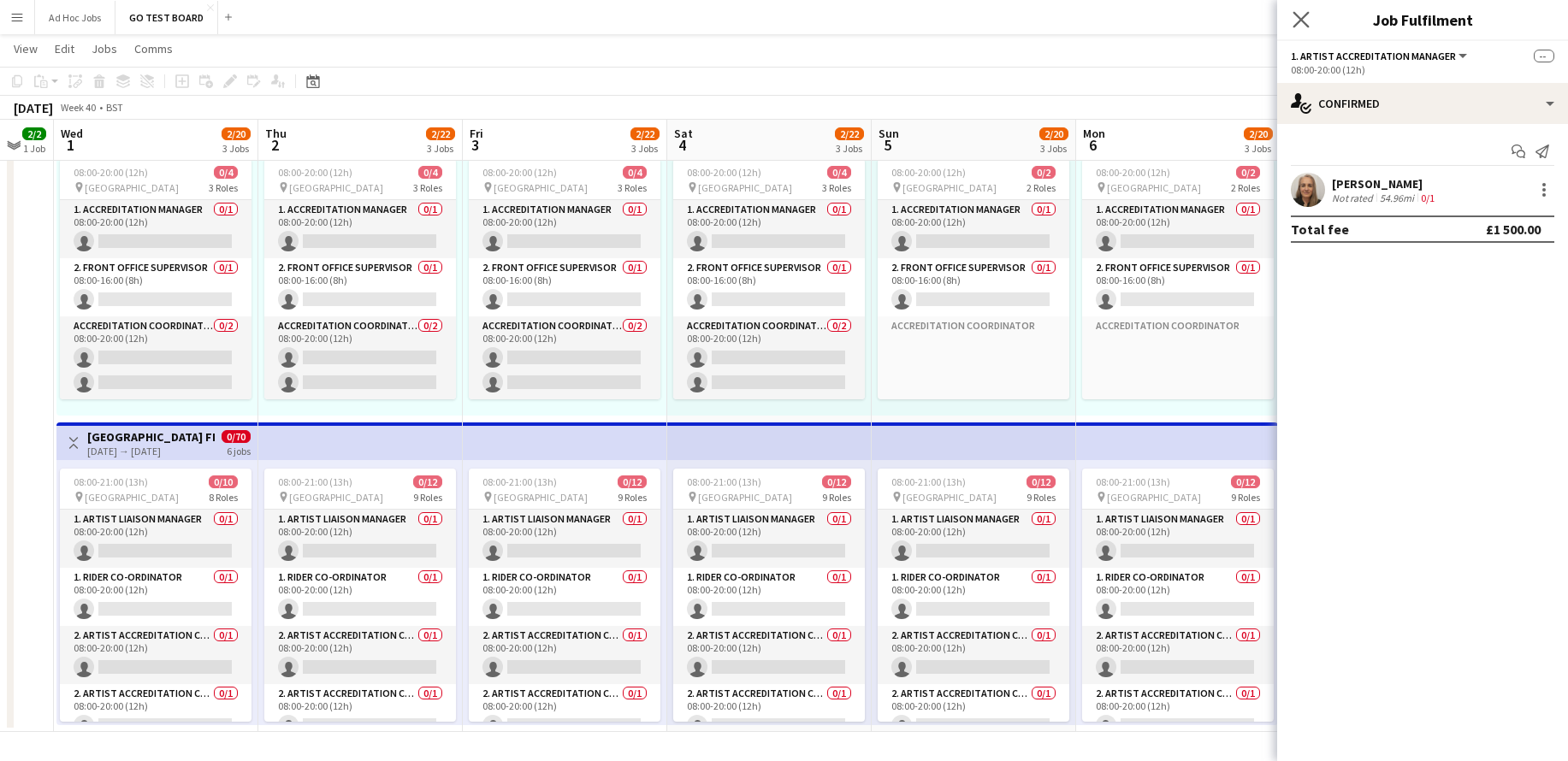
click at [1291, 27] on app-icon "Close pop-in" at bounding box center [1302, 20] width 24 height 24
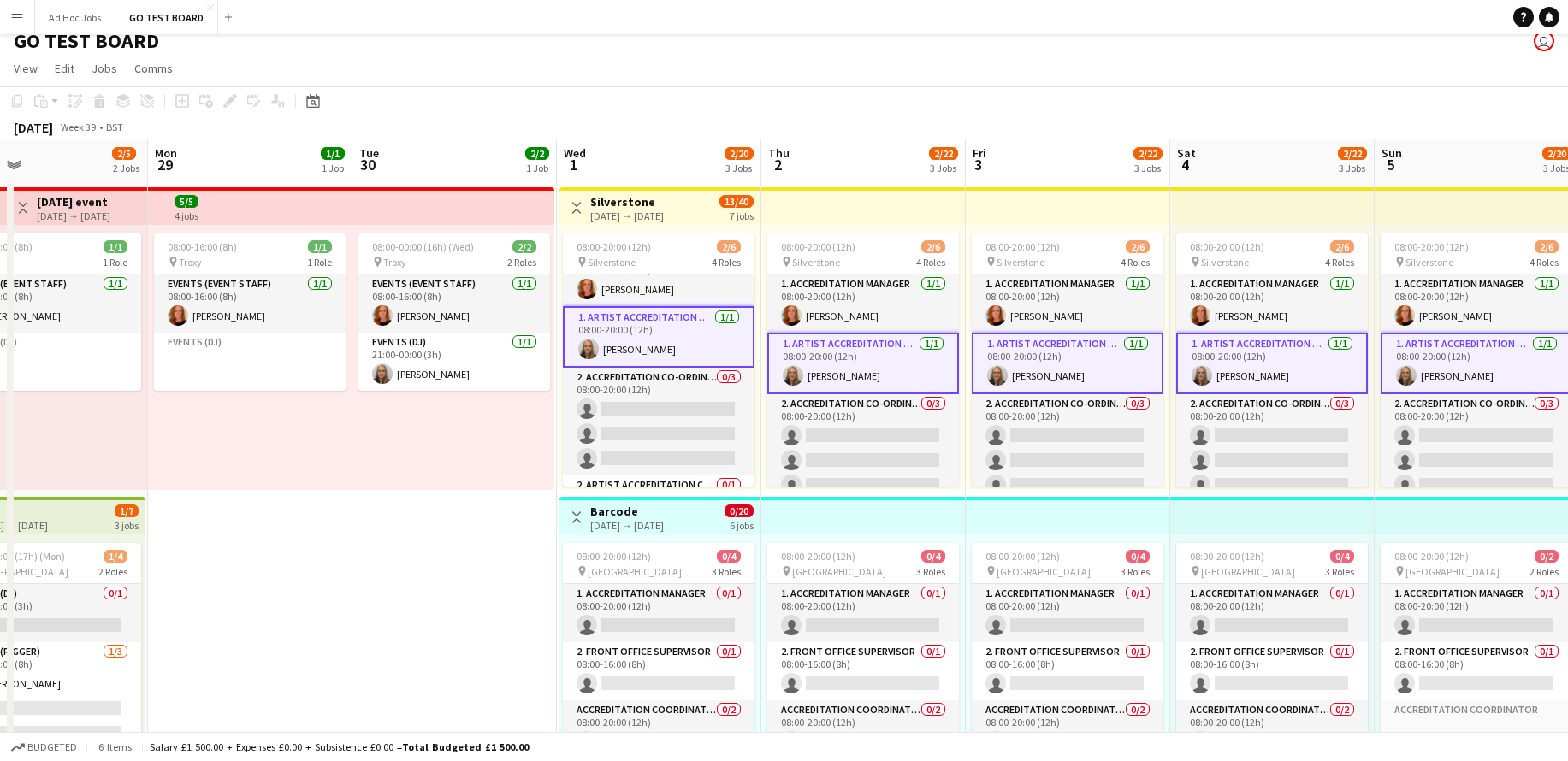
scroll to position [26, 0]
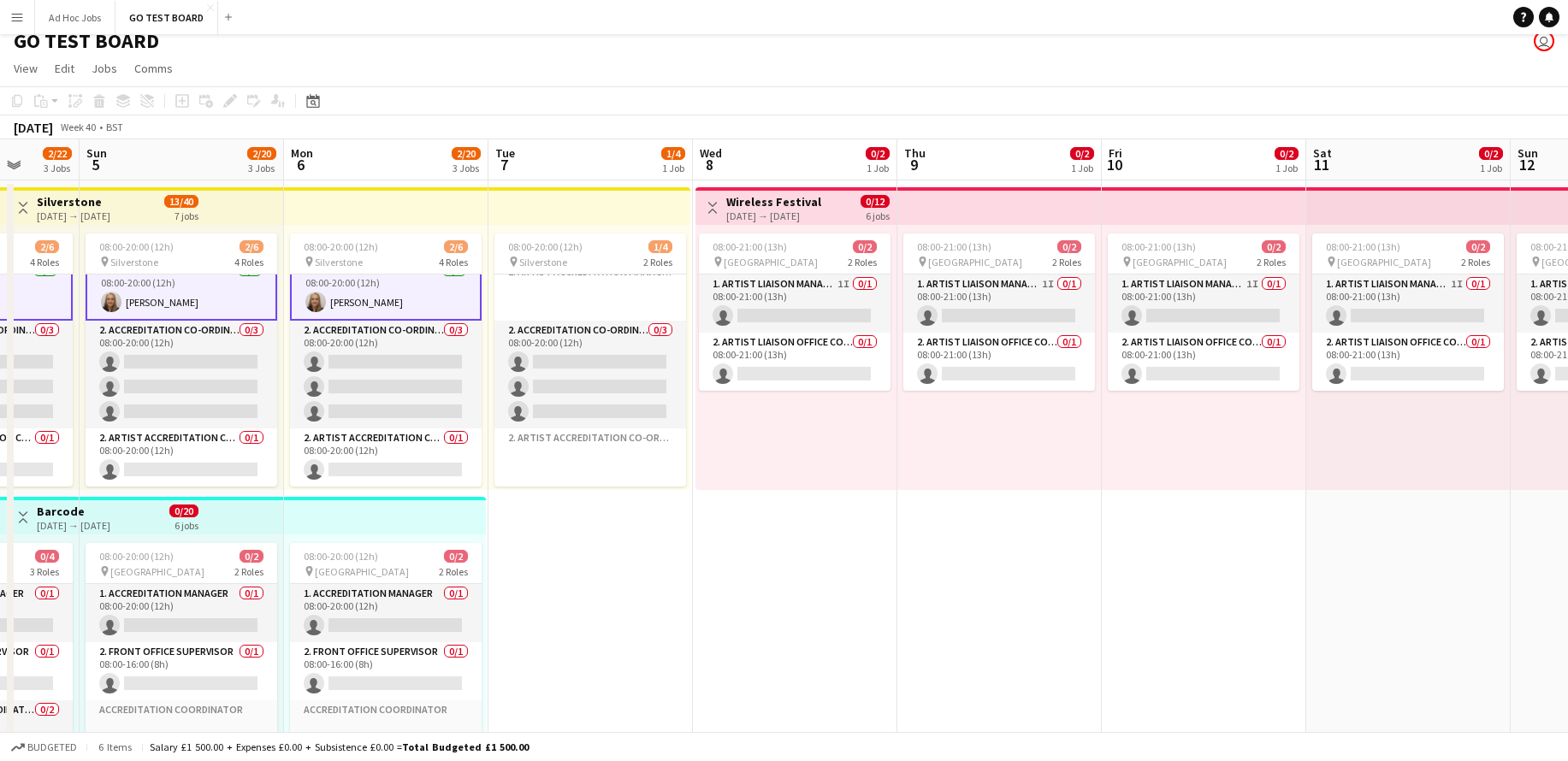
click at [799, 210] on div "[DATE] → [DATE]" at bounding box center [774, 216] width 95 height 13
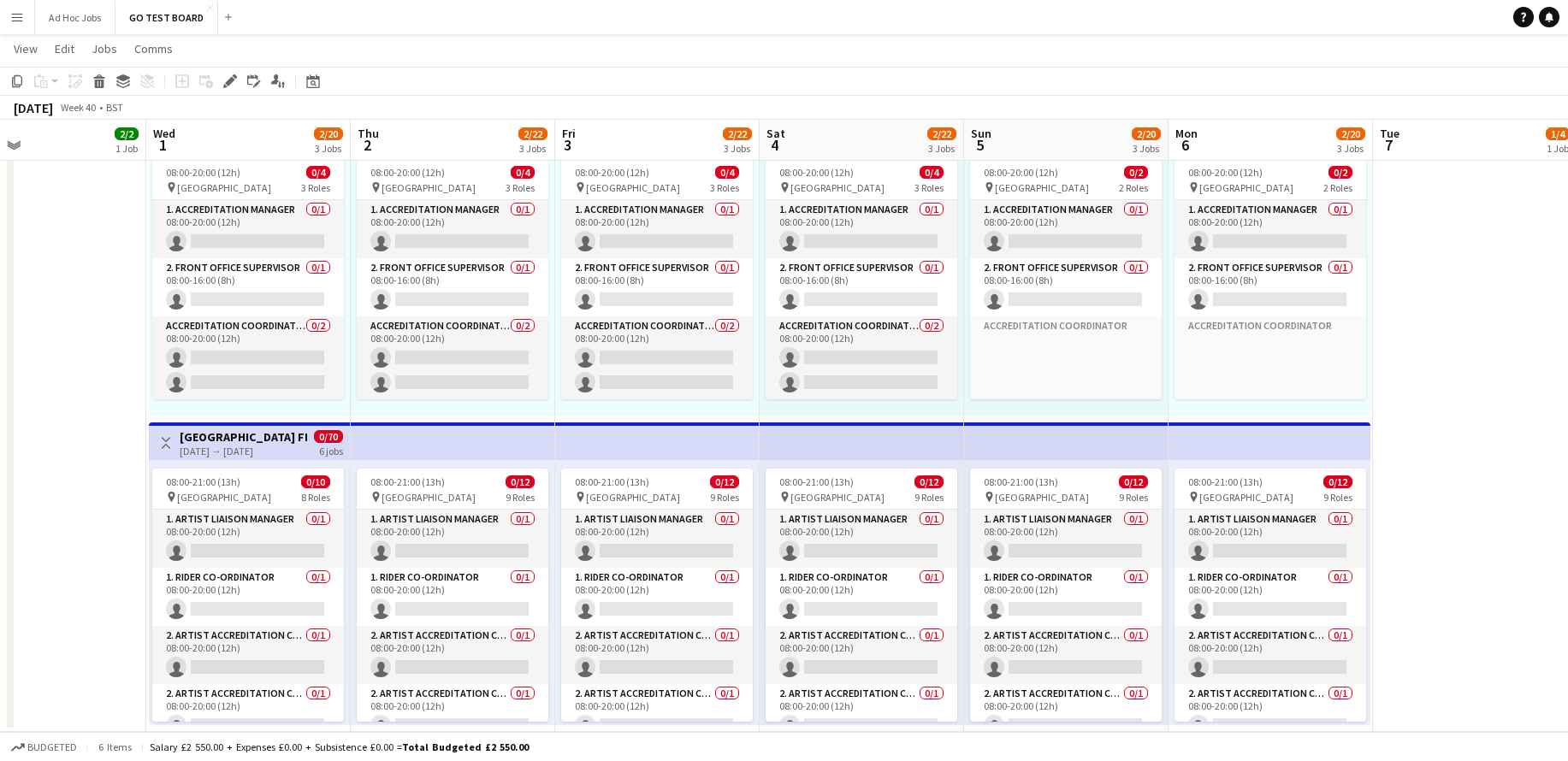
click at [244, 451] on div "[DATE] → [DATE]" at bounding box center [243, 451] width 128 height 13
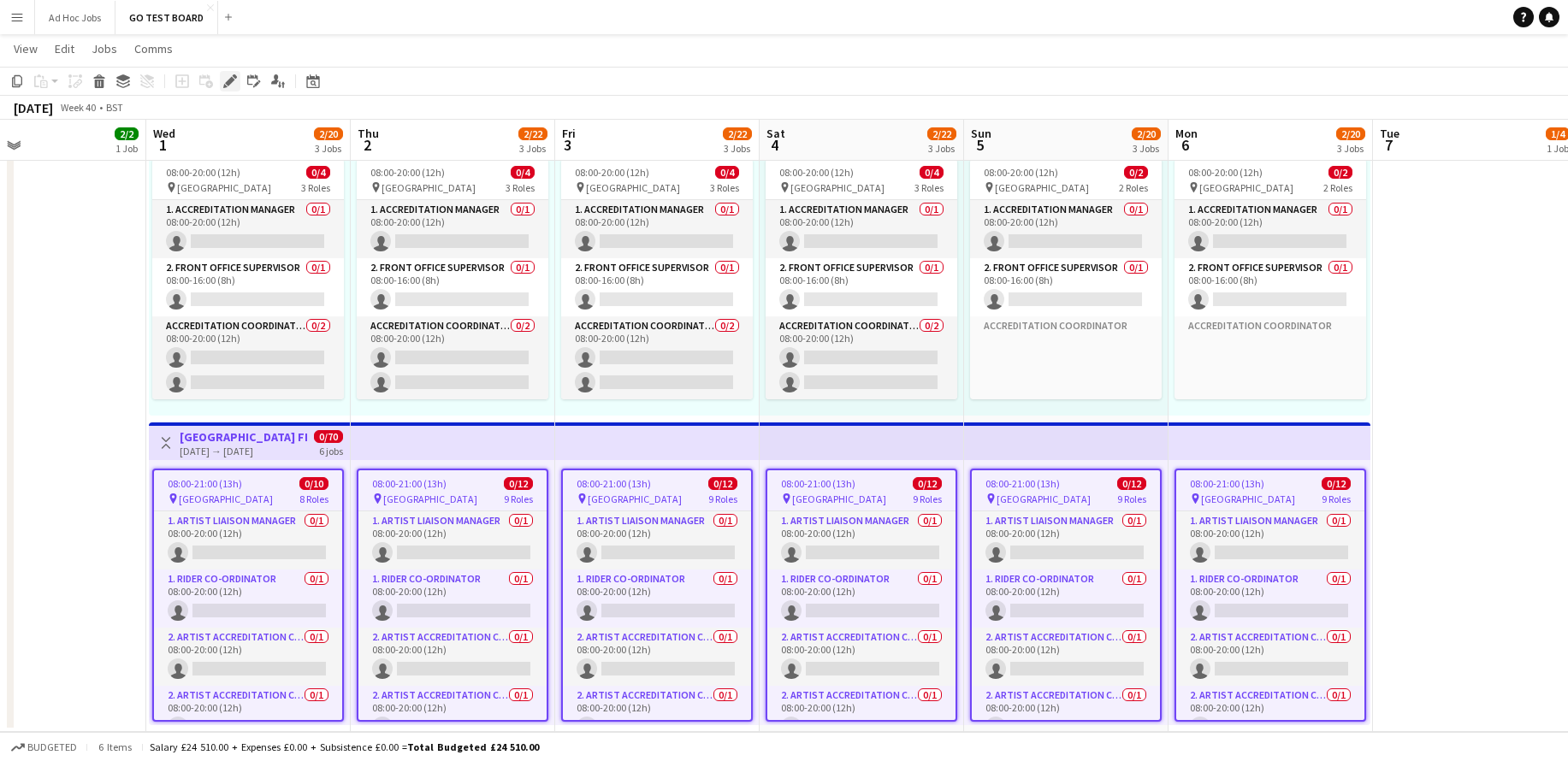
click at [235, 81] on icon "Edit" at bounding box center [230, 81] width 14 height 14
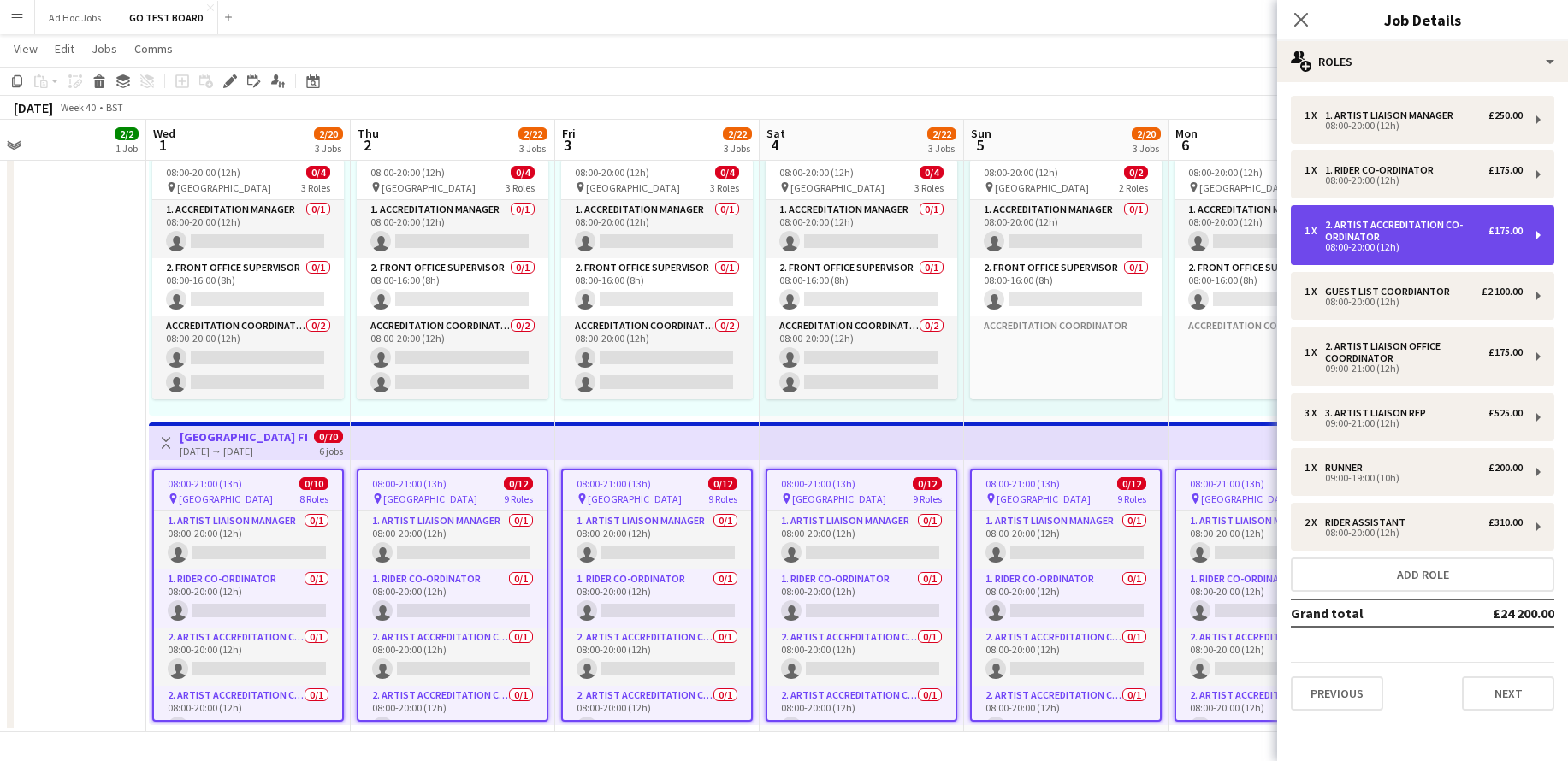
click at [1456, 234] on div "2. Artist Accreditation Co-ordinator" at bounding box center [1407, 230] width 164 height 23
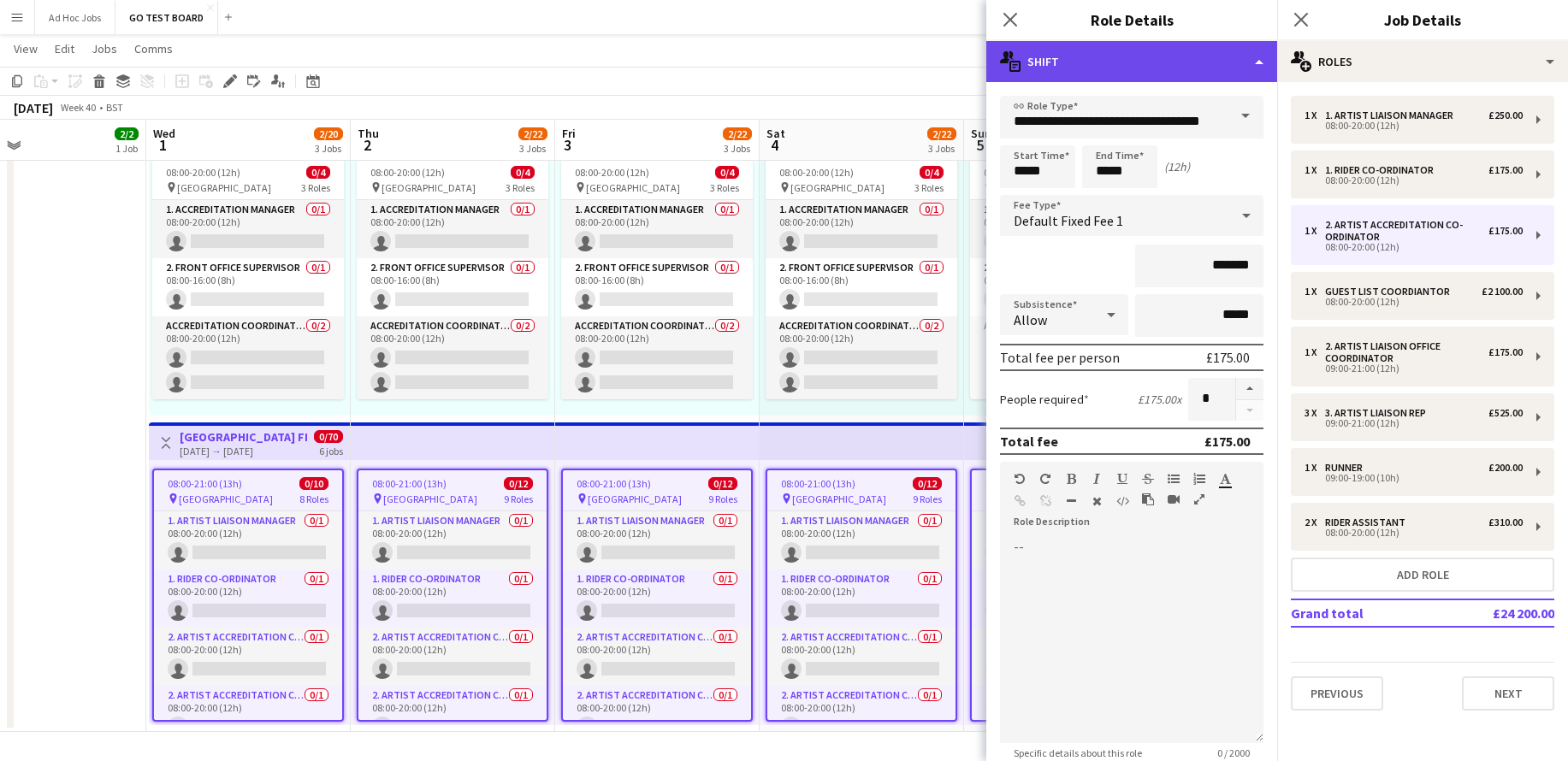
click at [1260, 60] on div "multiple-actions-text Shift" at bounding box center [1131, 62] width 290 height 41
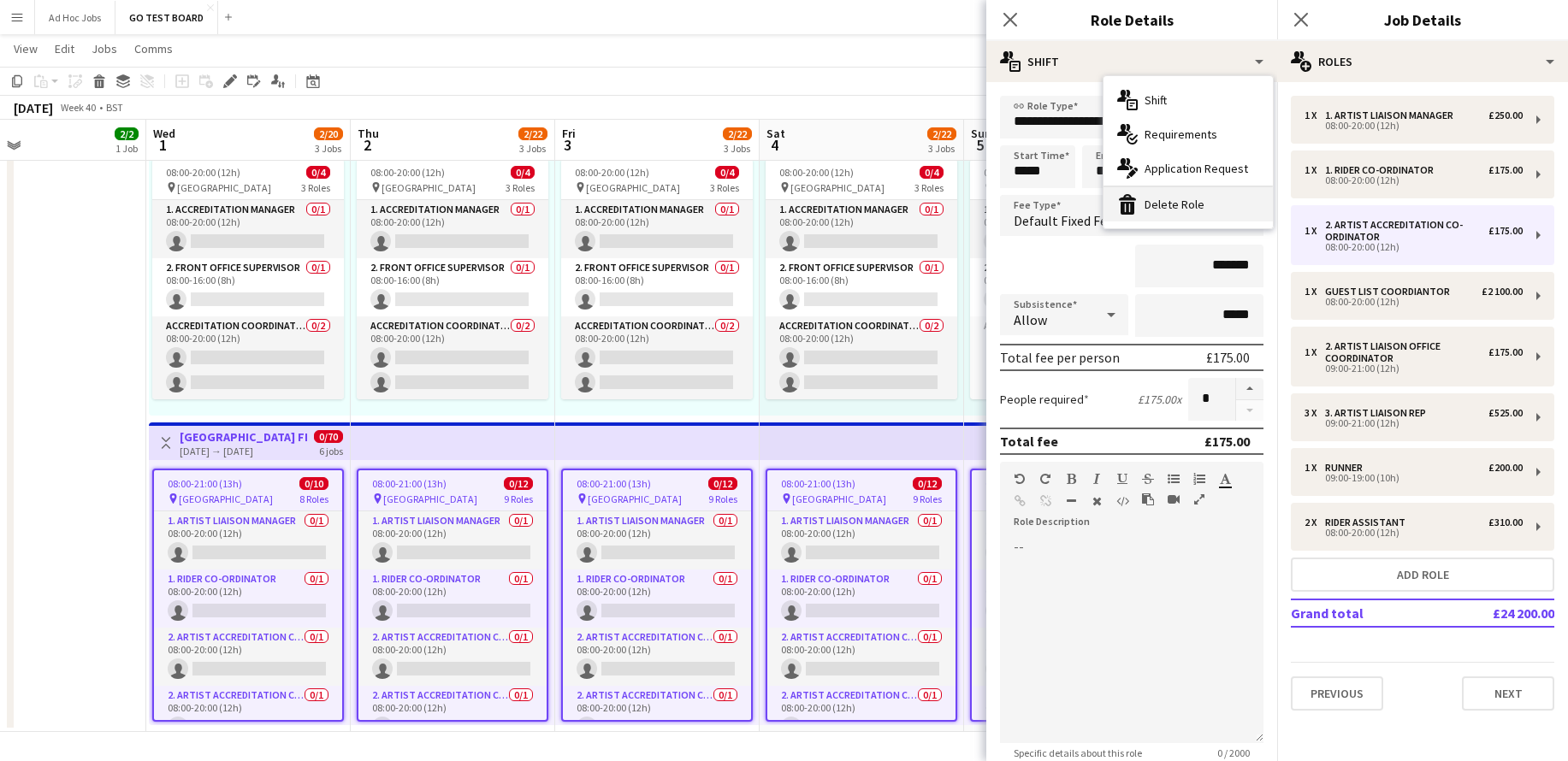
click at [1174, 205] on div "bin-2 Delete Role" at bounding box center [1188, 204] width 169 height 34
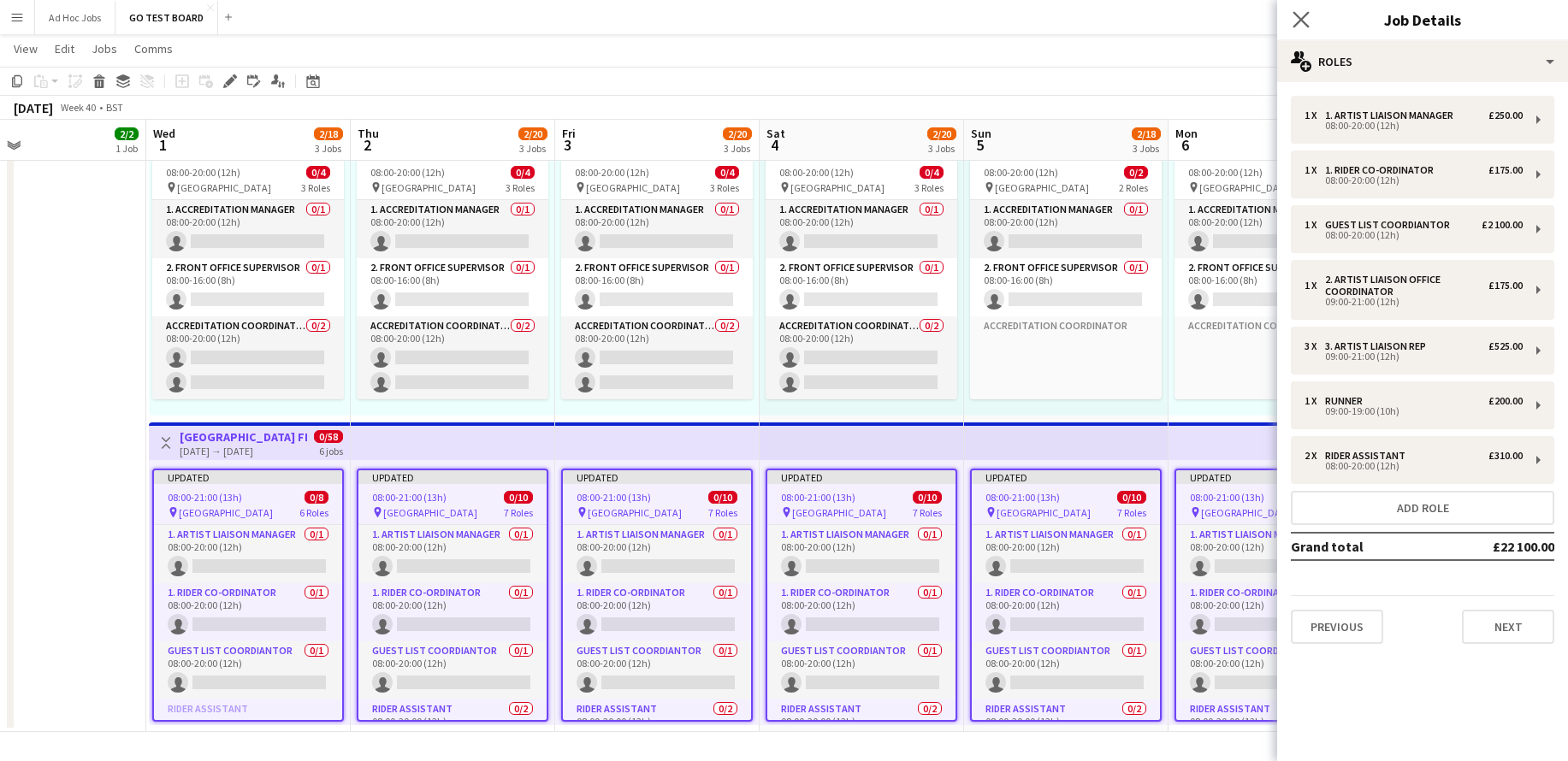
click at [1304, 11] on icon "Close pop-in" at bounding box center [1300, 19] width 16 height 16
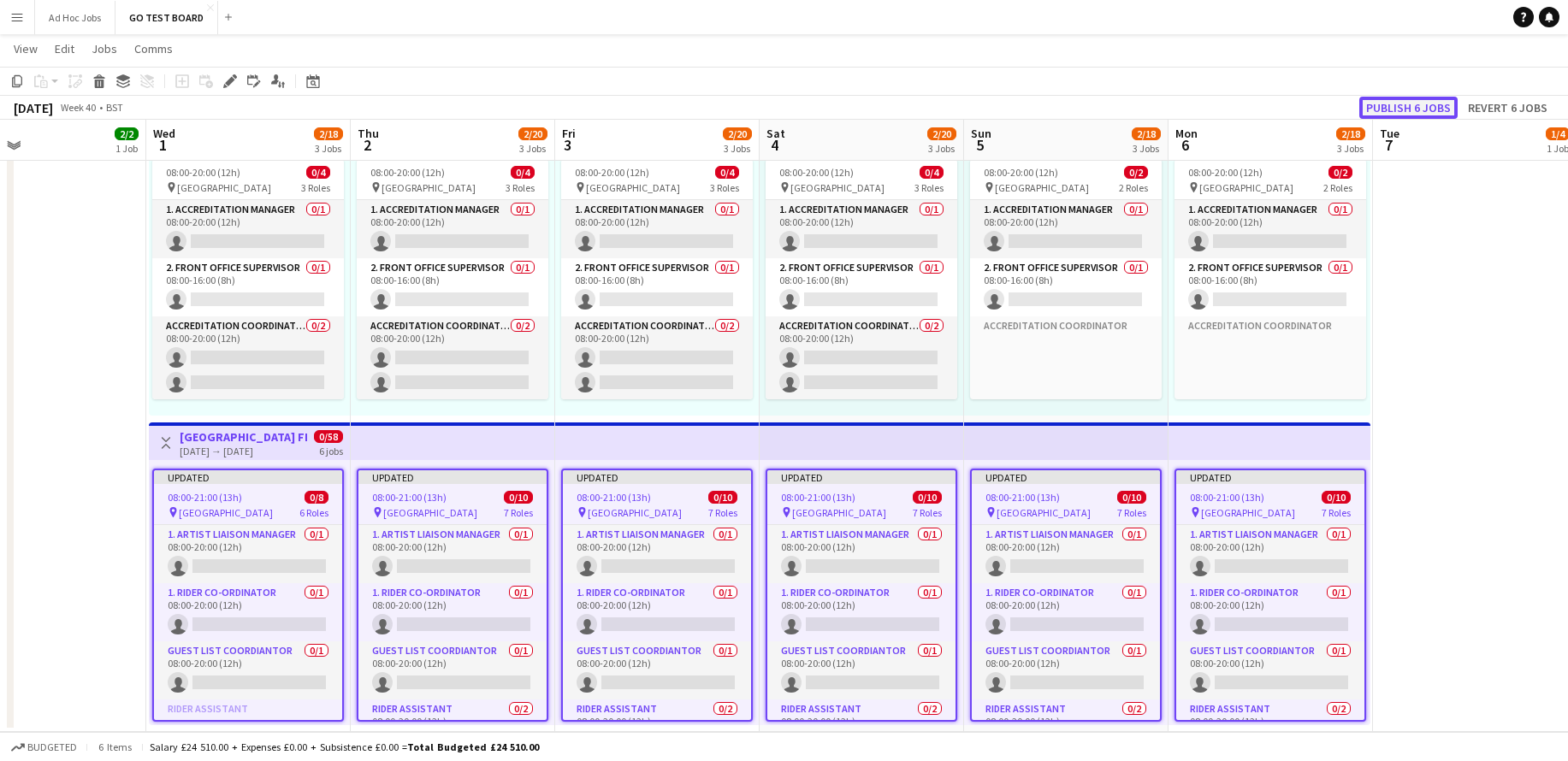
click at [1435, 113] on button "Publish 6 jobs" at bounding box center [1408, 108] width 99 height 23
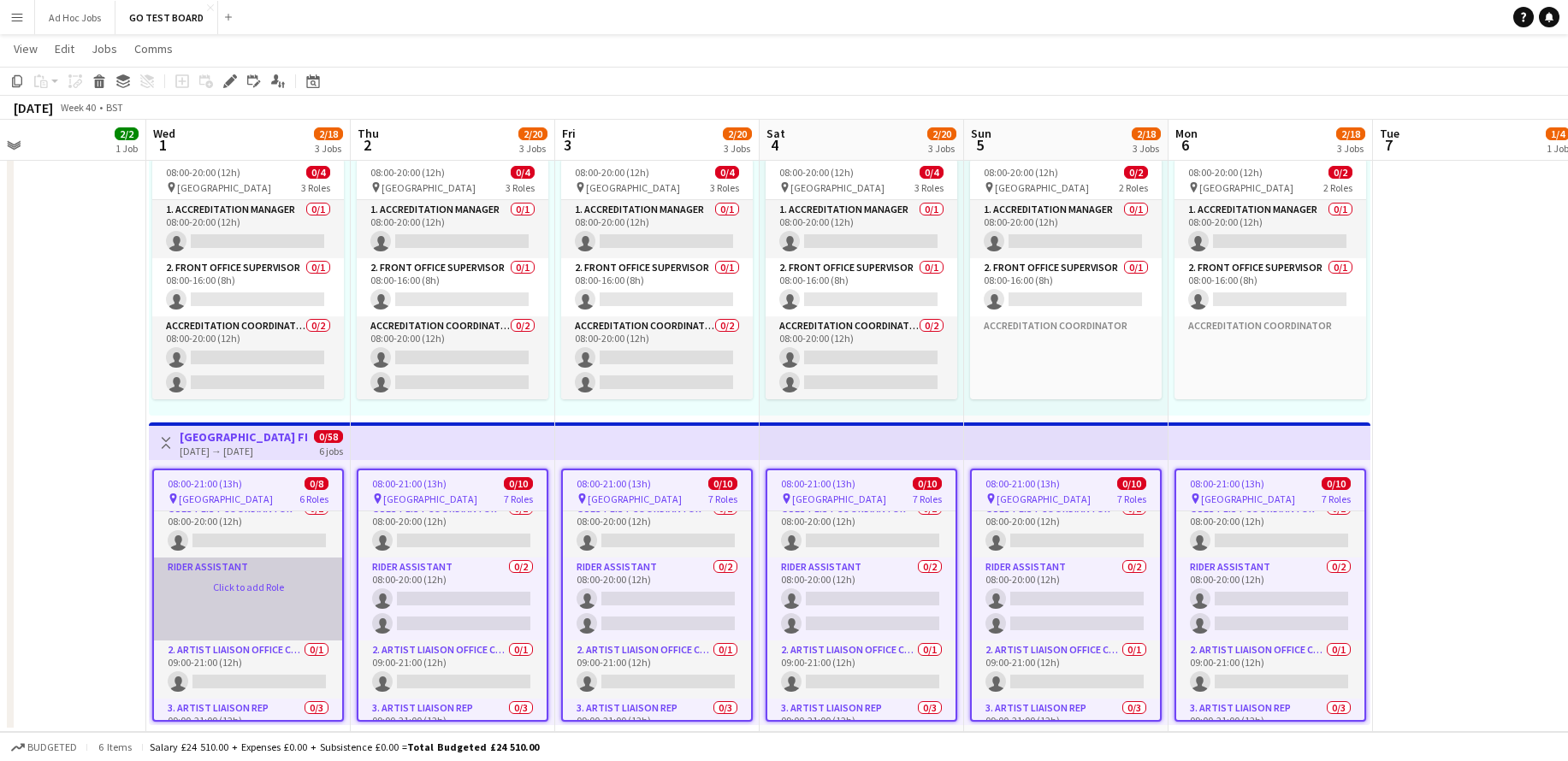
click at [238, 592] on app-card-role-placeholder "Rider Assistant Click to add Role" at bounding box center [248, 598] width 188 height 83
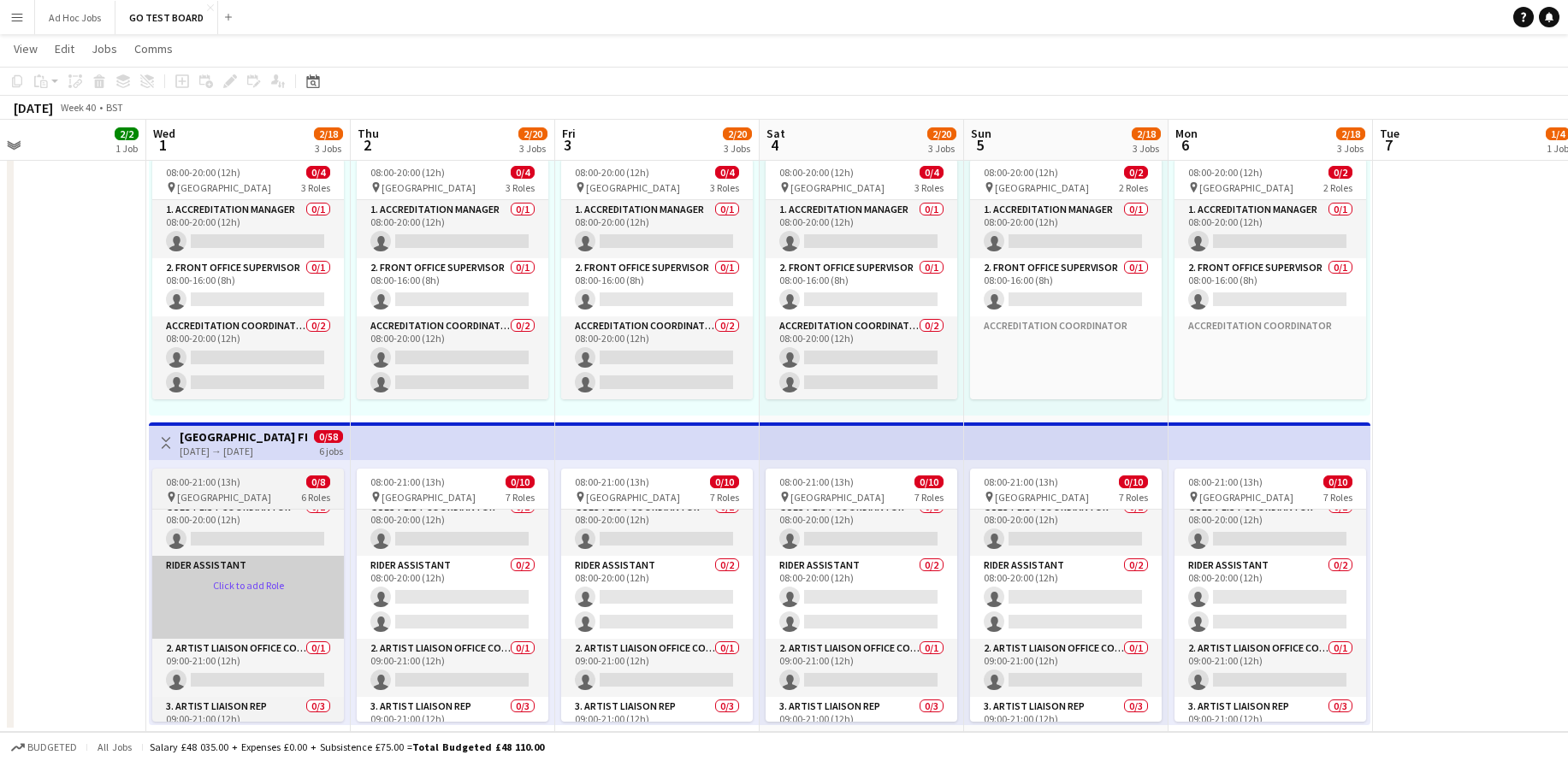
click at [238, 592] on app-card-role-placeholder "Rider Assistant Click to add Role" at bounding box center [248, 598] width 192 height 83
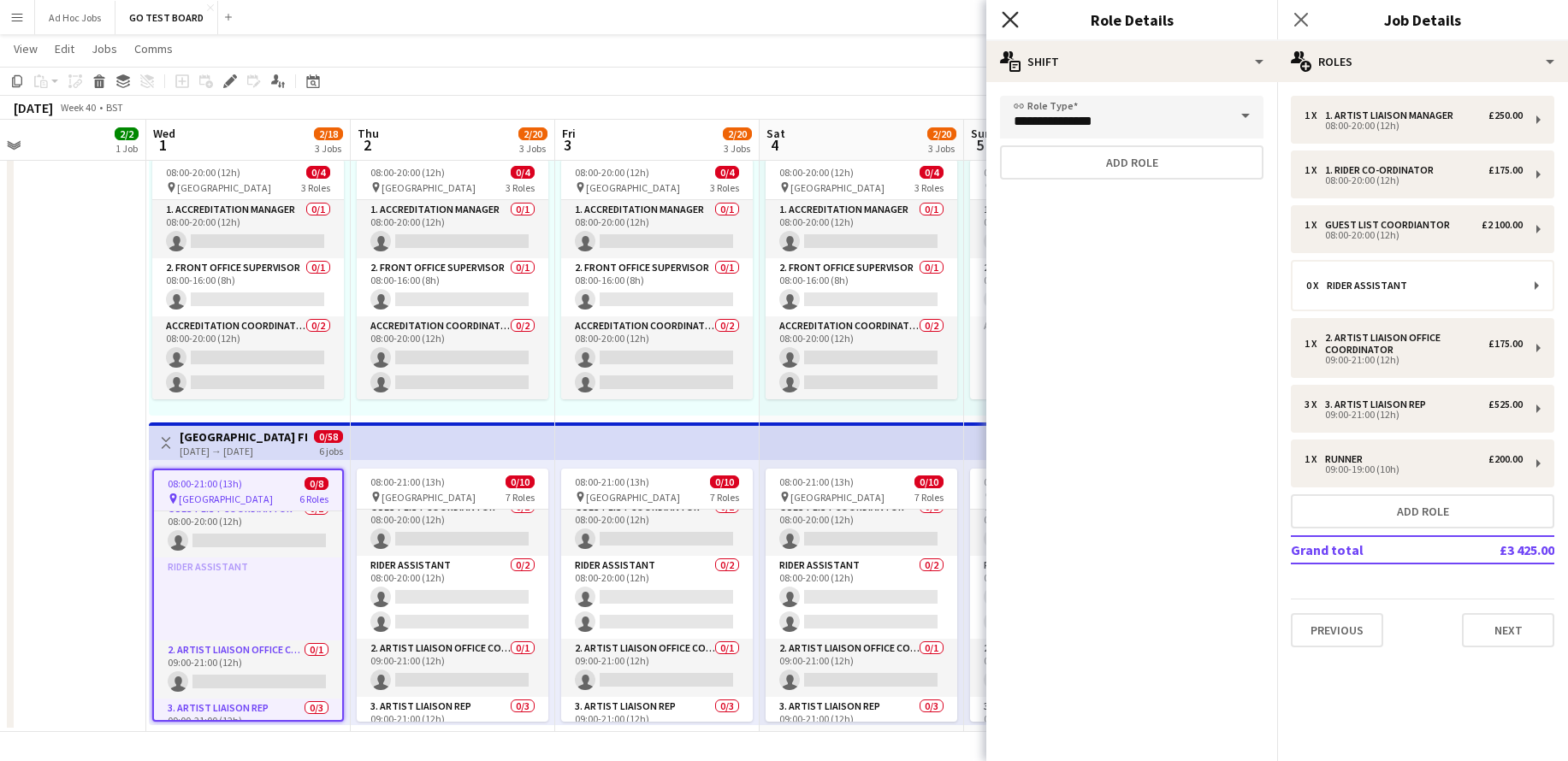
click at [1011, 24] on icon "Close pop-in" at bounding box center [1010, 19] width 16 height 16
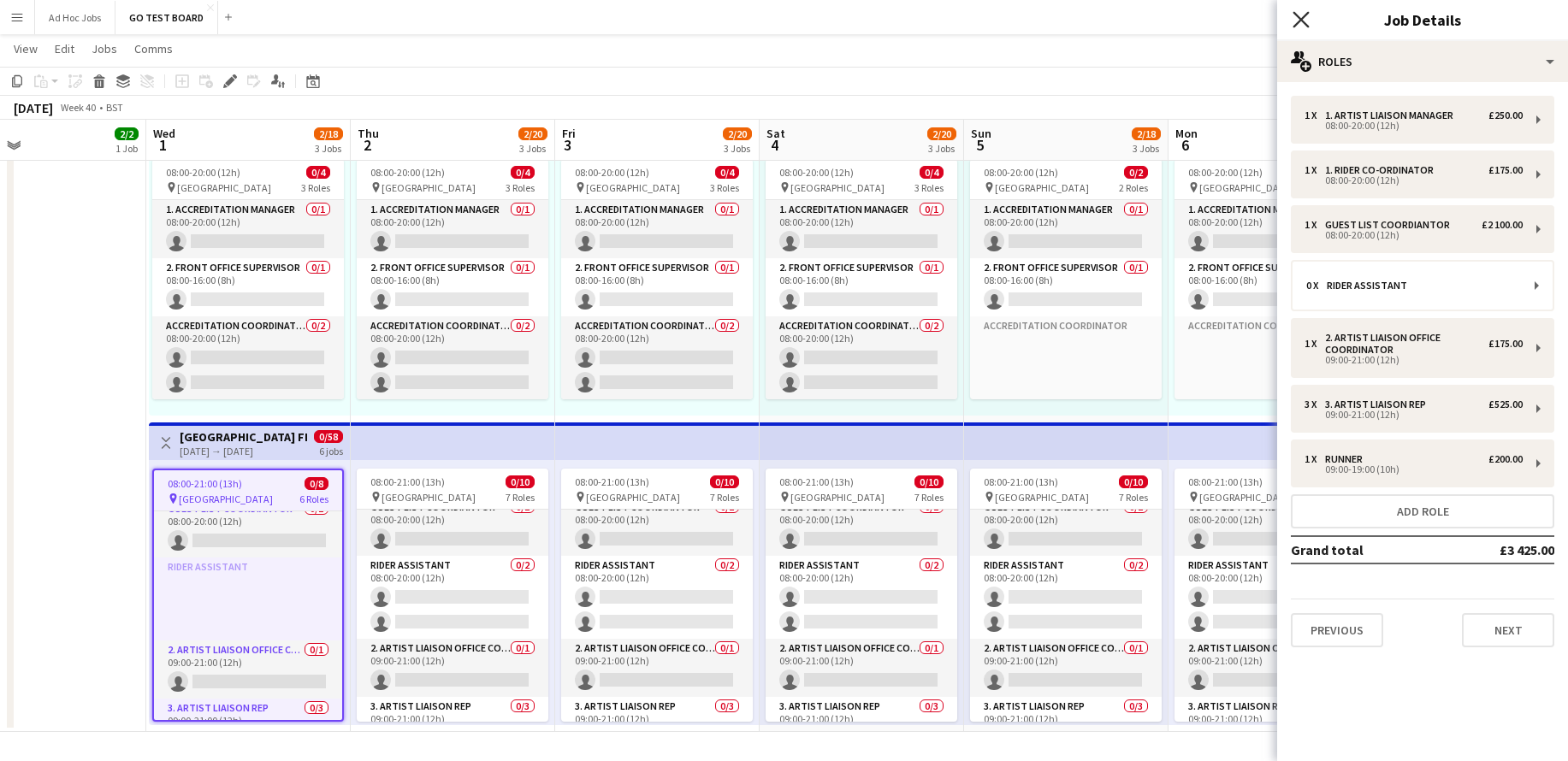
click at [1302, 19] on icon at bounding box center [1300, 19] width 16 height 16
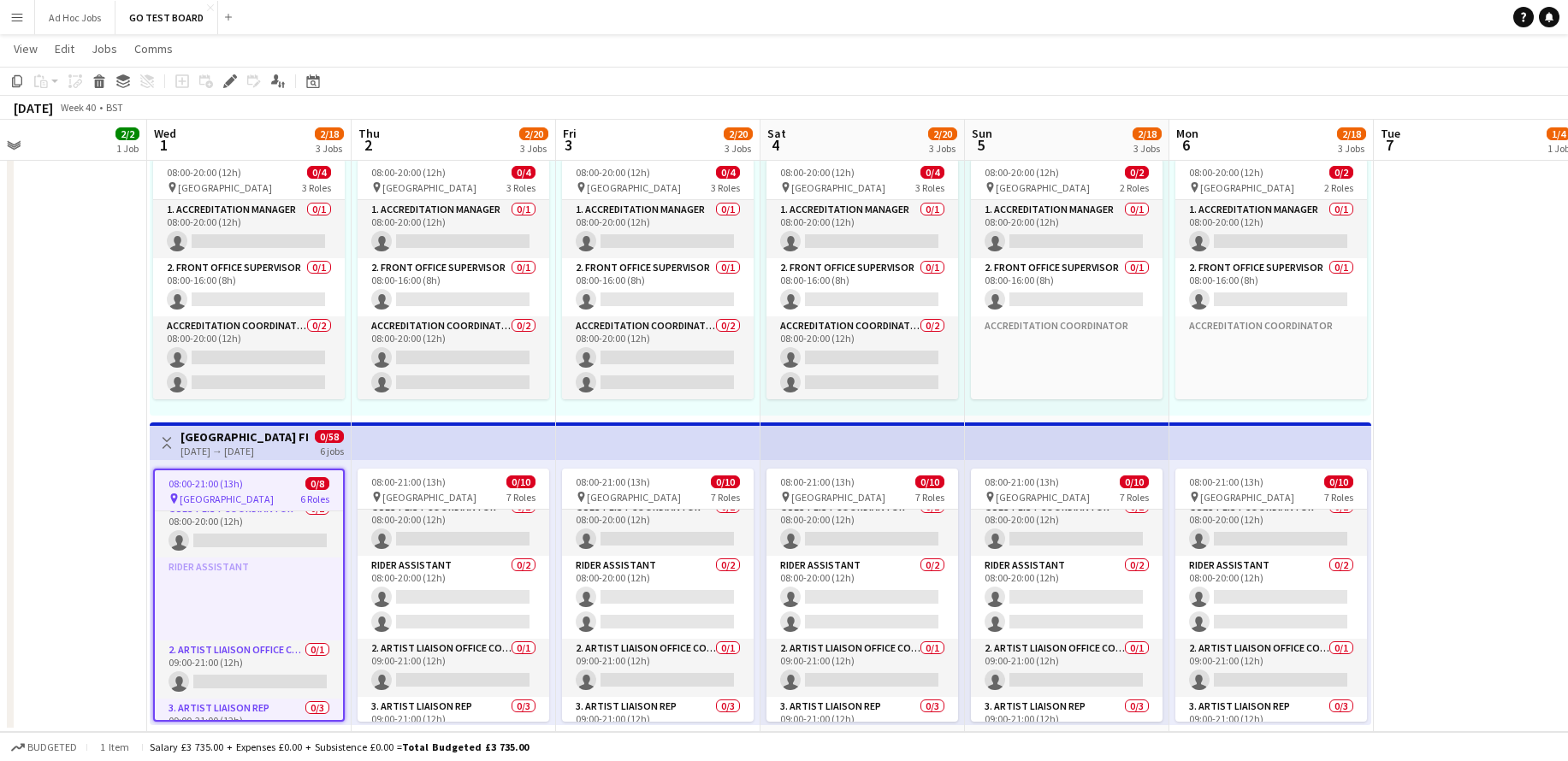
click at [931, 435] on app-top-bar at bounding box center [863, 442] width 205 height 38
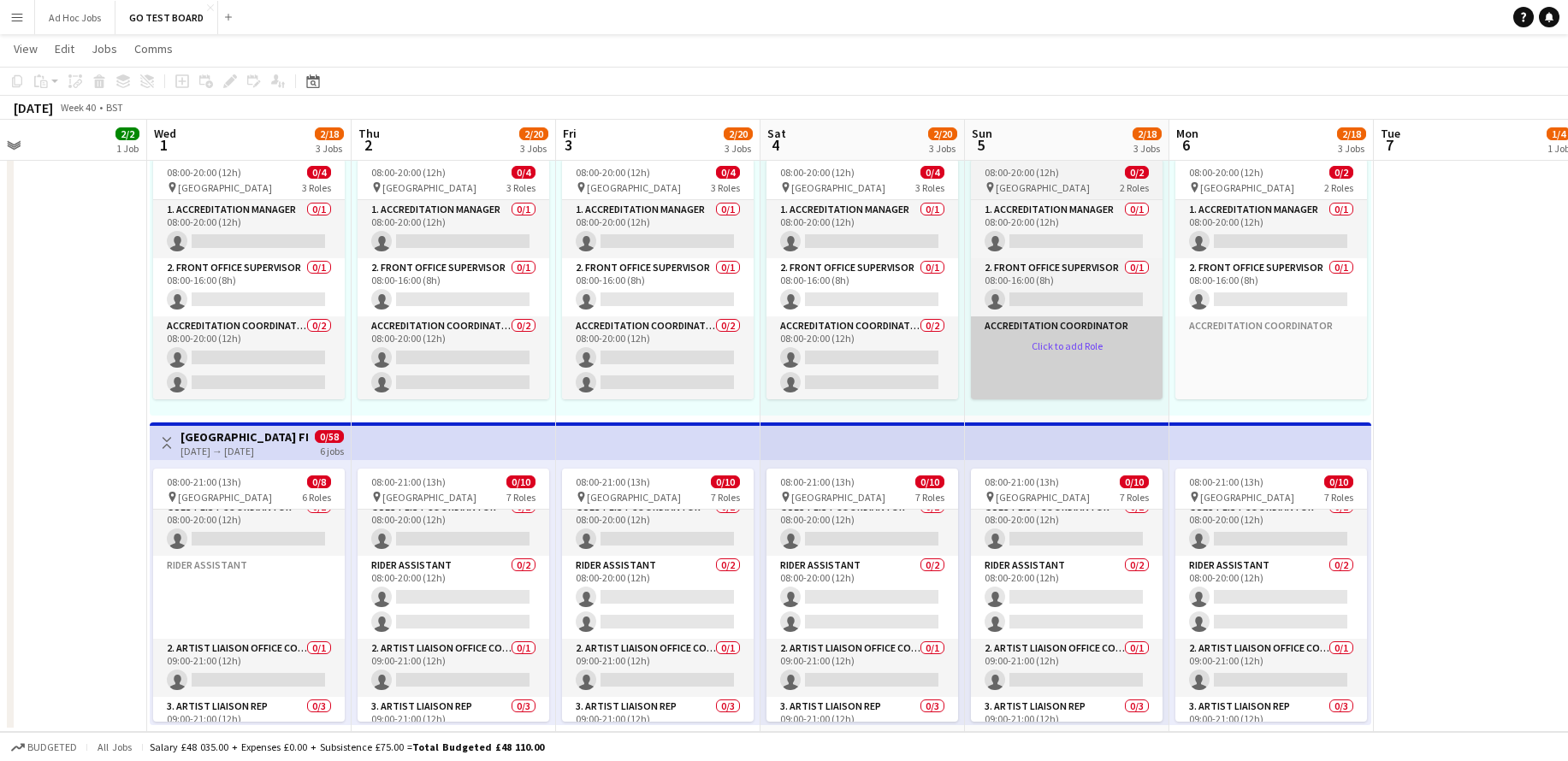
click at [1016, 379] on app-card-role-placeholder "Accreditation Coordinator Click to add Role" at bounding box center [1067, 358] width 192 height 83
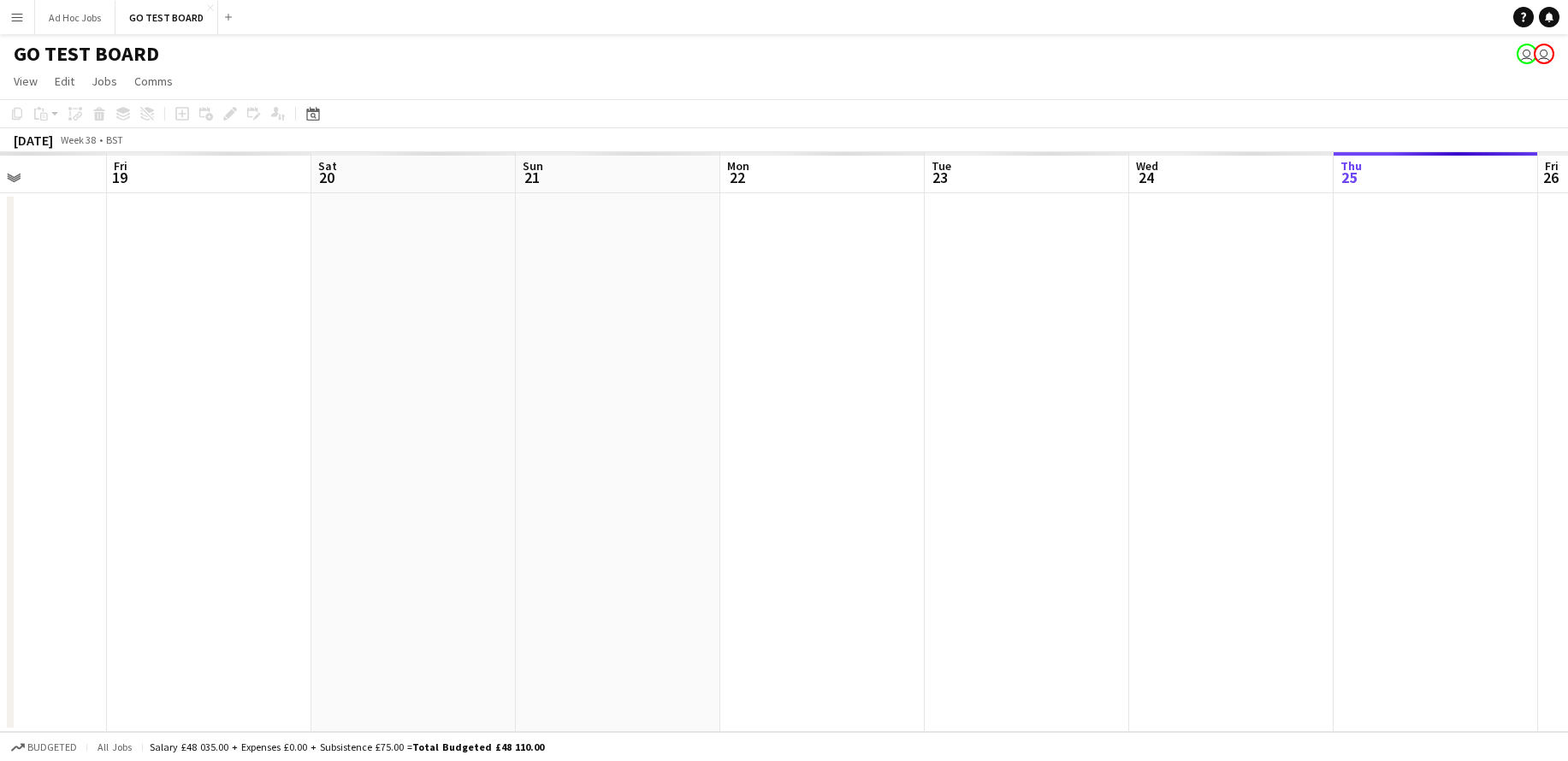
scroll to position [0, 431]
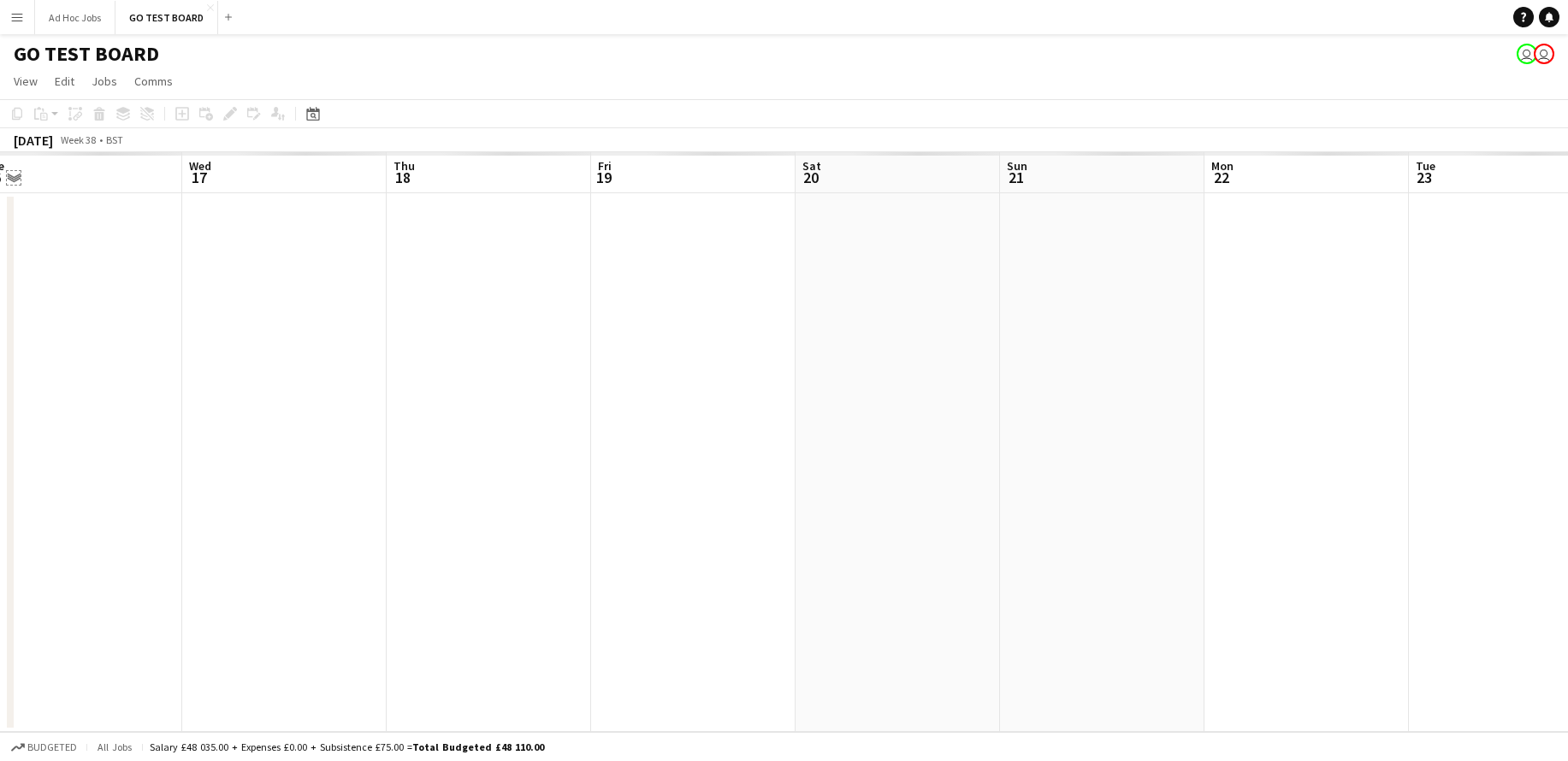
click at [13, 181] on app-icon "Expand/collapse" at bounding box center [13, 176] width 14 height 16
click at [13, 181] on app-icon "Expand/collapse" at bounding box center [12, 178] width 16 height 14
click at [81, 19] on button "Ad Hoc Jobs Close" at bounding box center [75, 17] width 81 height 33
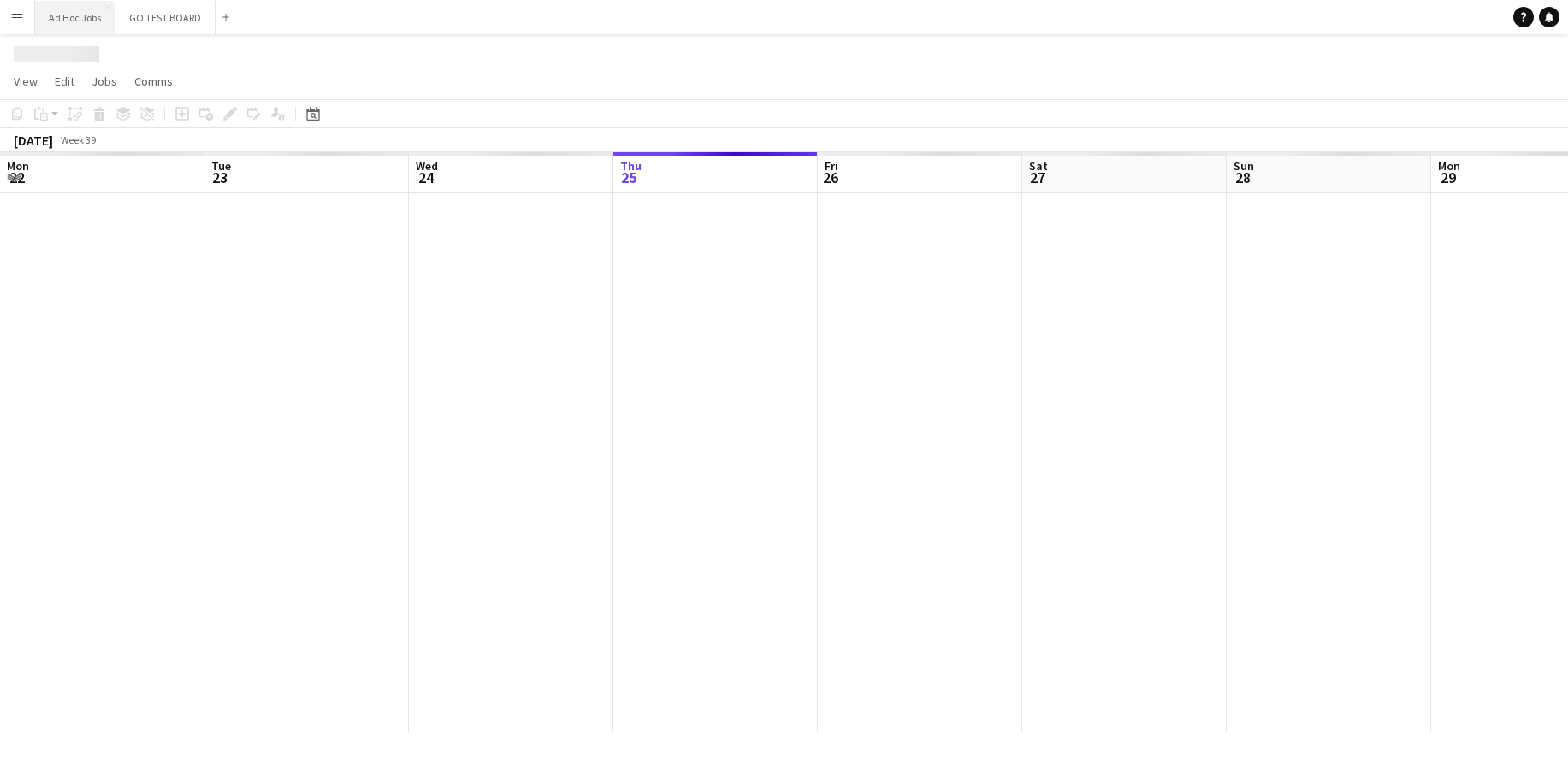
scroll to position [0, 409]
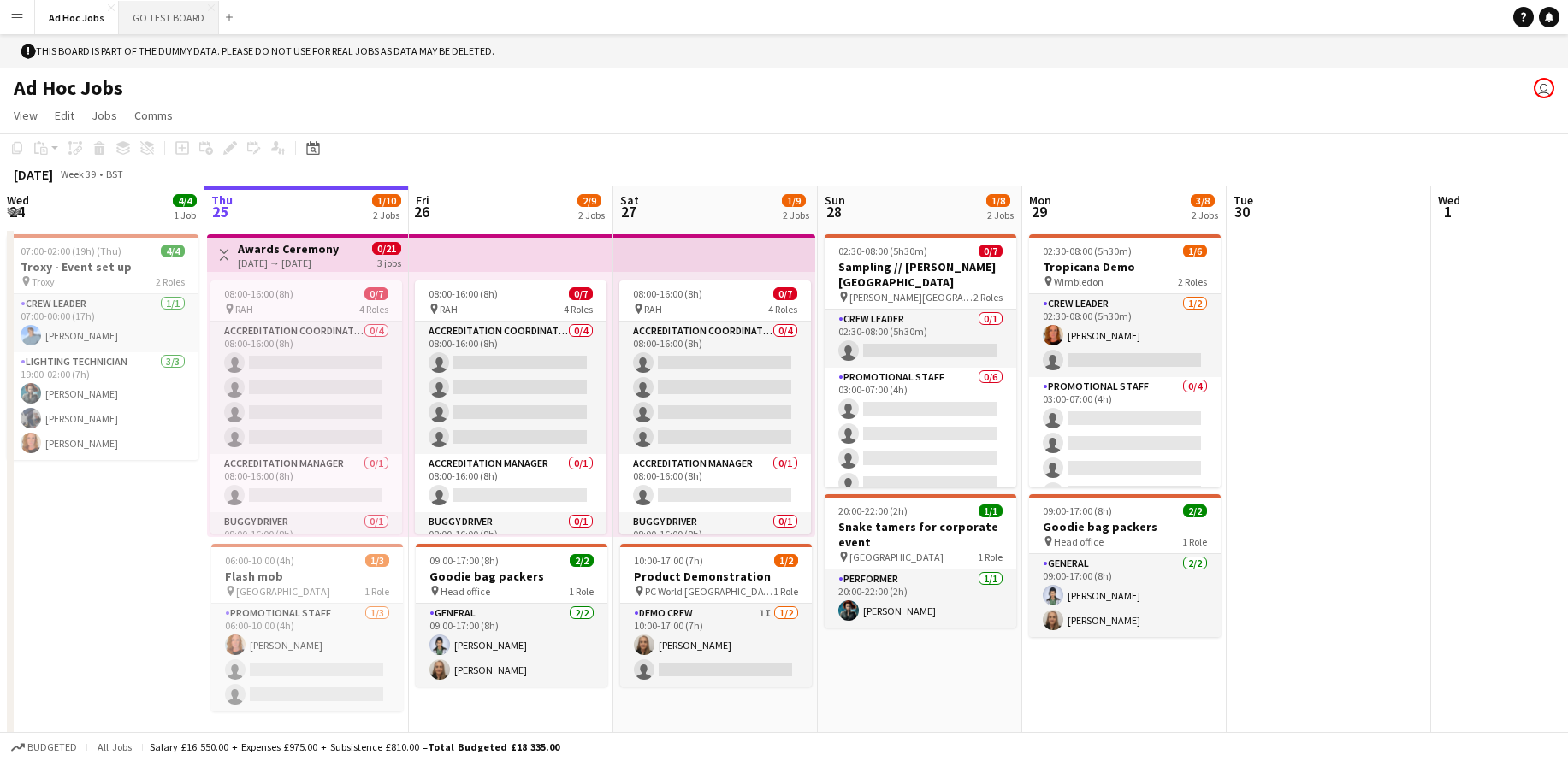
click at [160, 16] on button "GO TEST BOARD Close" at bounding box center [169, 17] width 100 height 33
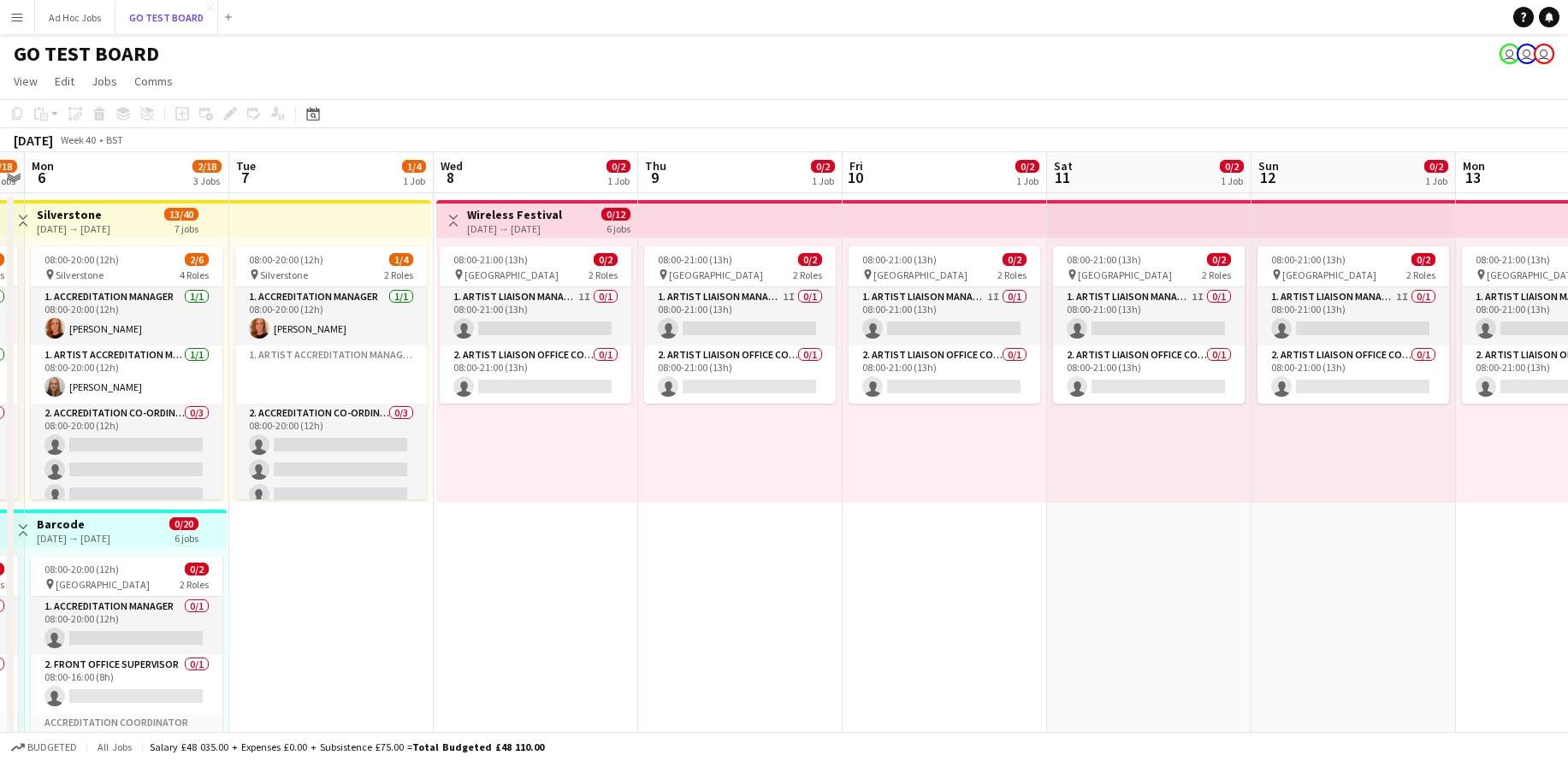
scroll to position [0, 591]
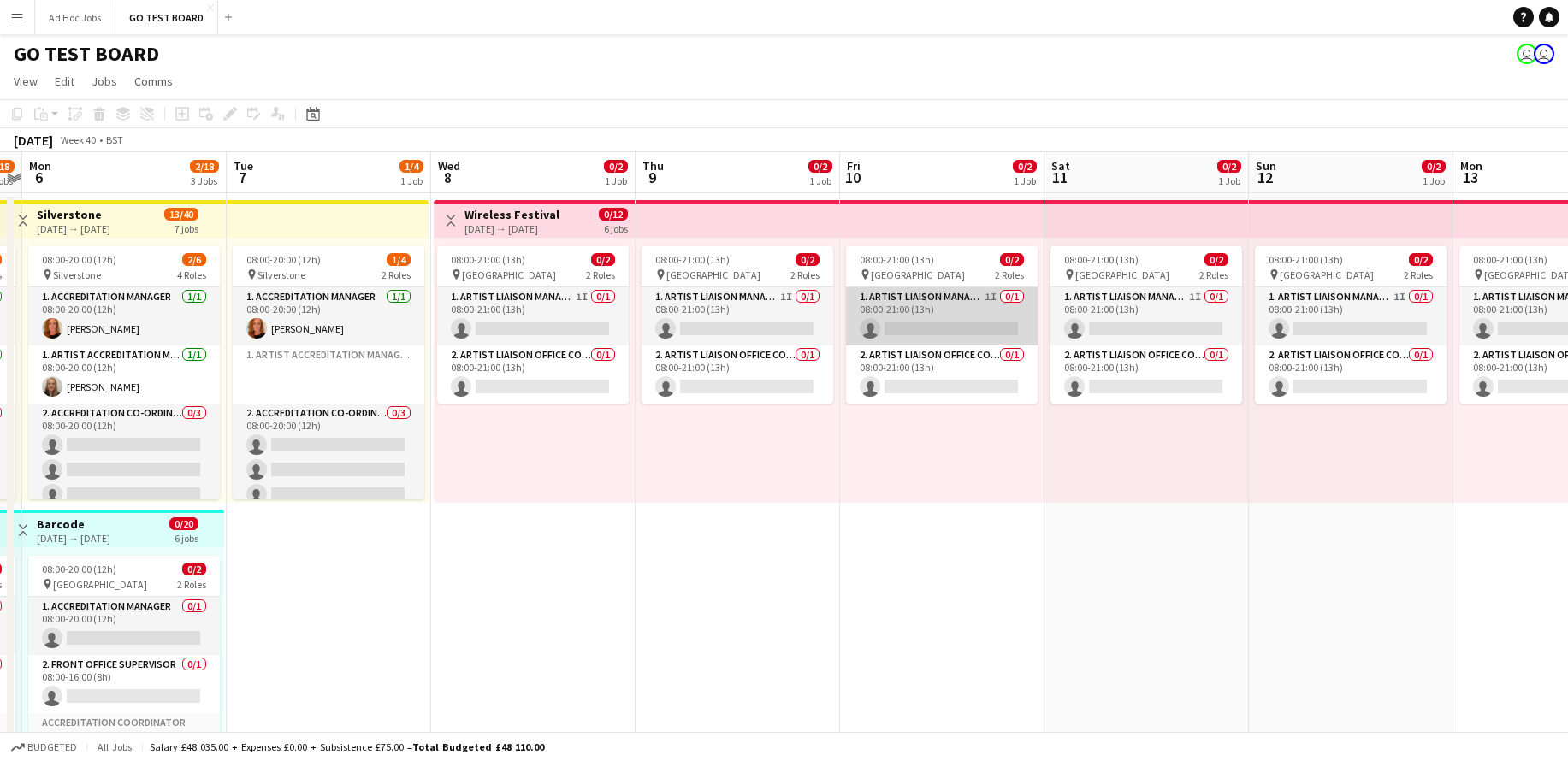
click at [995, 299] on app-card-role "1. Artist Liaison Manager 1I 0/1 08:00-21:00 (13h) single-neutral-actions" at bounding box center [942, 317] width 192 height 58
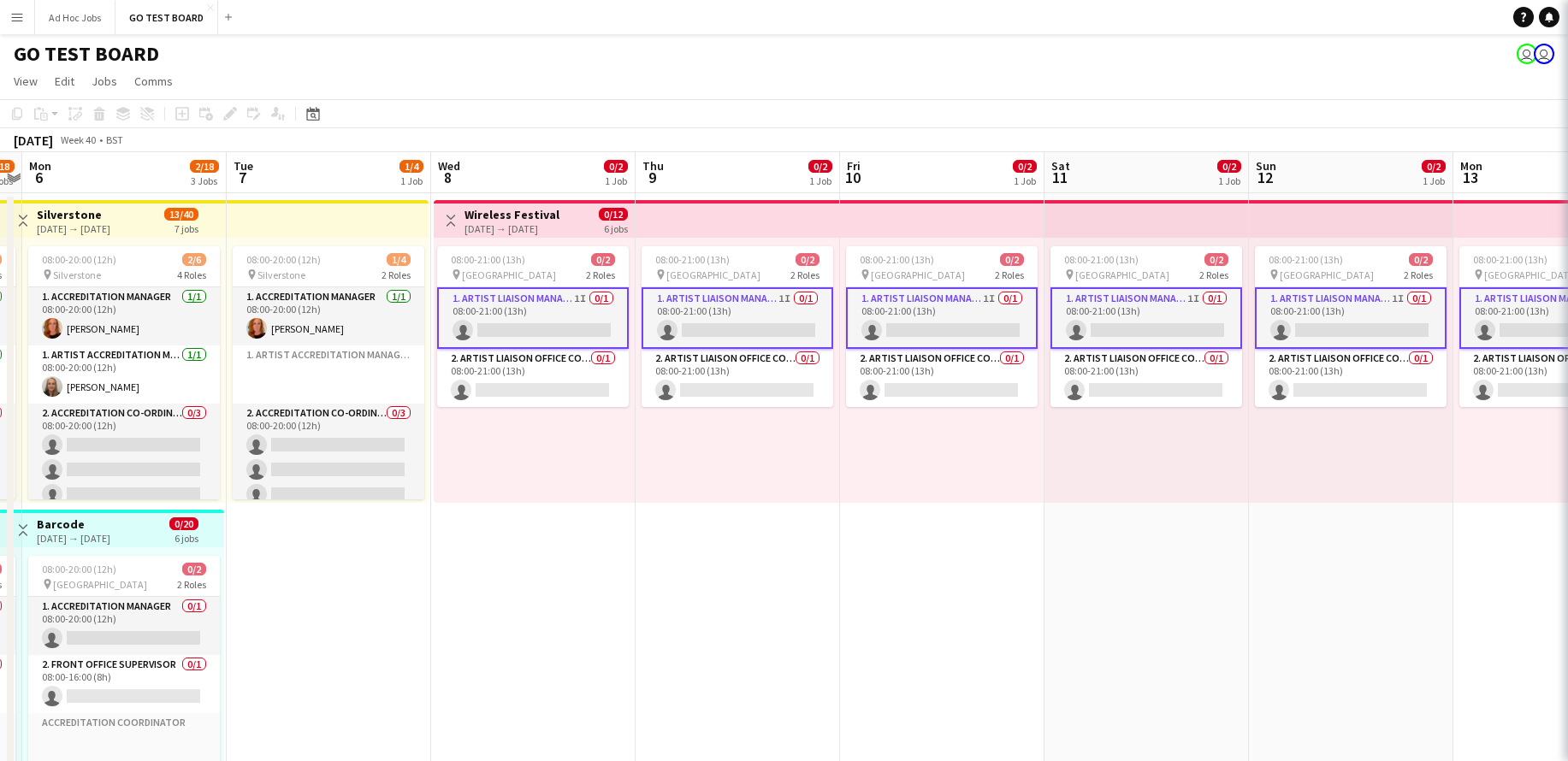
click at [995, 299] on app-card-role "1. Artist Liaison Manager 1I 0/1 08:00-21:00 (13h) single-neutral-actions" at bounding box center [942, 318] width 192 height 62
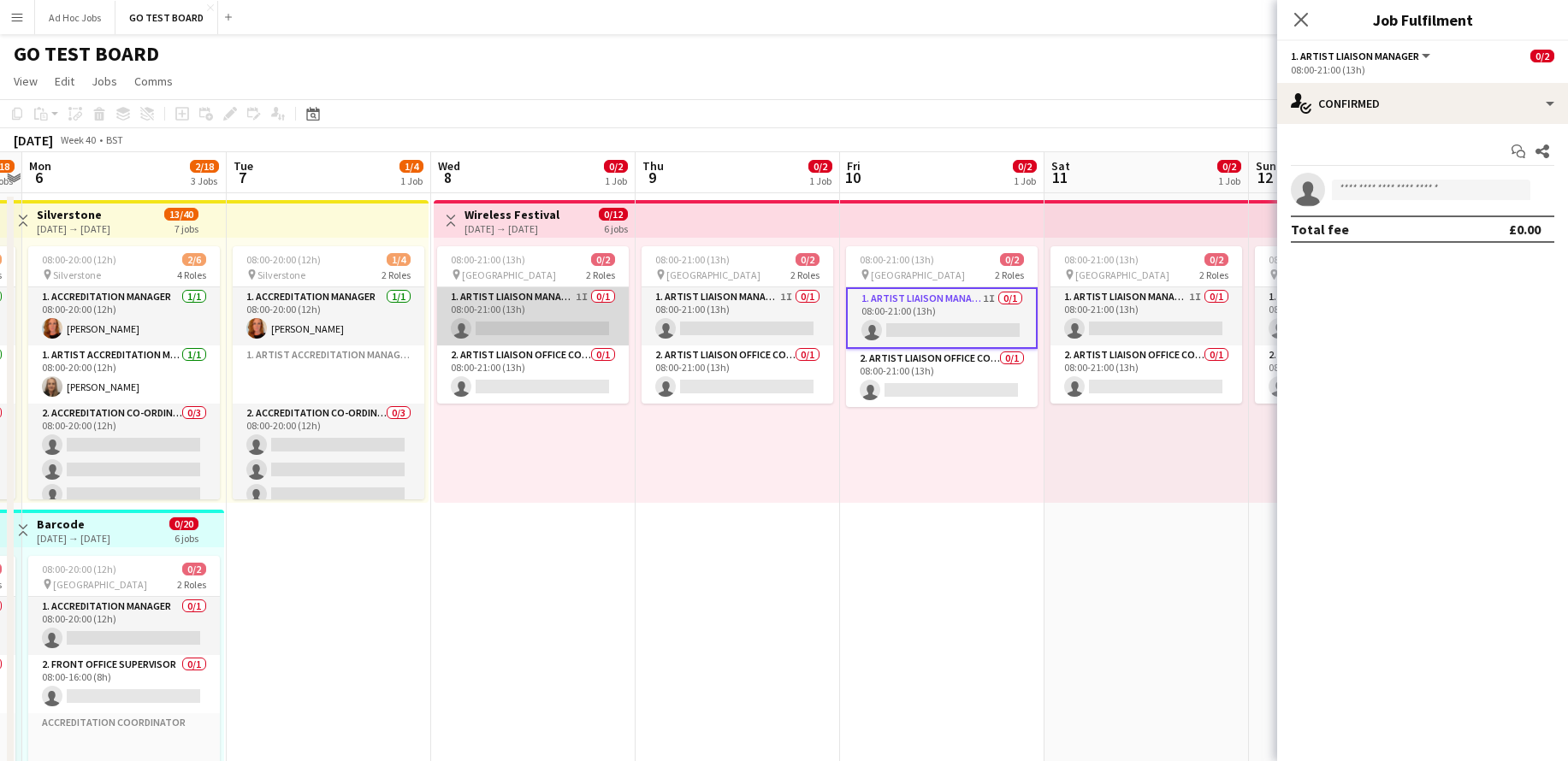
click at [579, 299] on app-card-role "1. Artist Liaison Manager 1I 0/1 08:00-21:00 (13h) single-neutral-actions" at bounding box center [533, 317] width 192 height 58
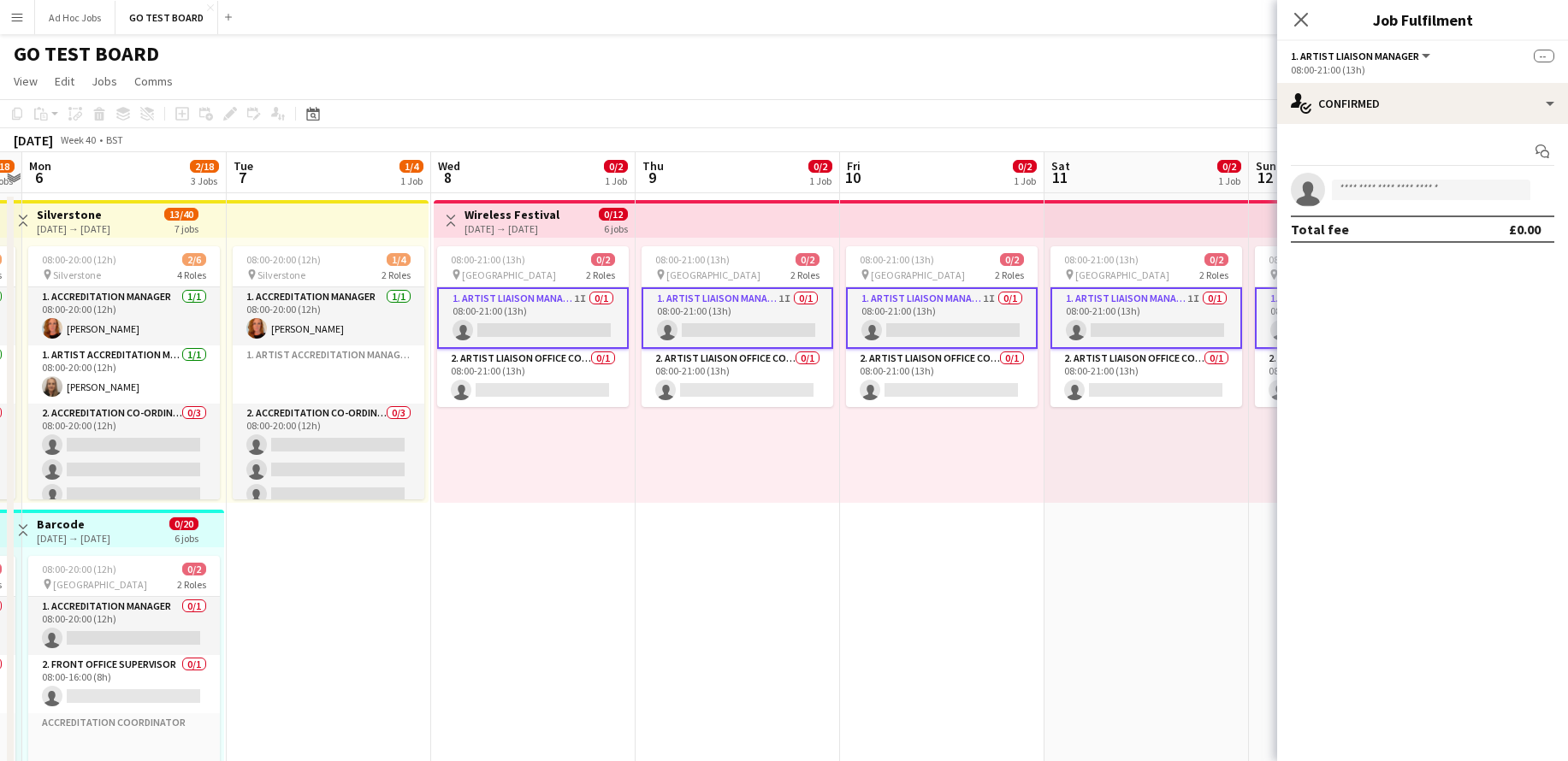
click at [579, 299] on app-card-role "1. Artist Liaison Manager 1I 0/1 08:00-21:00 (13h) single-neutral-actions" at bounding box center [533, 318] width 192 height 62
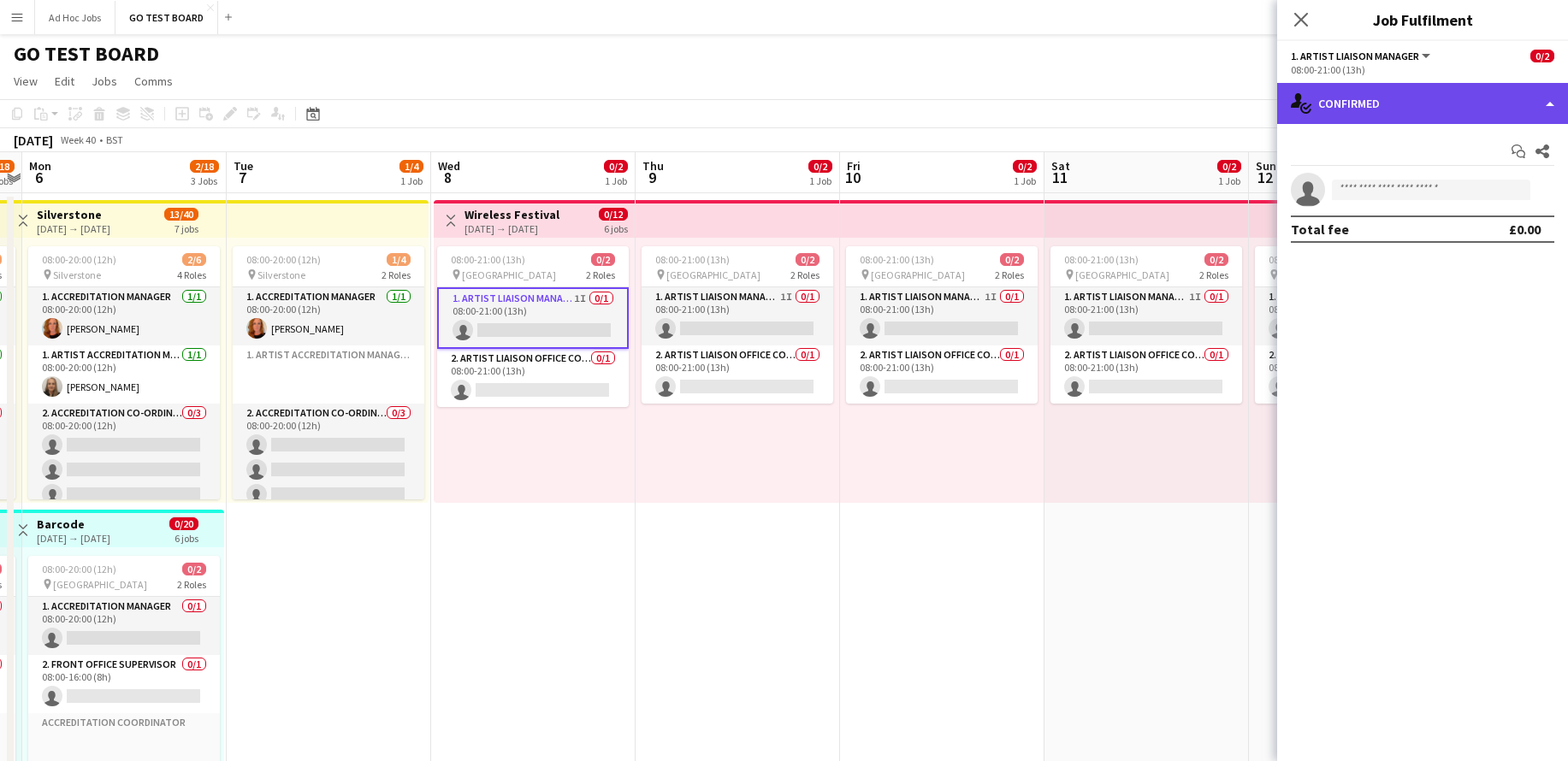
click at [1555, 106] on div "single-neutral-actions-check-2 Confirmed" at bounding box center [1422, 103] width 290 height 41
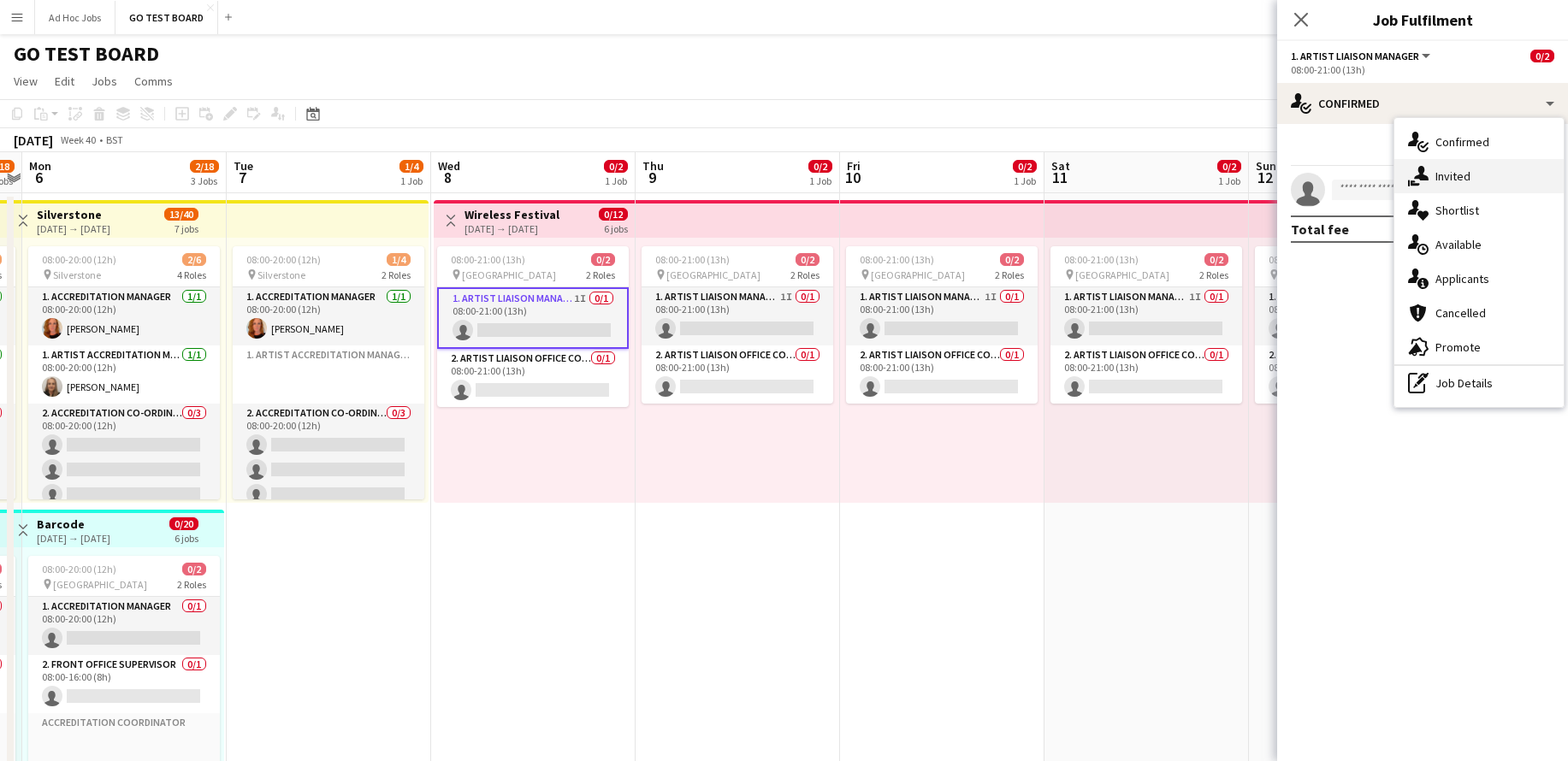
click at [1477, 179] on div "single-neutral-actions-share-1 Invited" at bounding box center [1480, 176] width 169 height 34
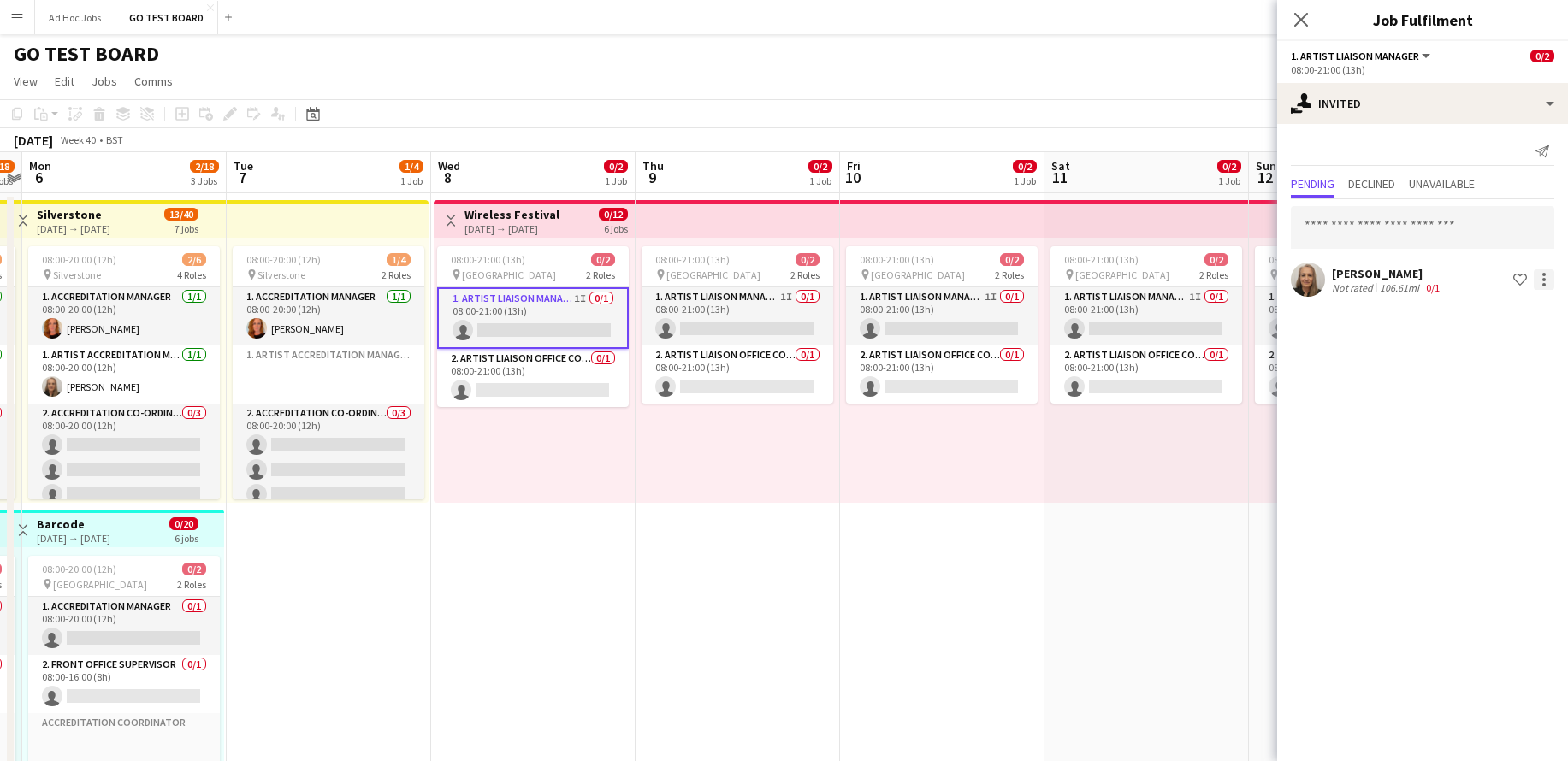
click at [1543, 280] on div at bounding box center [1544, 280] width 4 height 4
click at [1513, 355] on span "Send notification" at bounding box center [1490, 351] width 101 height 14
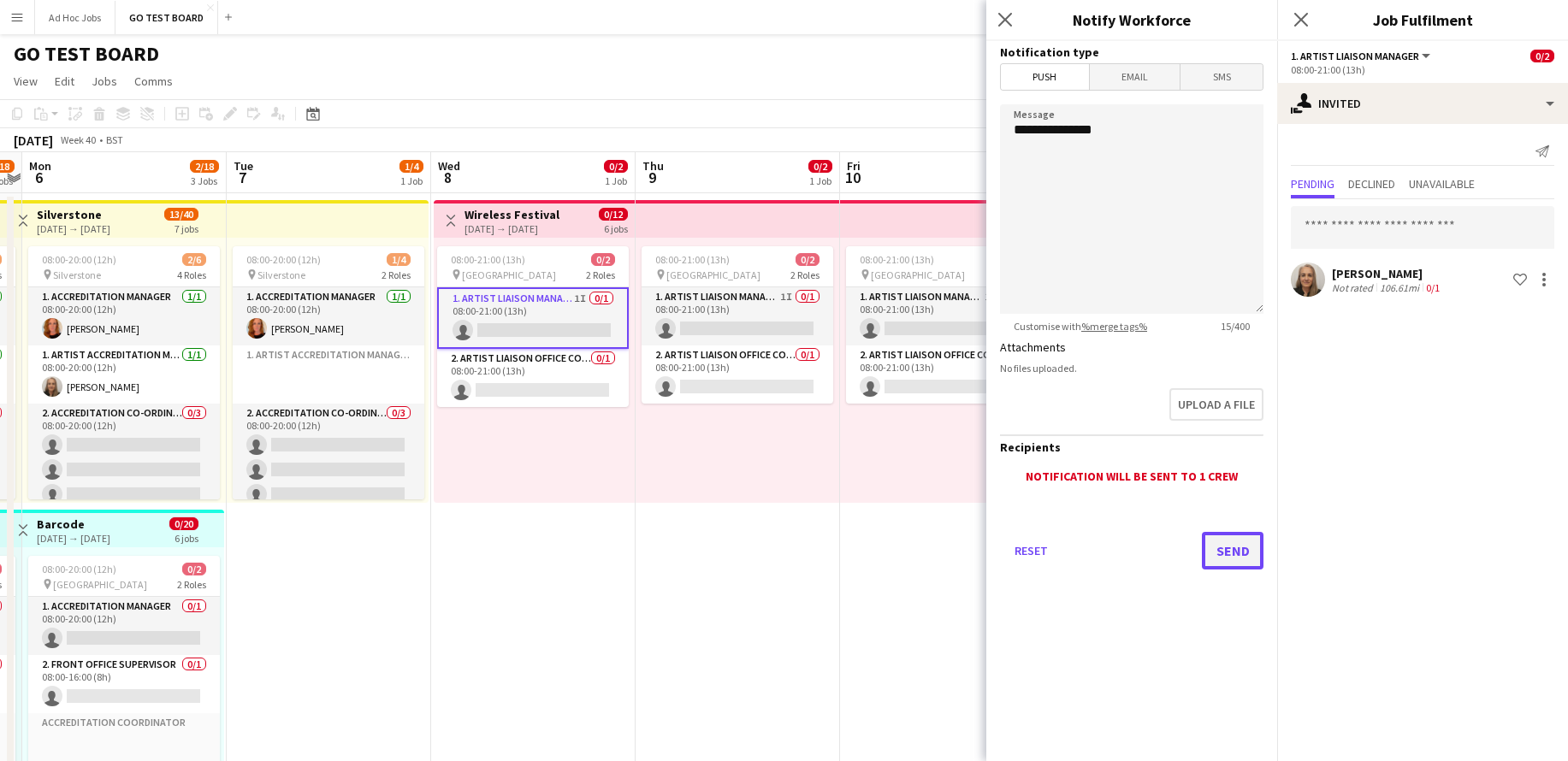
click at [1229, 552] on button "Send" at bounding box center [1233, 551] width 62 height 38
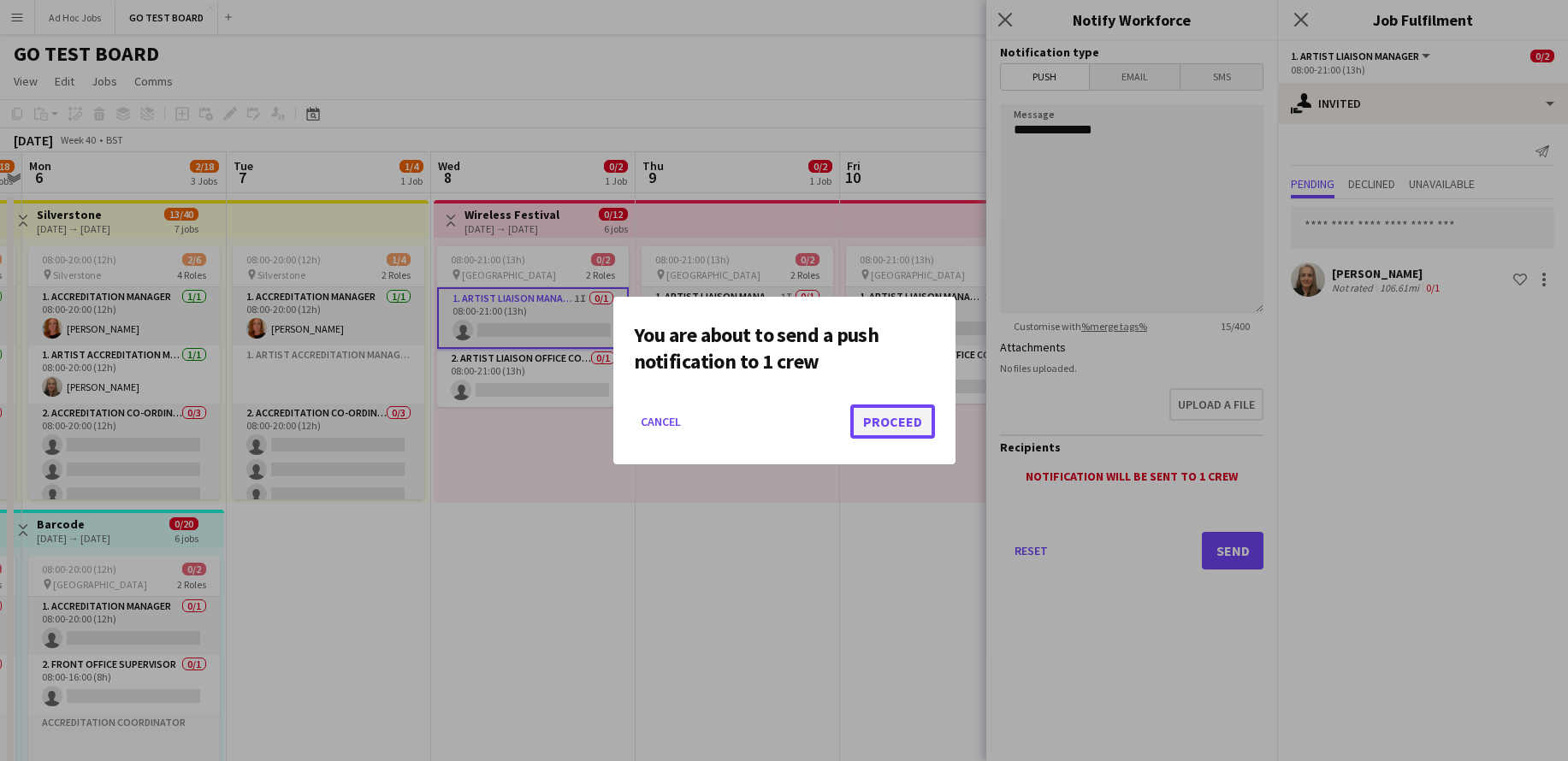
click at [900, 432] on button "Proceed" at bounding box center [893, 422] width 85 height 34
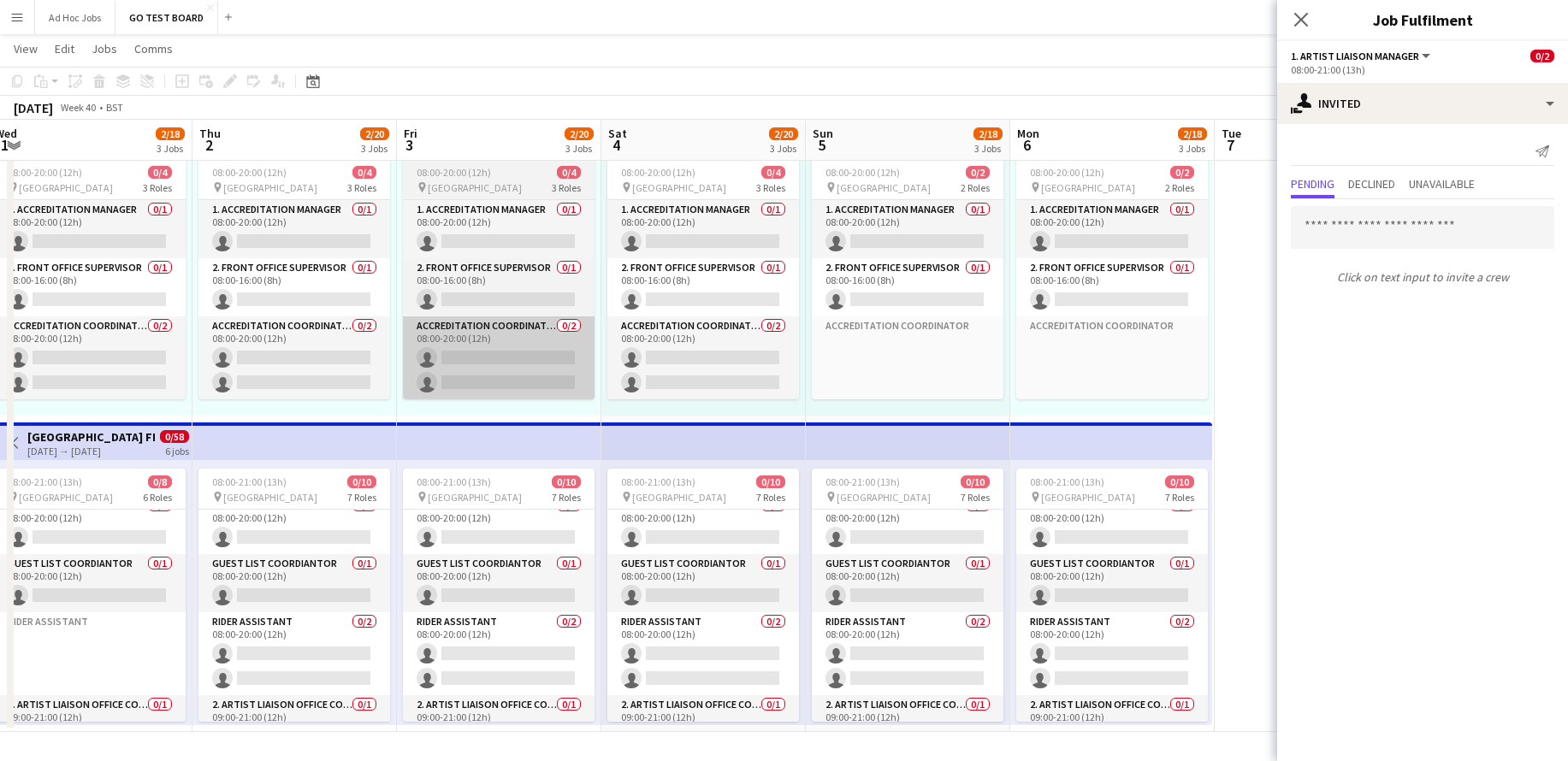
scroll to position [137, 0]
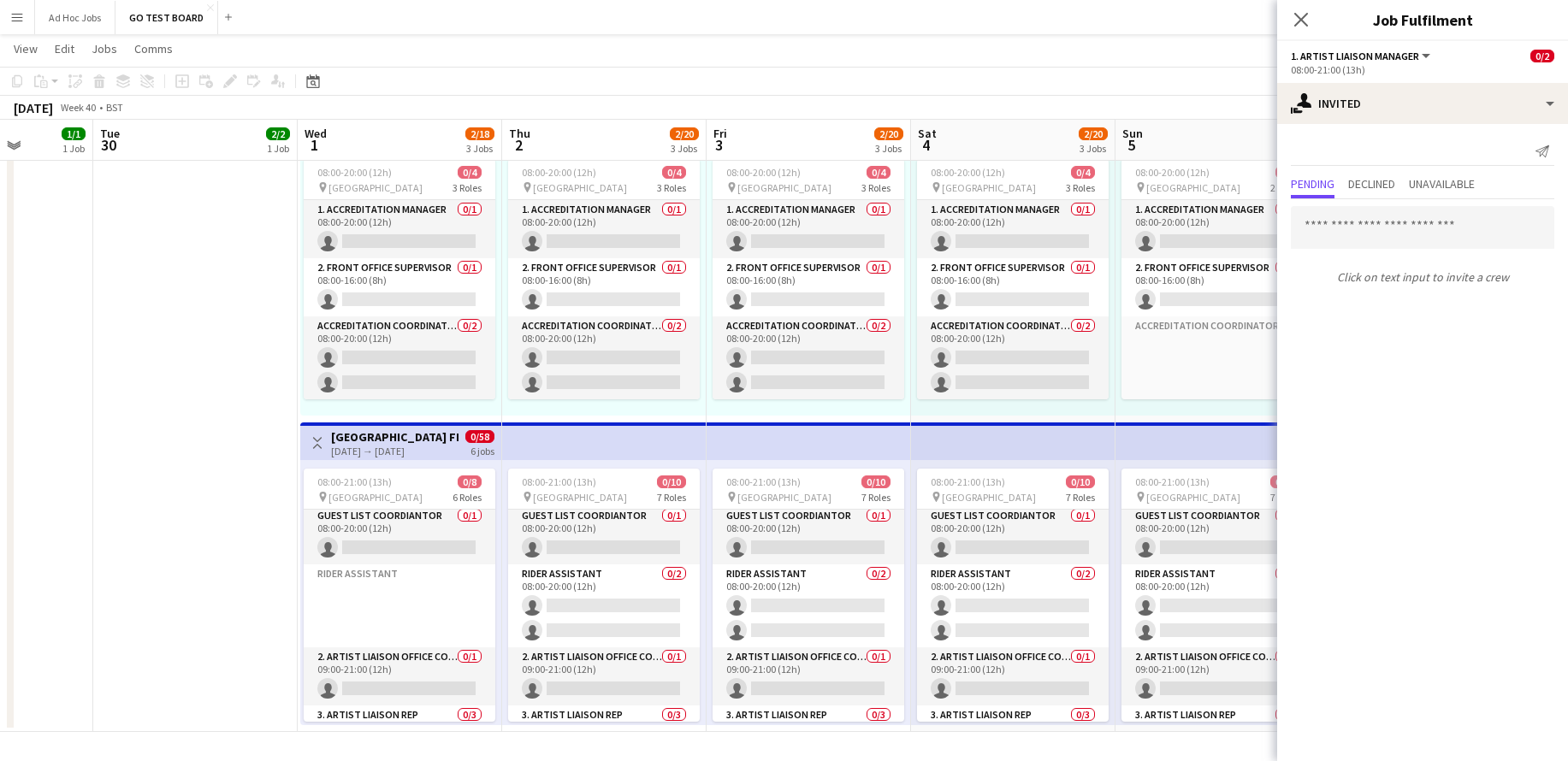
click at [407, 436] on h3 "[GEOGRAPHIC_DATA] FESTIVALS" at bounding box center [395, 437] width 128 height 15
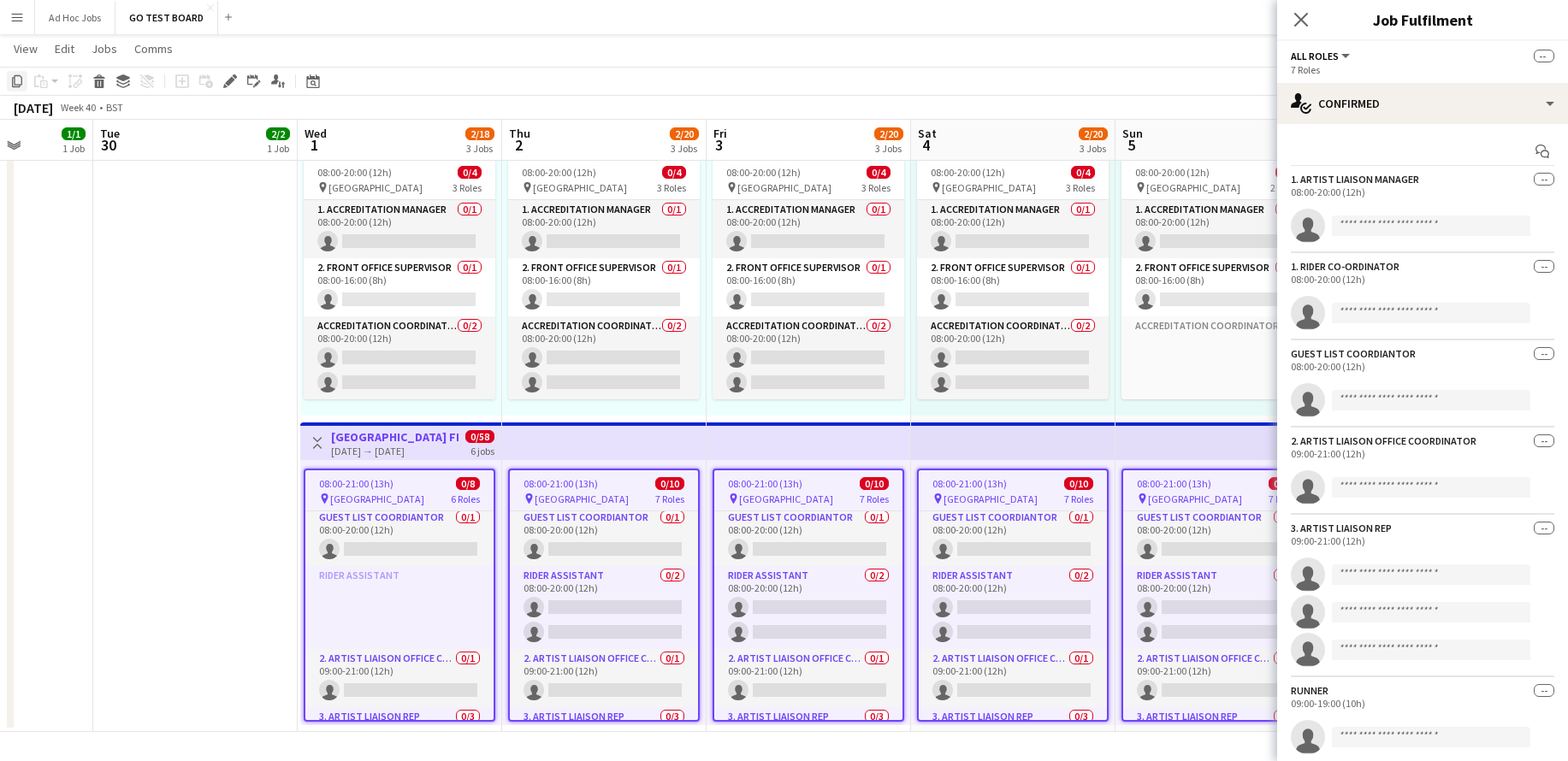
click at [15, 81] on icon "Copy" at bounding box center [17, 81] width 14 height 14
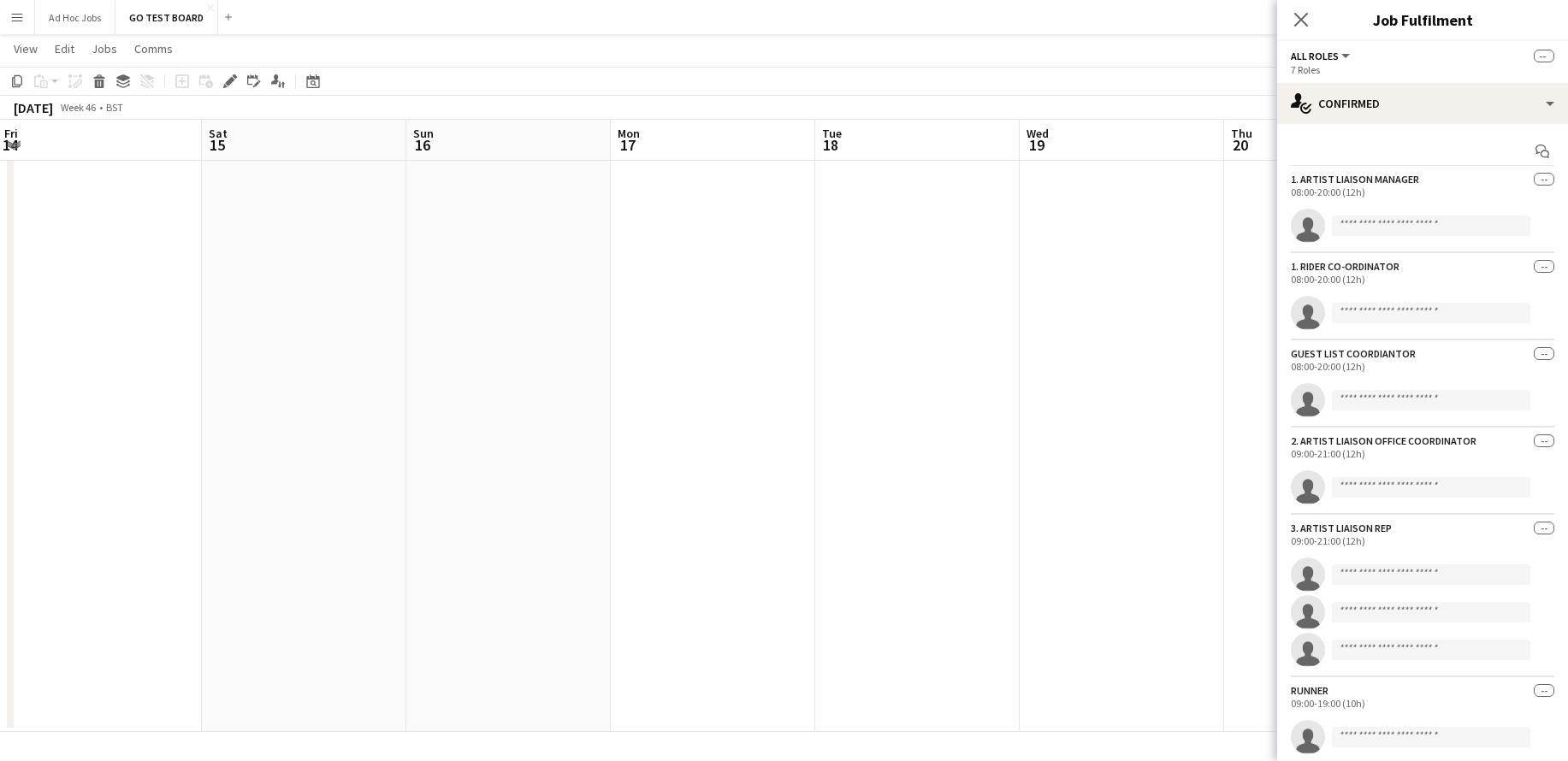
scroll to position [0, 618]
click at [695, 316] on app-date-cell at bounding box center [712, 264] width 205 height 936
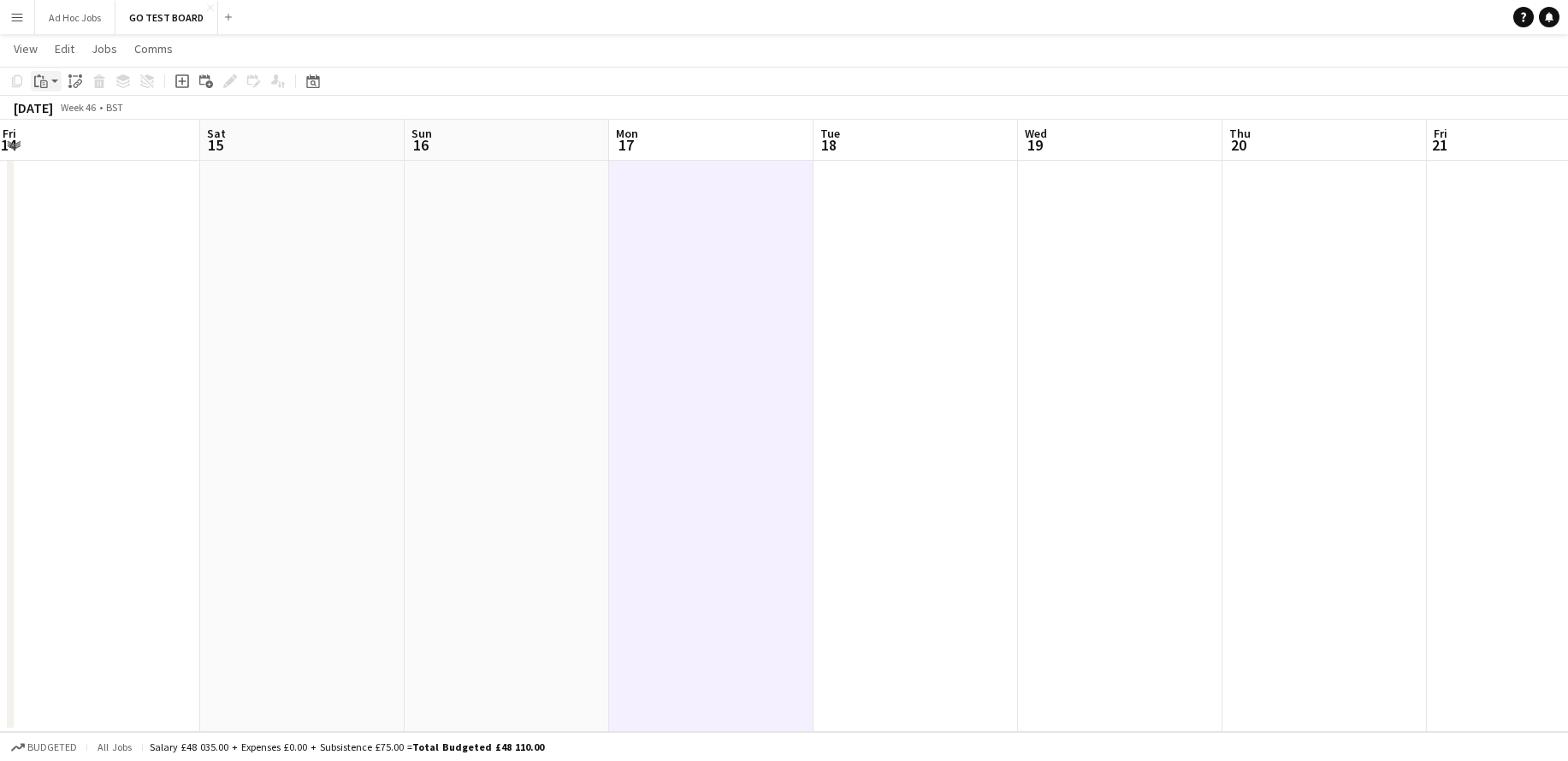
click at [55, 85] on app-action-btn "Paste" at bounding box center [46, 82] width 31 height 21
click at [71, 121] on div "Paste Command V Paste with crew Command Shift V" at bounding box center [113, 128] width 163 height 71
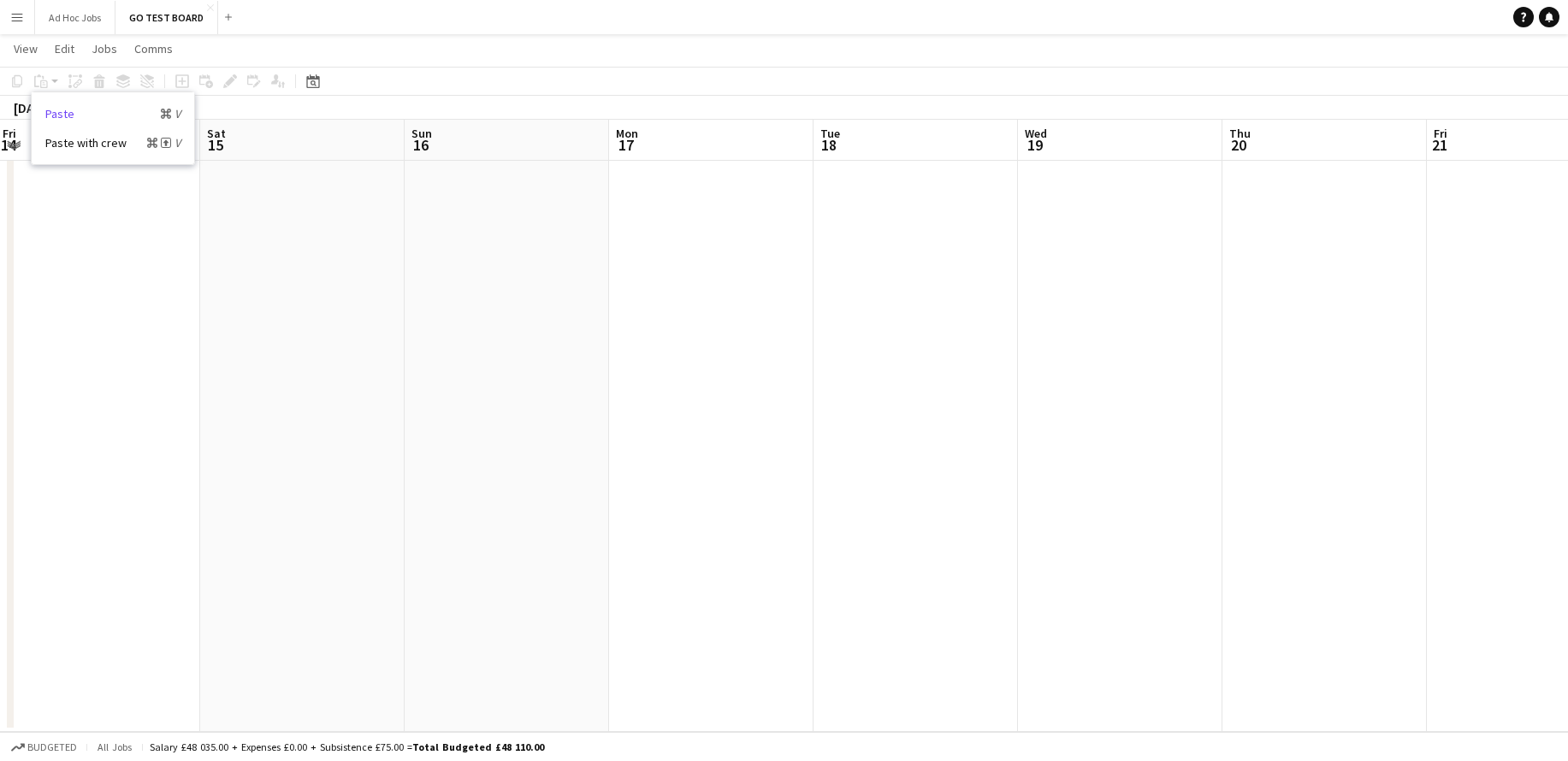
click at [69, 118] on link "Paste Command V" at bounding box center [113, 114] width 135 height 15
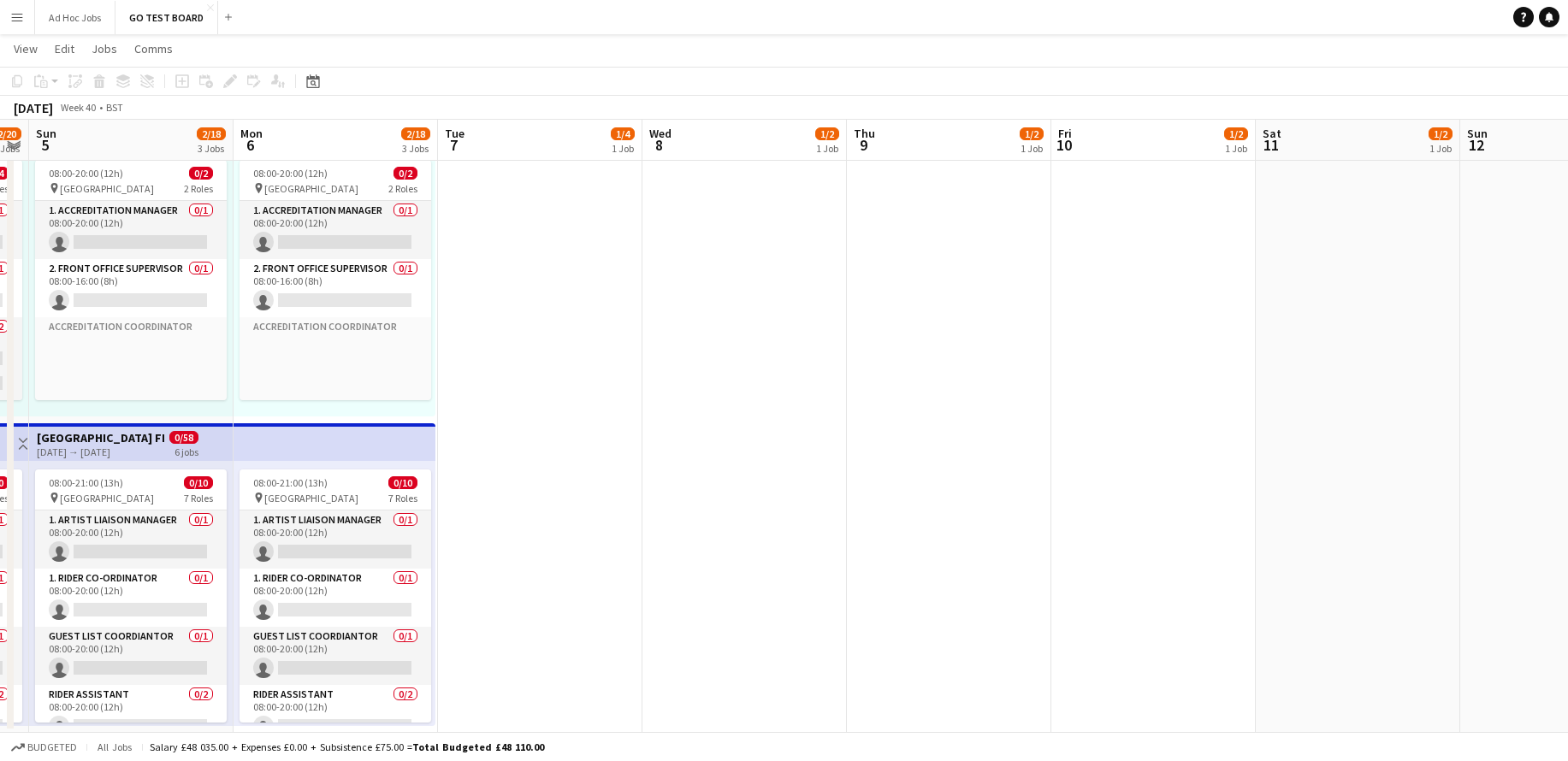
scroll to position [70, 0]
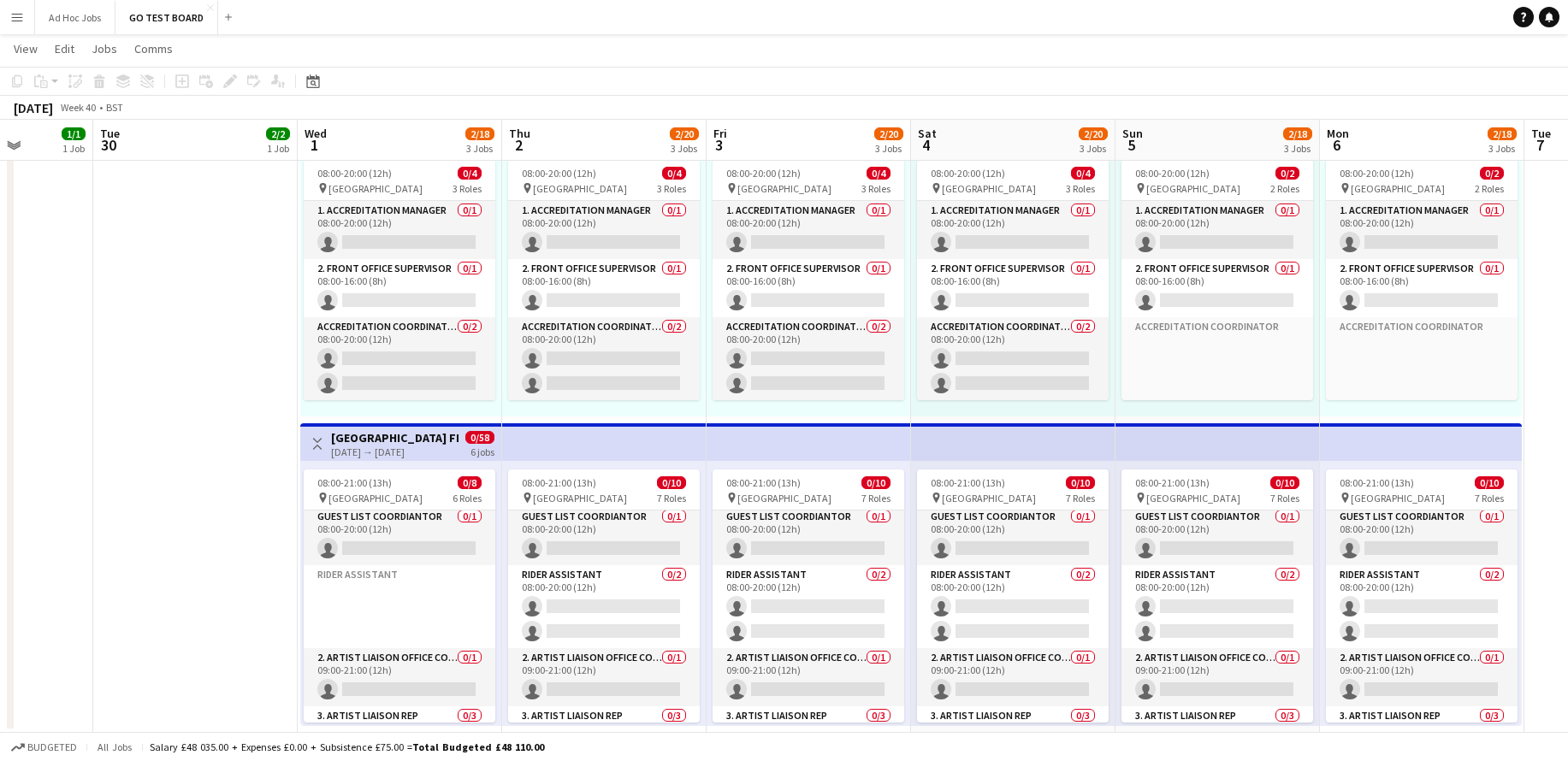
click at [516, 448] on app-top-bar at bounding box center [604, 443] width 205 height 38
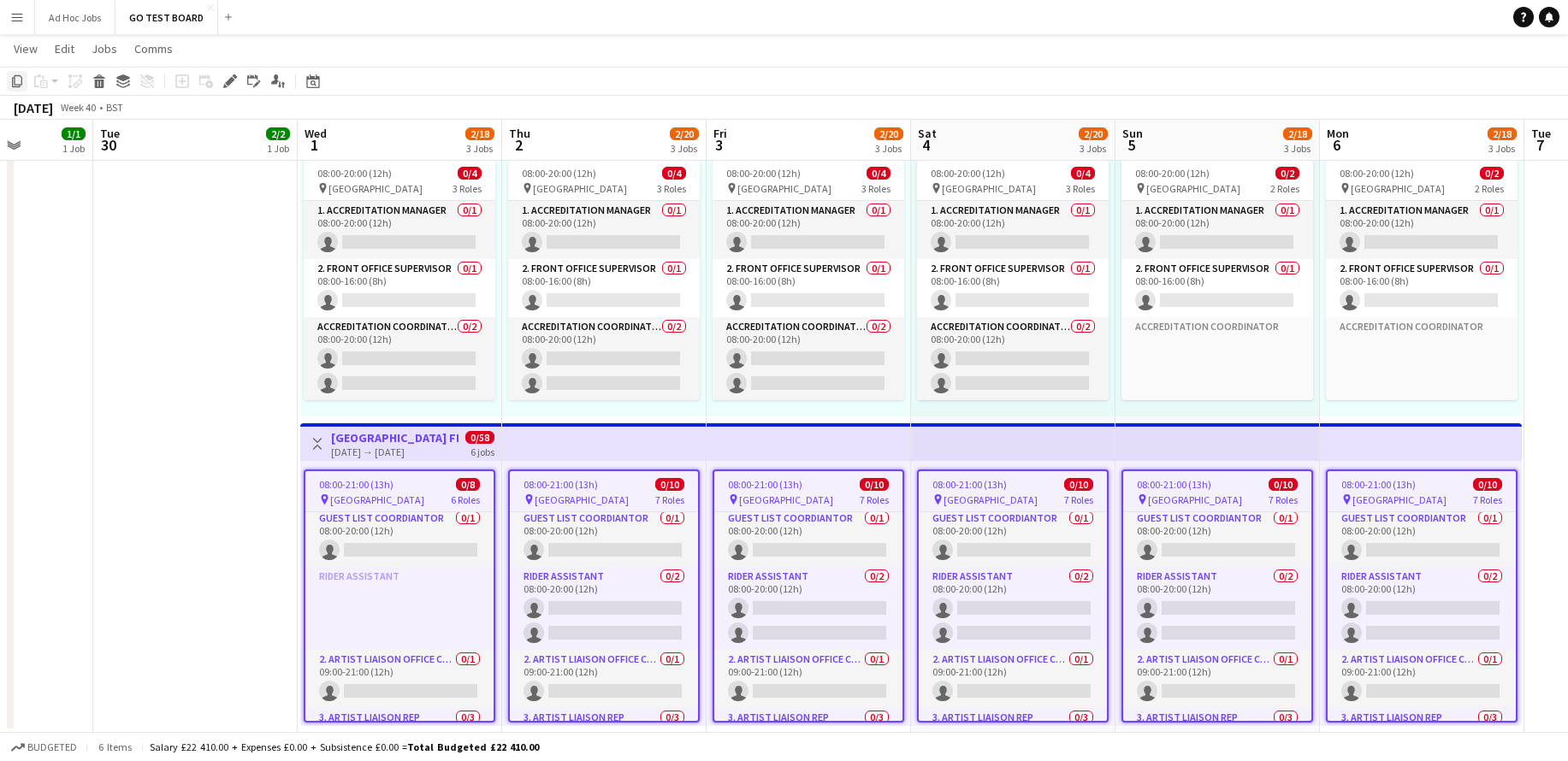
click at [23, 85] on icon "Copy" at bounding box center [17, 81] width 14 height 14
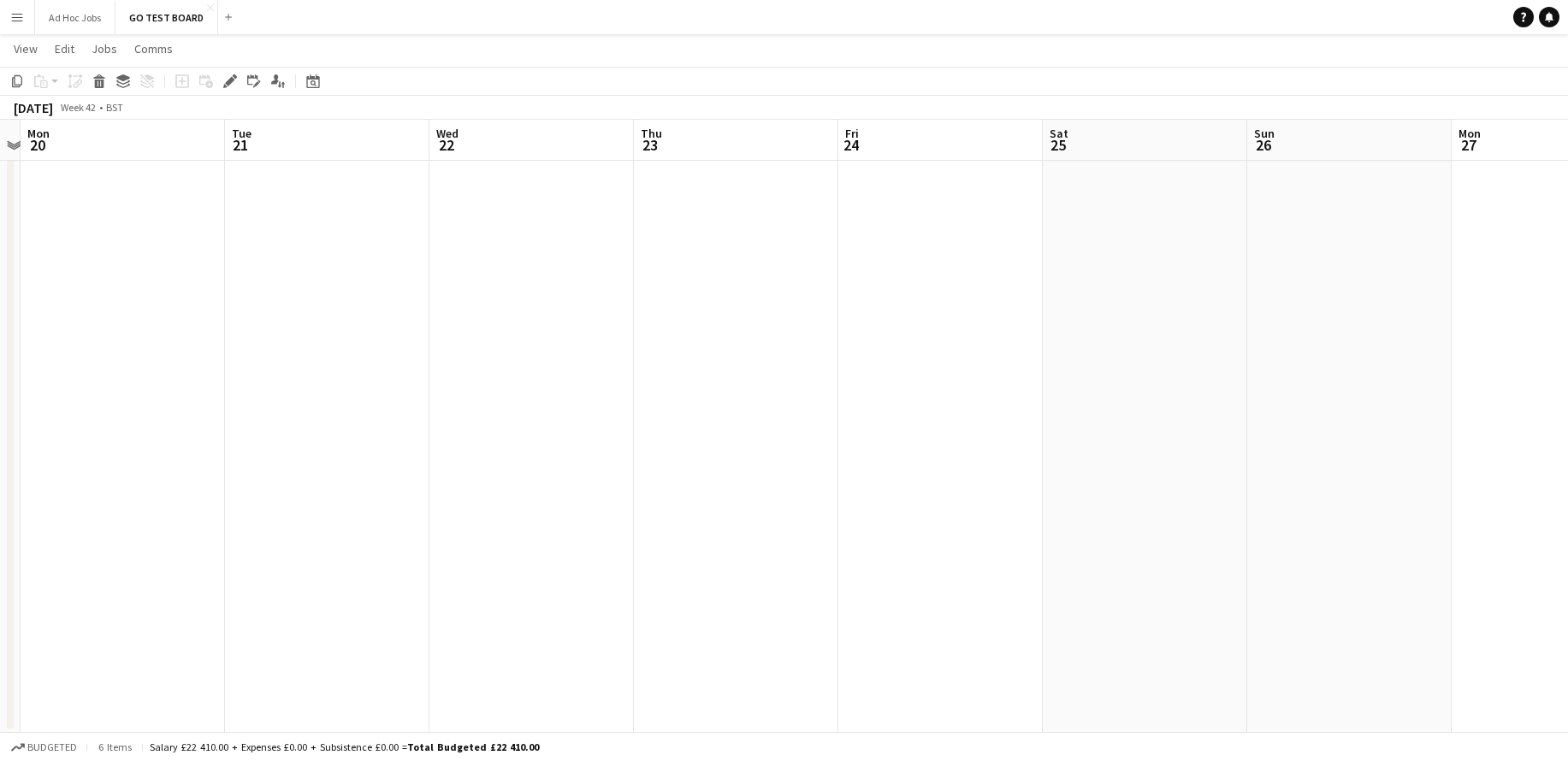
scroll to position [0, 729]
click at [809, 236] on app-date-cell at bounding box center [806, 265] width 205 height 936
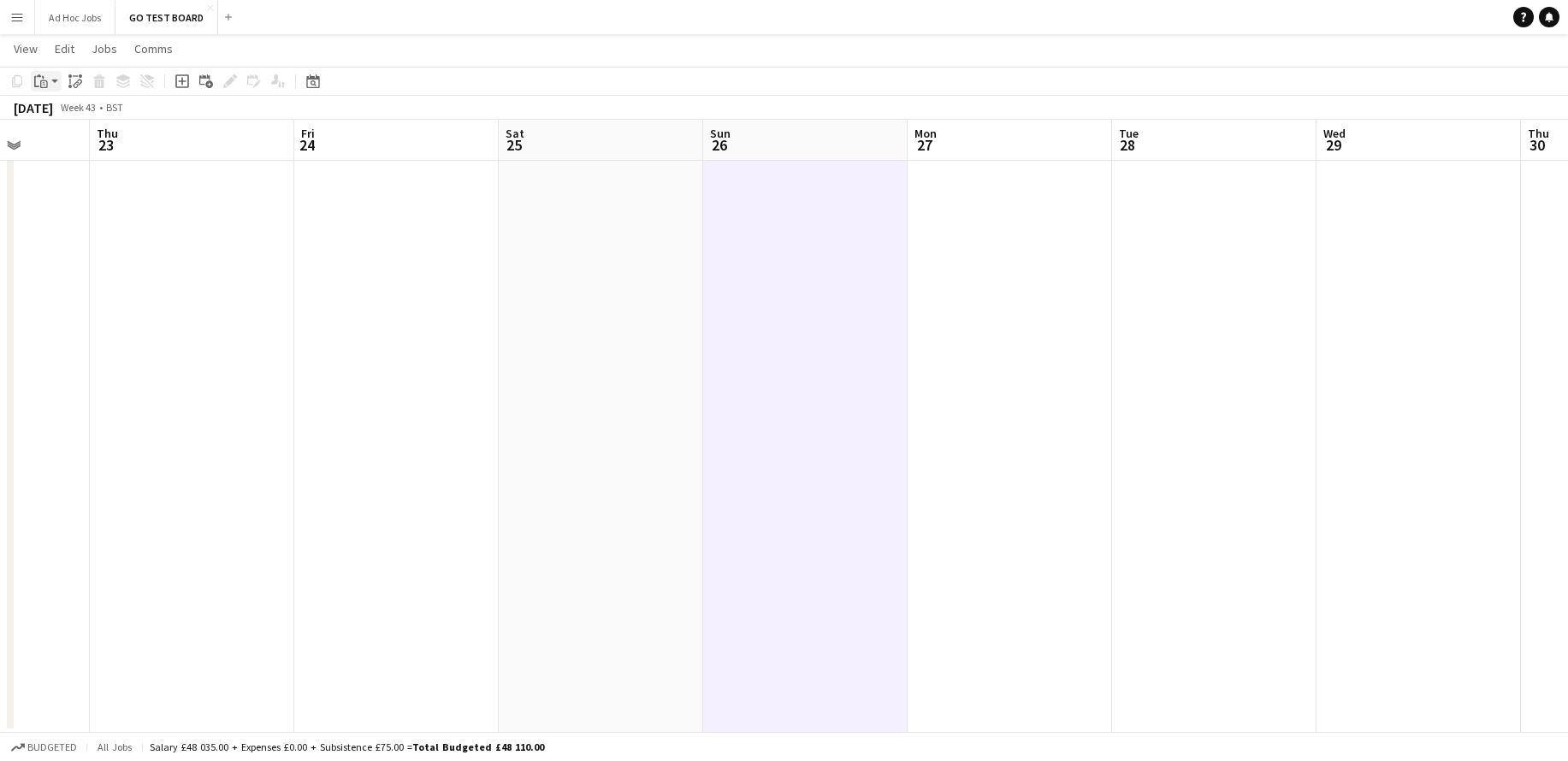
click at [43, 88] on div "Paste" at bounding box center [41, 82] width 21 height 21
click at [63, 111] on link "Paste Command V" at bounding box center [113, 114] width 135 height 15
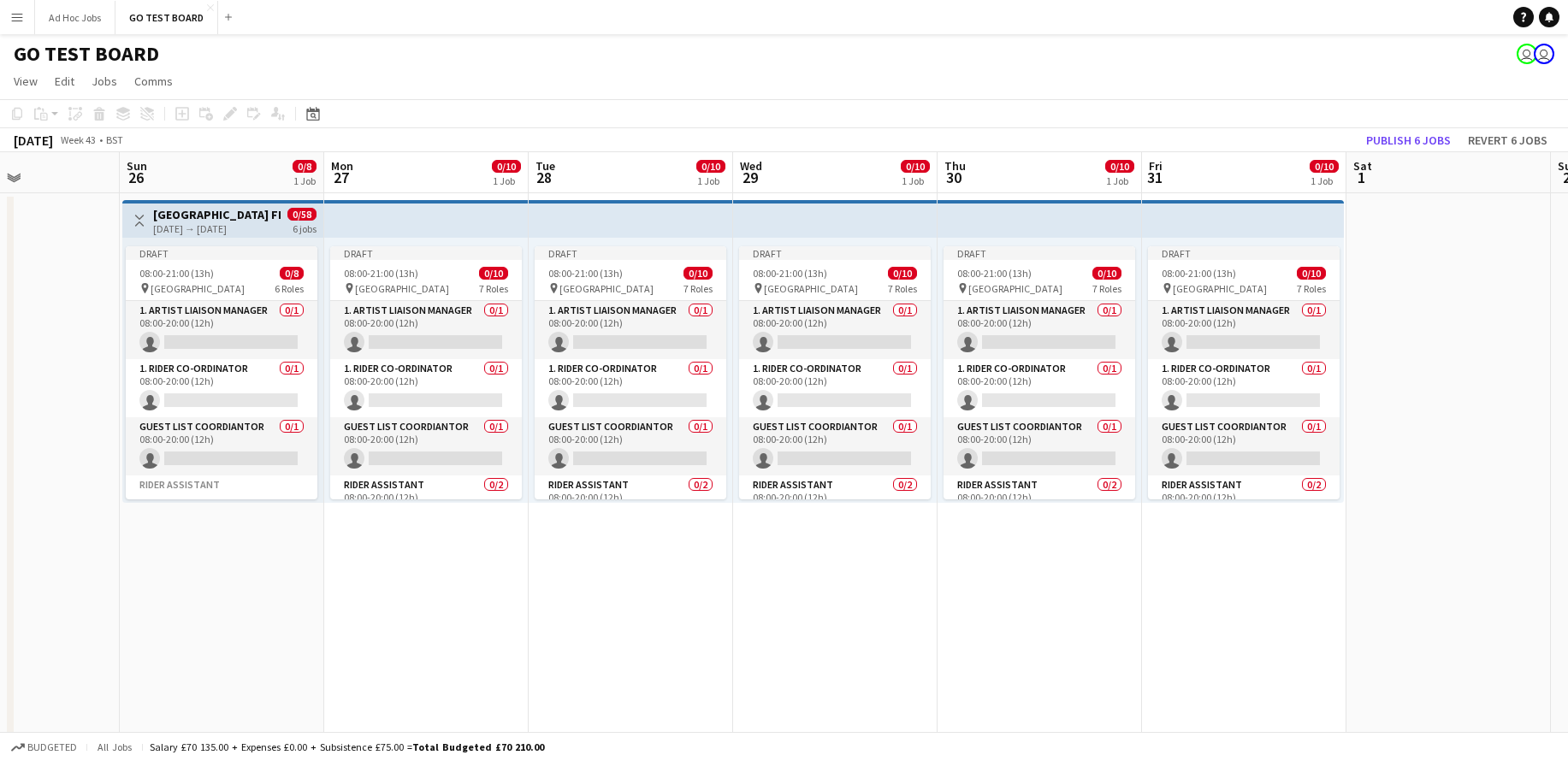
scroll to position [0, 720]
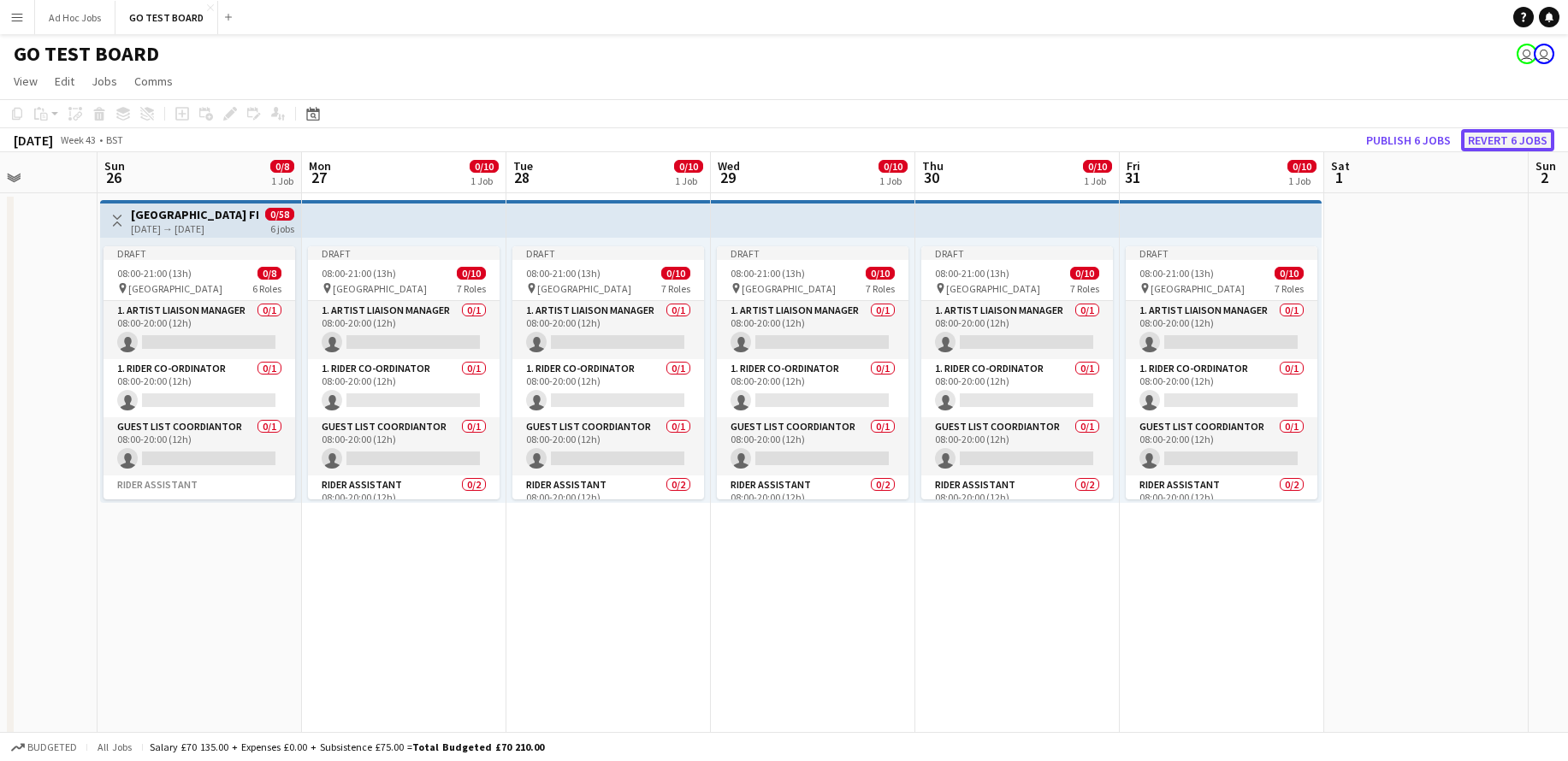
click at [1479, 135] on button "Revert 6 jobs" at bounding box center [1508, 140] width 93 height 23
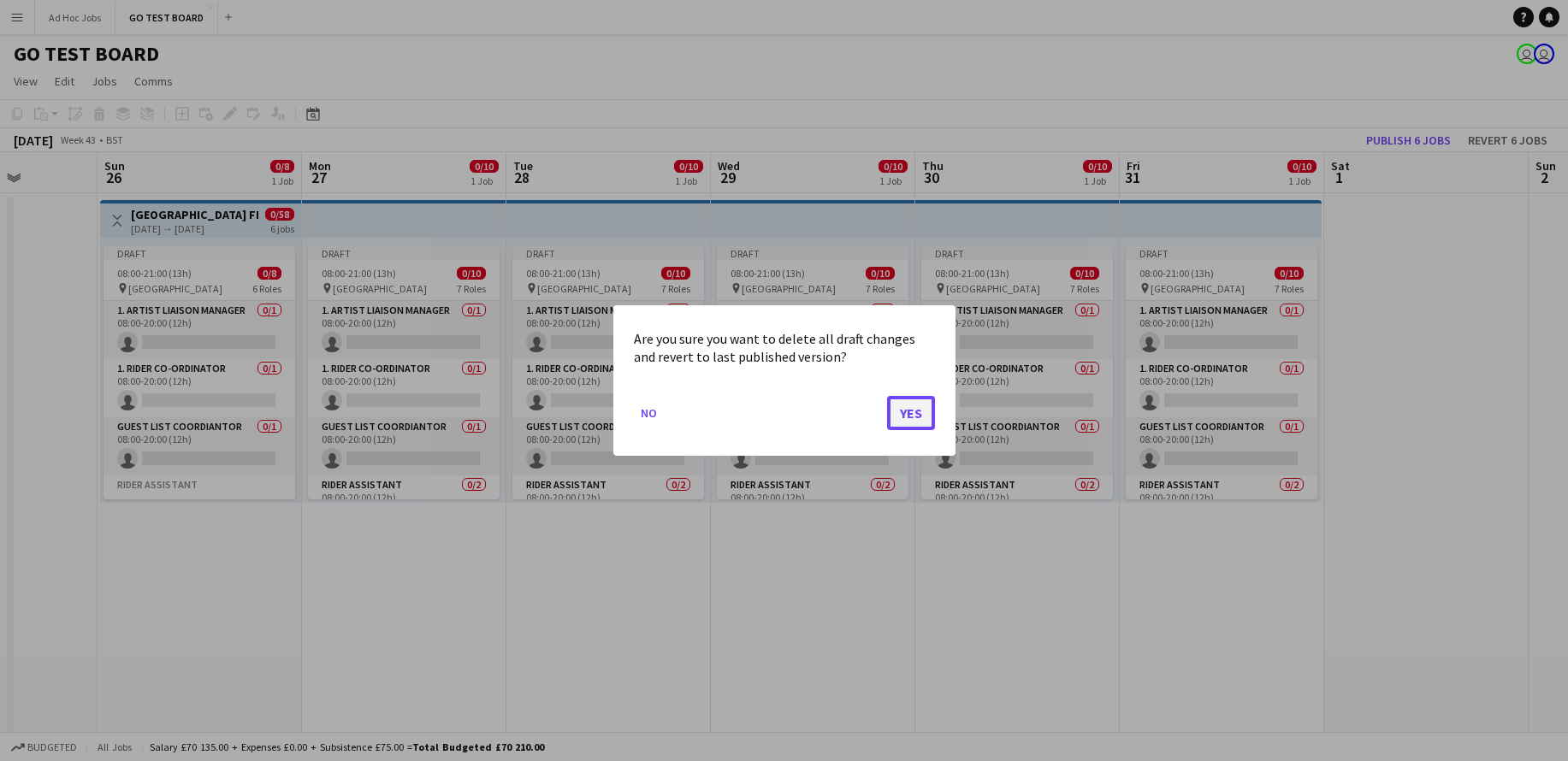
click at [910, 406] on button "Yes" at bounding box center [911, 412] width 48 height 34
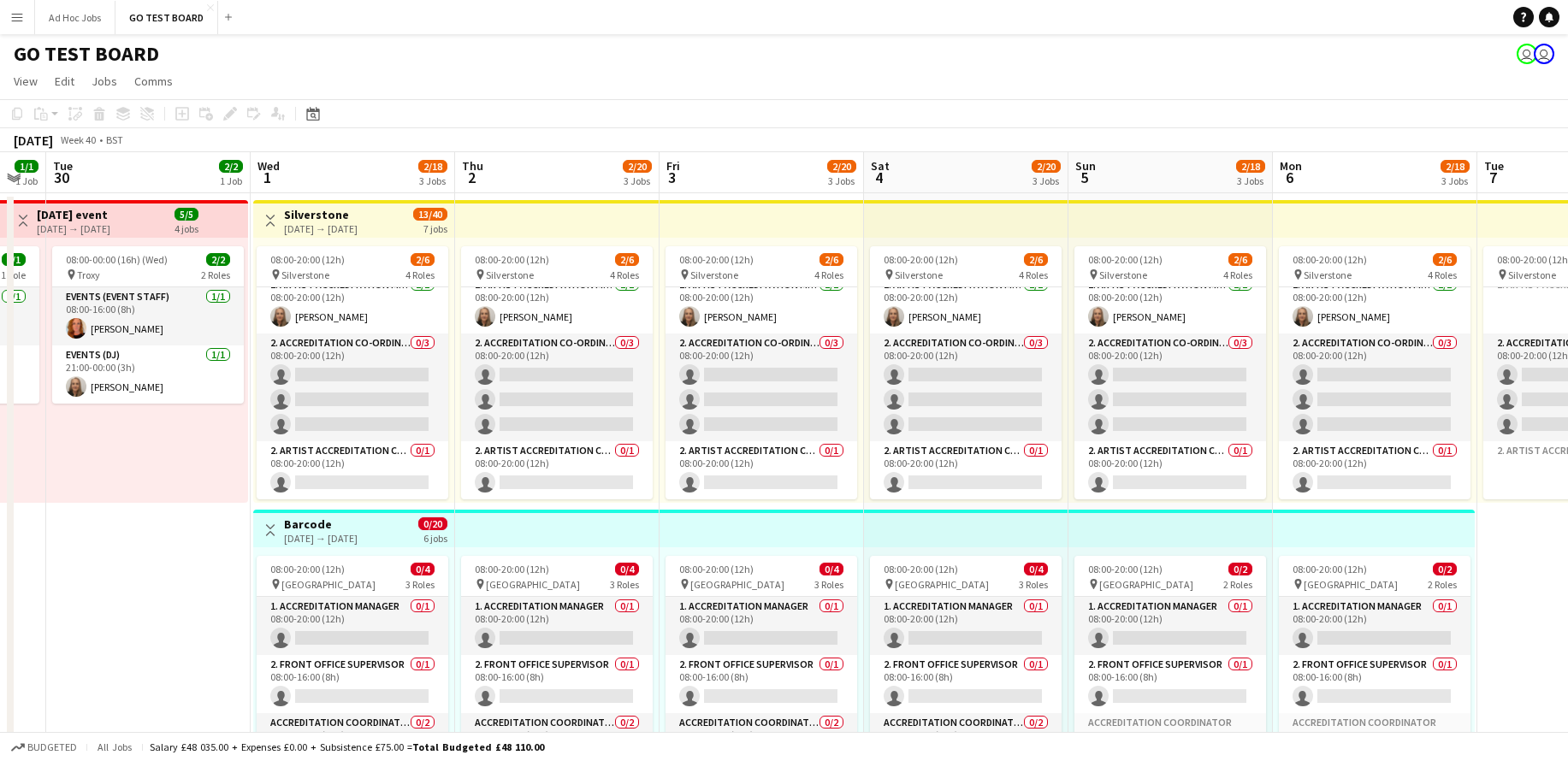
scroll to position [0, 346]
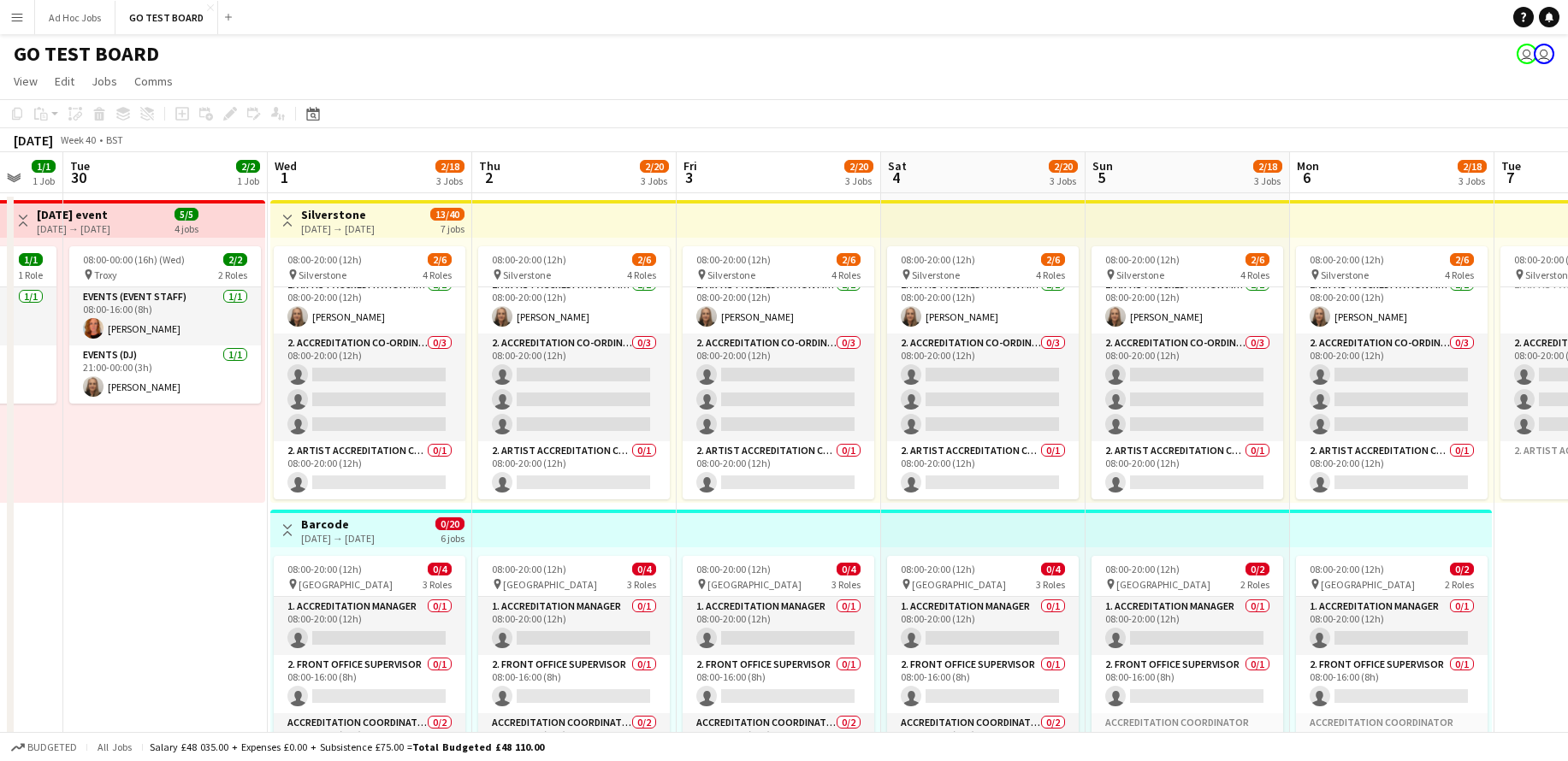
click at [362, 527] on h3 "Barcode" at bounding box center [337, 524] width 73 height 15
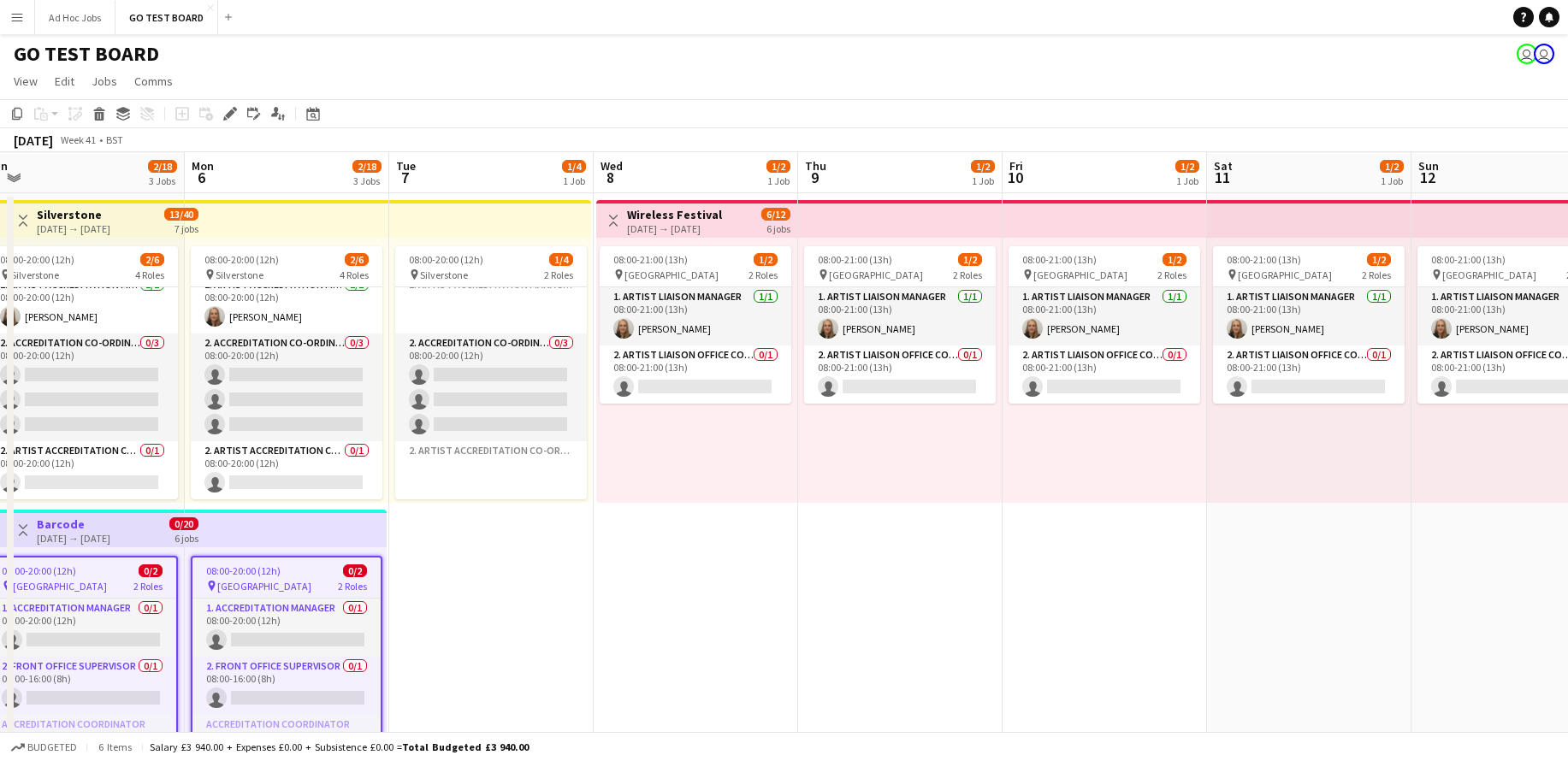
scroll to position [0, 405]
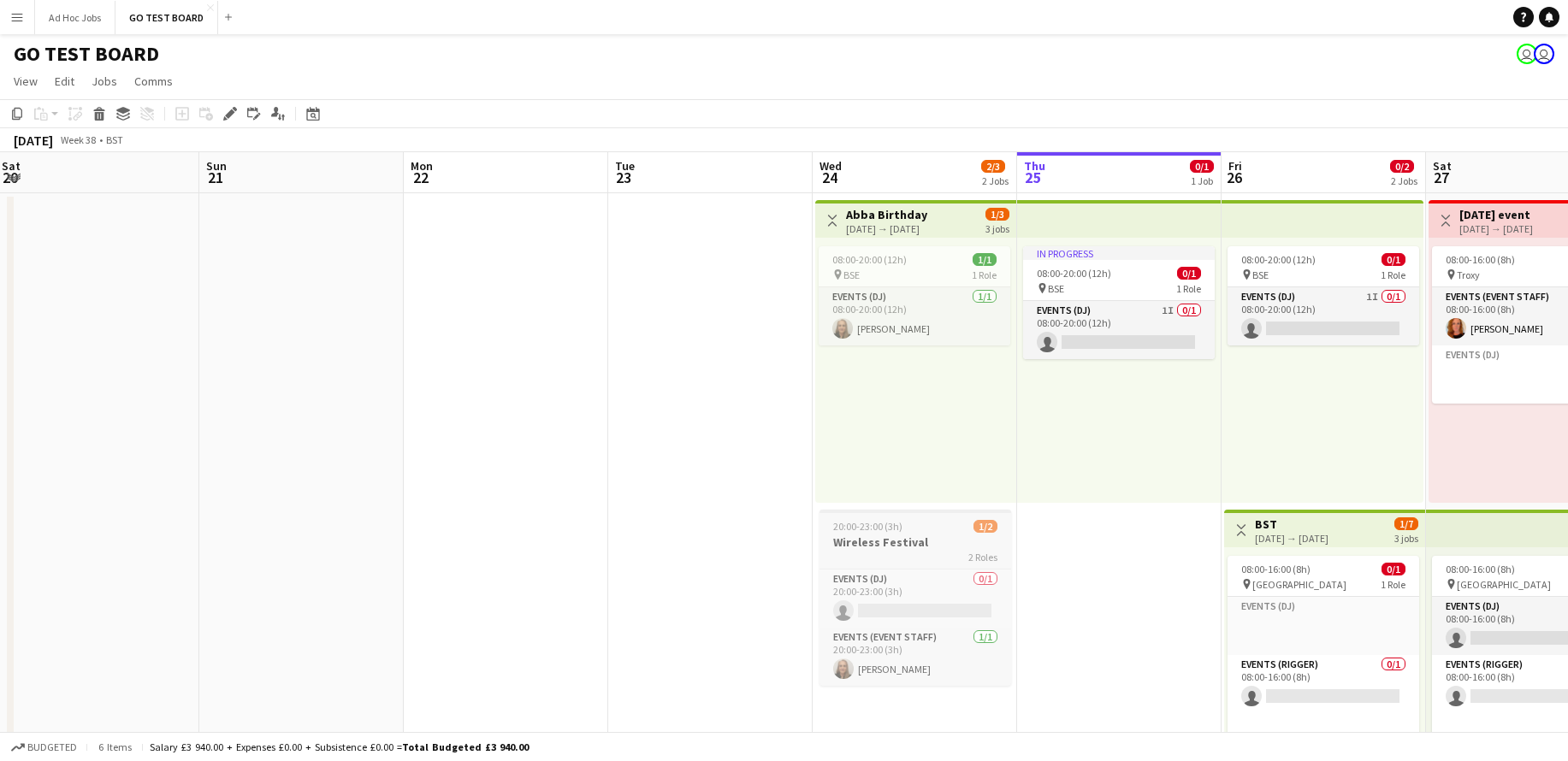
click at [935, 537] on h3 "Wireless Festival" at bounding box center [916, 542] width 192 height 15
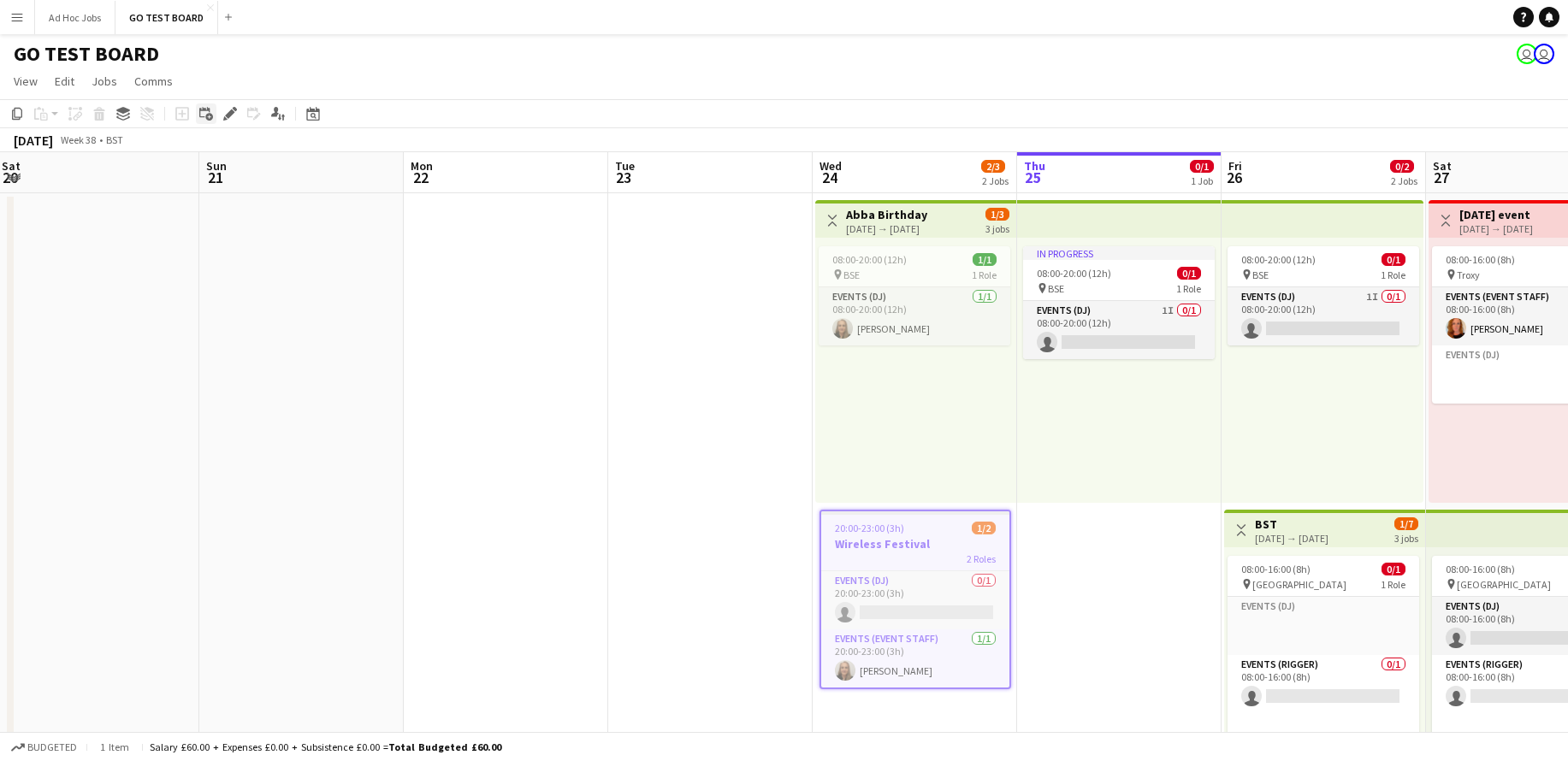
click at [213, 116] on div "Add linked Job" at bounding box center [206, 114] width 21 height 21
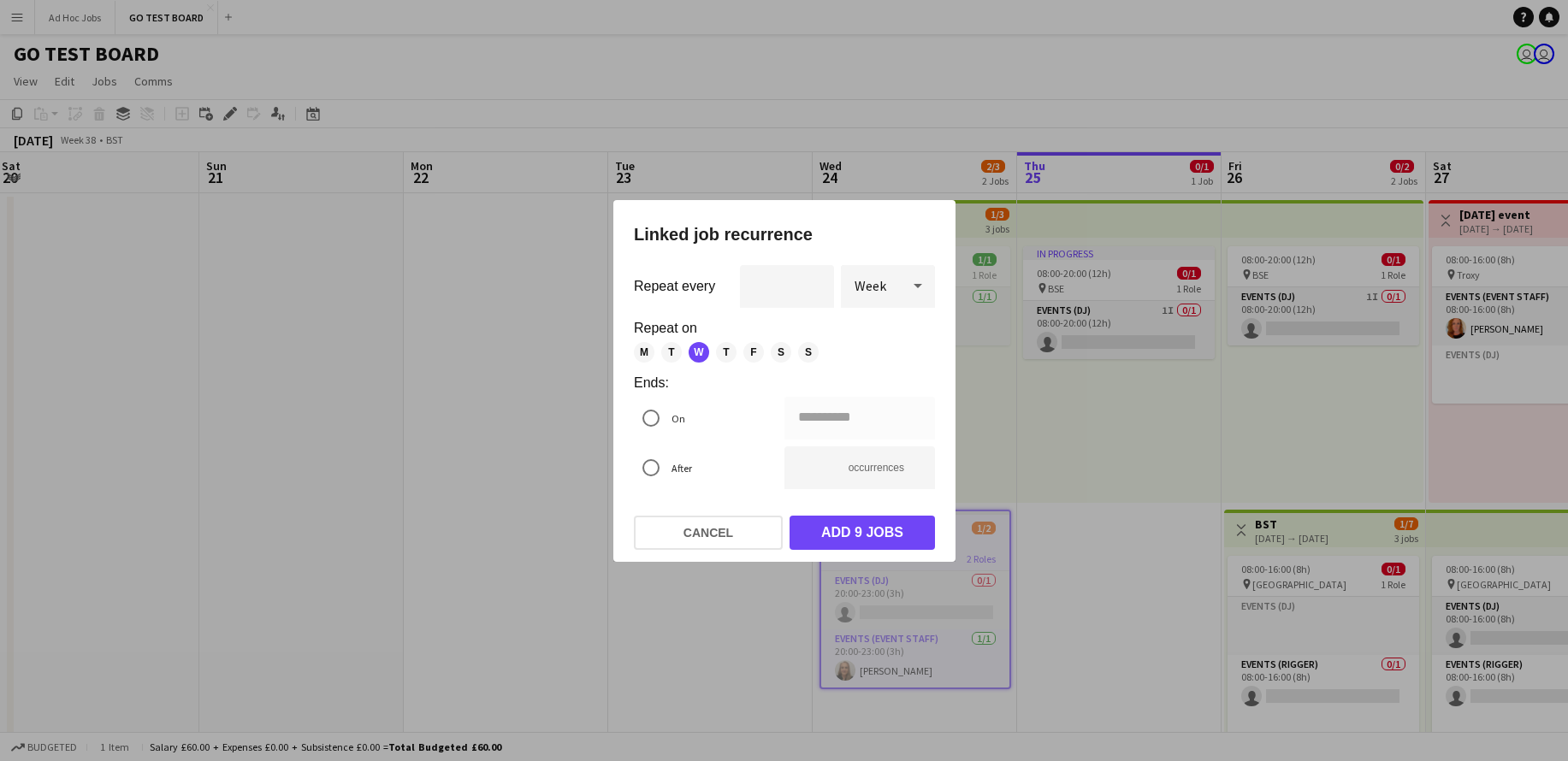
click at [918, 286] on icon at bounding box center [917, 286] width 8 height 5
click at [877, 448] on span "Year" at bounding box center [887, 456] width 67 height 16
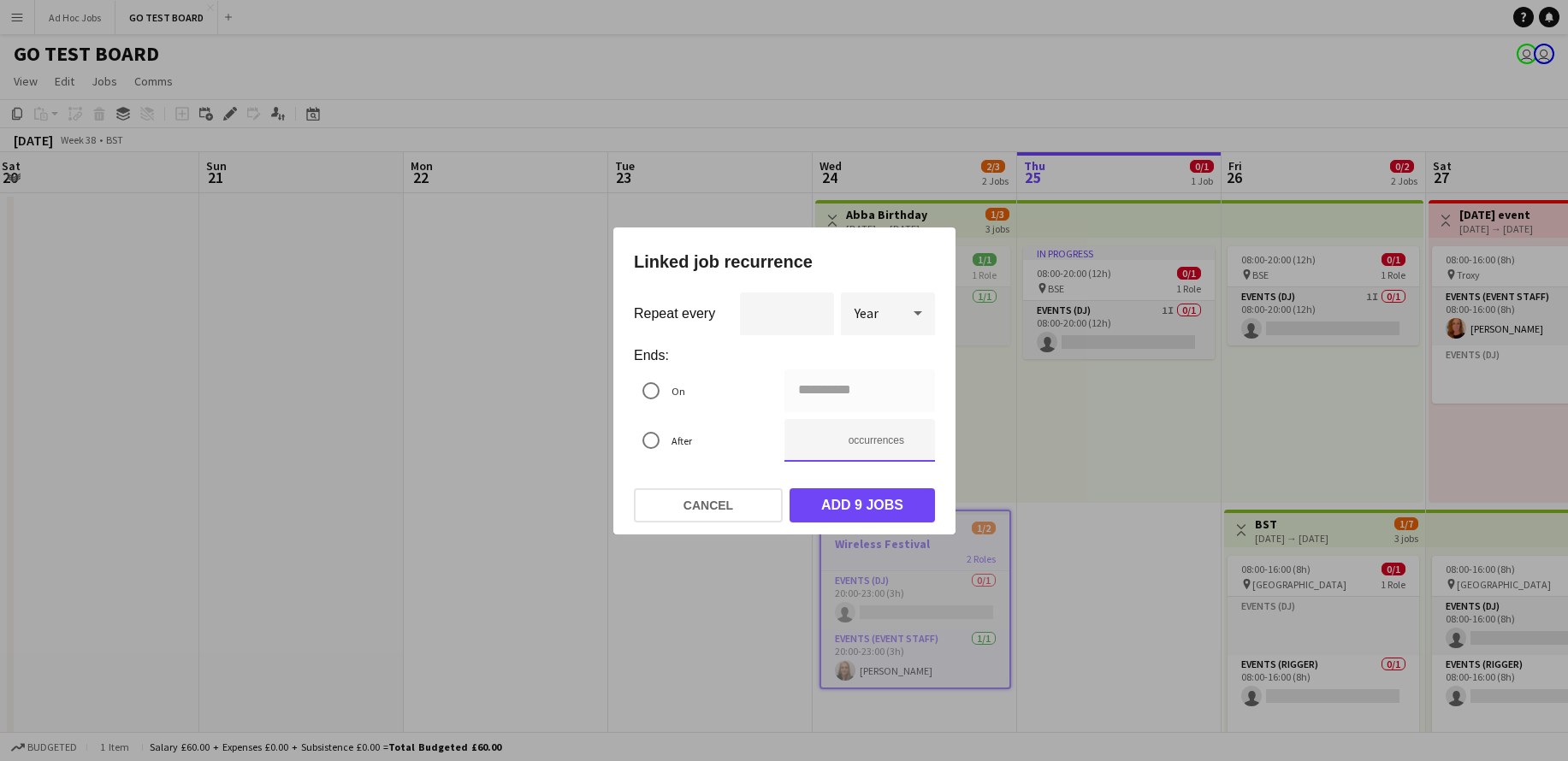
type input "**********"
type input "*"
click at [917, 441] on input "*" at bounding box center [860, 441] width 150 height 43
type input "**********"
type input "*"
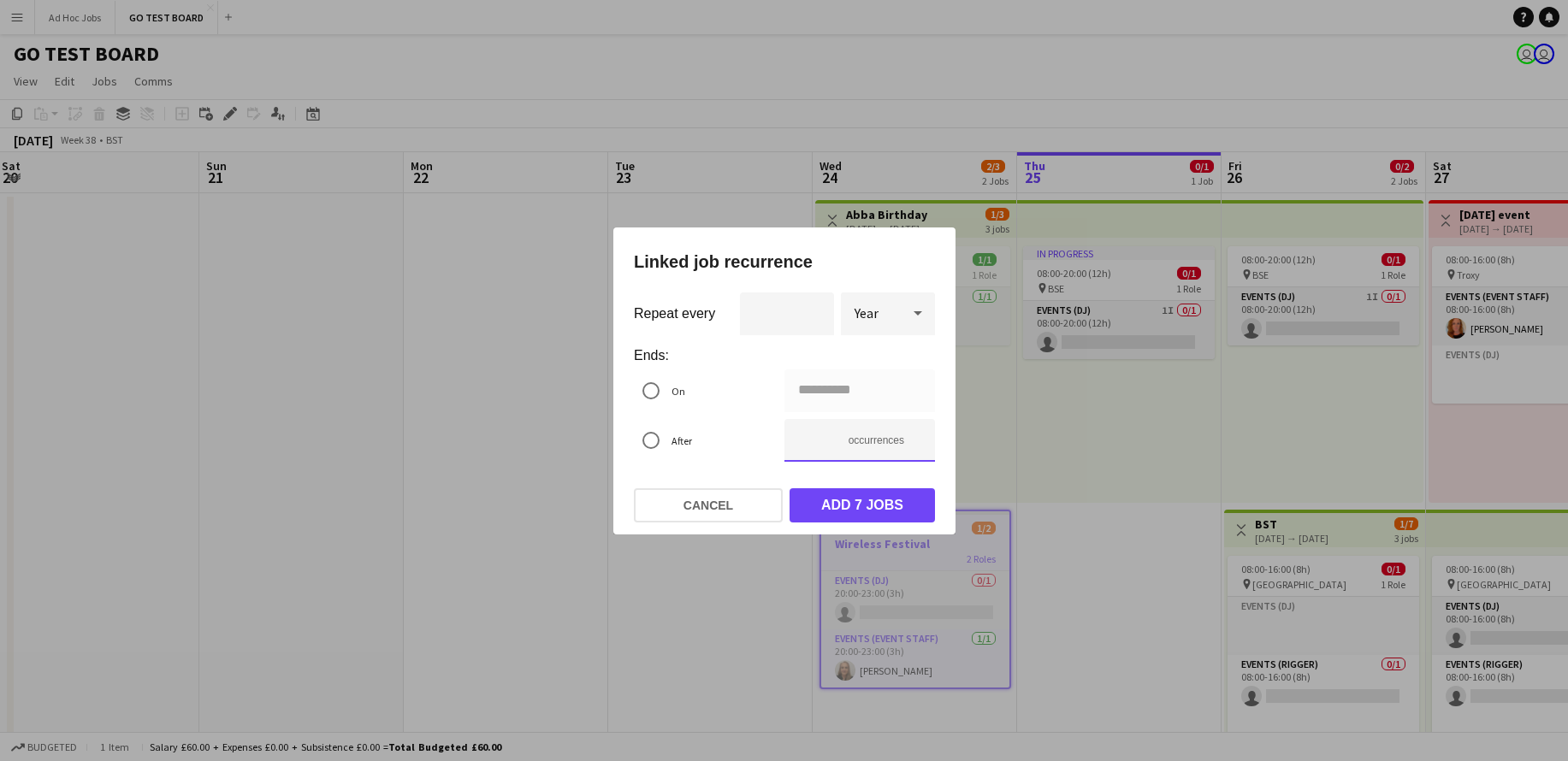
click at [917, 441] on input "*" at bounding box center [860, 441] width 150 height 43
type input "**********"
type input "*"
click at [917, 441] on input "*" at bounding box center [860, 441] width 150 height 43
type input "**********"
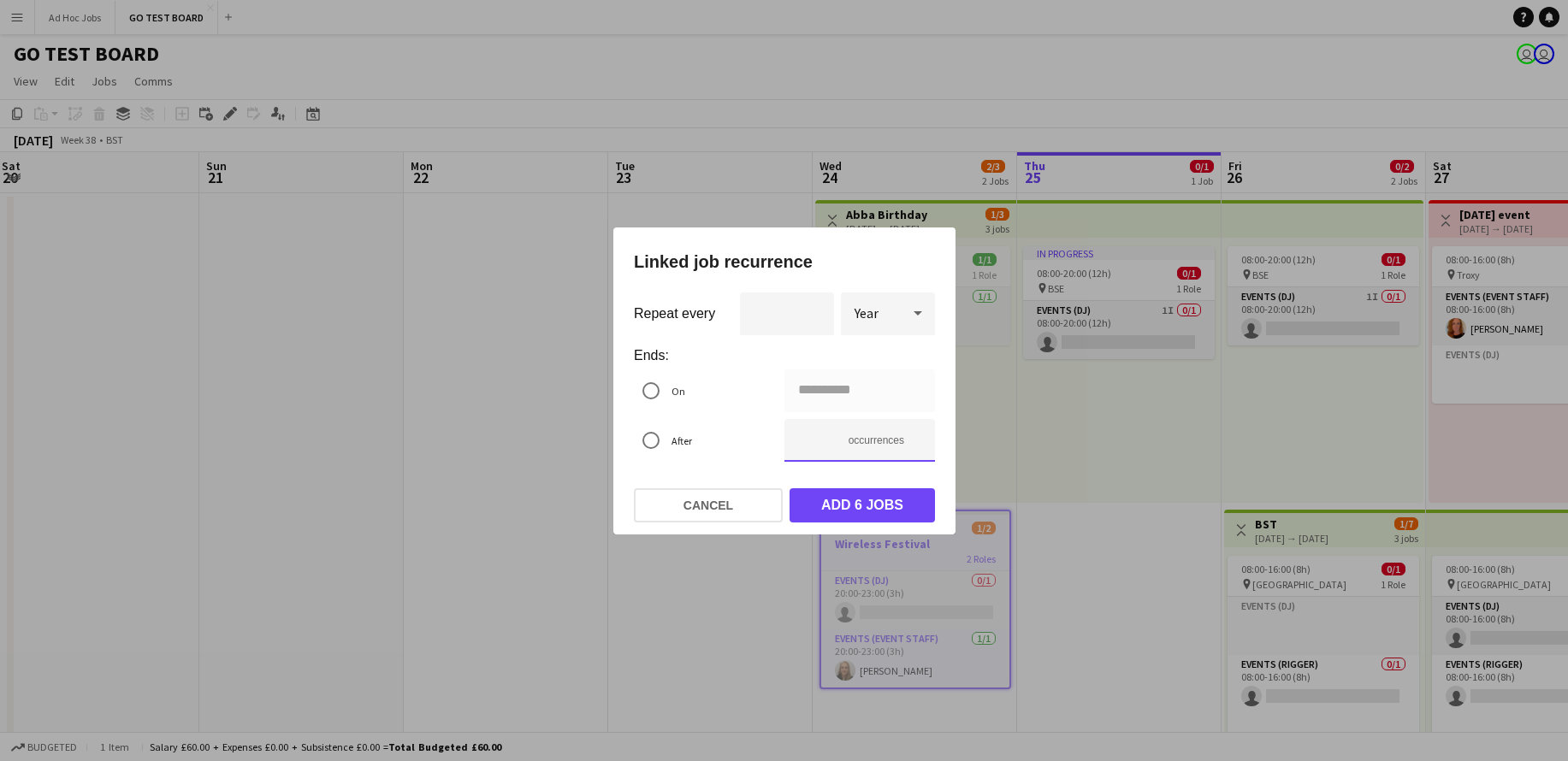
type input "*"
click at [917, 441] on input "*" at bounding box center [860, 441] width 150 height 43
type input "**********"
type input "*"
click at [917, 441] on input "*" at bounding box center [860, 441] width 150 height 43
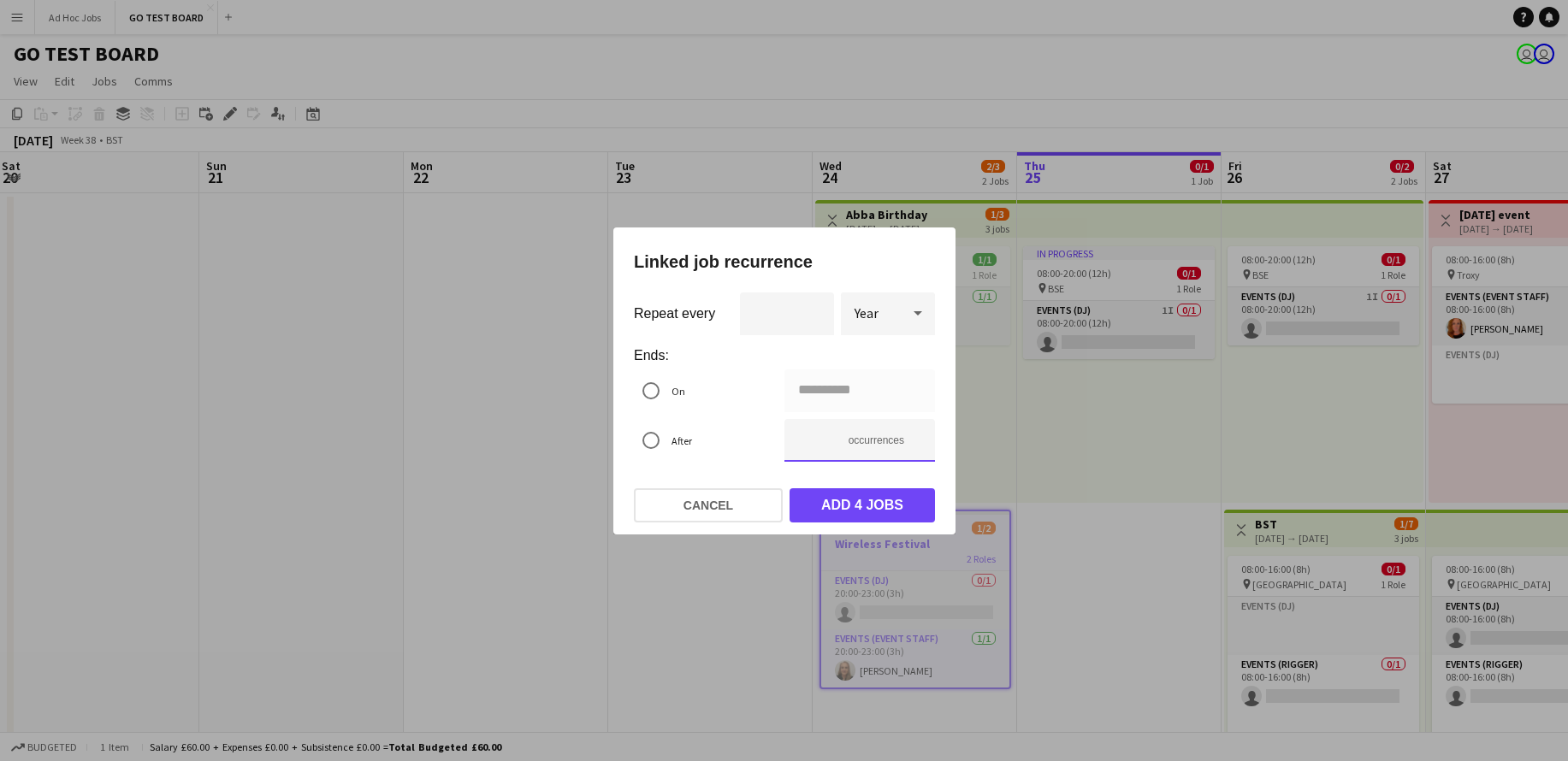
type input "**********"
type input "*"
click at [917, 441] on input "*" at bounding box center [860, 441] width 150 height 43
type input "**********"
type input "*"
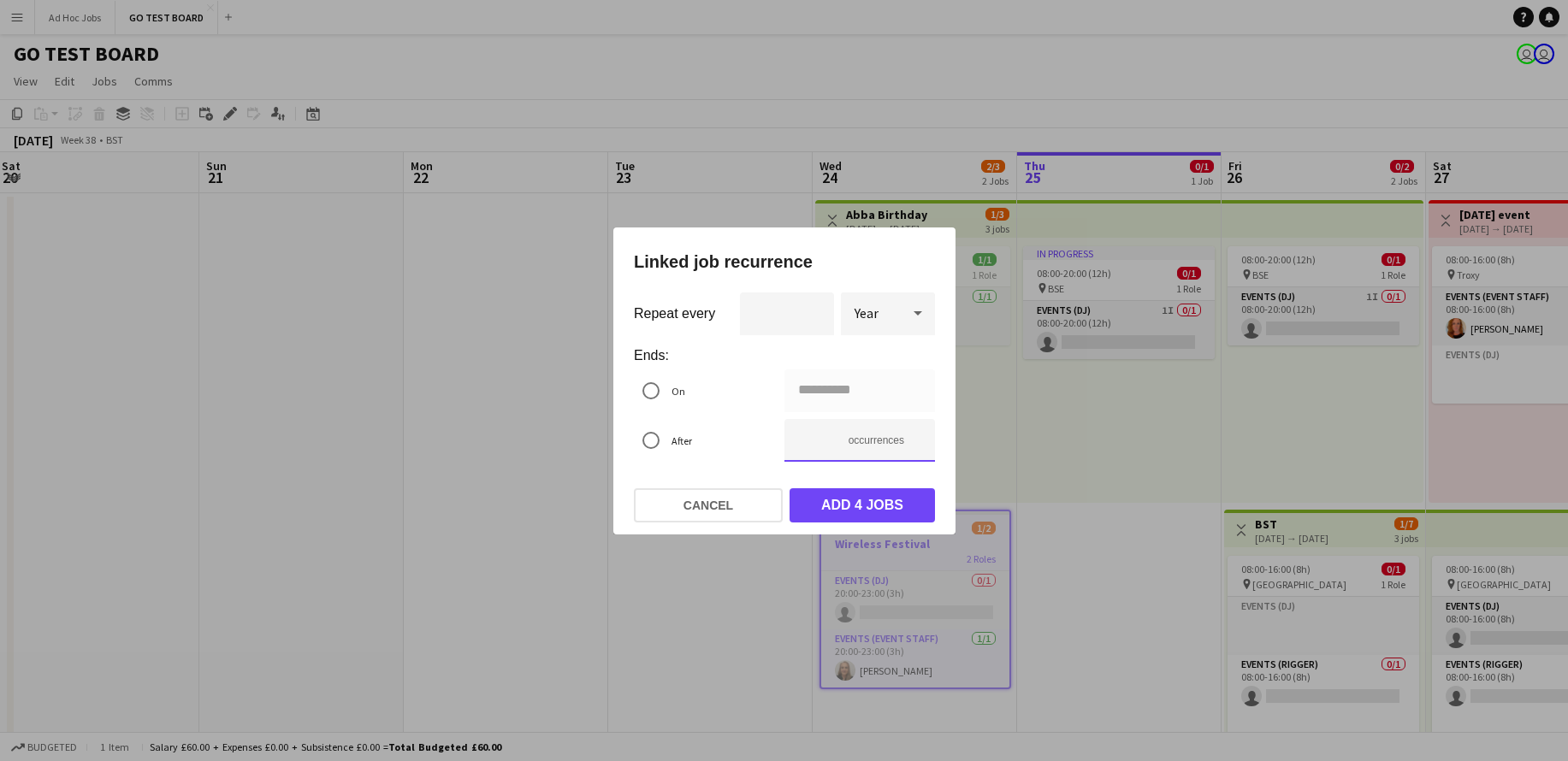
click at [917, 441] on input "*" at bounding box center [860, 441] width 150 height 43
type input "**********"
type input "*"
click at [917, 441] on input "*" at bounding box center [860, 441] width 150 height 43
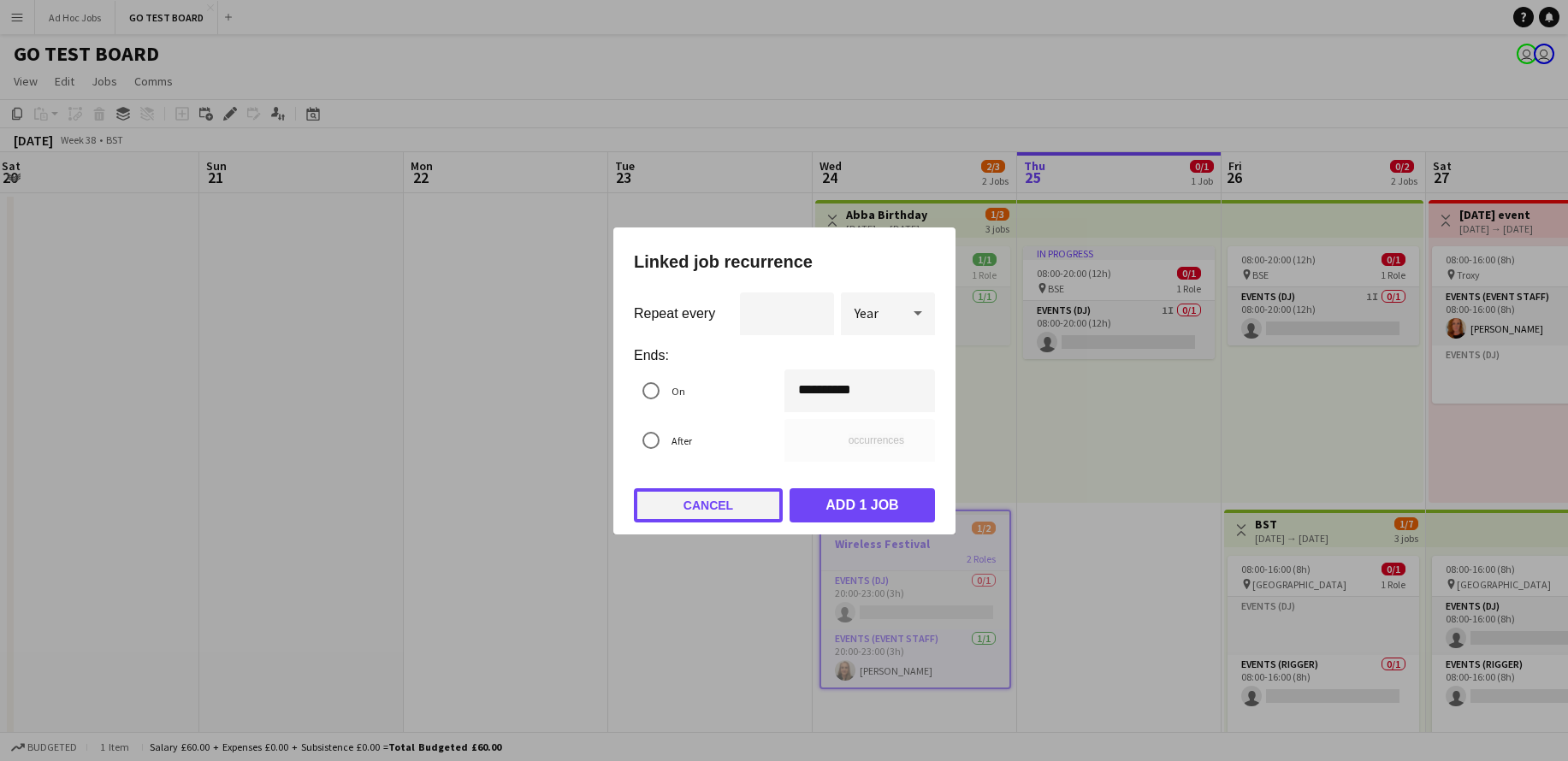
click at [744, 490] on button "Cancel" at bounding box center [708, 505] width 149 height 34
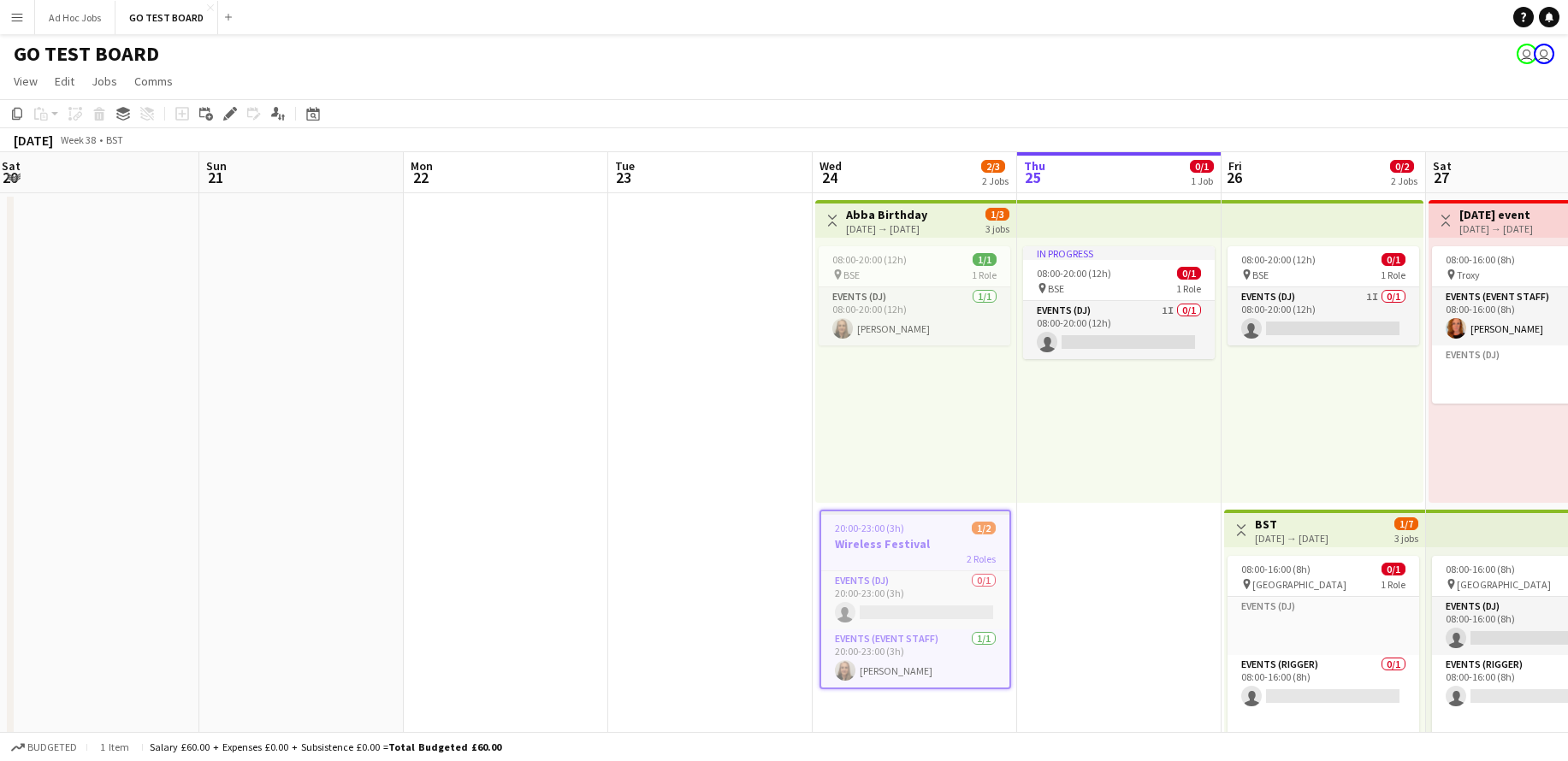
click at [1190, 587] on app-date-cell "In progress 08:00-20:00 (12h) 0/1 pin BSE 1 Role Events (DJ) 1I 0/1 08:00-20:00…" at bounding box center [1120, 661] width 205 height 936
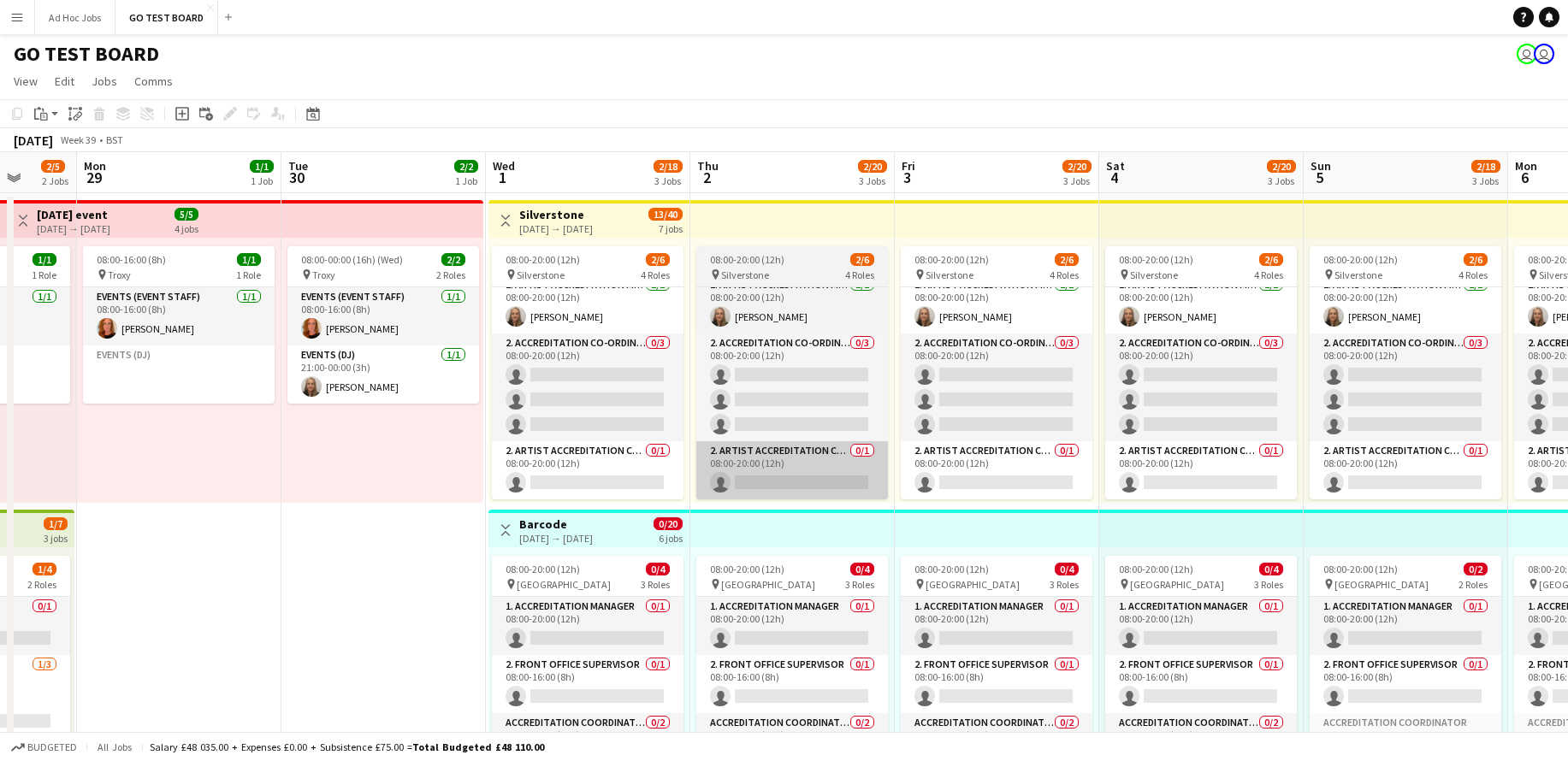
scroll to position [0, 543]
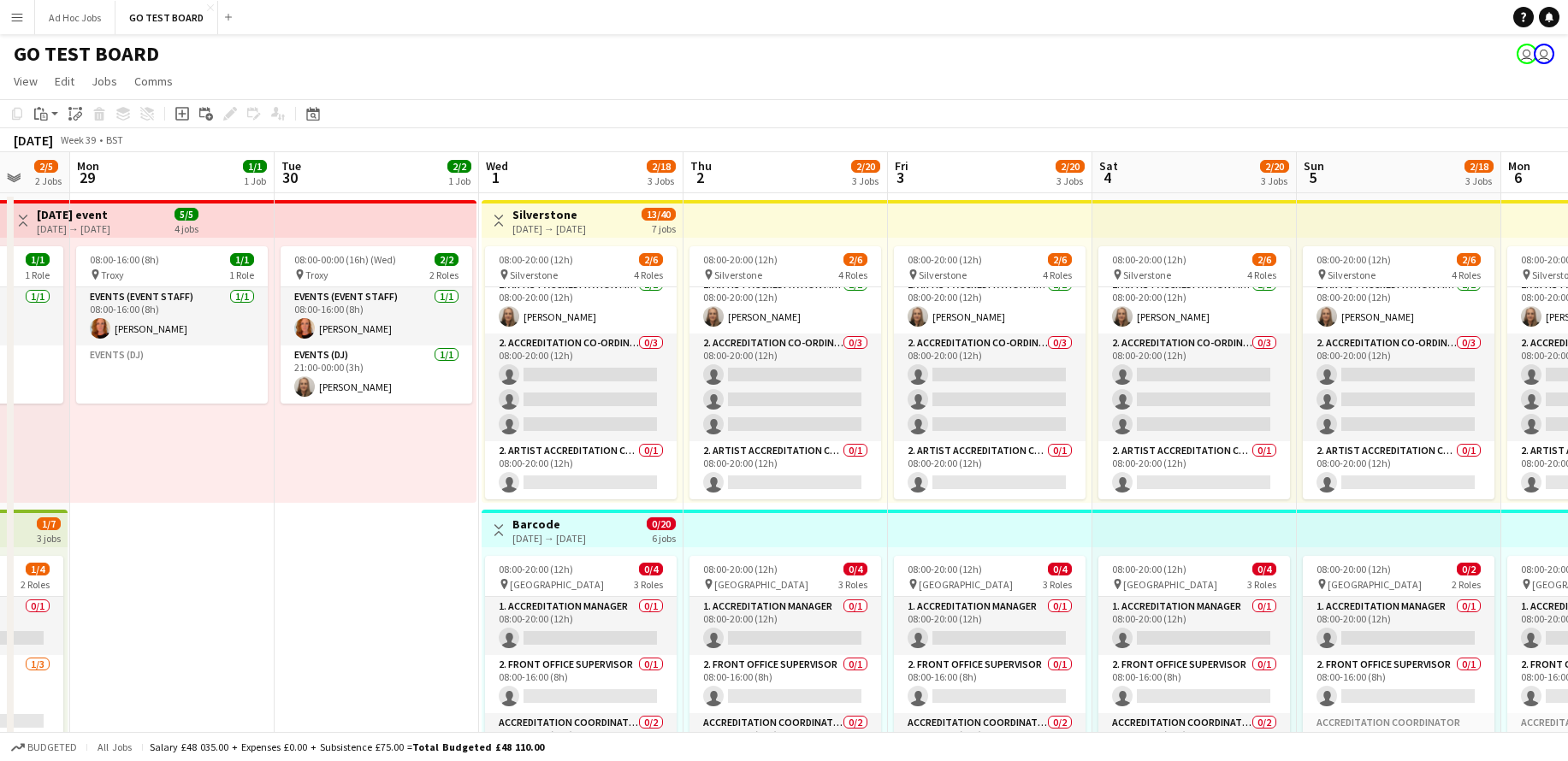
click at [13, 18] on app-icon "Menu" at bounding box center [17, 17] width 14 height 14
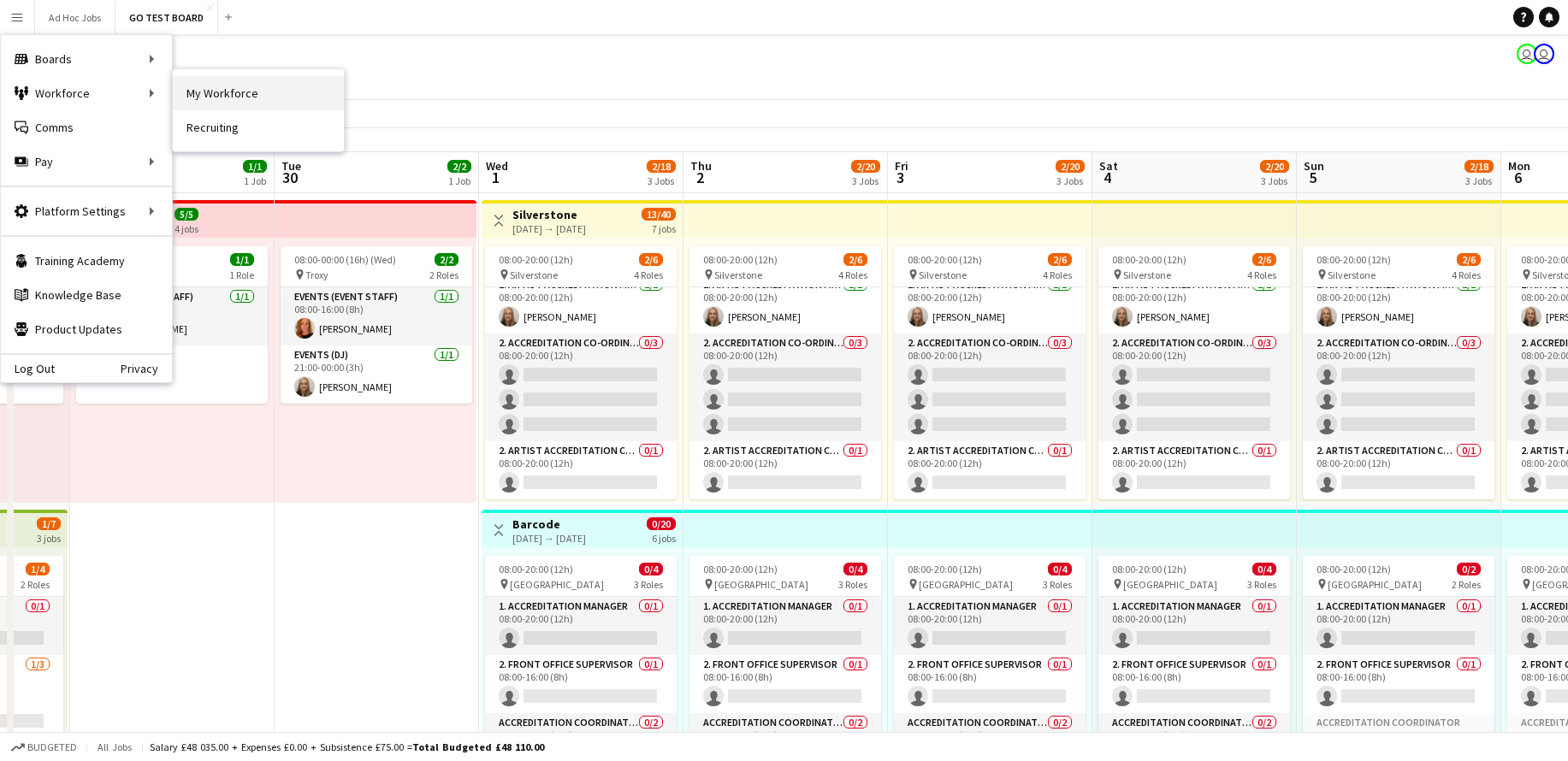
click at [227, 98] on link "My Workforce" at bounding box center [259, 93] width 171 height 34
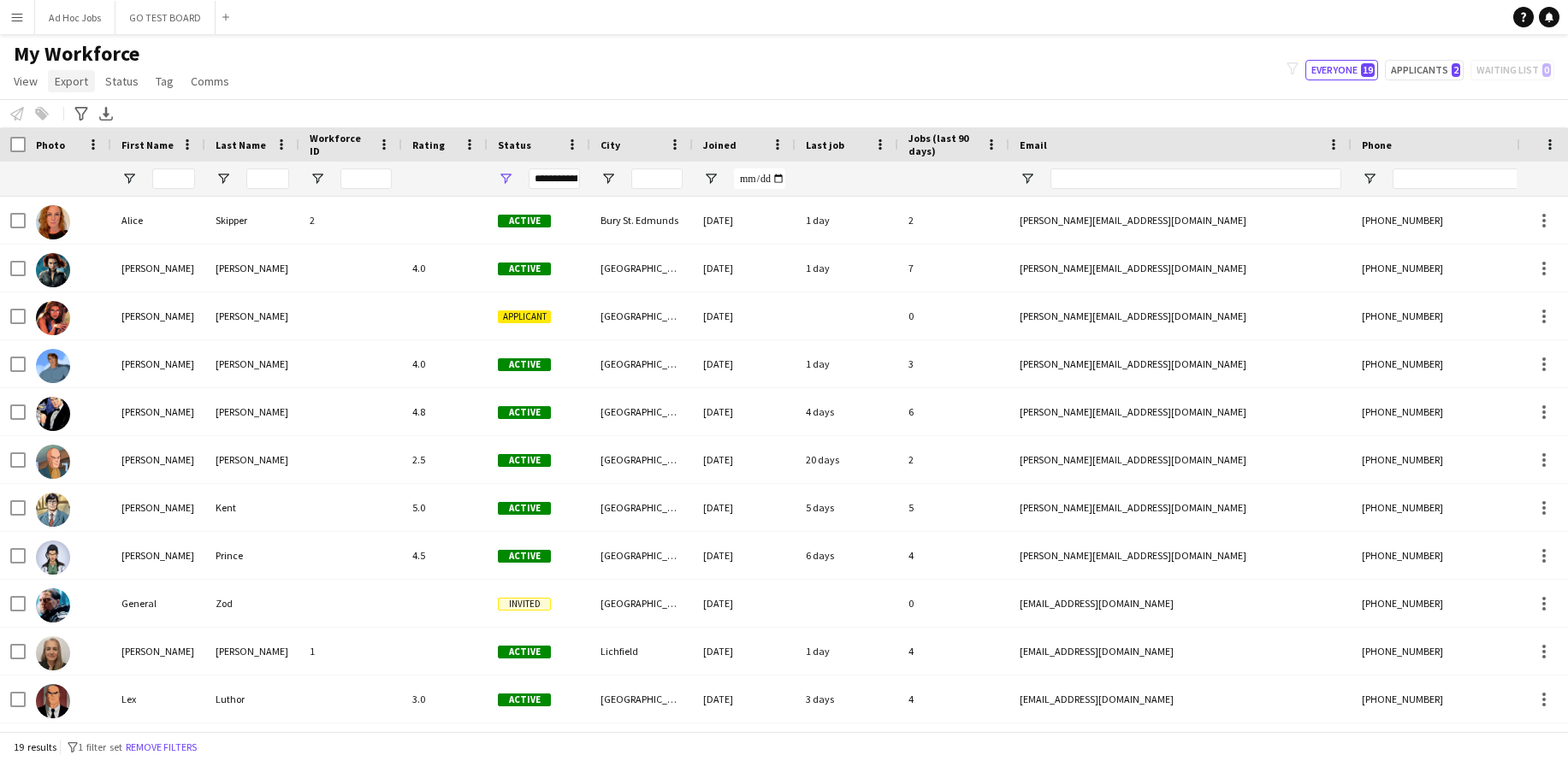
click at [69, 83] on span "Export" at bounding box center [71, 81] width 33 height 15
click at [248, 107] on div "Notify workforce Add to tag Select at least one crew to tag him or her. Advance…" at bounding box center [784, 114] width 1568 height 28
click at [24, 84] on span "View" at bounding box center [25, 81] width 24 height 15
click at [57, 171] on span "Customise view" at bounding box center [62, 168] width 81 height 15
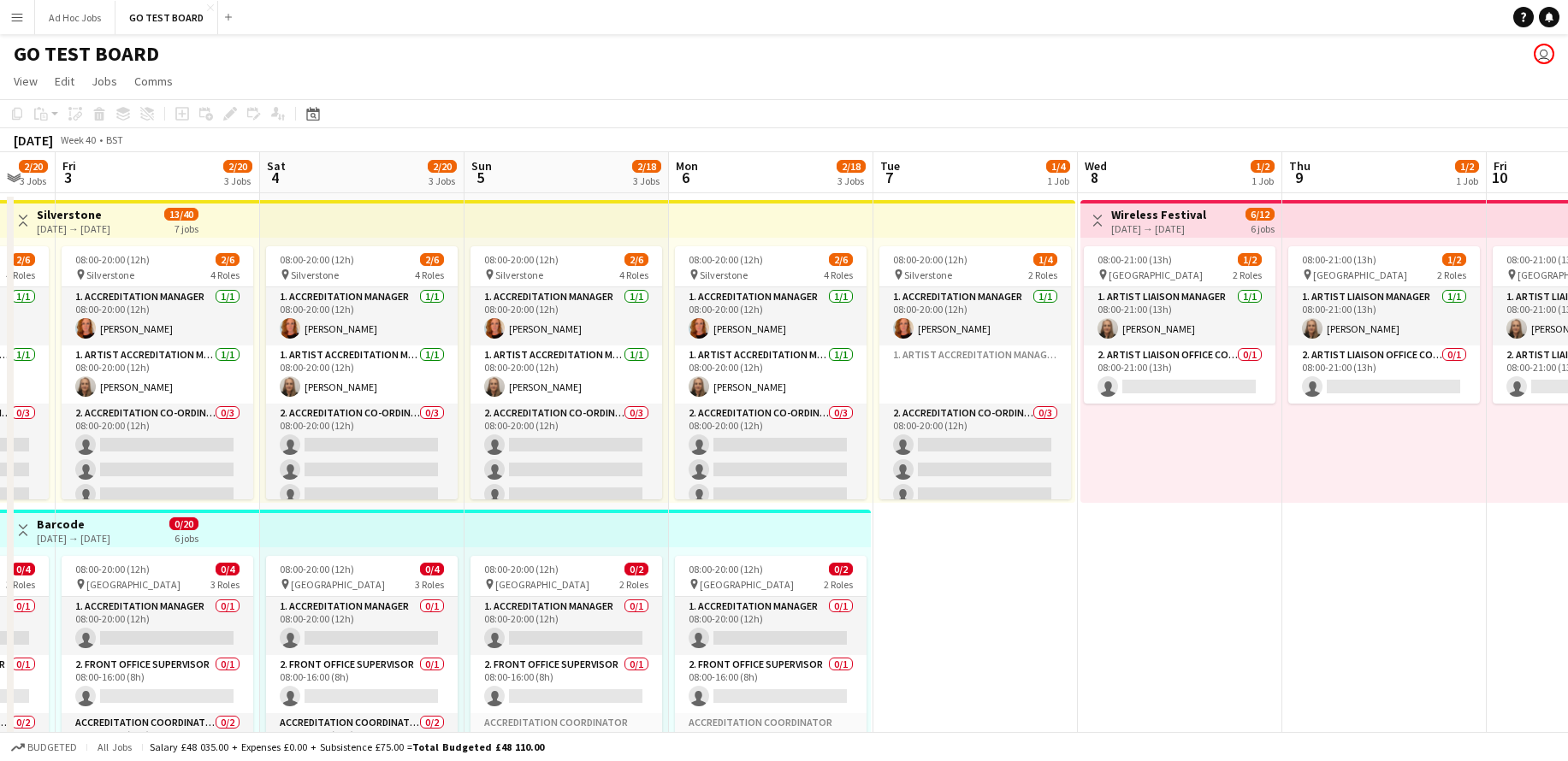
click at [14, 18] on app-icon "Menu" at bounding box center [17, 17] width 14 height 14
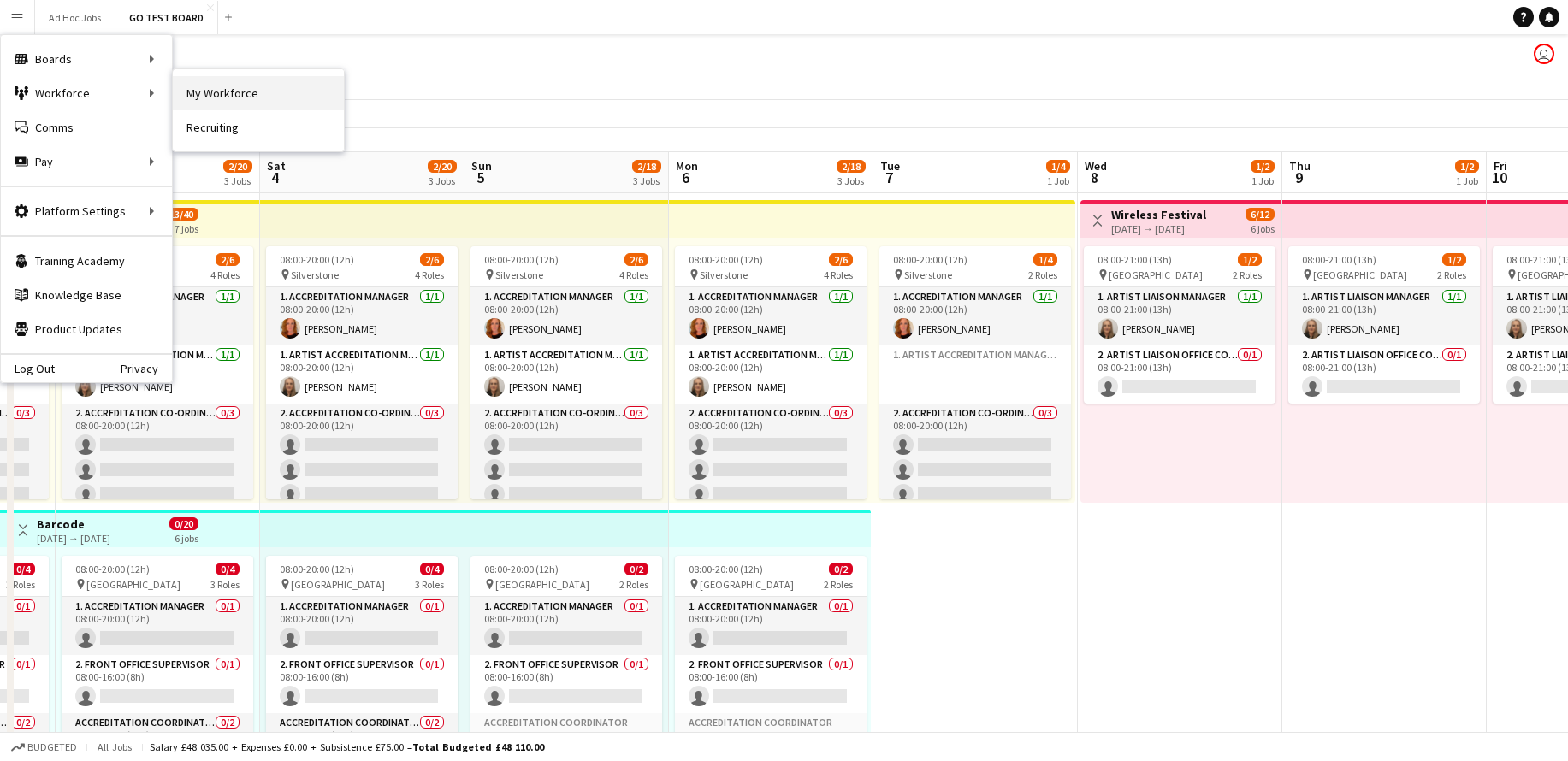
click at [247, 86] on link "My Workforce" at bounding box center [259, 93] width 171 height 34
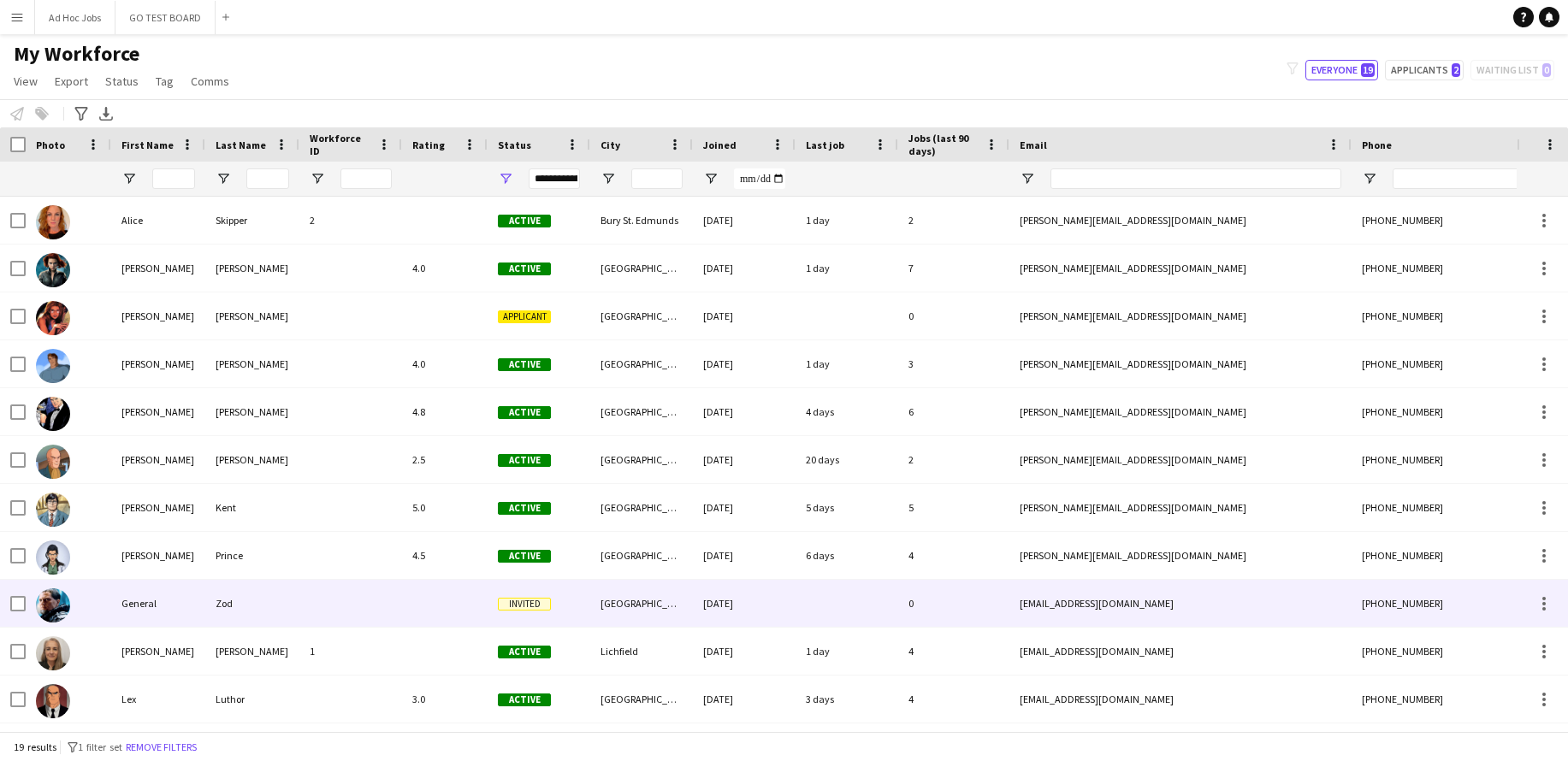
scroll to position [17, 0]
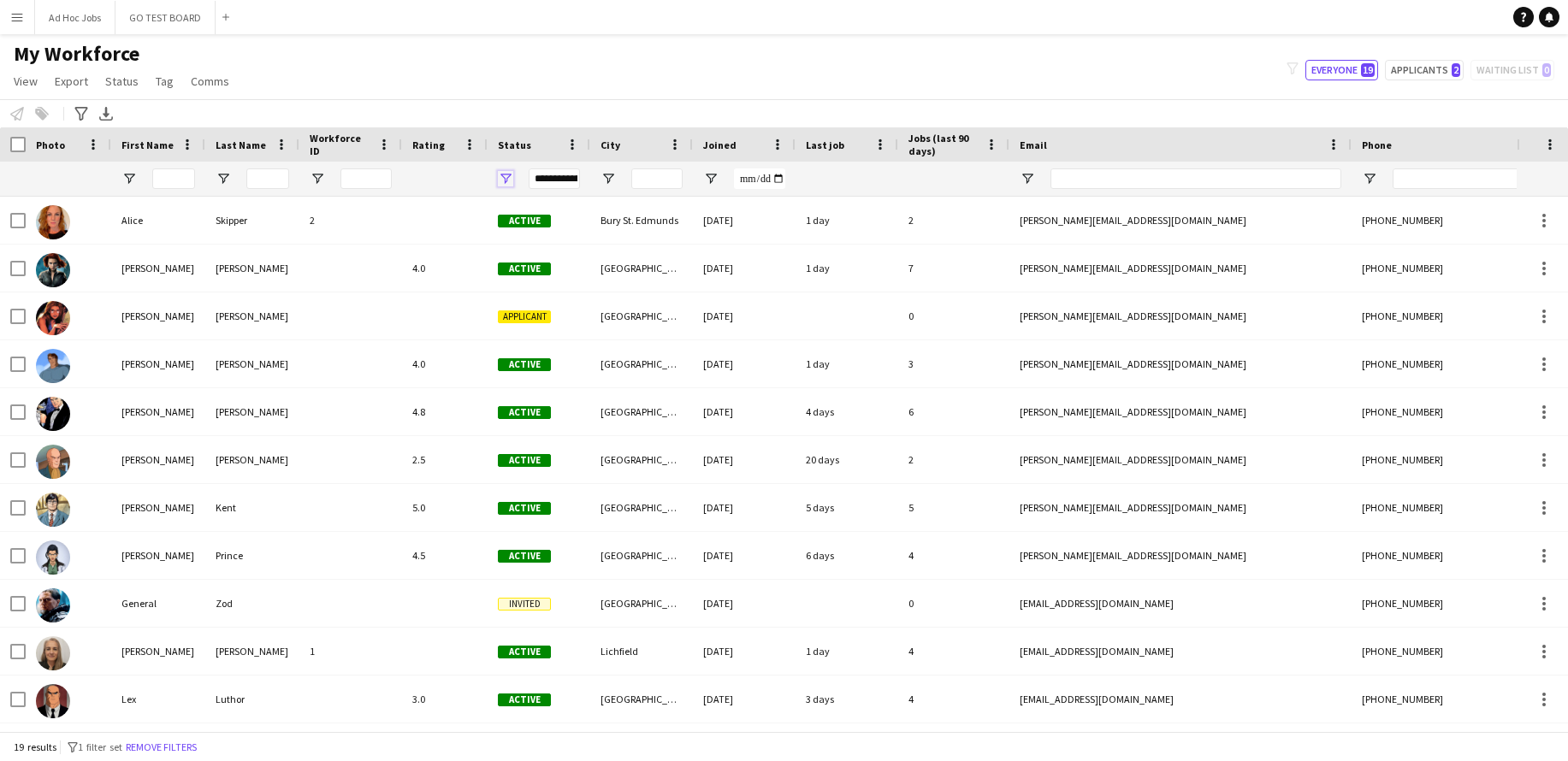
click at [506, 181] on span "Open Filter Menu" at bounding box center [506, 179] width 15 height 15
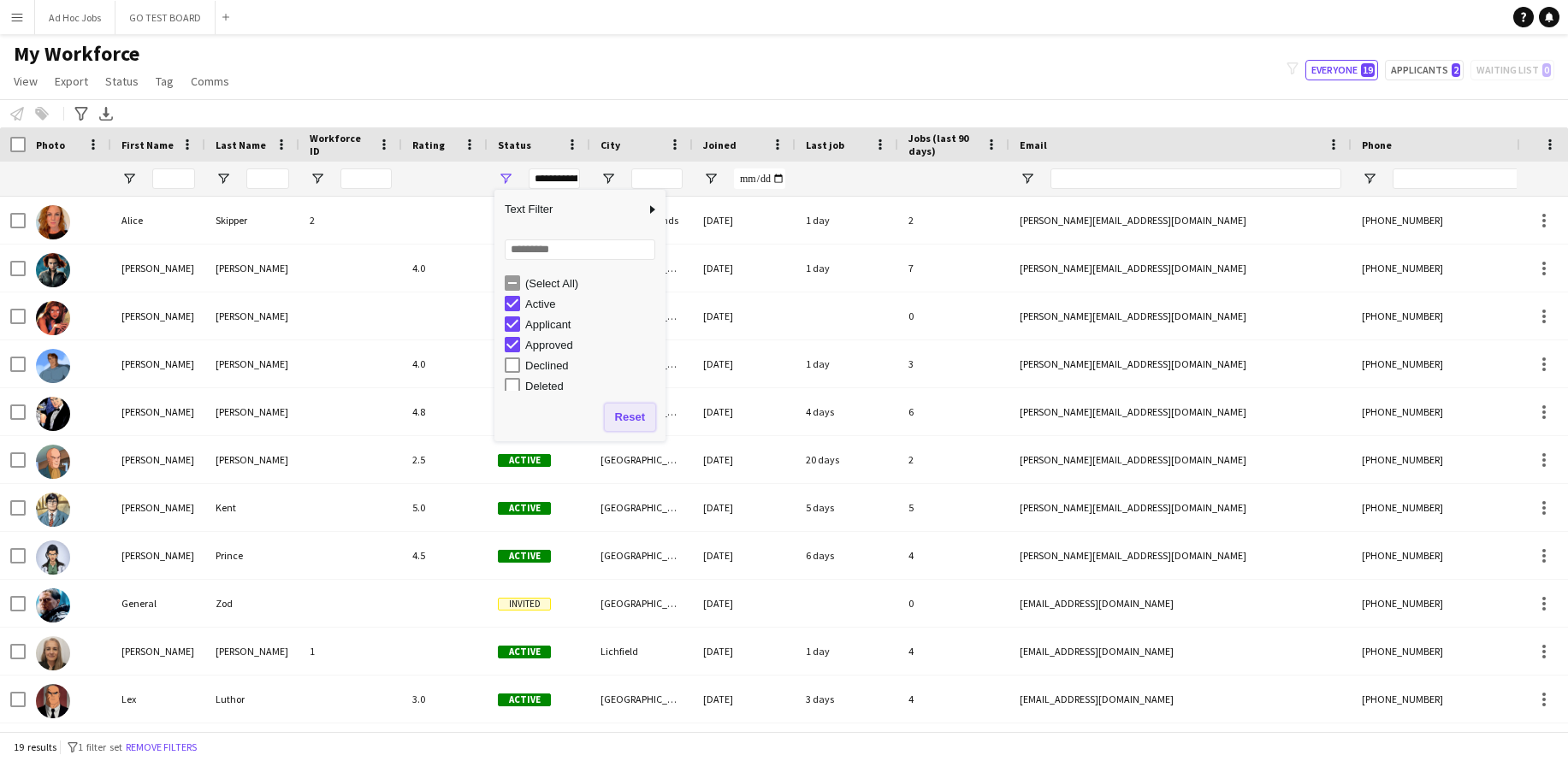
click at [628, 414] on button "Reset" at bounding box center [631, 417] width 51 height 27
click at [624, 413] on button "Reset" at bounding box center [631, 417] width 51 height 27
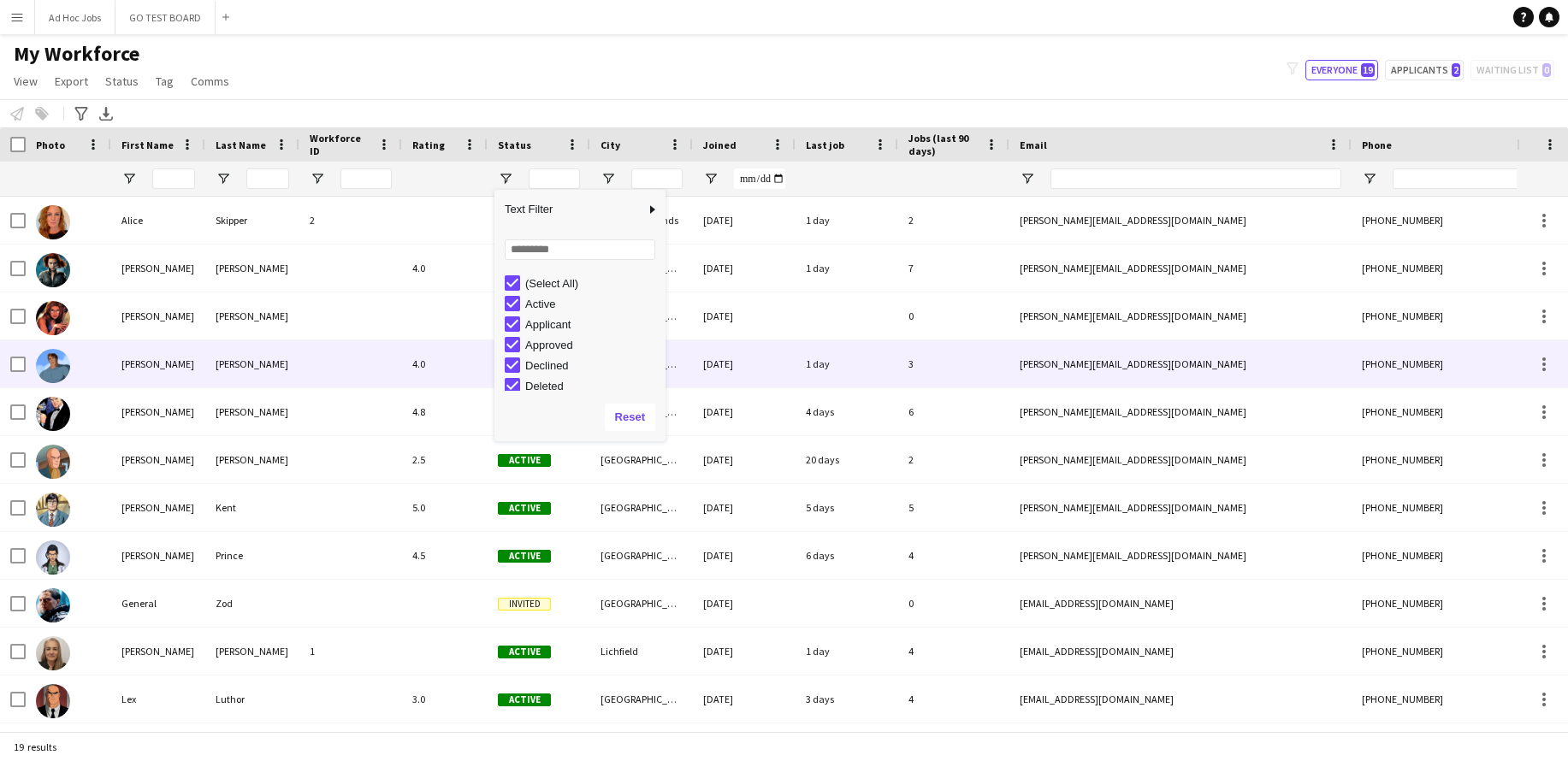
click at [357, 376] on div at bounding box center [351, 364] width 102 height 47
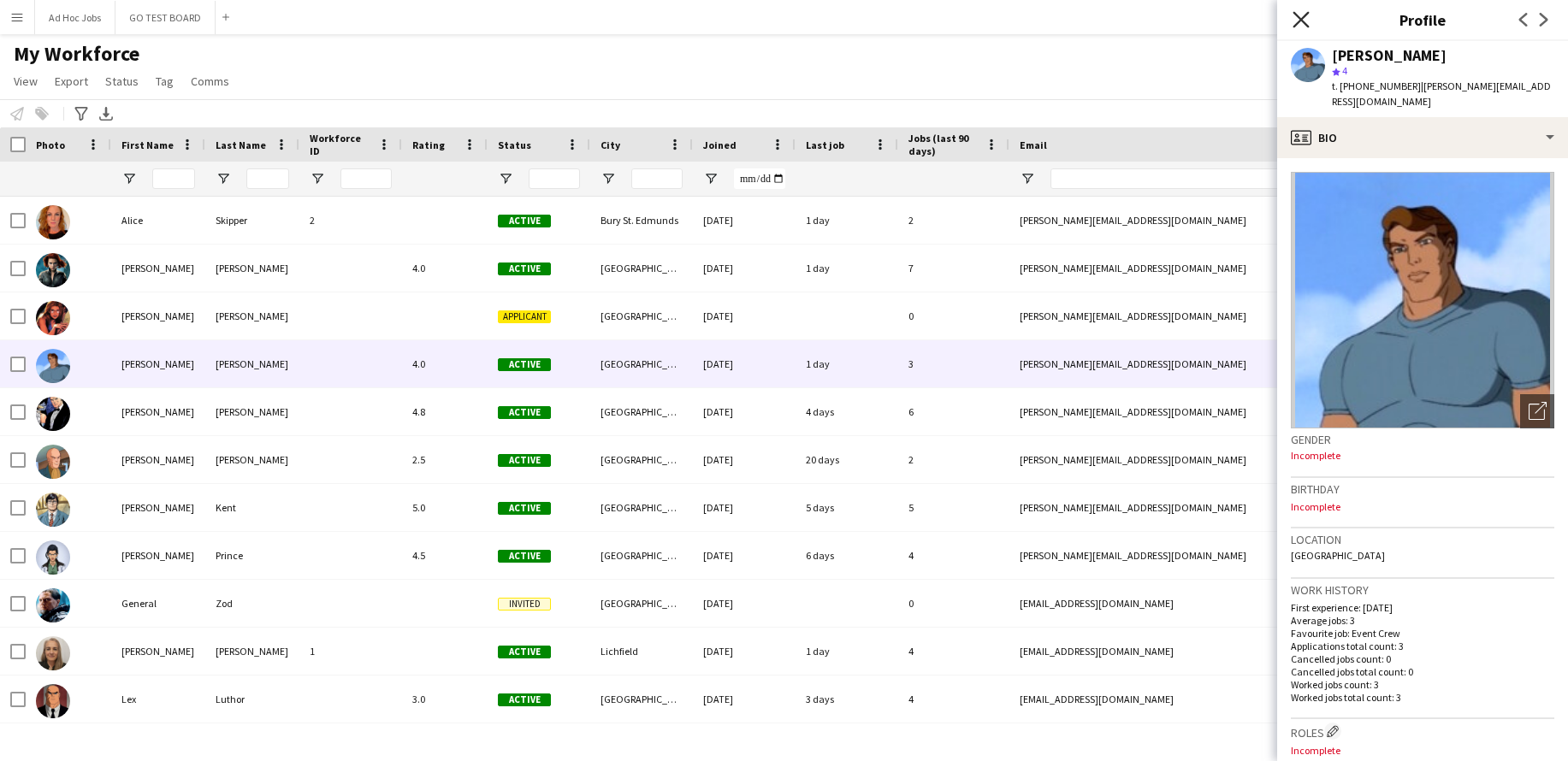
click at [1299, 15] on icon "Close pop-in" at bounding box center [1300, 19] width 16 height 16
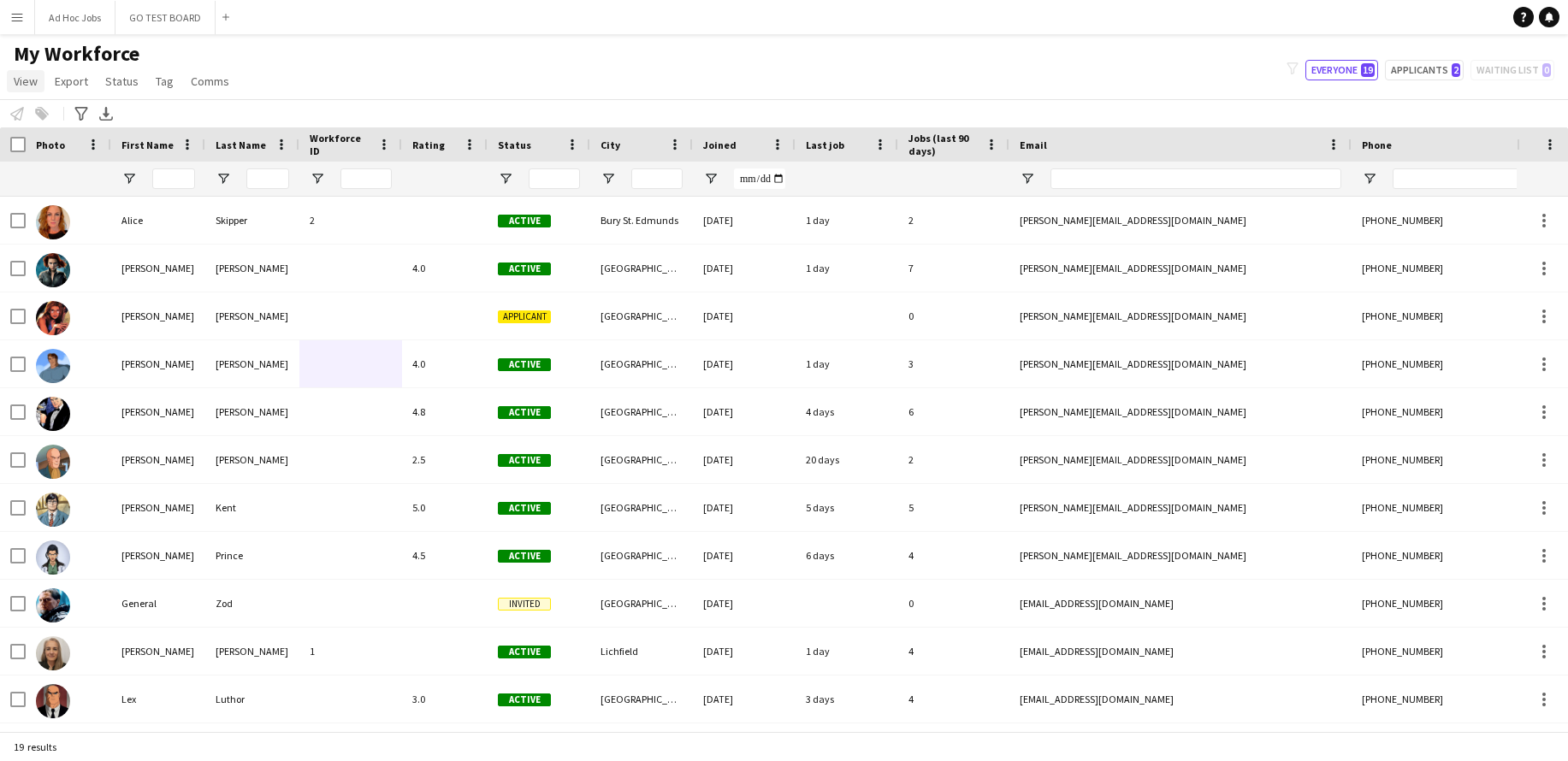
click at [32, 89] on link "View" at bounding box center [25, 82] width 38 height 23
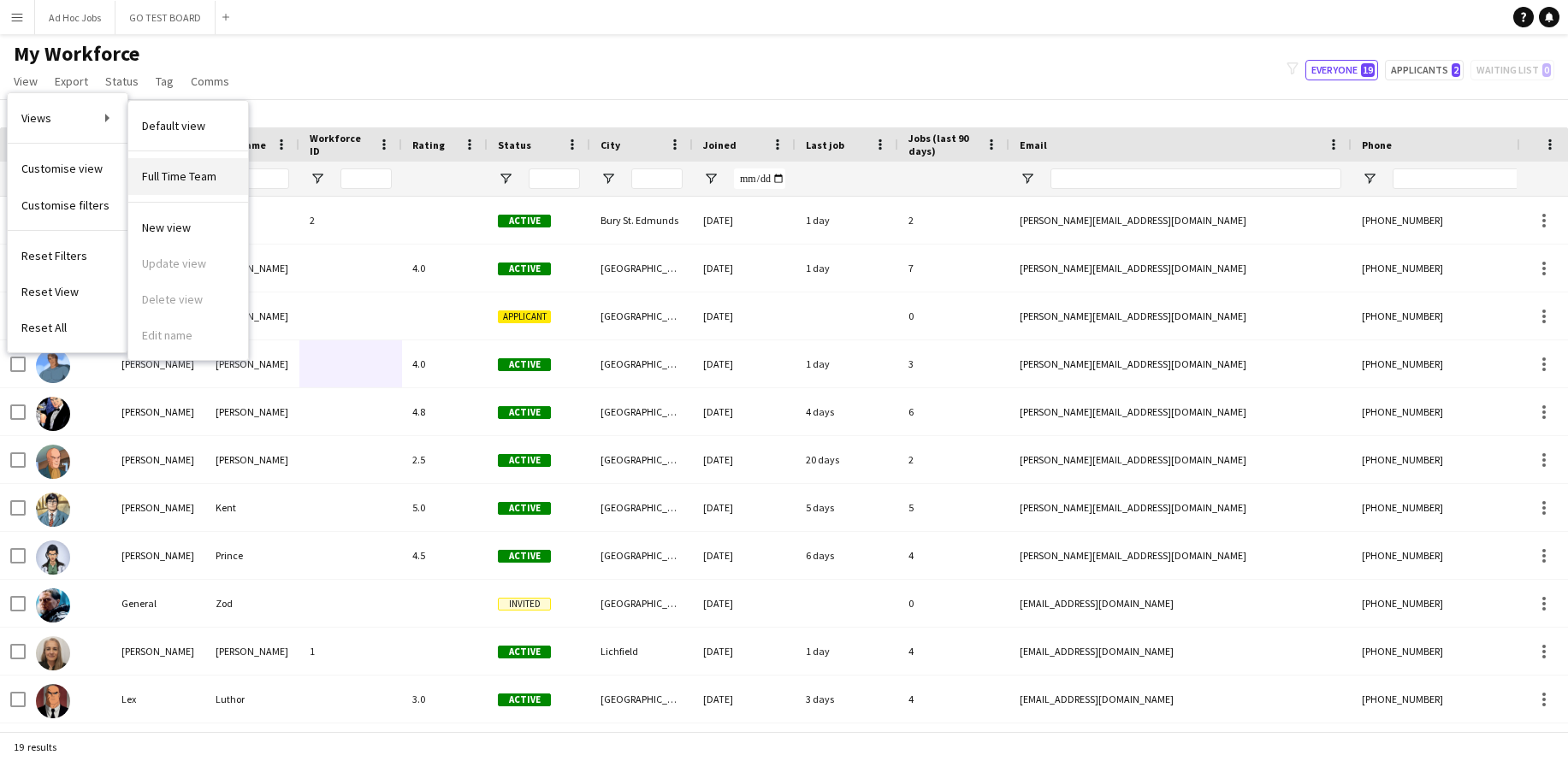
click at [167, 174] on span "Full Time Team" at bounding box center [179, 176] width 74 height 15
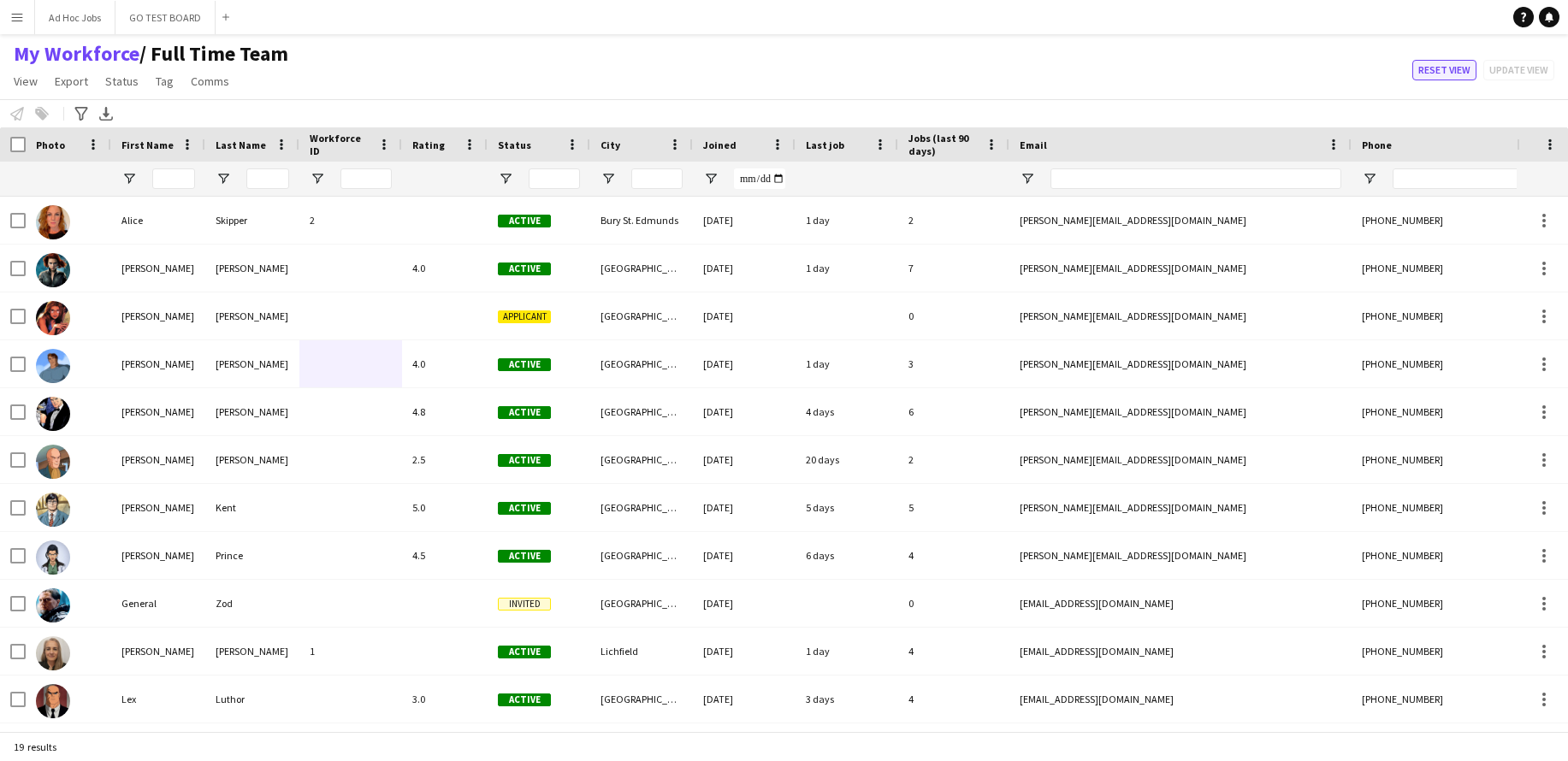
click at [1429, 69] on button "Reset view" at bounding box center [1445, 70] width 64 height 21
